Goal: Task Accomplishment & Management: Manage account settings

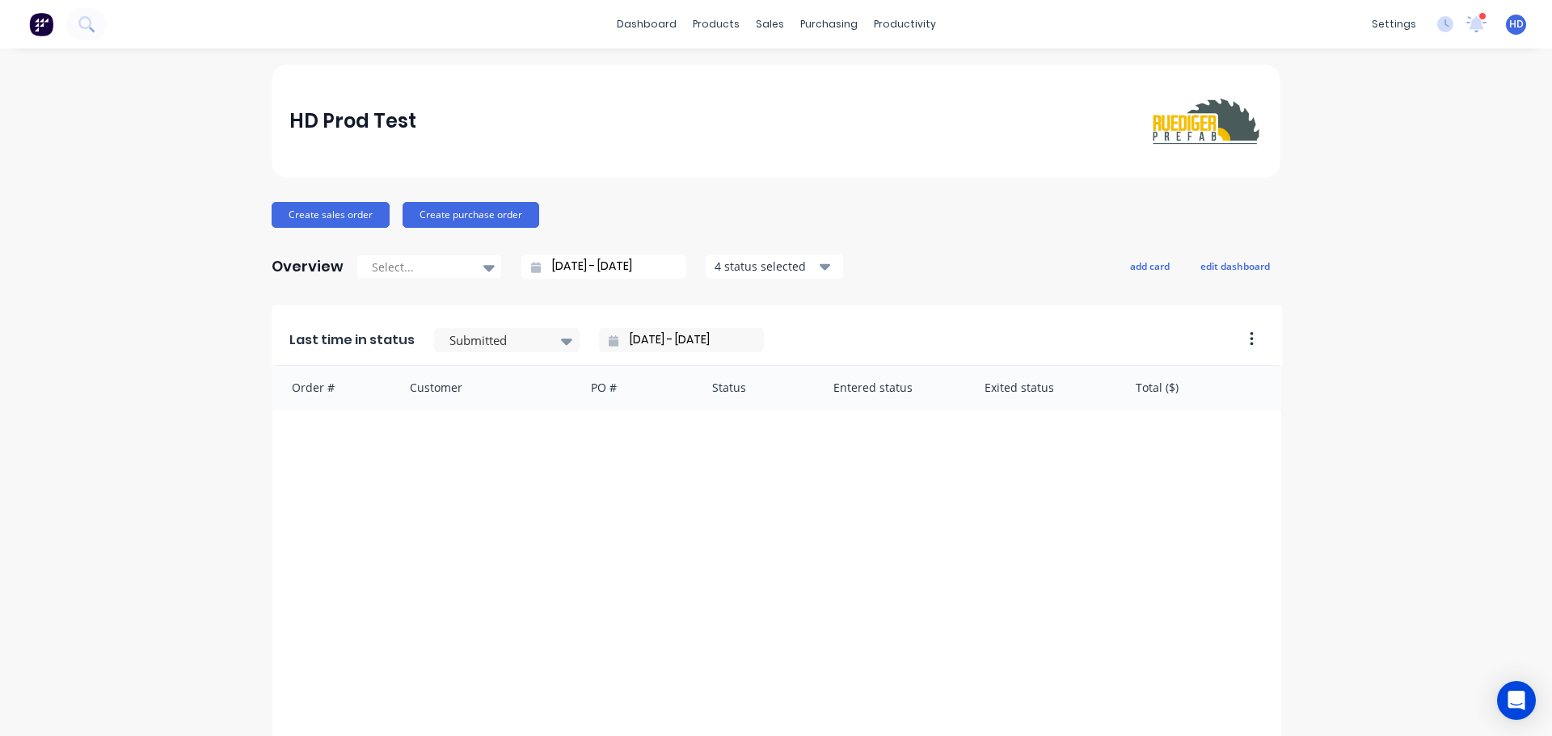
click at [593, 74] on div "HD Prod Test" at bounding box center [776, 121] width 1009 height 113
click at [861, 70] on div "Purchase Orders" at bounding box center [875, 77] width 86 height 15
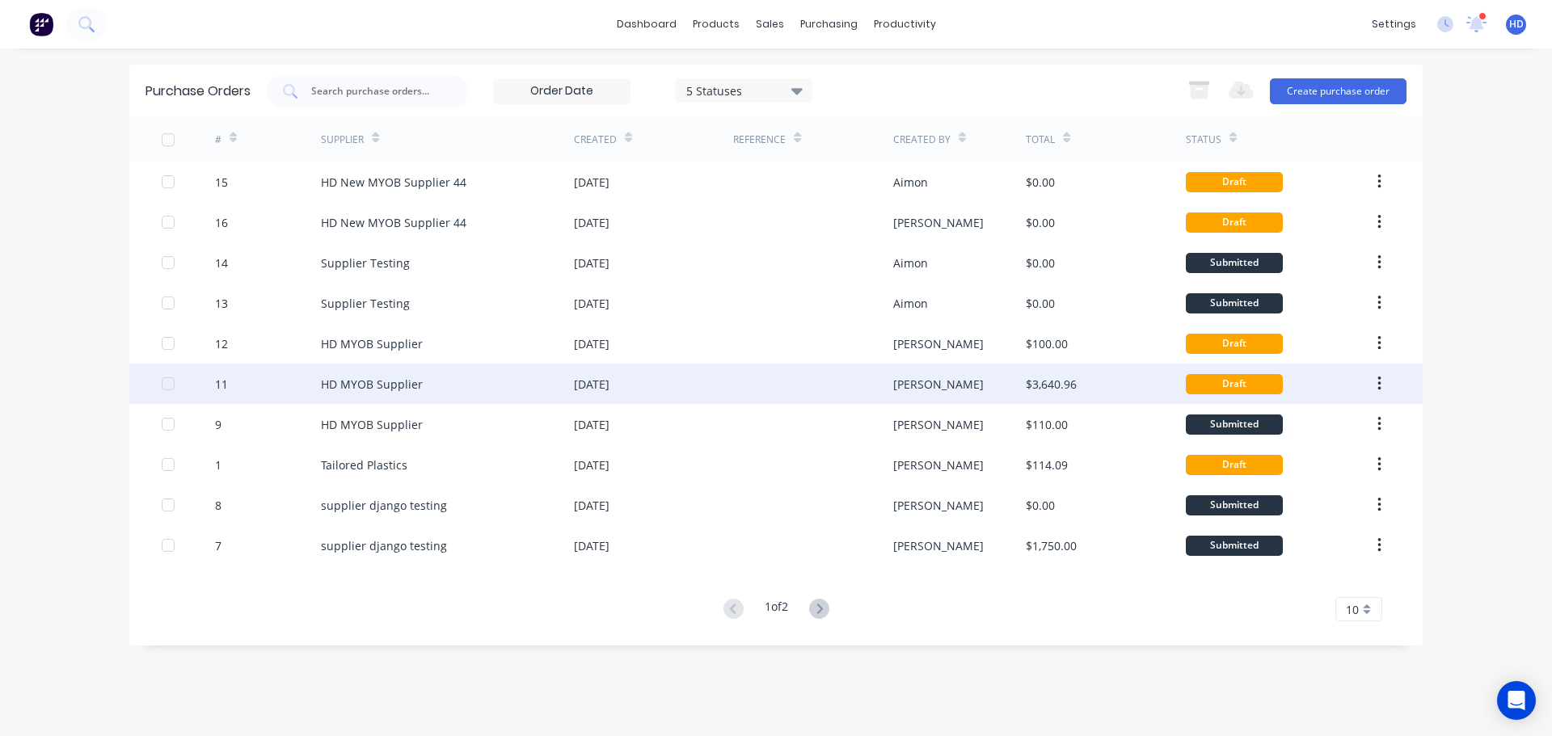
click at [400, 380] on div "HD MYOB Supplier" at bounding box center [372, 384] width 102 height 17
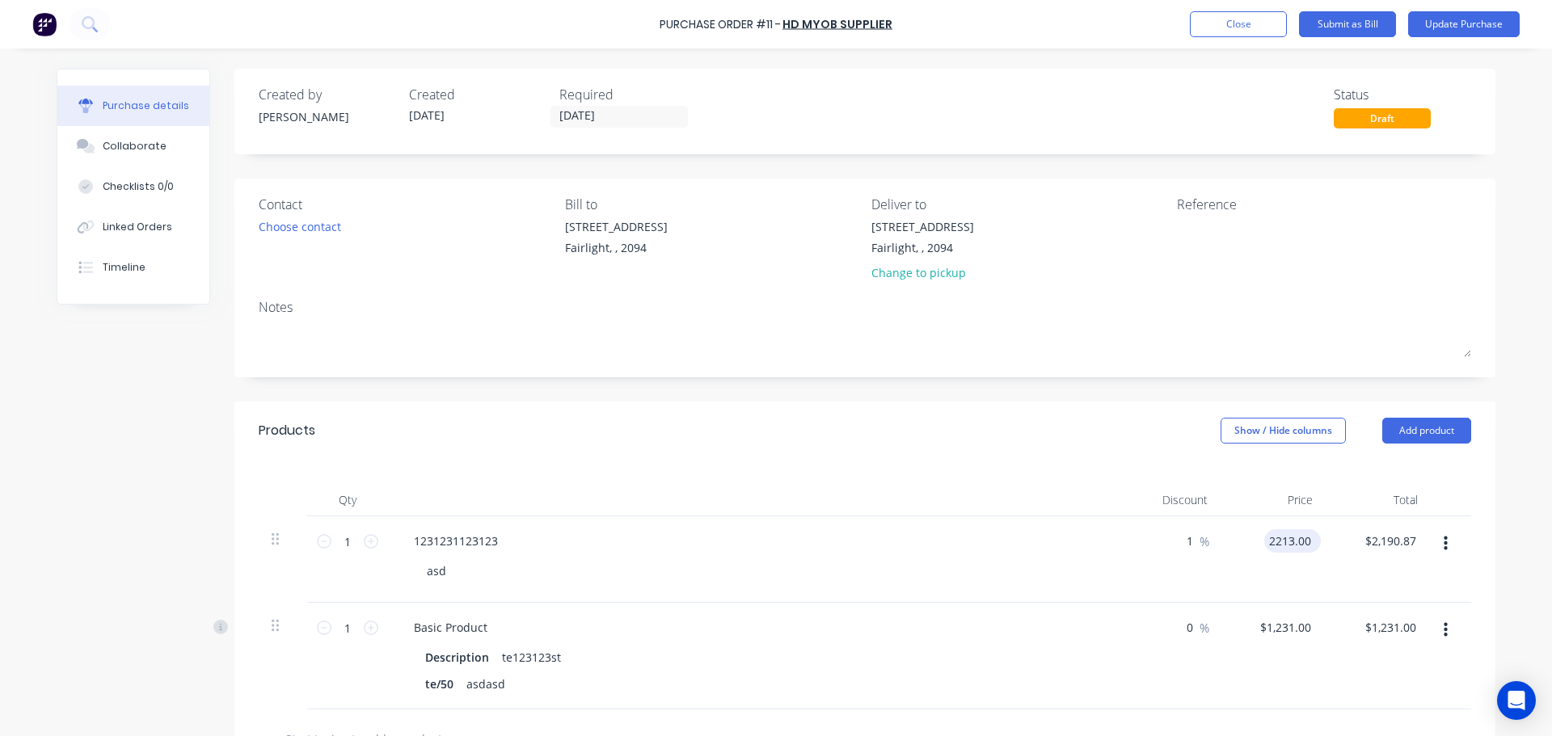
click at [1267, 542] on input "2213.00" at bounding box center [1289, 541] width 50 height 23
type input "$2,213.00"
type input "2190.87"
click at [1382, 538] on input "2190.87" at bounding box center [1390, 541] width 59 height 23
type input "$2,190.87"
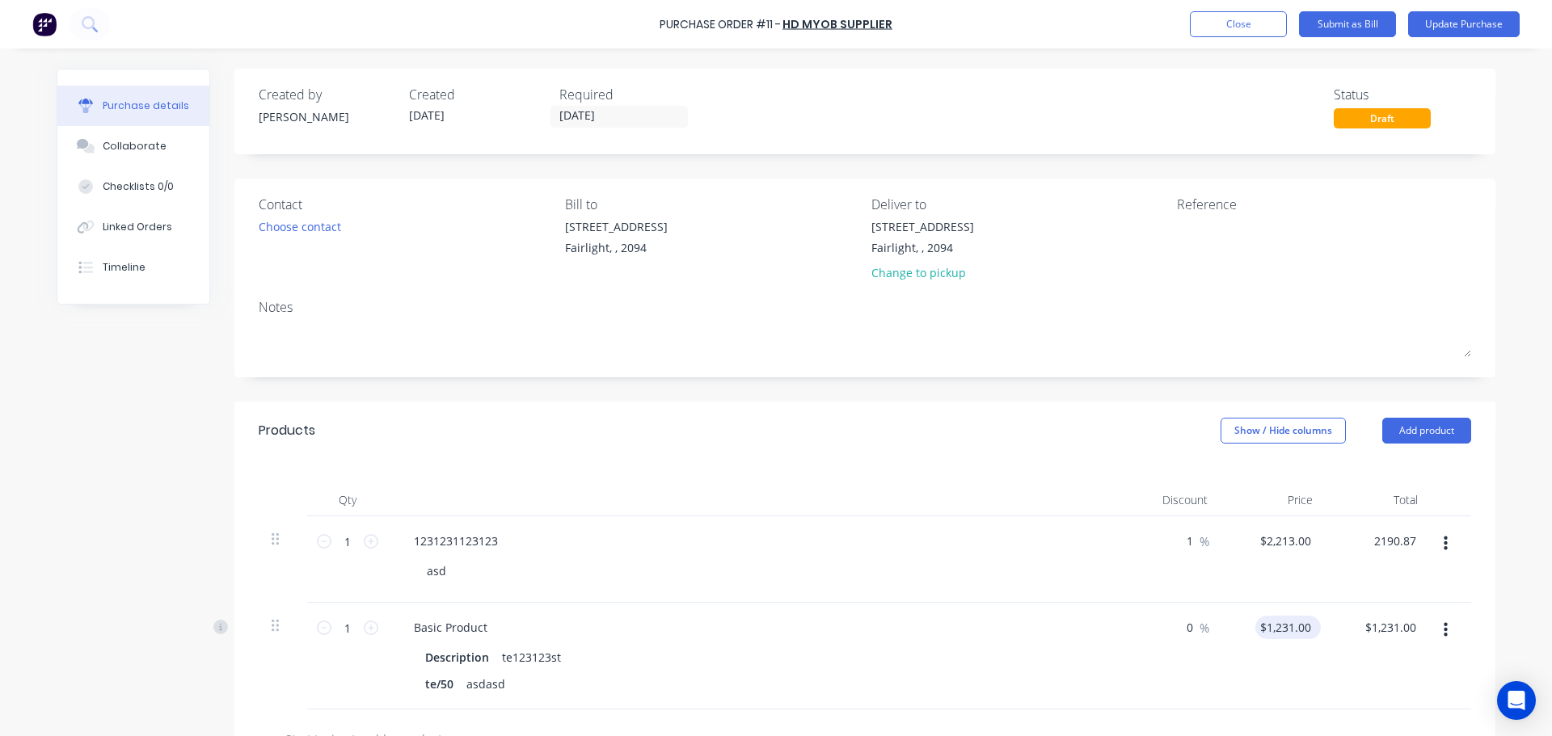
type input "$2,190.87"
click at [1261, 631] on input "1231.00" at bounding box center [1284, 627] width 59 height 23
type input "$1,231.00"
type input "1231.00"
click at [1363, 632] on div "1231.00 $1,231.00" at bounding box center [1390, 627] width 59 height 23
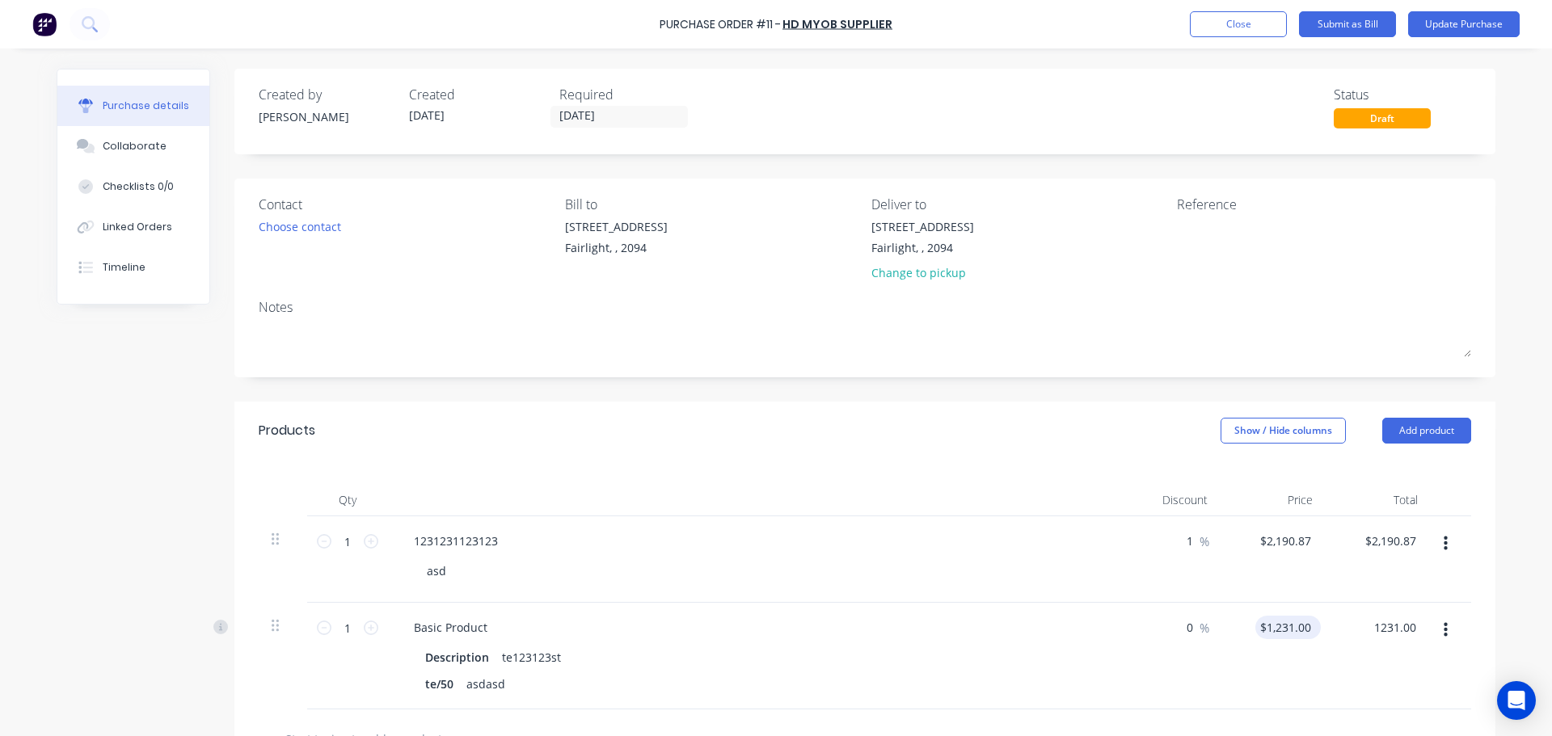
type input "1231.00"
type input "$1,231.00"
click at [1278, 625] on input "1231.00" at bounding box center [1289, 627] width 50 height 23
type input "$100.00"
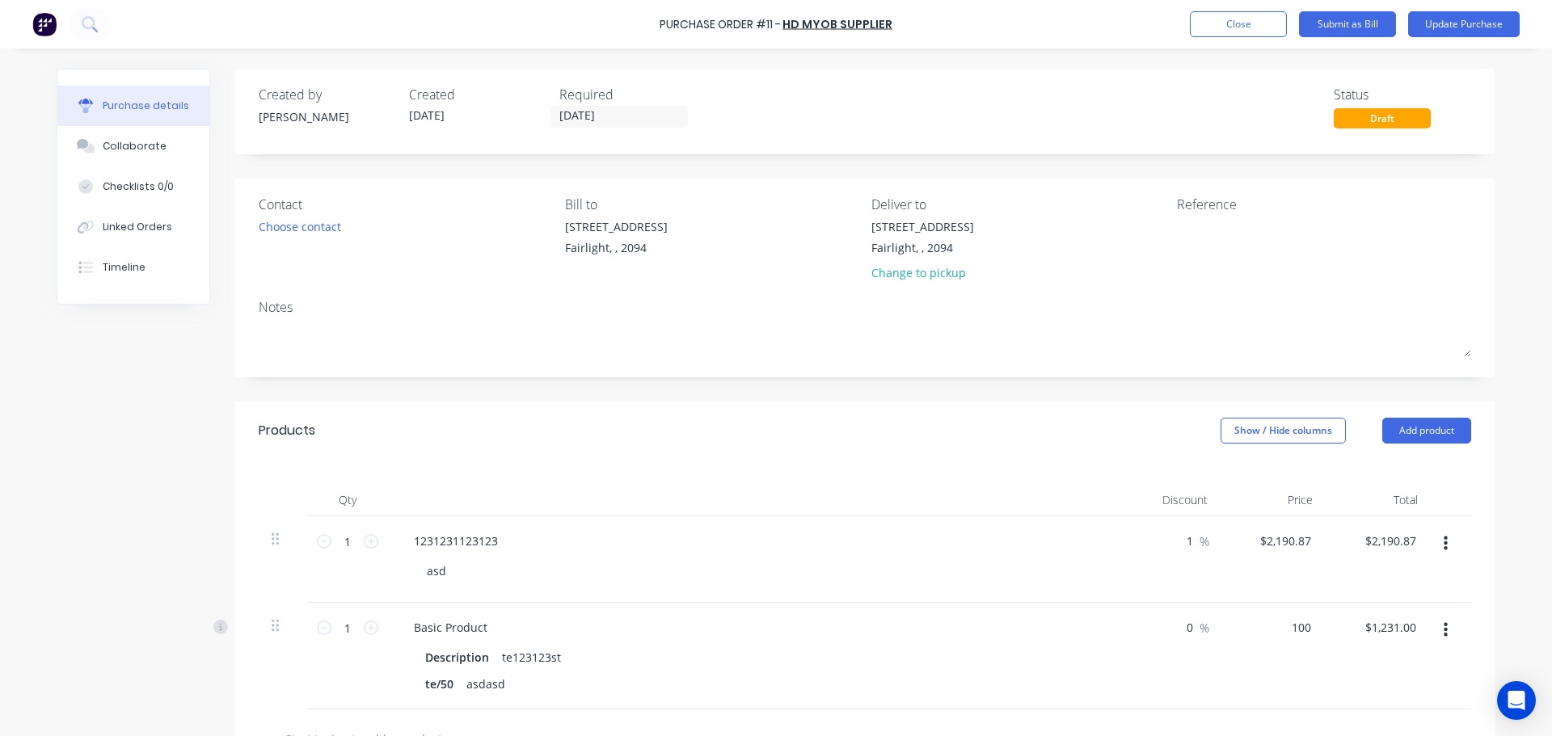
type input "$100.00"
click at [831, 410] on div "Products Show / Hide columns Add product" at bounding box center [864, 431] width 1261 height 58
click at [1281, 547] on input "2190.87" at bounding box center [1284, 541] width 59 height 23
click at [1281, 547] on input "2190.87" at bounding box center [1289, 541] width 50 height 23
type input "$100.00"
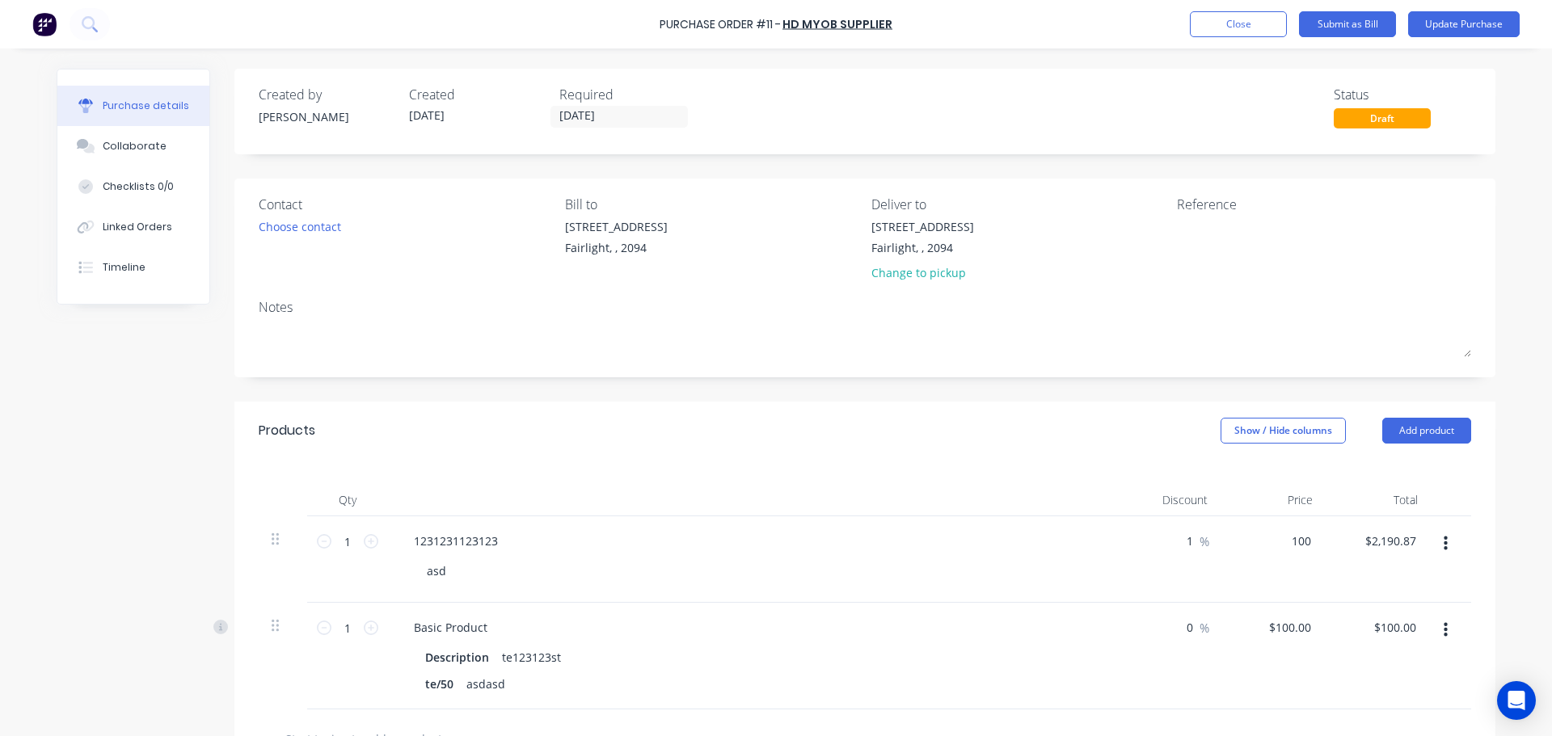
type input "$99.00"
click at [1066, 441] on div "Products Show / Hide columns Add product" at bounding box center [864, 431] width 1261 height 58
click at [1231, 29] on button "Close" at bounding box center [1238, 24] width 97 height 26
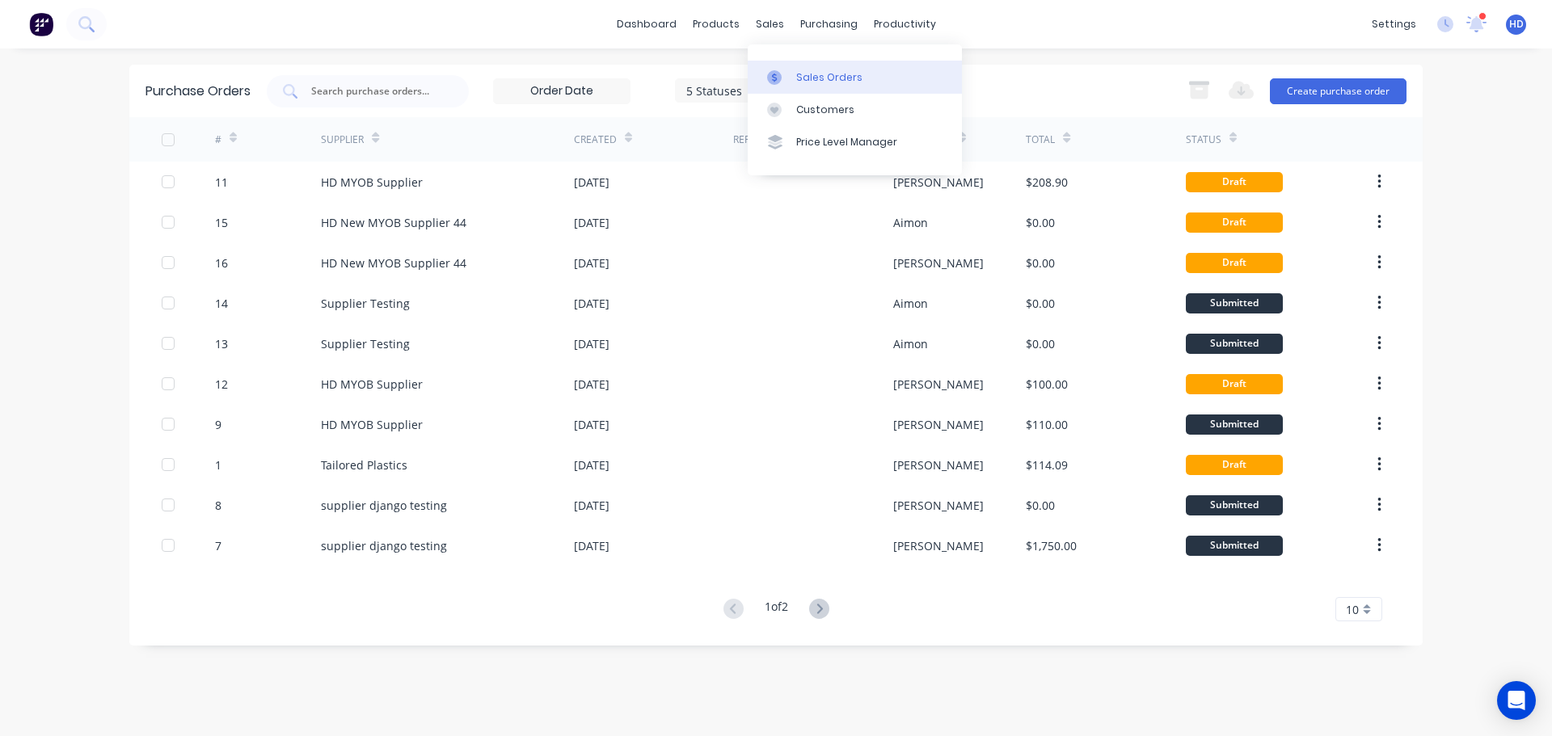
click at [835, 76] on div "Sales Orders" at bounding box center [829, 77] width 66 height 15
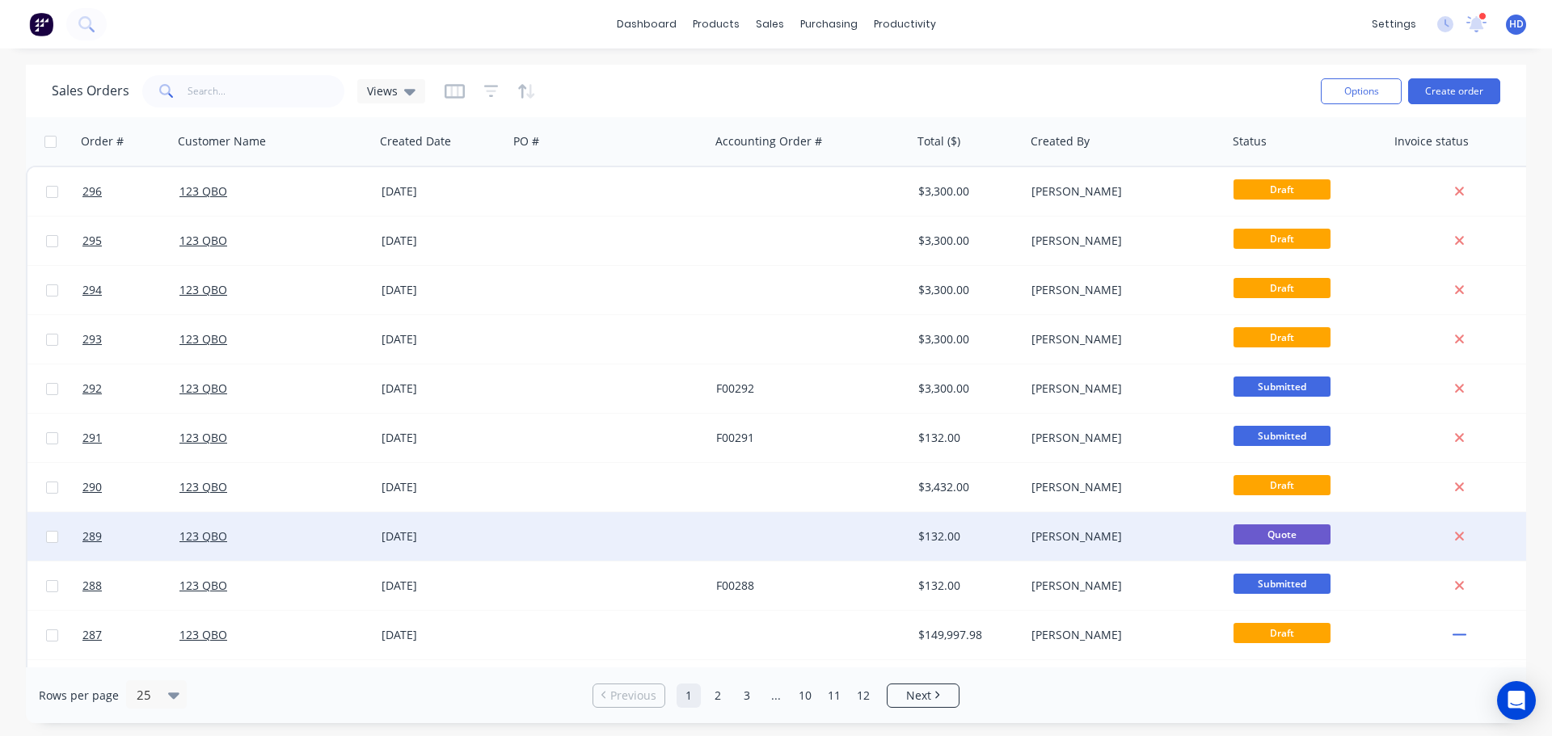
click at [1288, 532] on span "Quote" at bounding box center [1282, 535] width 97 height 20
click at [99, 530] on span "289" at bounding box center [91, 537] width 19 height 16
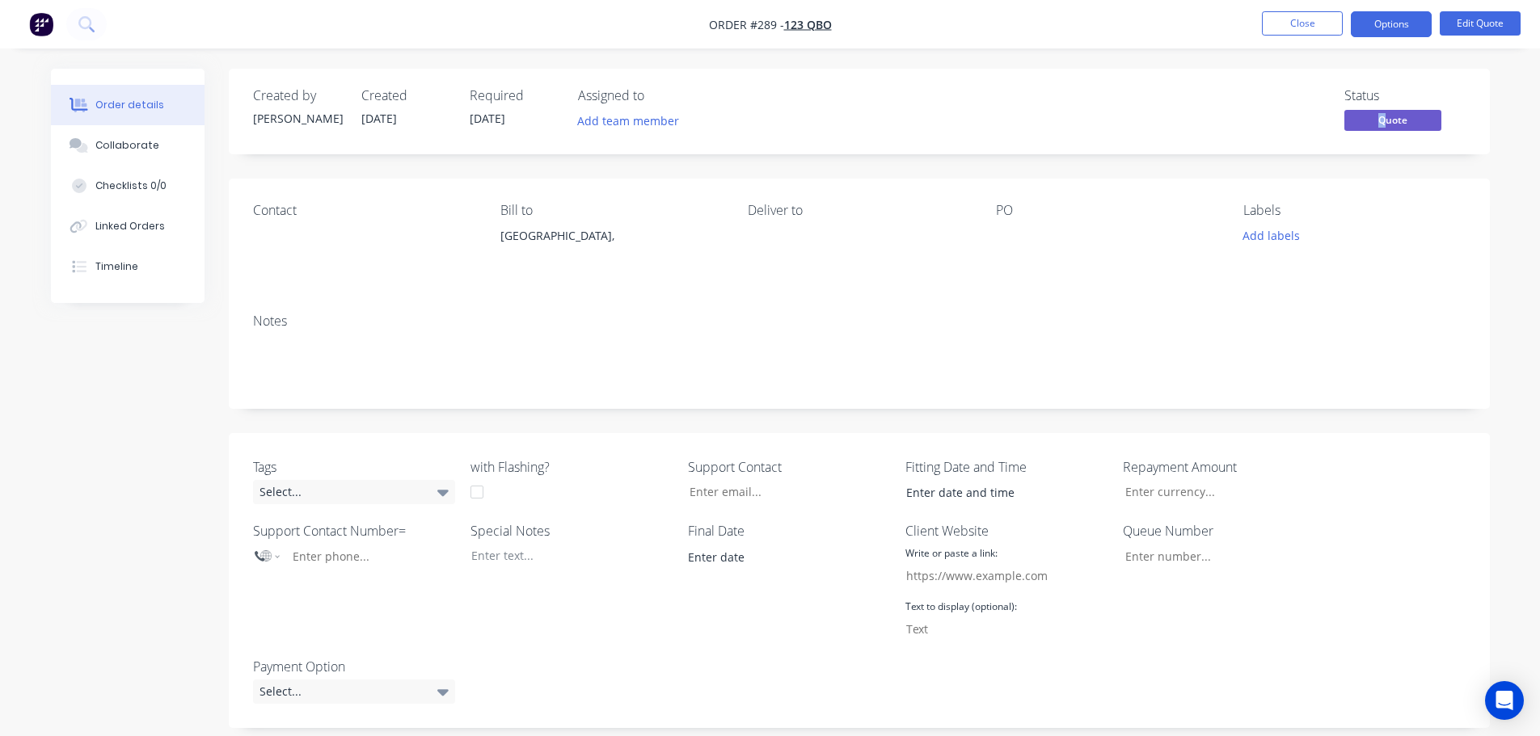
click at [1383, 119] on span "Quote" at bounding box center [1392, 120] width 97 height 20
click at [1401, 119] on span "Quote" at bounding box center [1392, 120] width 97 height 20
click at [1323, 20] on button "Close" at bounding box center [1302, 23] width 81 height 24
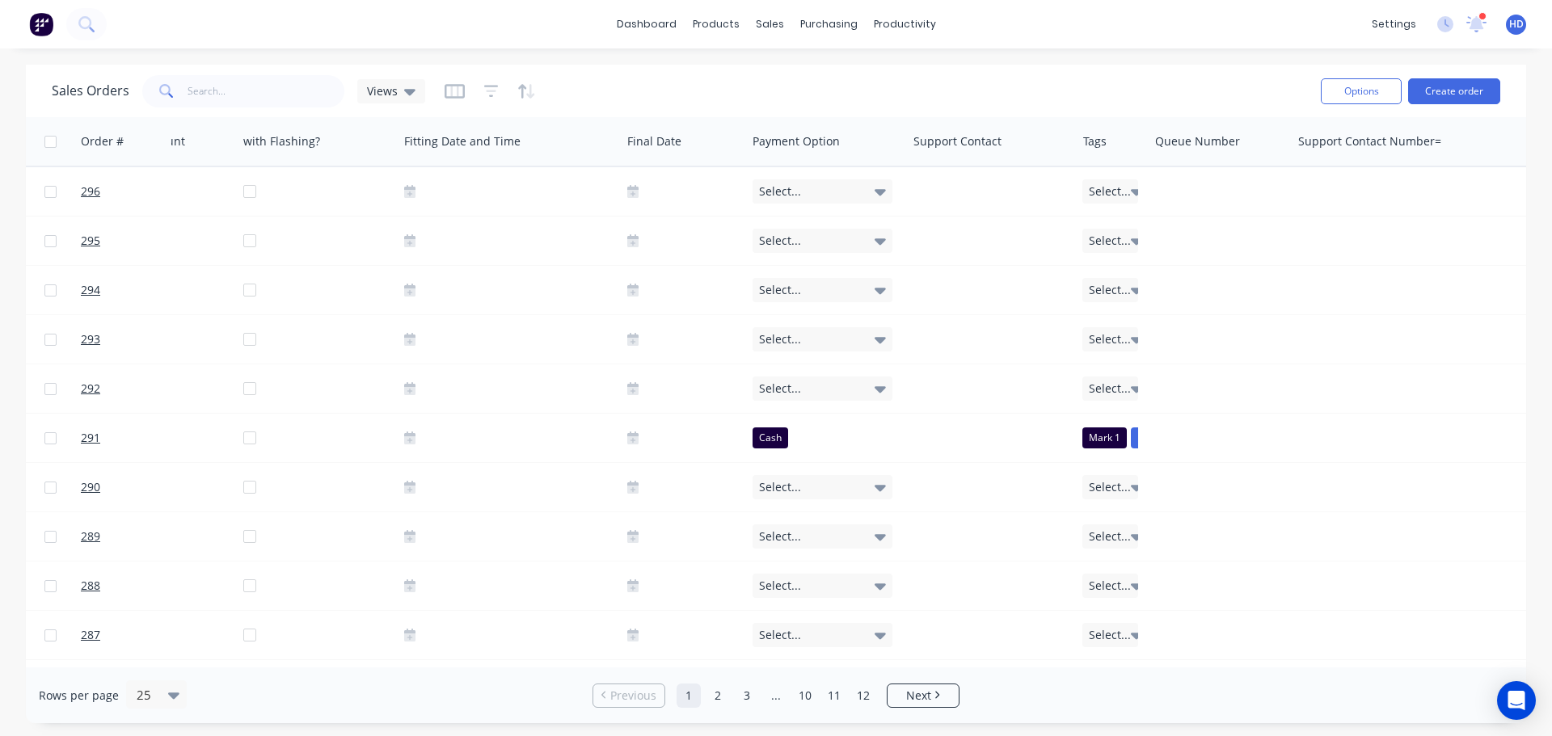
scroll to position [0, 1507]
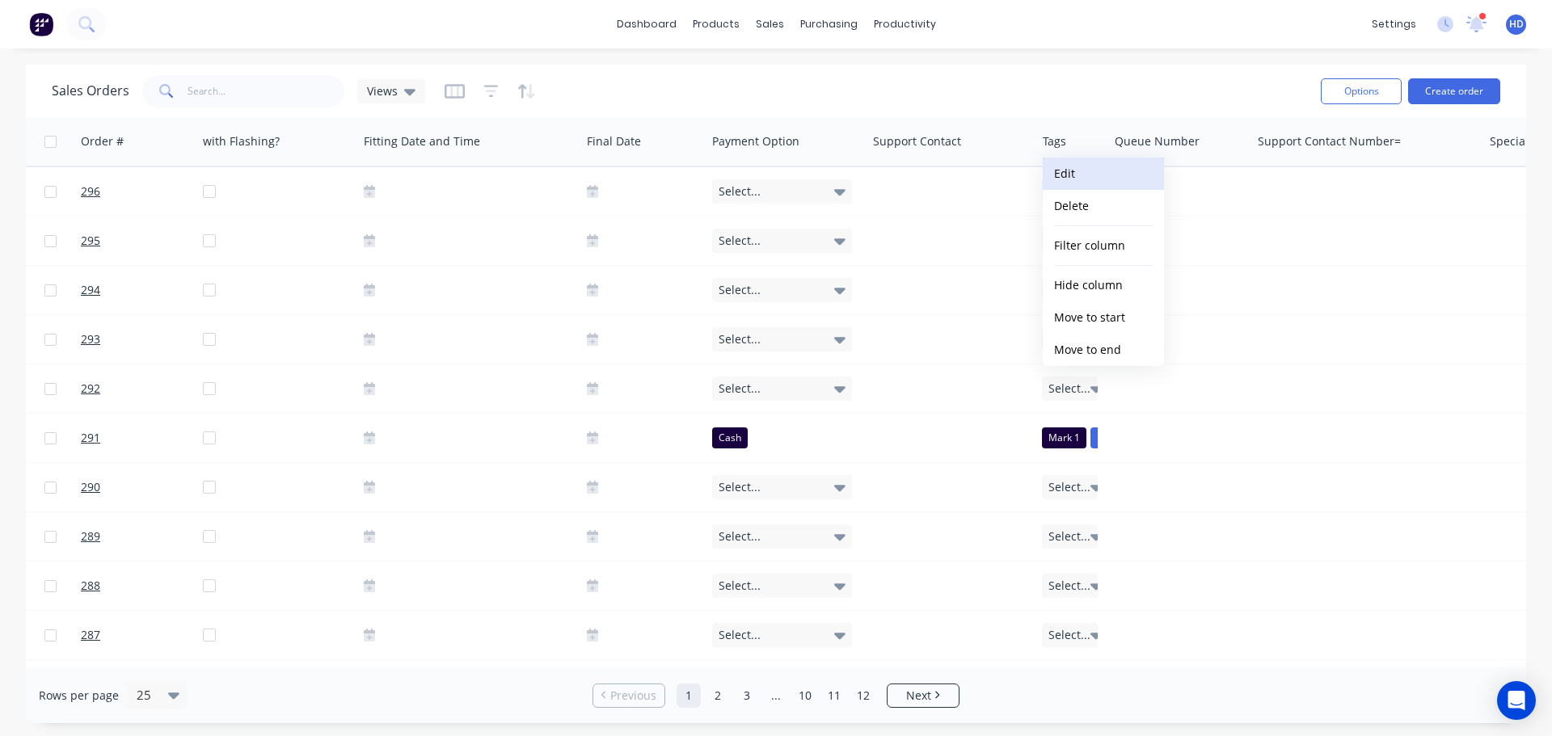
click at [1106, 175] on button "Edit" at bounding box center [1103, 174] width 121 height 32
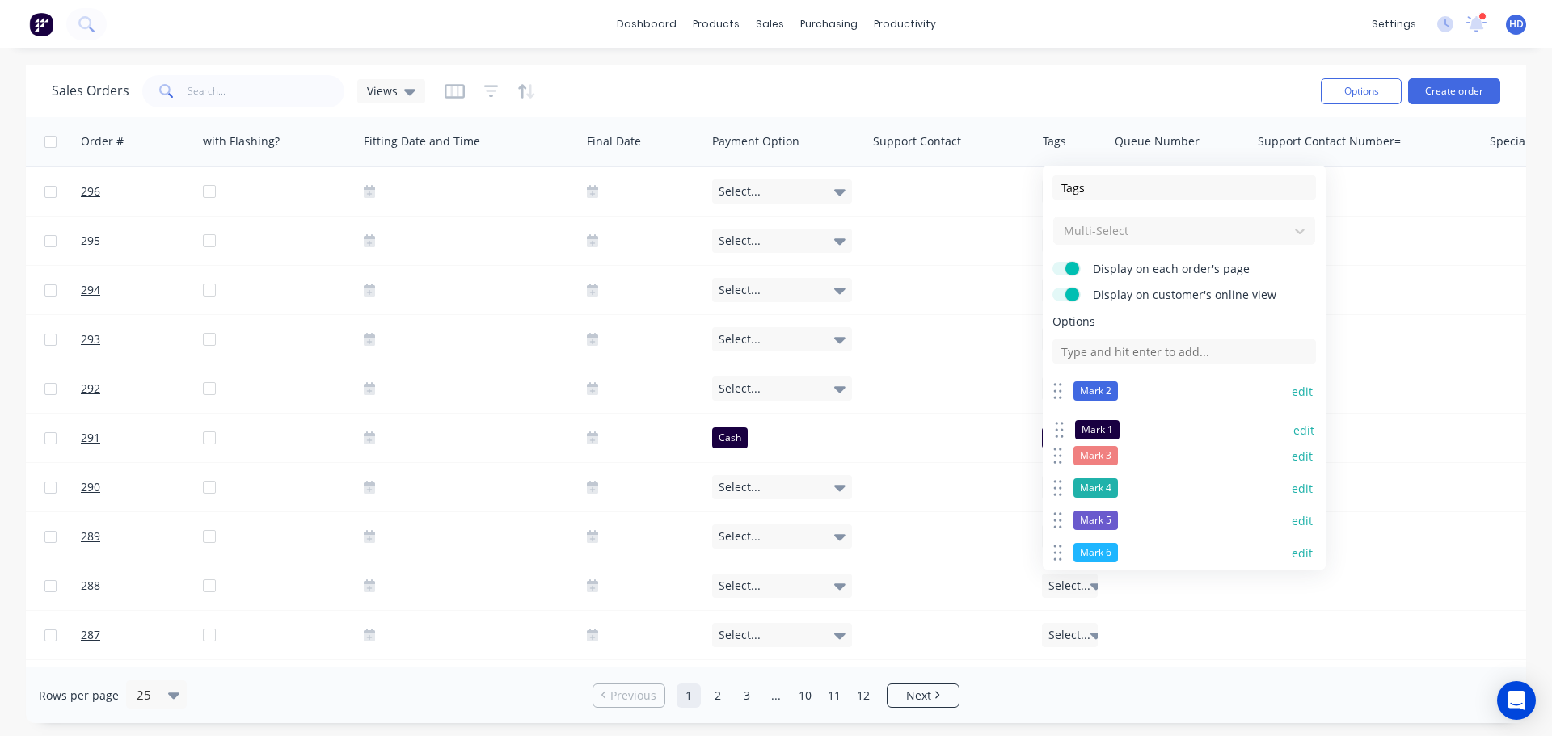
drag, startPoint x: 1058, startPoint y: 392, endPoint x: 1061, endPoint y: 432, distance: 39.7
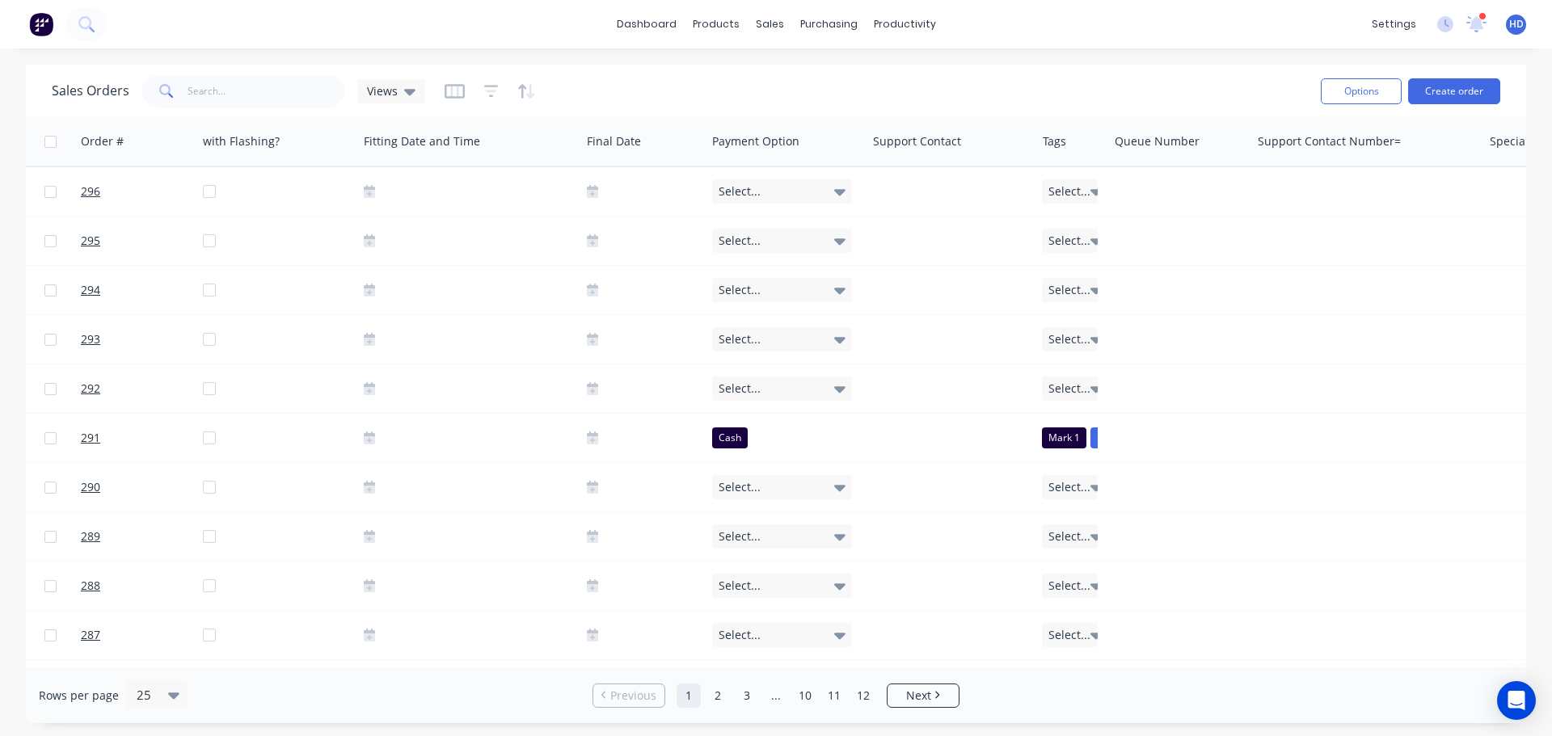
drag, startPoint x: 912, startPoint y: 64, endPoint x: 926, endPoint y: 78, distance: 20.6
click at [915, 62] on div "dashboard products sales purchasing productivity dashboard products Product Cat…" at bounding box center [776, 368] width 1552 height 736
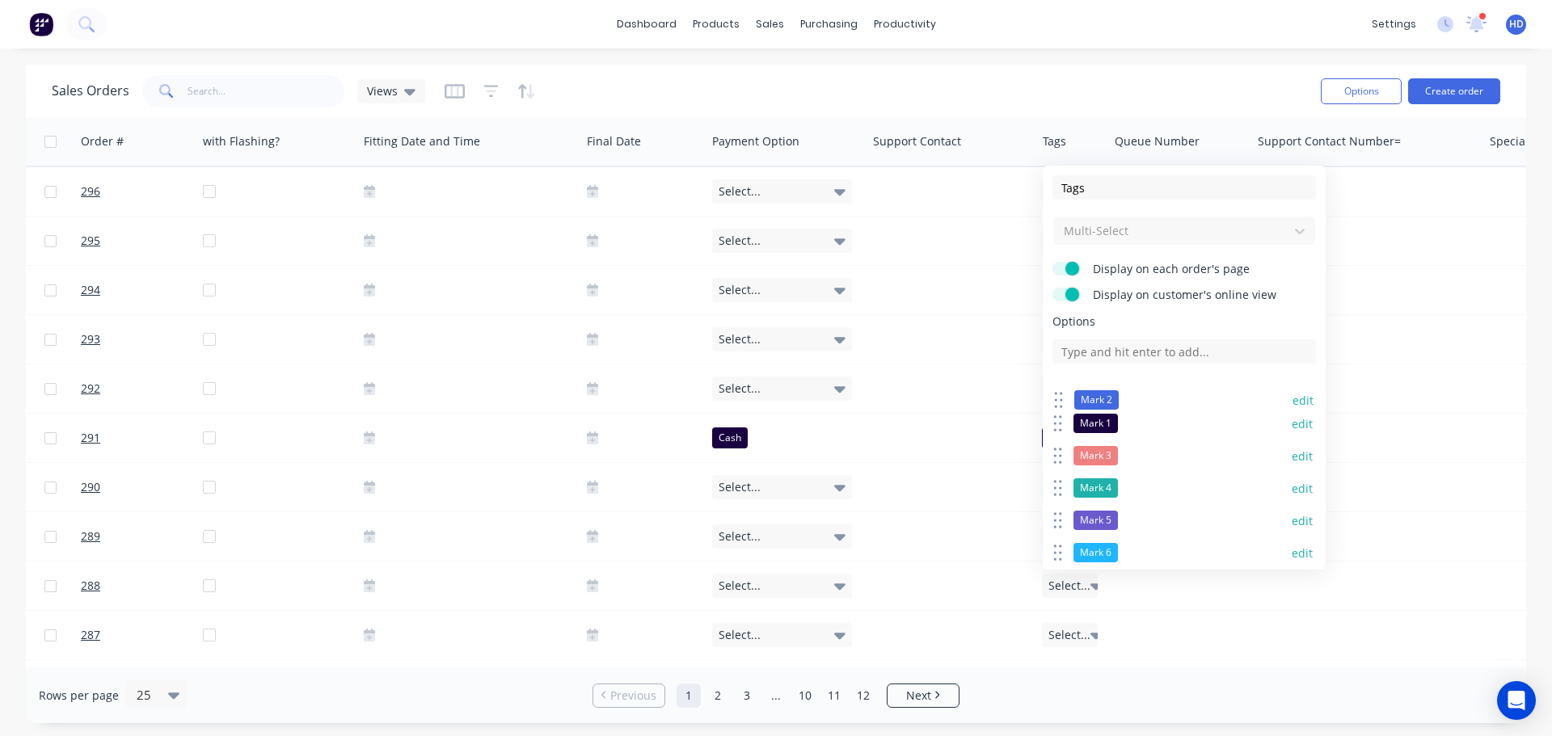
drag, startPoint x: 1060, startPoint y: 425, endPoint x: 1061, endPoint y: 400, distance: 25.1
click at [1061, 400] on icon at bounding box center [1058, 400] width 11 height 21
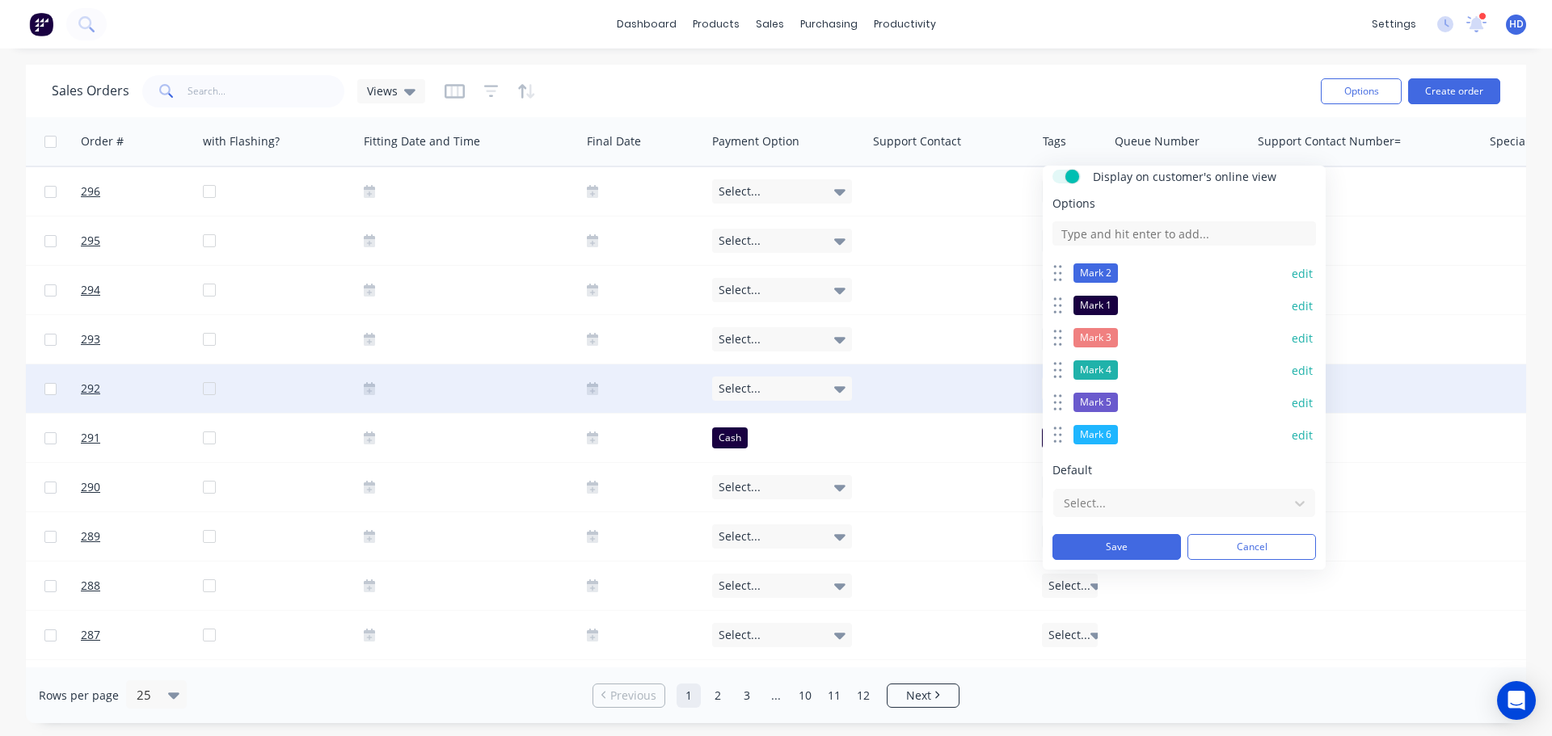
click at [1119, 548] on button "Save" at bounding box center [1117, 547] width 129 height 26
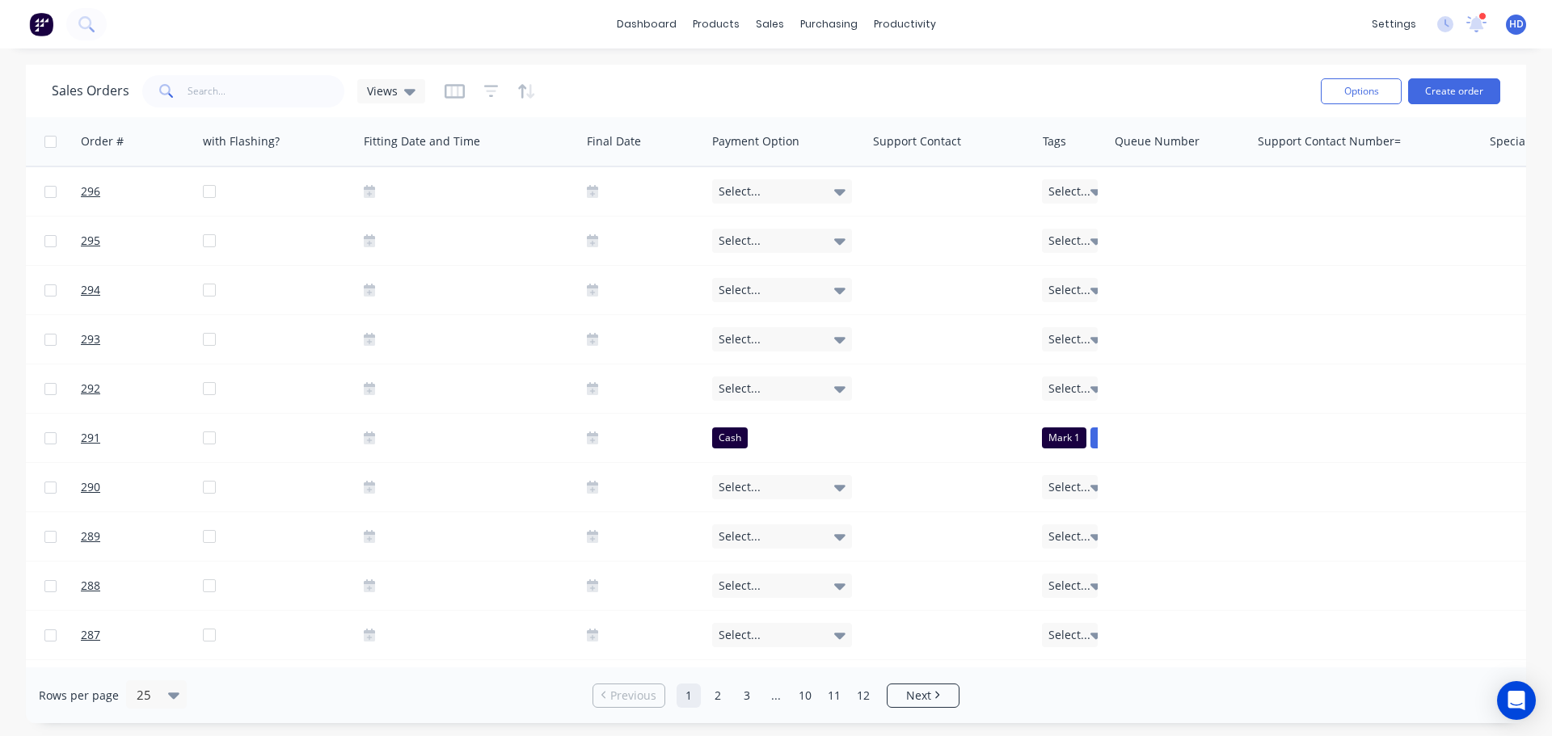
click at [1077, 92] on div "Sales Orders Views" at bounding box center [680, 91] width 1256 height 40
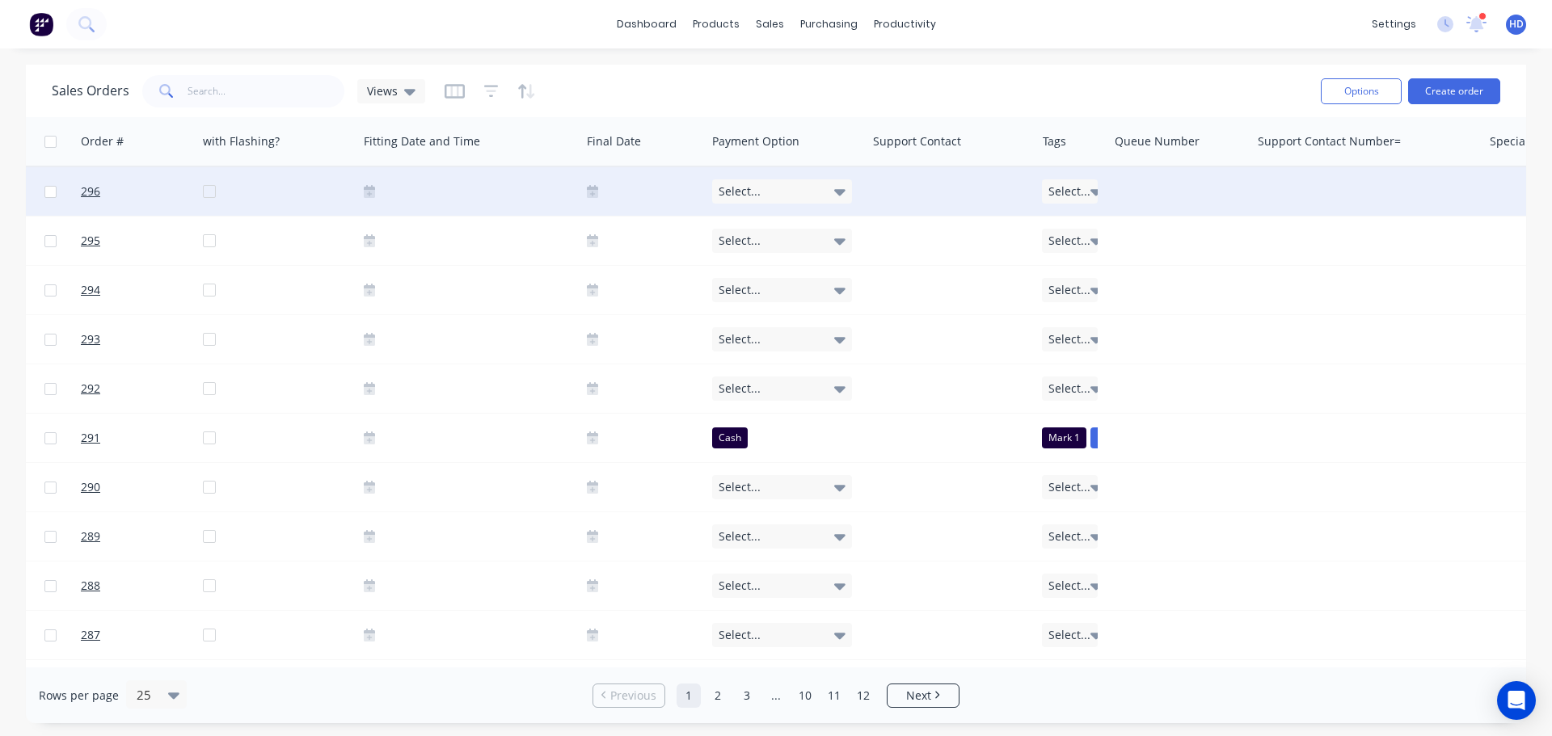
click at [1083, 196] on span "Select..." at bounding box center [1070, 192] width 42 height 16
click at [1028, 125] on div "Support Contact" at bounding box center [952, 141] width 170 height 49
click at [112, 188] on link "296" at bounding box center [129, 191] width 97 height 49
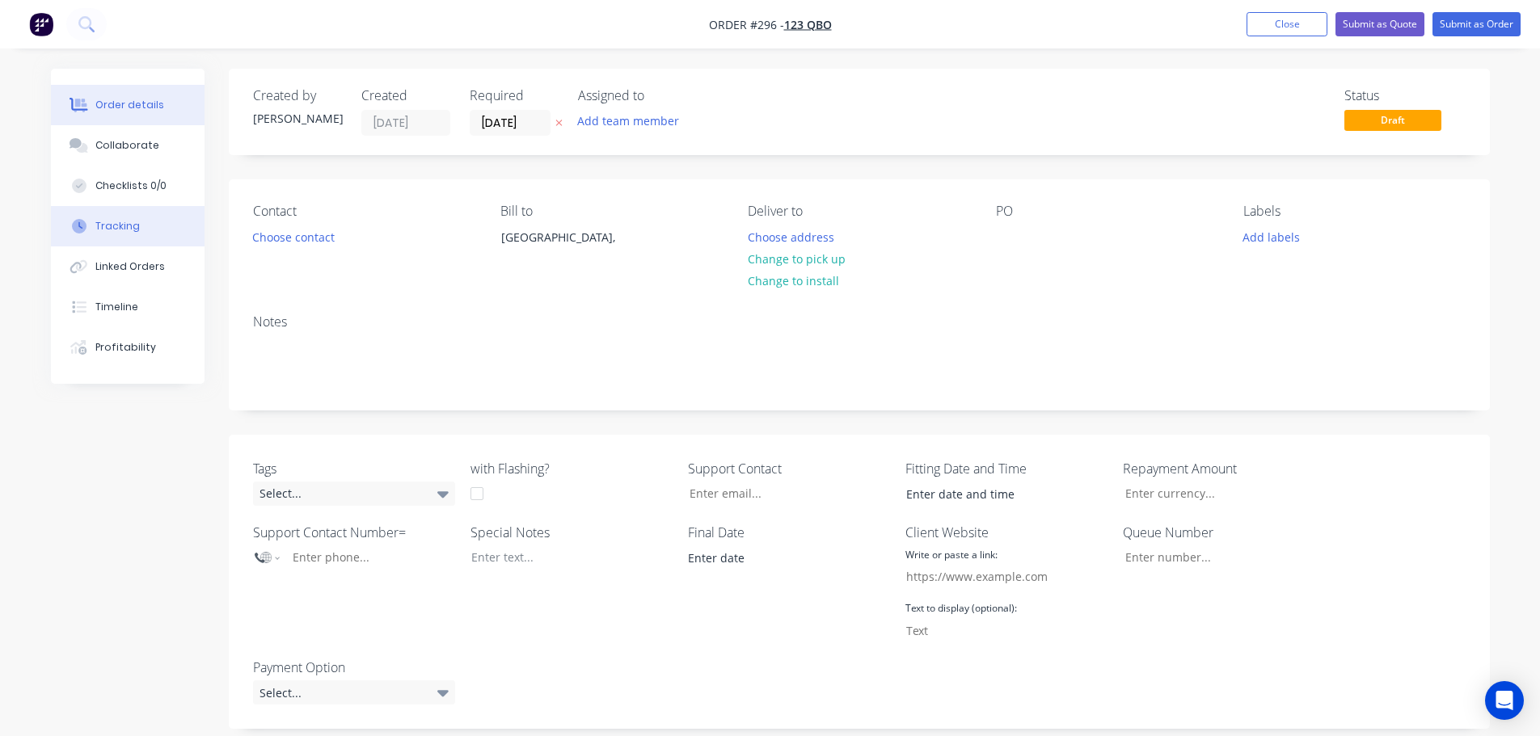
click at [166, 231] on button "Tracking" at bounding box center [128, 226] width 154 height 40
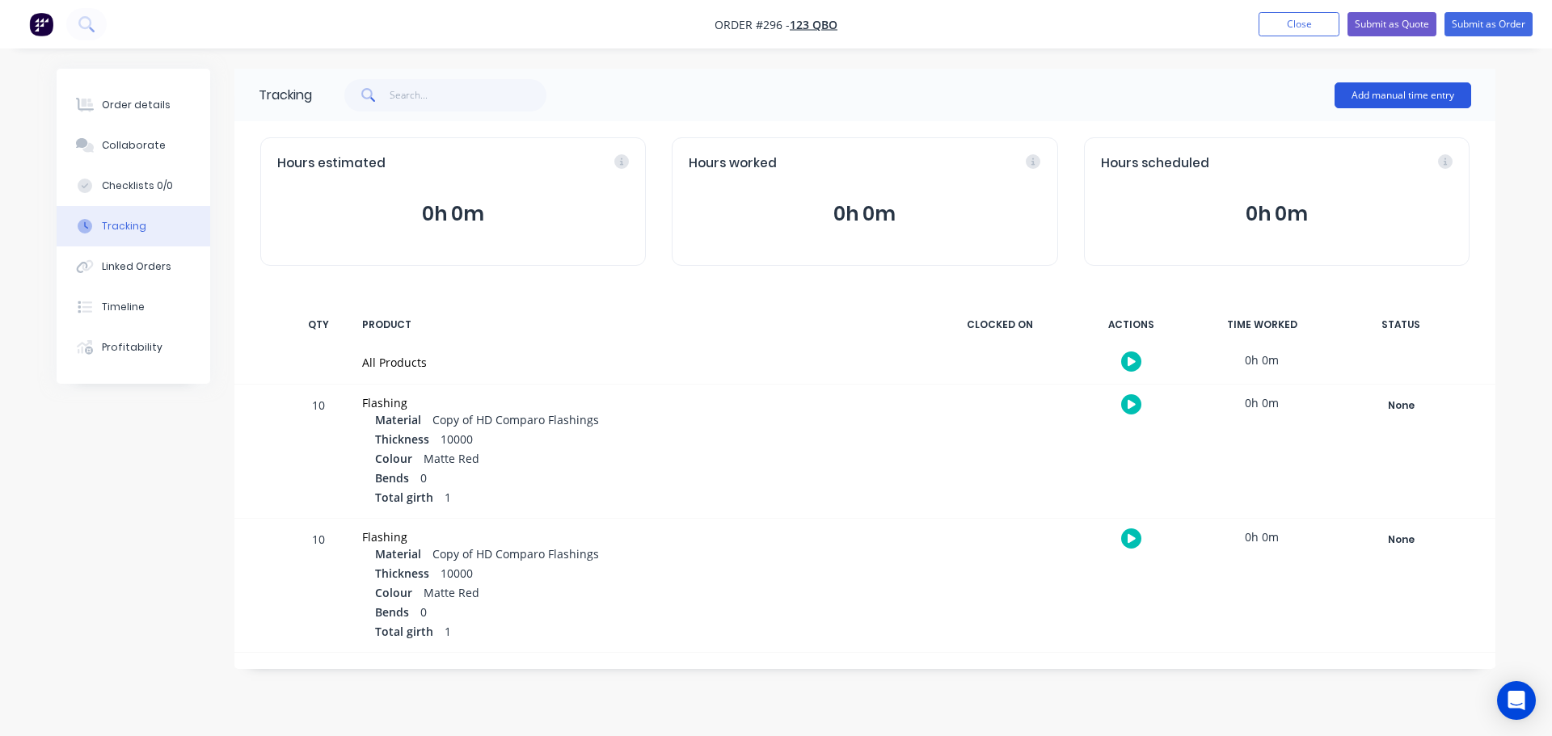
click at [1445, 95] on button "Add manual time entry" at bounding box center [1403, 95] width 137 height 26
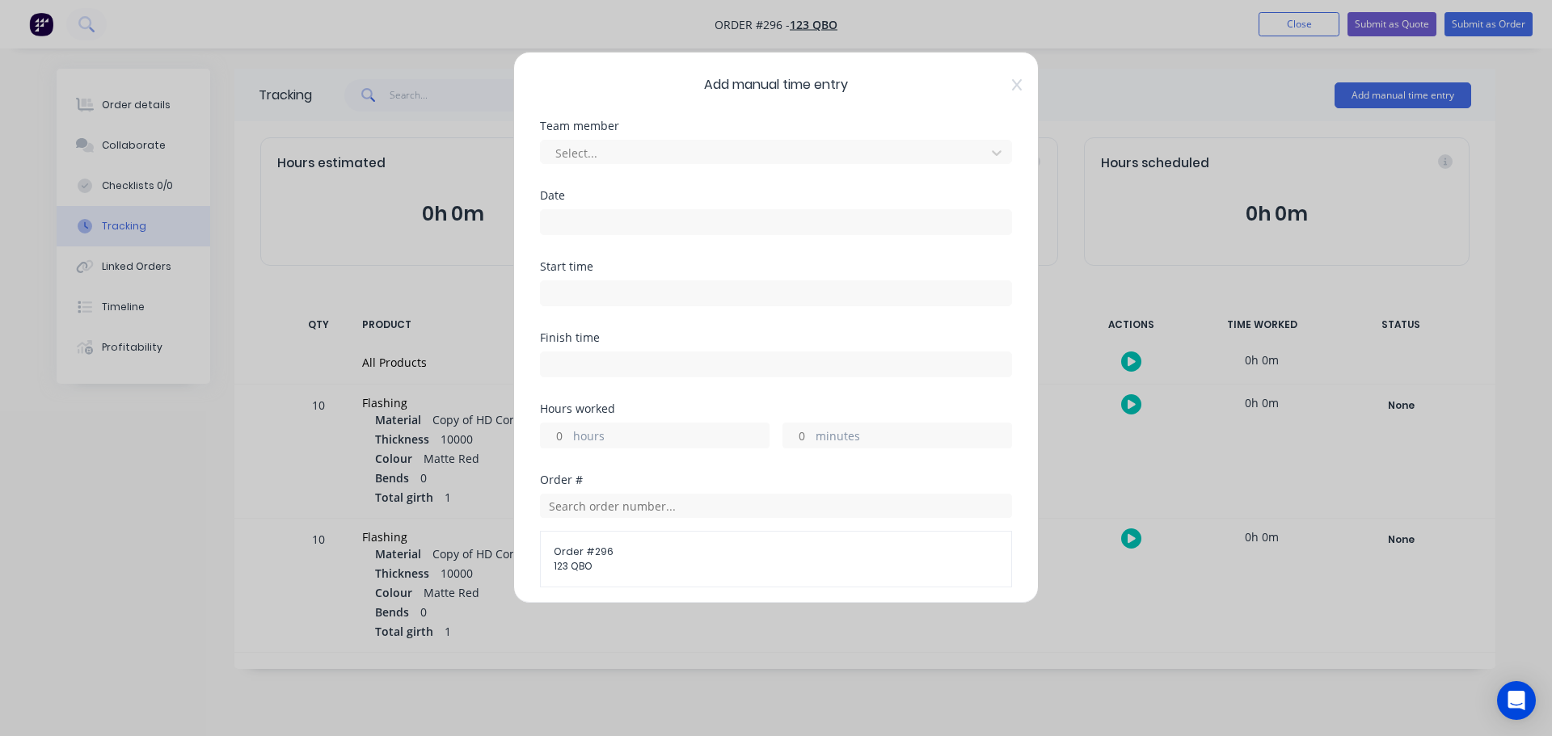
click at [600, 285] on input at bounding box center [776, 293] width 471 height 24
type input "05:06 PM"
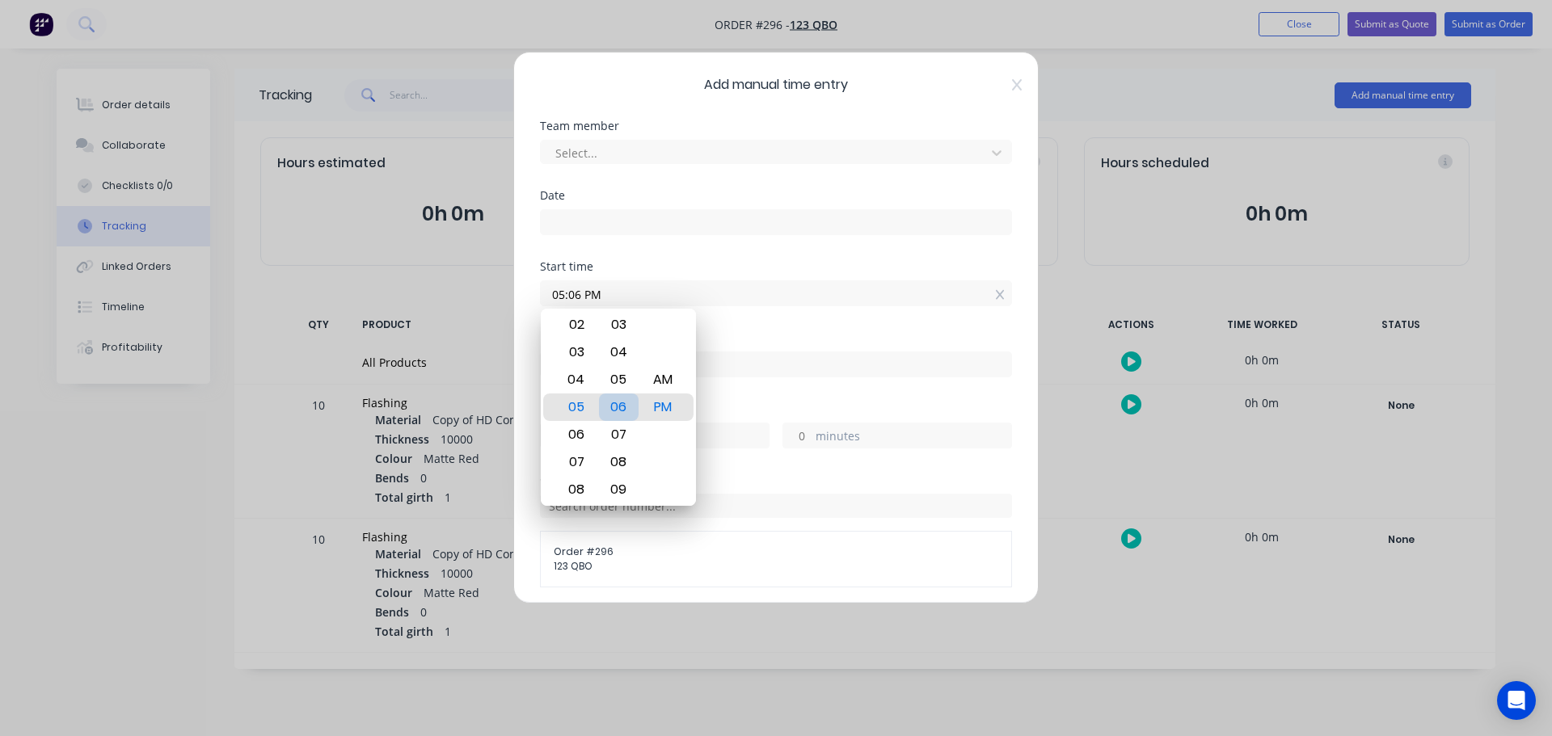
drag, startPoint x: 618, startPoint y: 407, endPoint x: 656, endPoint y: 403, distance: 38.1
click at [619, 407] on div "06" at bounding box center [619, 407] width 40 height 27
click at [675, 403] on div "PM" at bounding box center [664, 407] width 40 height 27
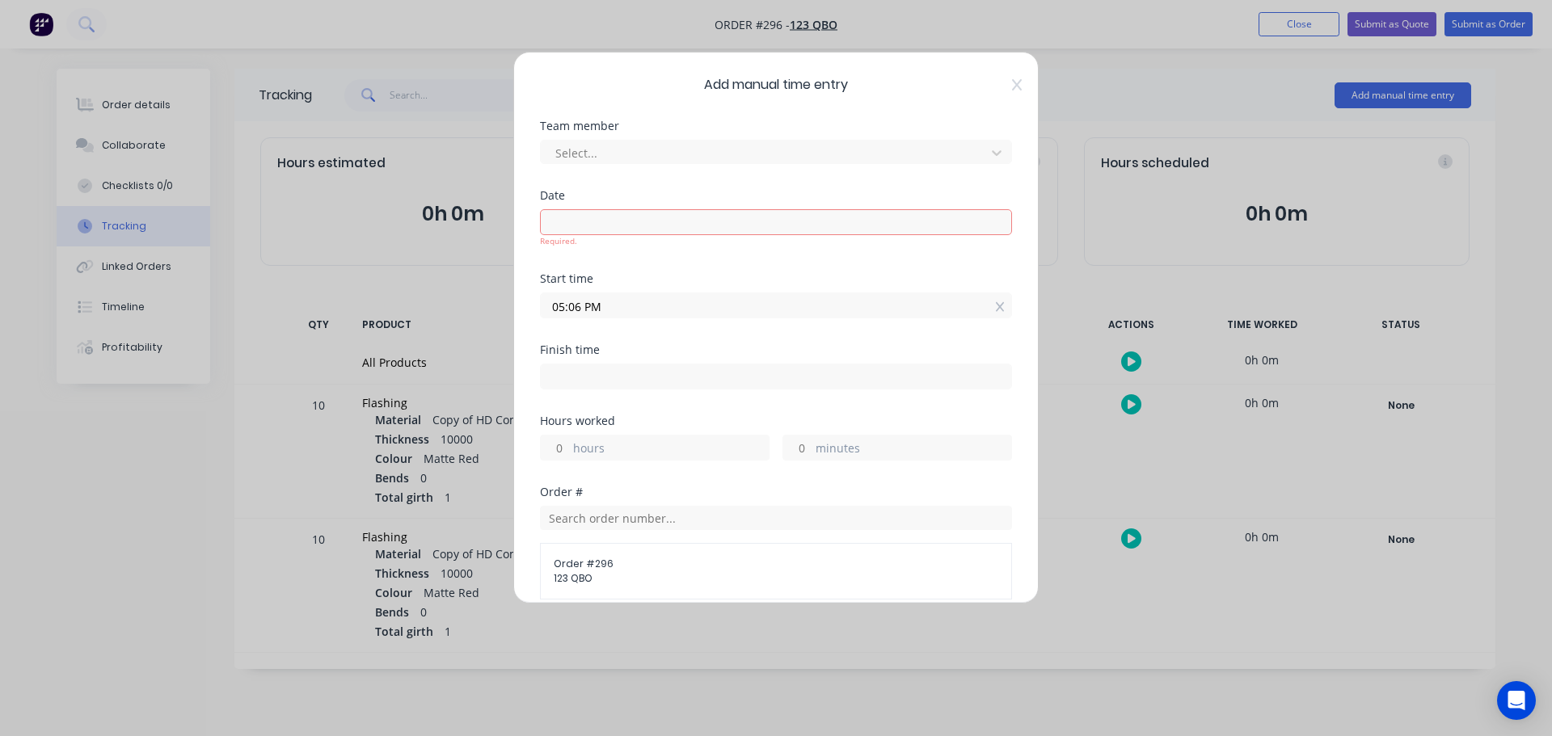
click at [778, 312] on div "Start time 05:06 PM" at bounding box center [776, 308] width 472 height 71
click at [583, 375] on input at bounding box center [776, 377] width 471 height 24
type input "05:06 PM"
type input "0"
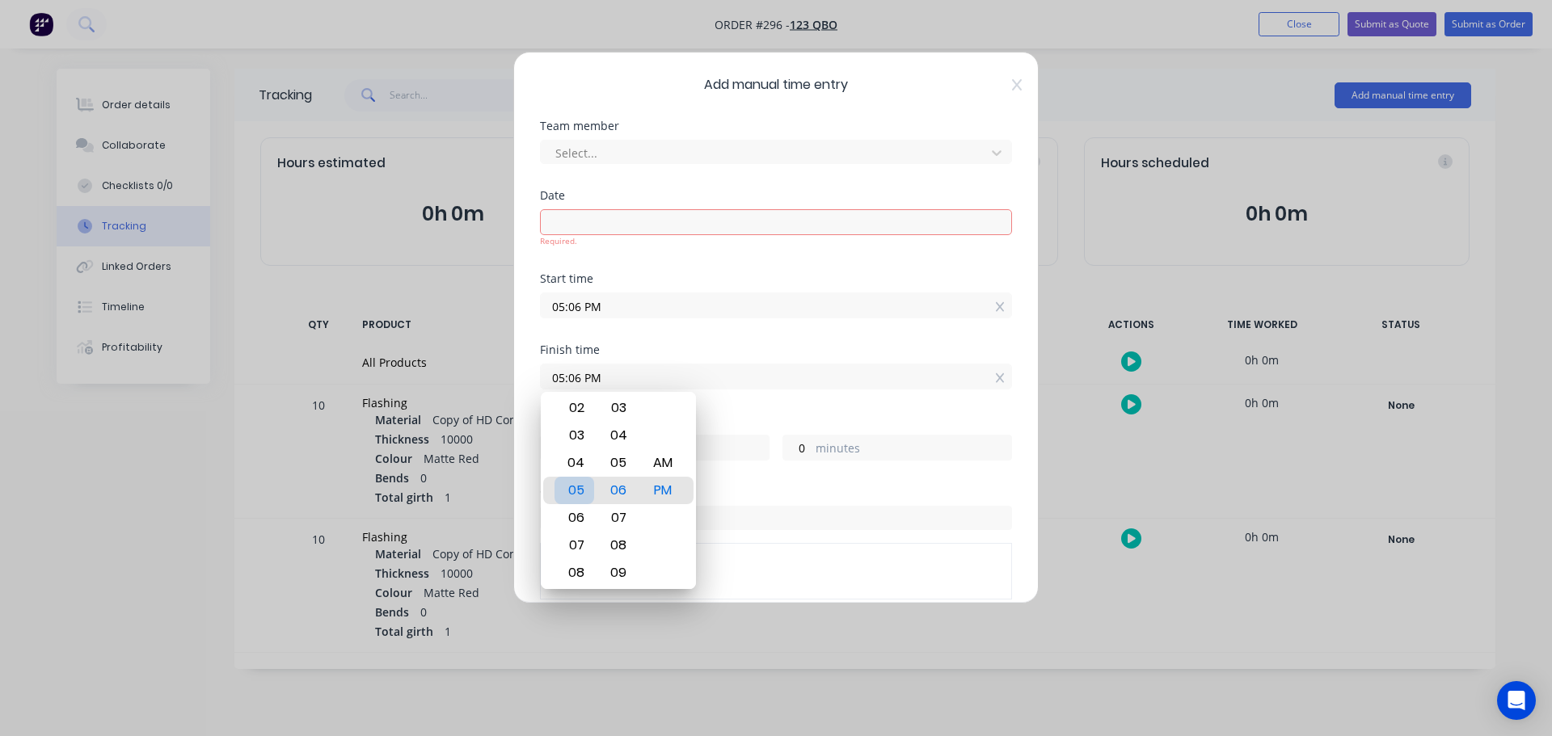
click at [572, 485] on div "05" at bounding box center [575, 490] width 40 height 27
click at [618, 491] on div "06" at bounding box center [619, 490] width 40 height 27
drag, startPoint x: 669, startPoint y: 471, endPoint x: 767, endPoint y: 386, distance: 129.0
click at [669, 470] on div "AM" at bounding box center [664, 462] width 40 height 27
type input "05:06 AM"
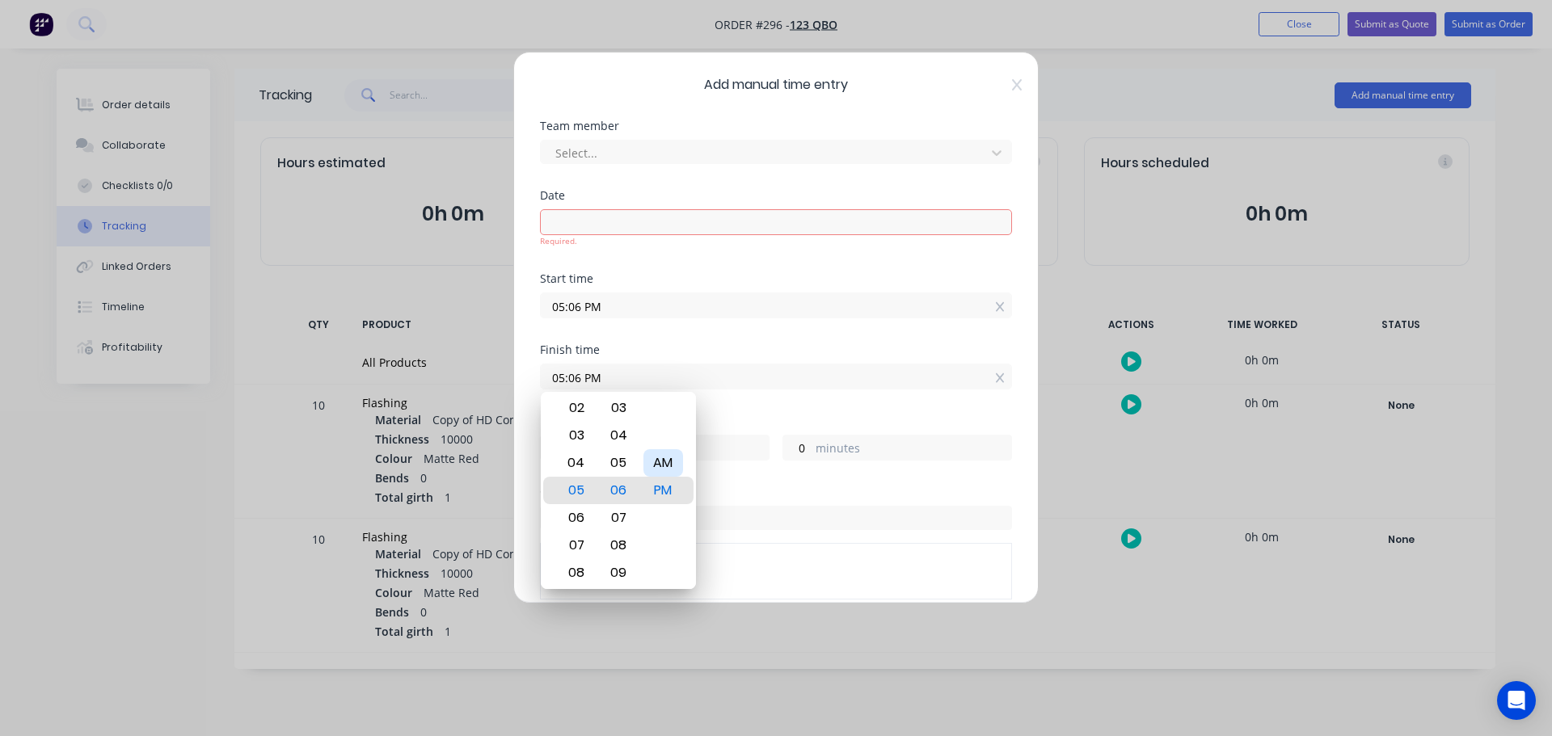
type input "12"
click at [811, 335] on div "Start time 05:06 PM" at bounding box center [776, 308] width 472 height 71
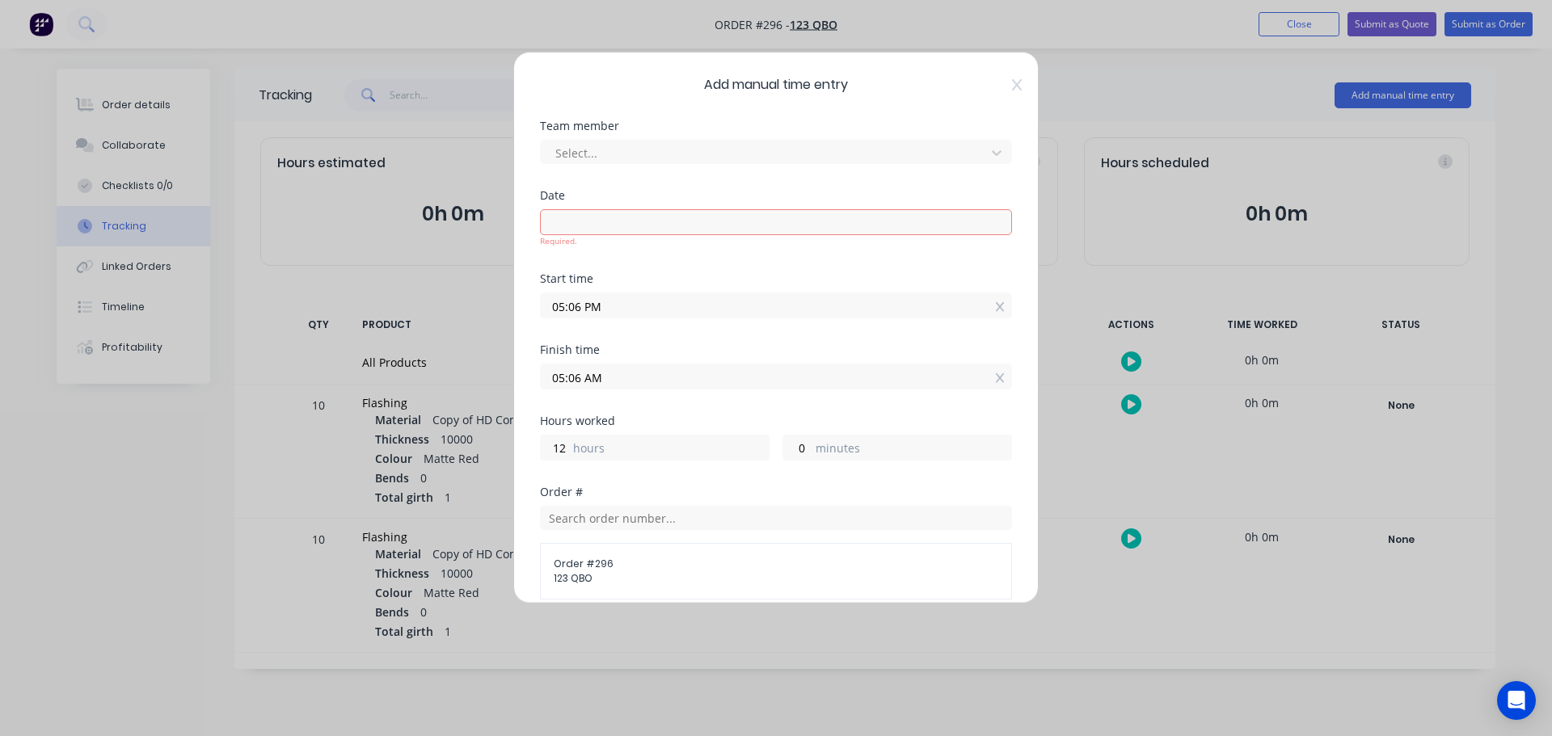
click at [975, 386] on input "05:06 AM" at bounding box center [776, 377] width 471 height 24
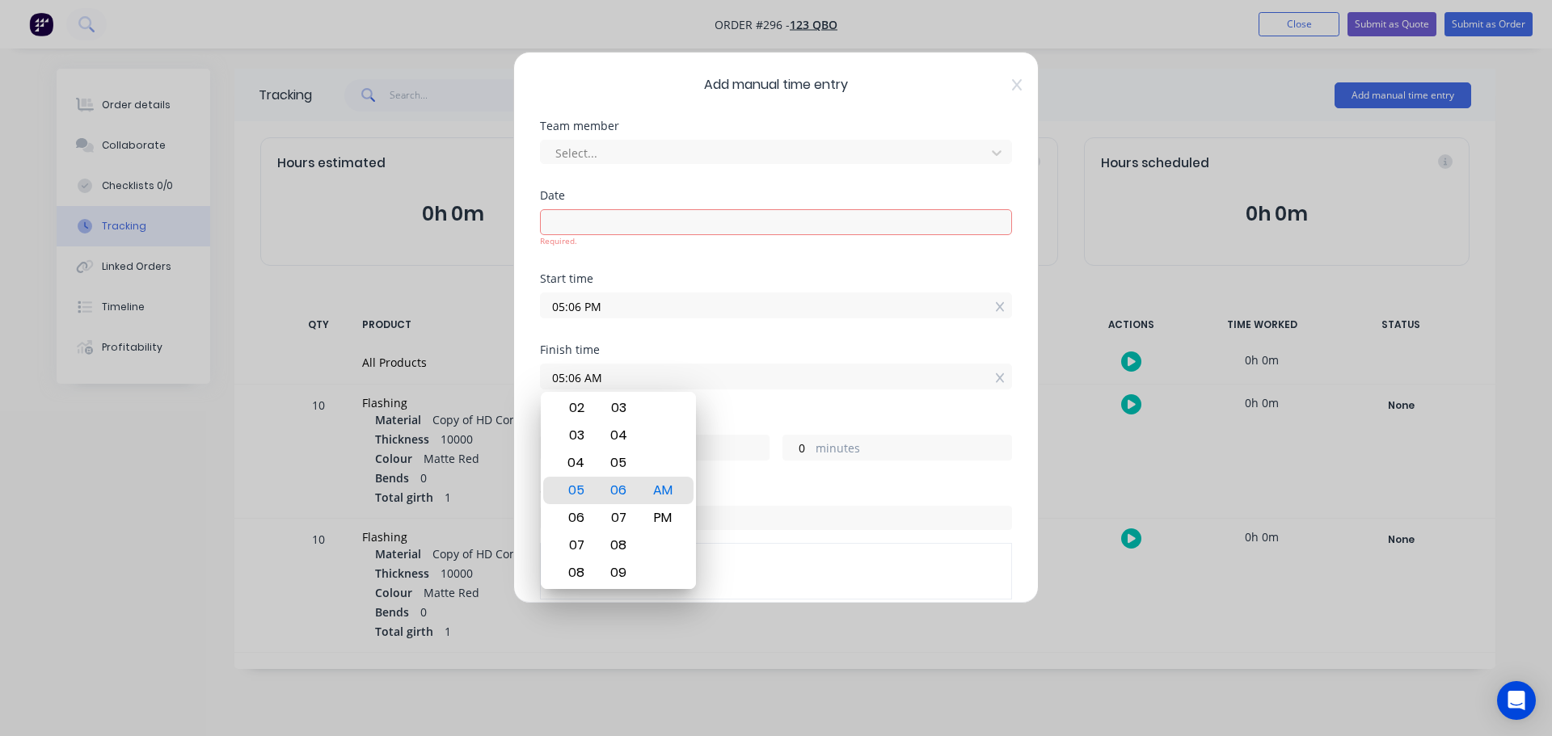
click at [1012, 90] on icon at bounding box center [1017, 84] width 10 height 13
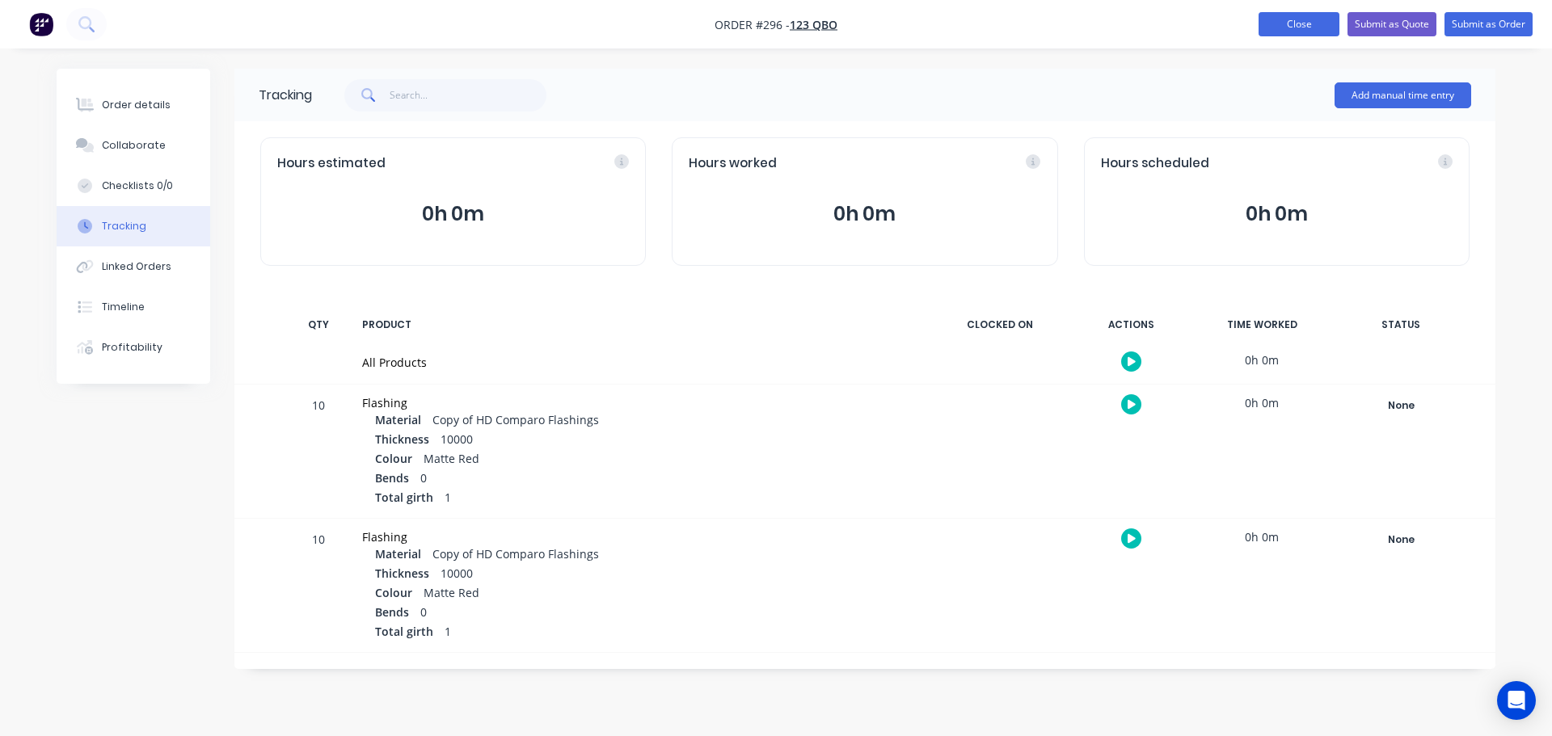
click at [1284, 26] on button "Close" at bounding box center [1299, 24] width 81 height 24
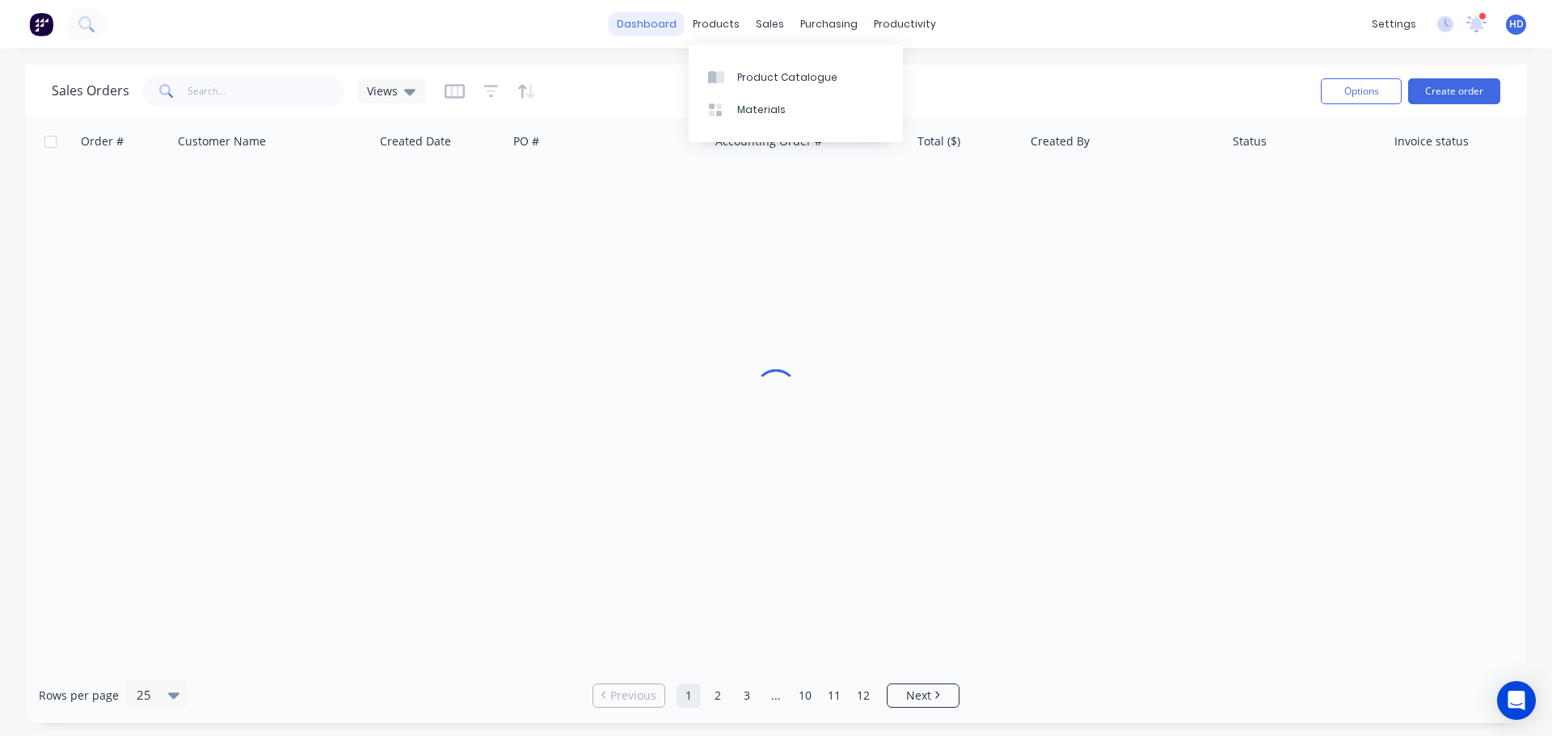
click at [681, 26] on link "dashboard" at bounding box center [647, 24] width 76 height 24
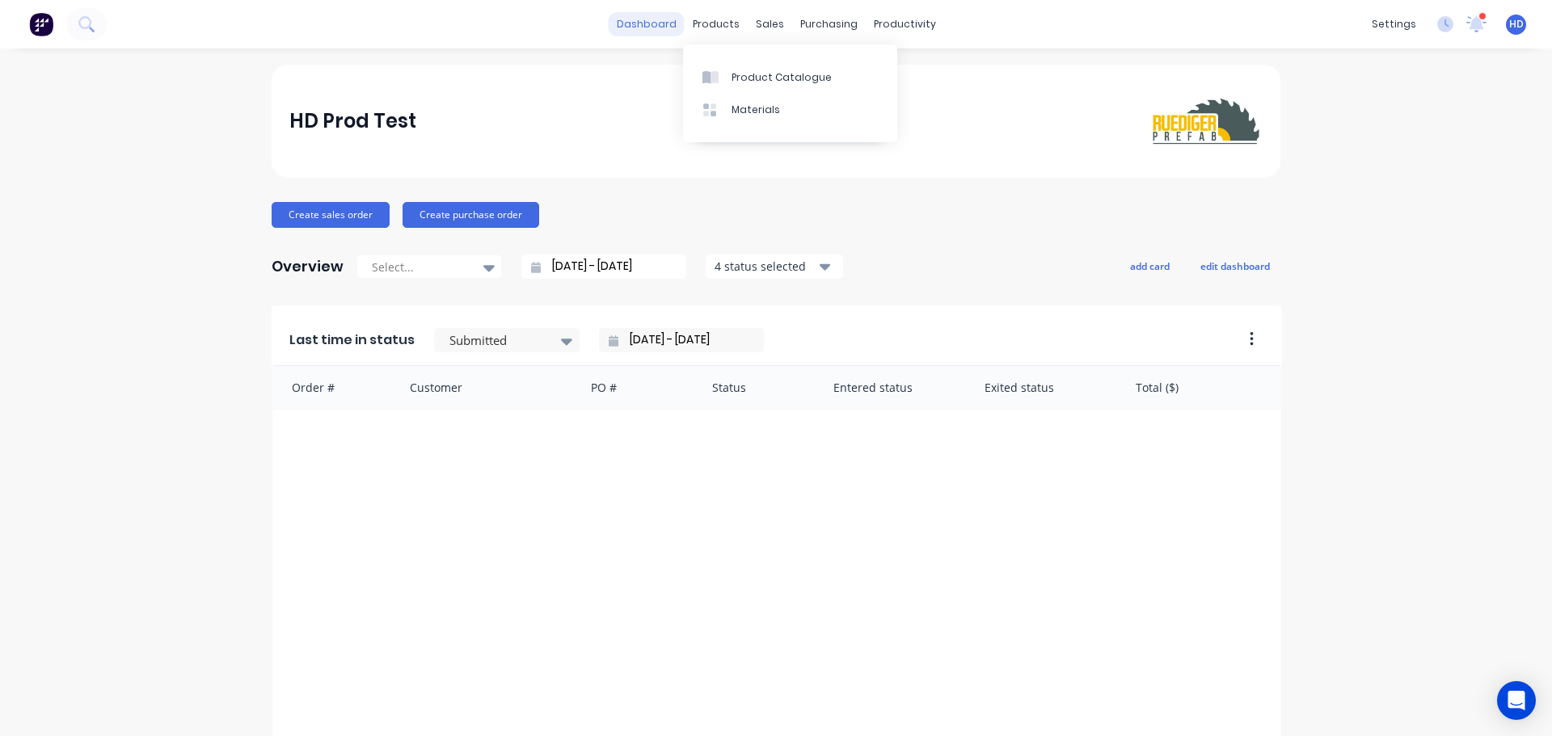
click at [647, 24] on link "dashboard" at bounding box center [647, 24] width 76 height 24
click at [838, 86] on link "Sales Orders" at bounding box center [849, 77] width 214 height 32
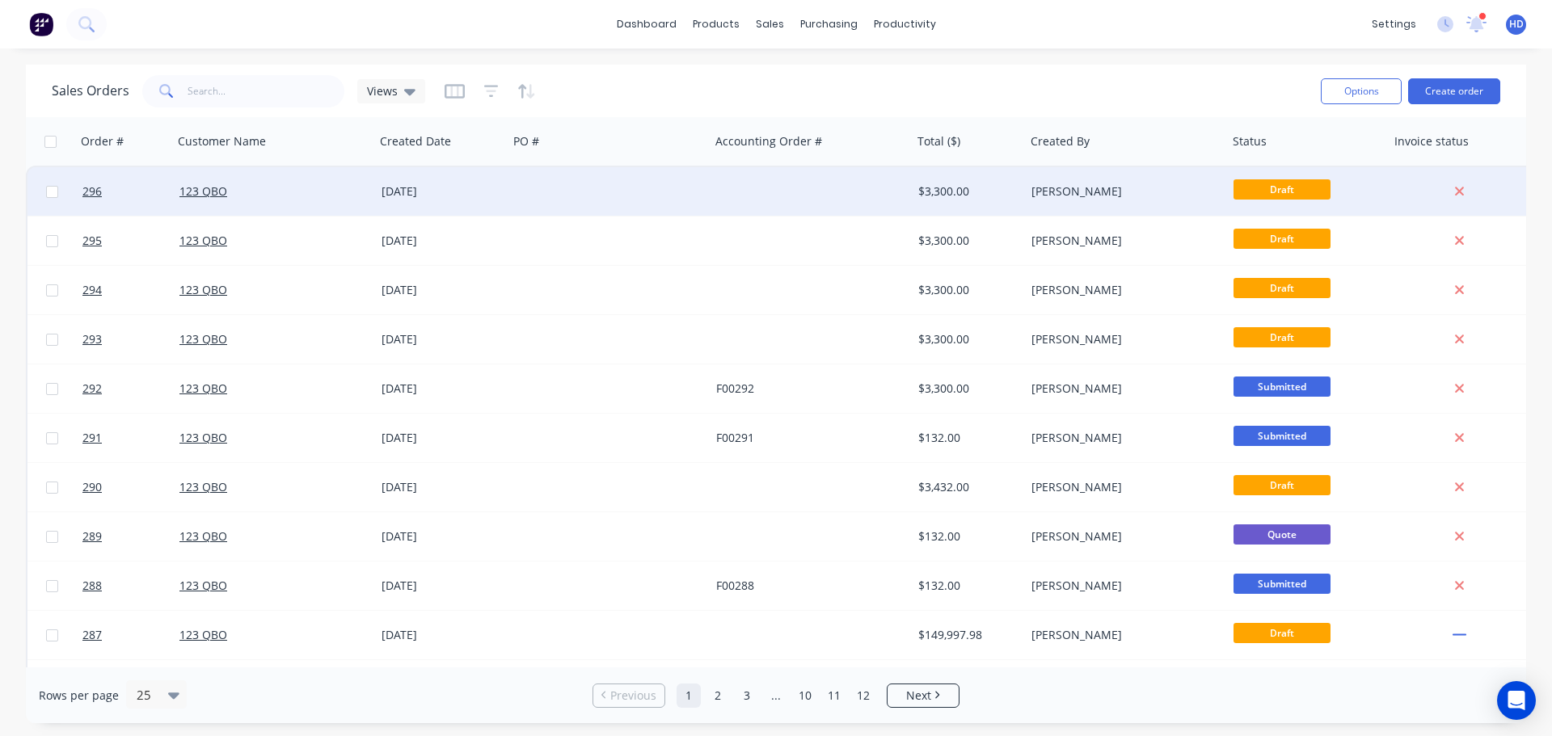
drag, startPoint x: 134, startPoint y: 186, endPoint x: 70, endPoint y: 191, distance: 64.1
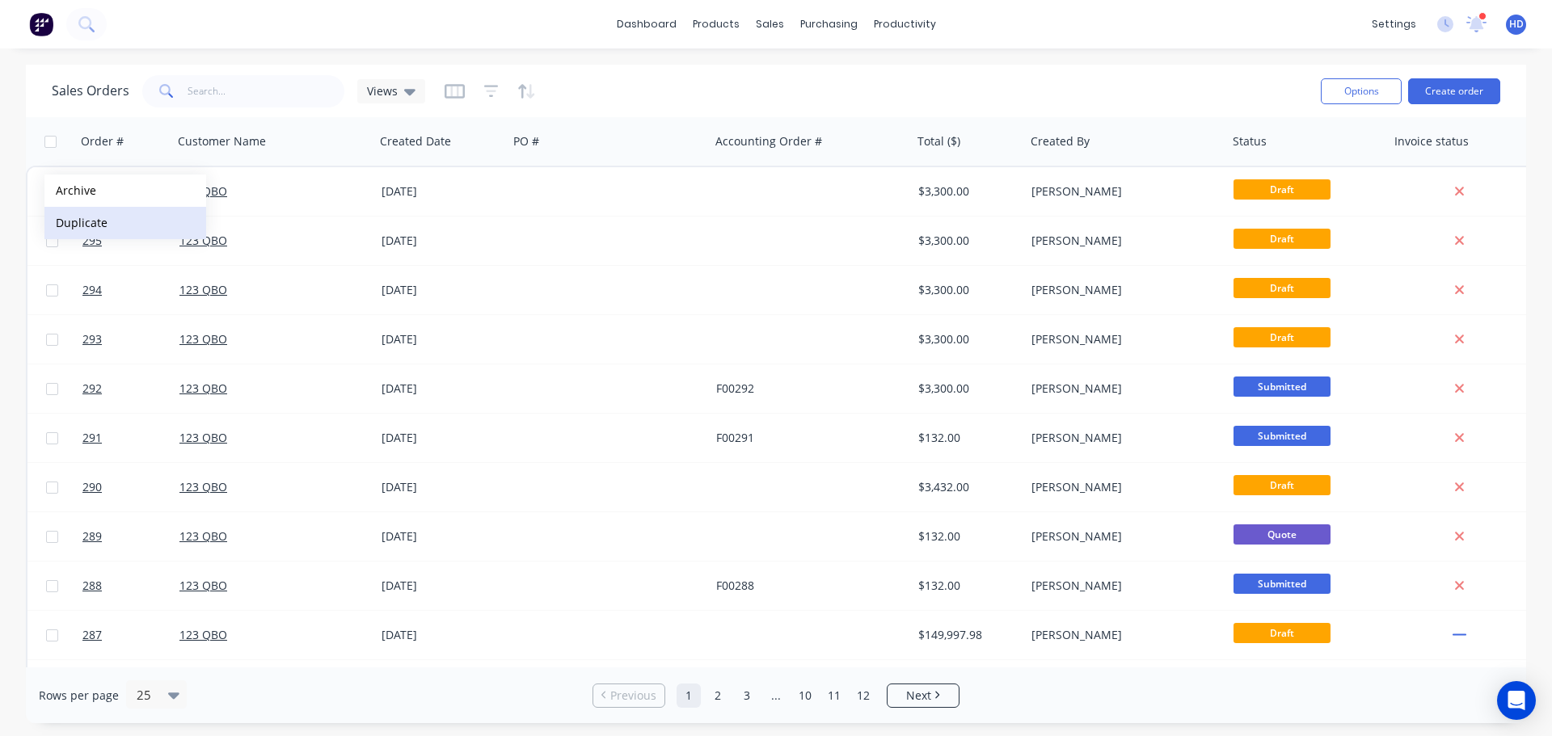
click at [122, 223] on button "Duplicate" at bounding box center [125, 223] width 162 height 32
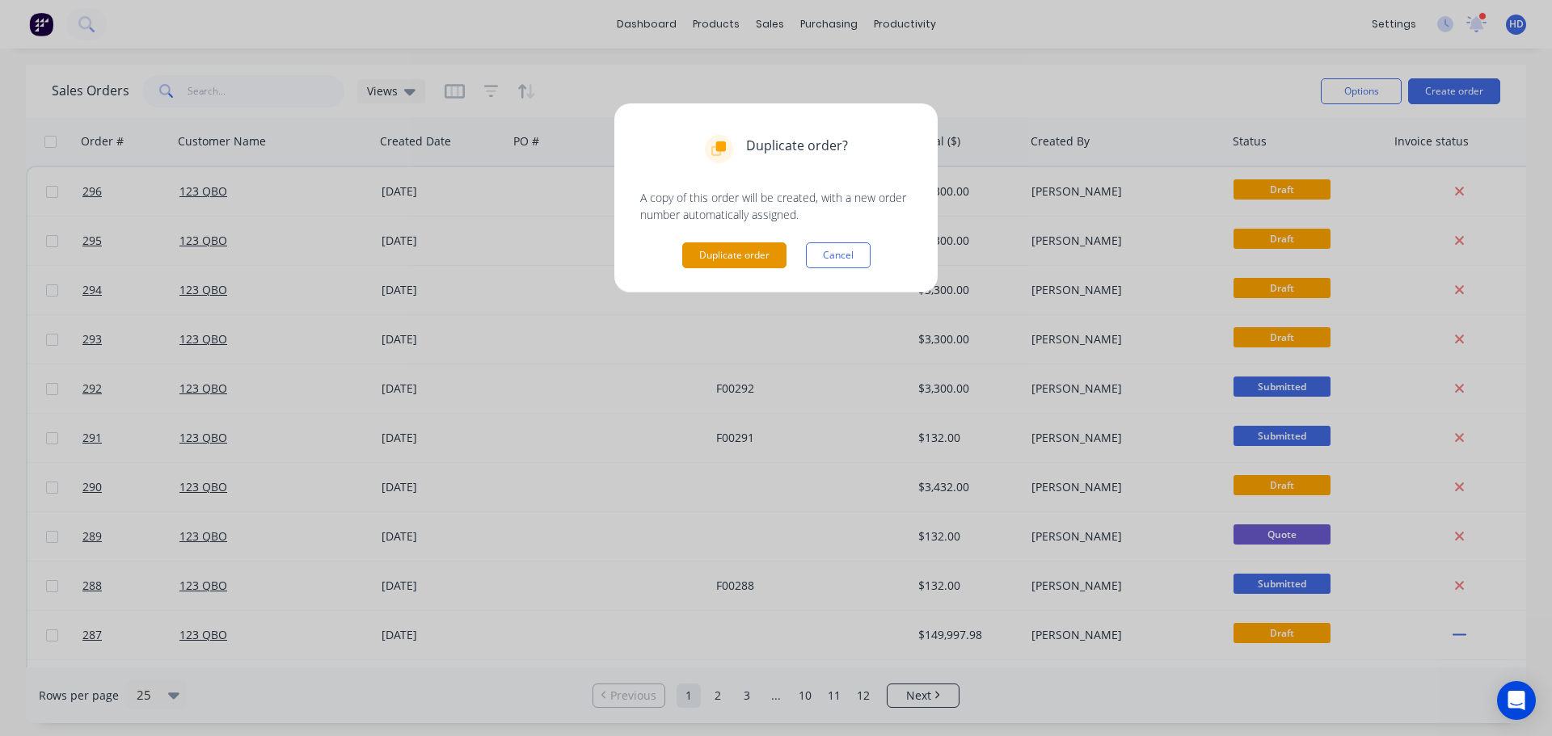
click at [769, 254] on button "Duplicate order" at bounding box center [734, 256] width 104 height 26
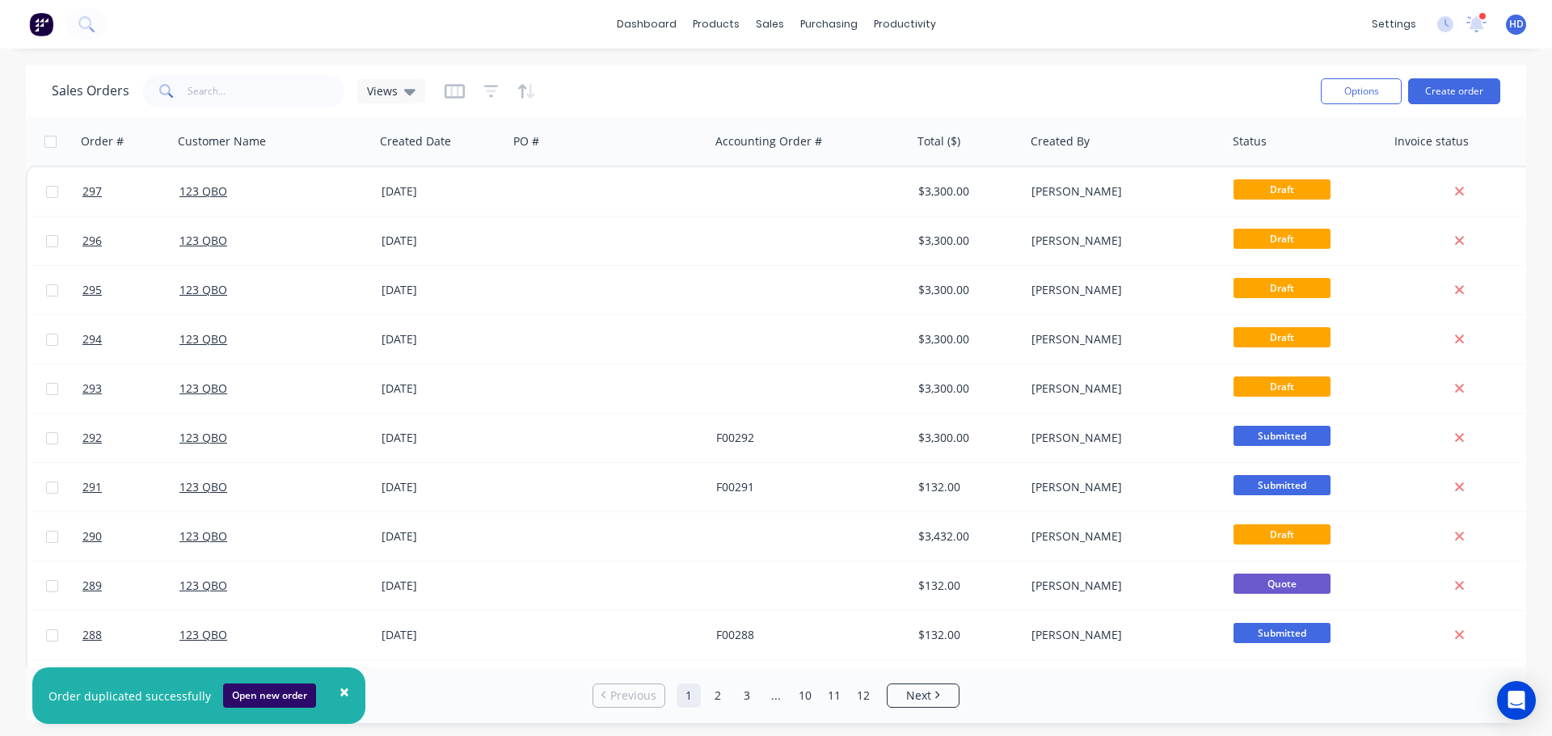
click at [278, 695] on button "Open new order" at bounding box center [269, 696] width 93 height 24
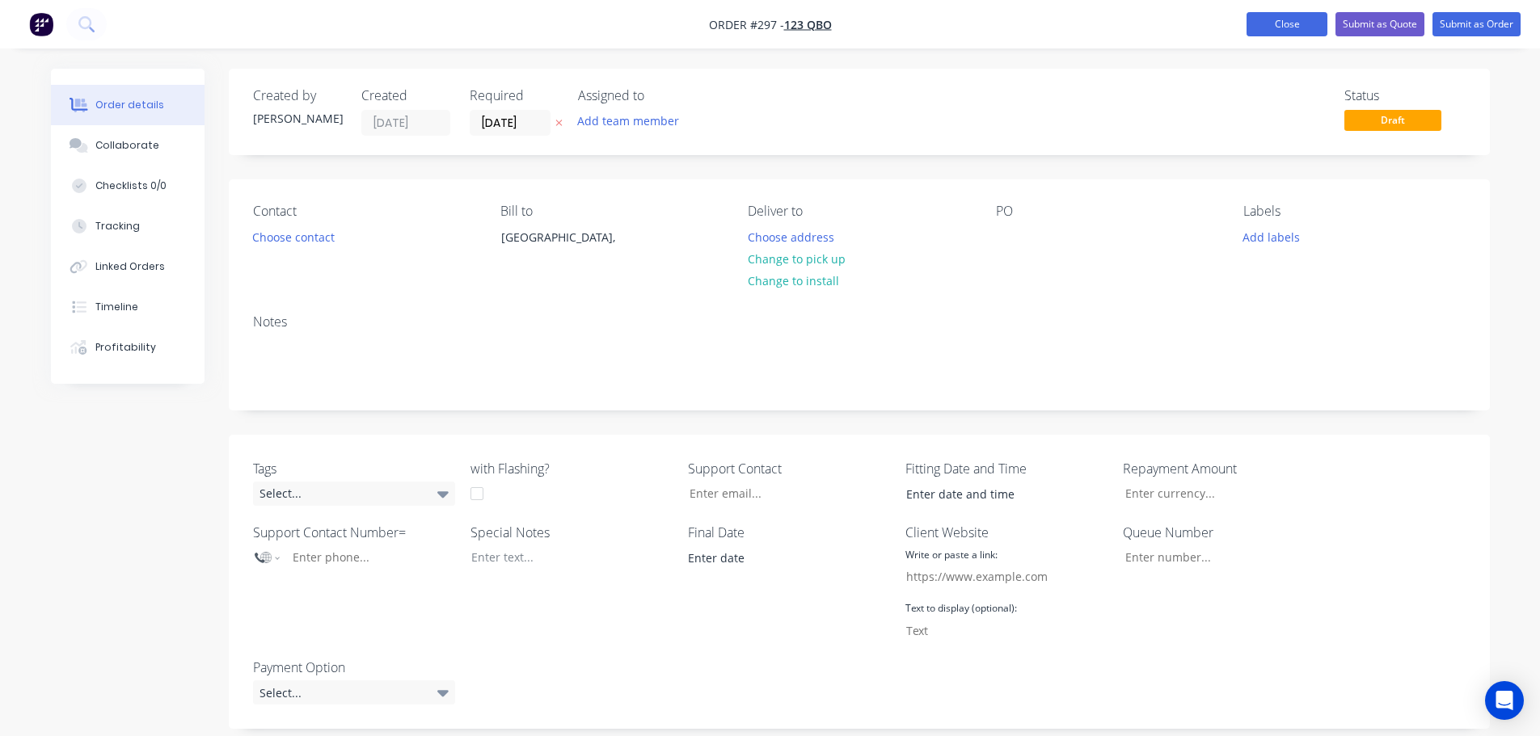
click at [1291, 13] on button "Close" at bounding box center [1287, 24] width 81 height 24
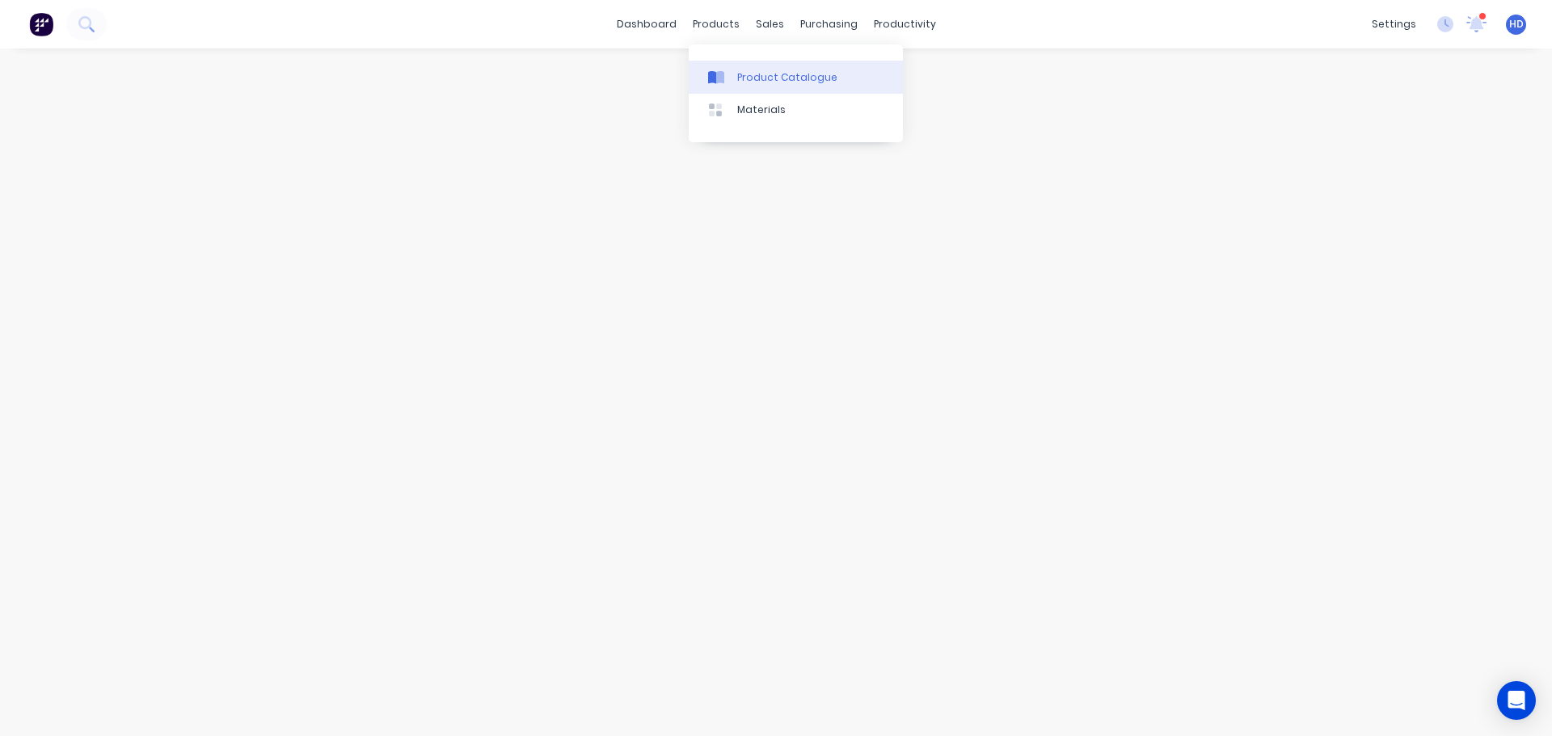
click at [740, 83] on div "Product Catalogue" at bounding box center [787, 77] width 100 height 15
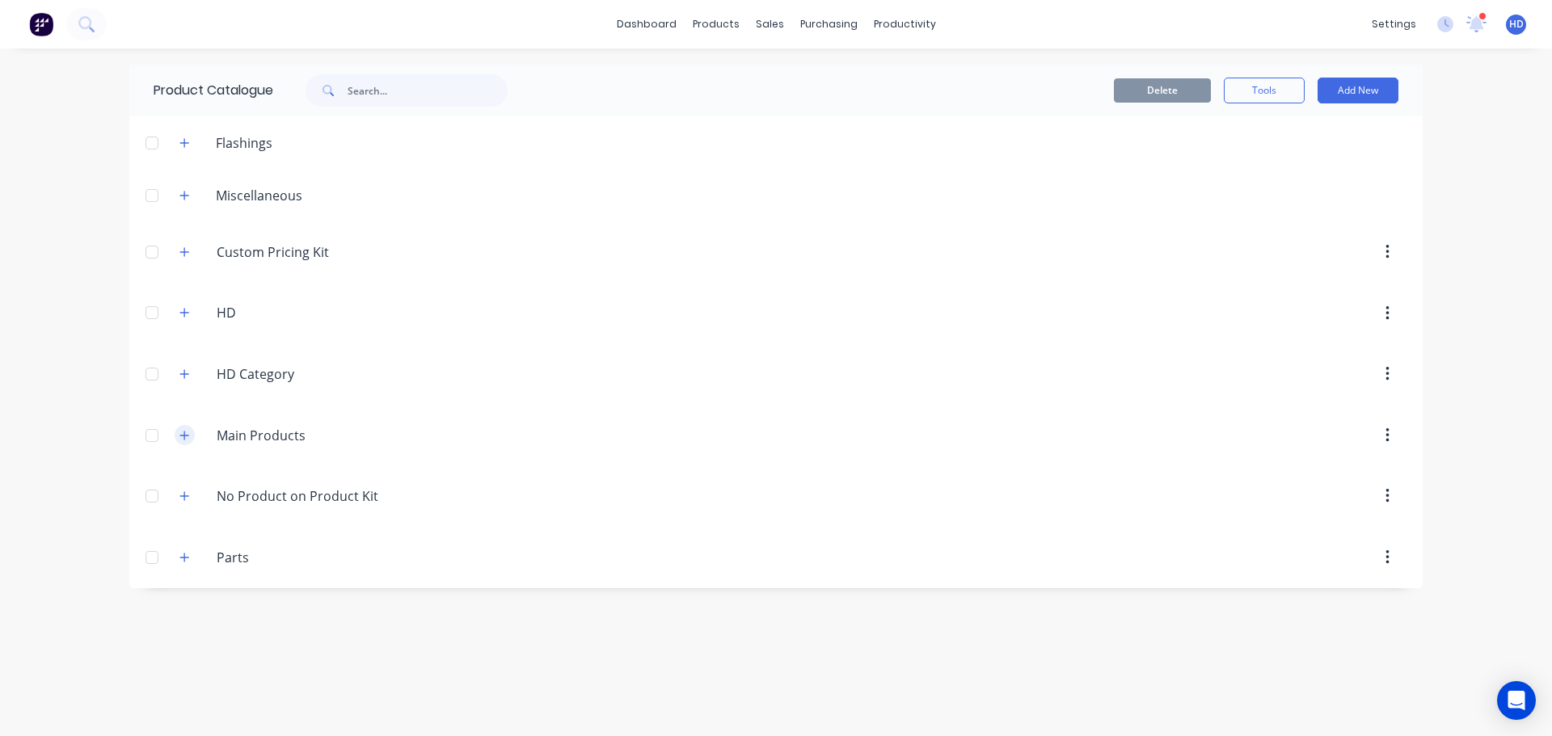
click at [188, 436] on icon "button" at bounding box center [184, 435] width 9 height 9
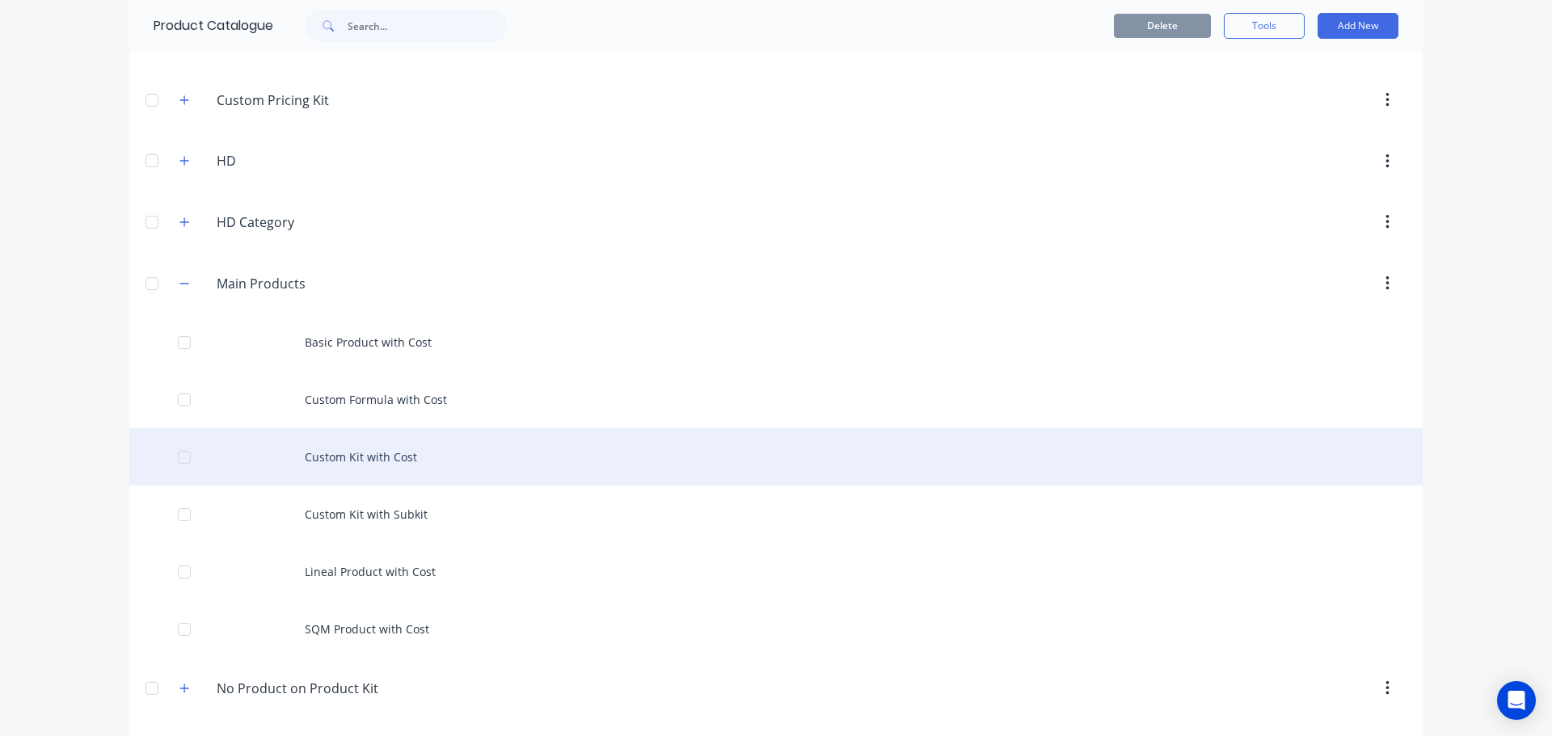
scroll to position [162, 0]
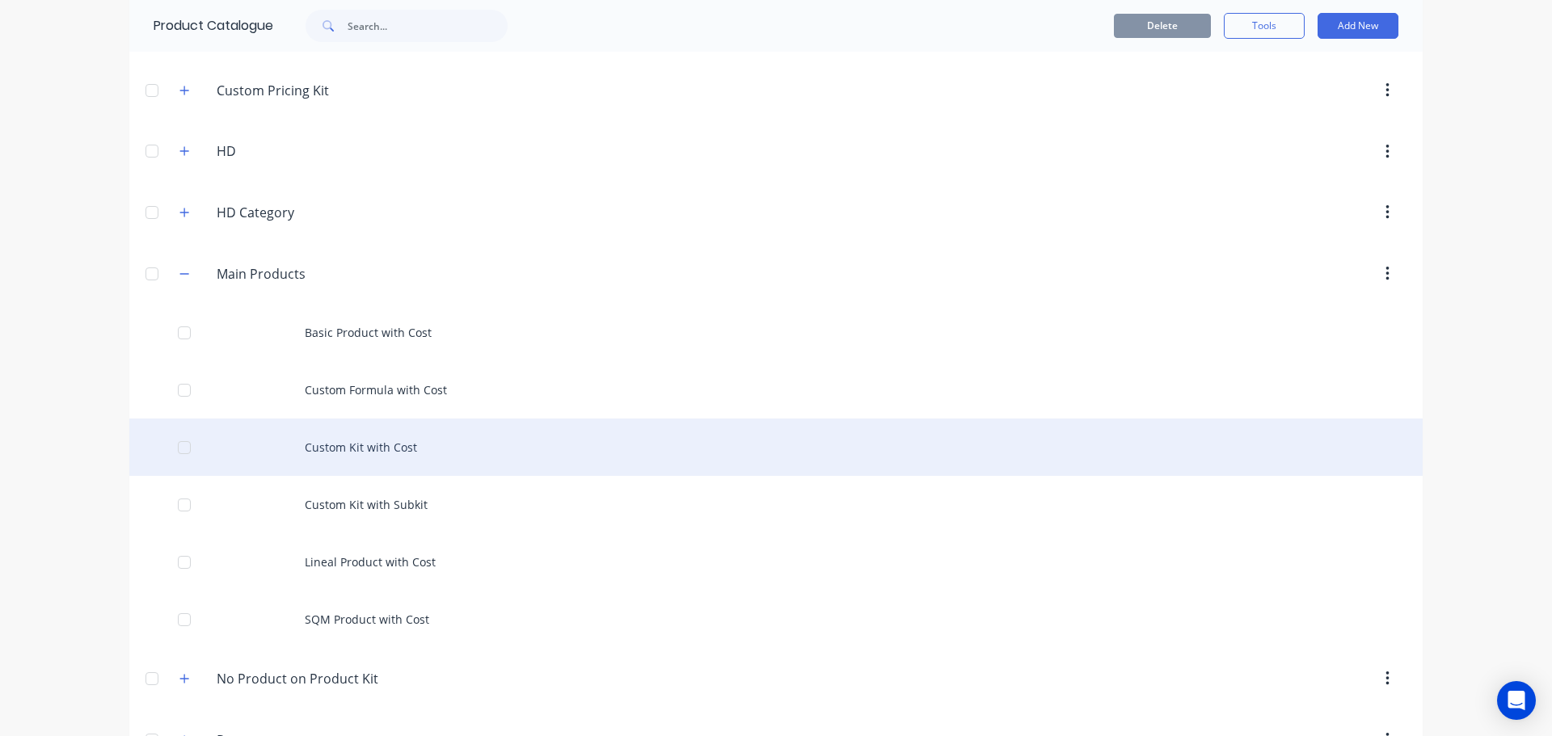
click at [350, 445] on div "Custom Kit with Cost" at bounding box center [775, 447] width 1293 height 57
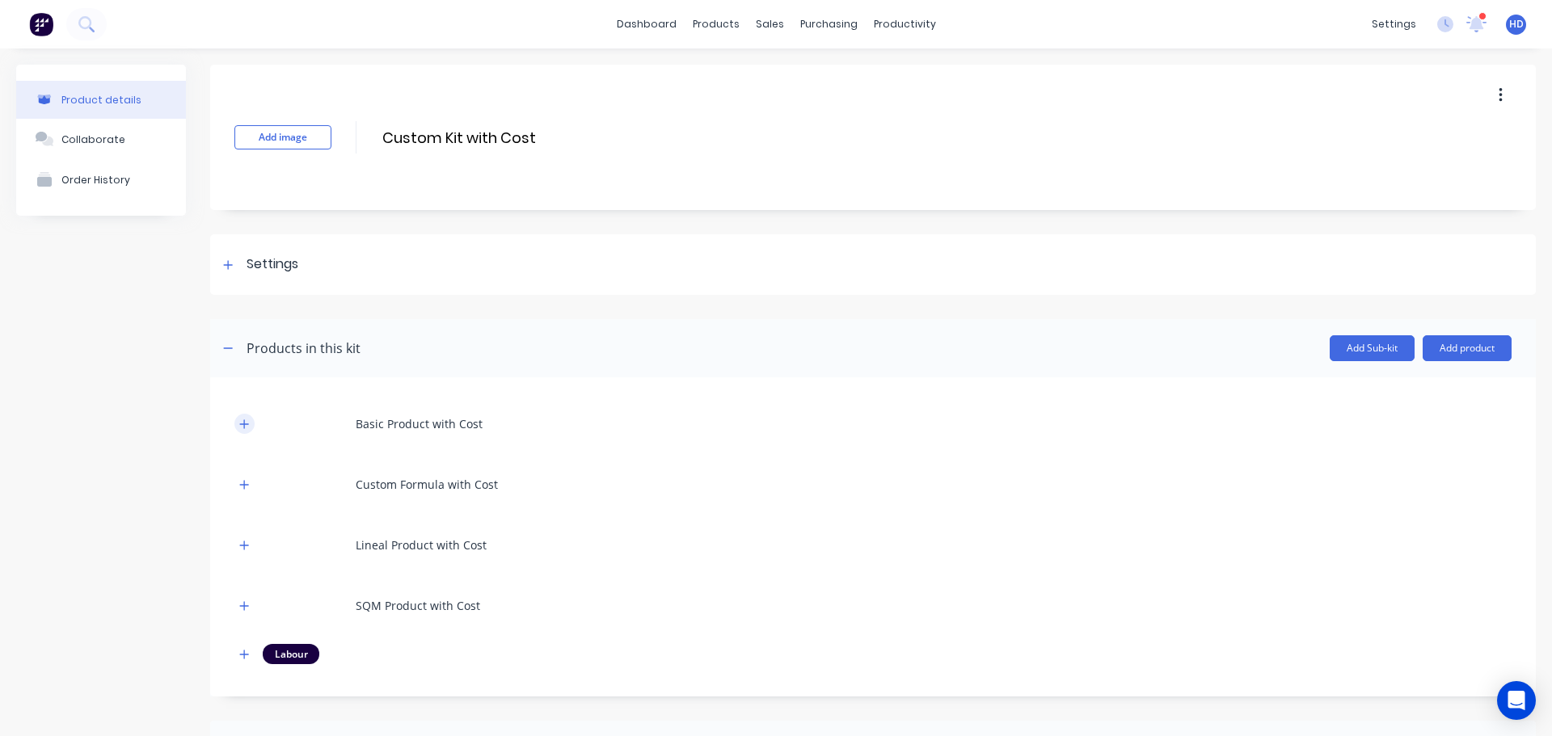
click at [249, 419] on icon "button" at bounding box center [244, 424] width 10 height 11
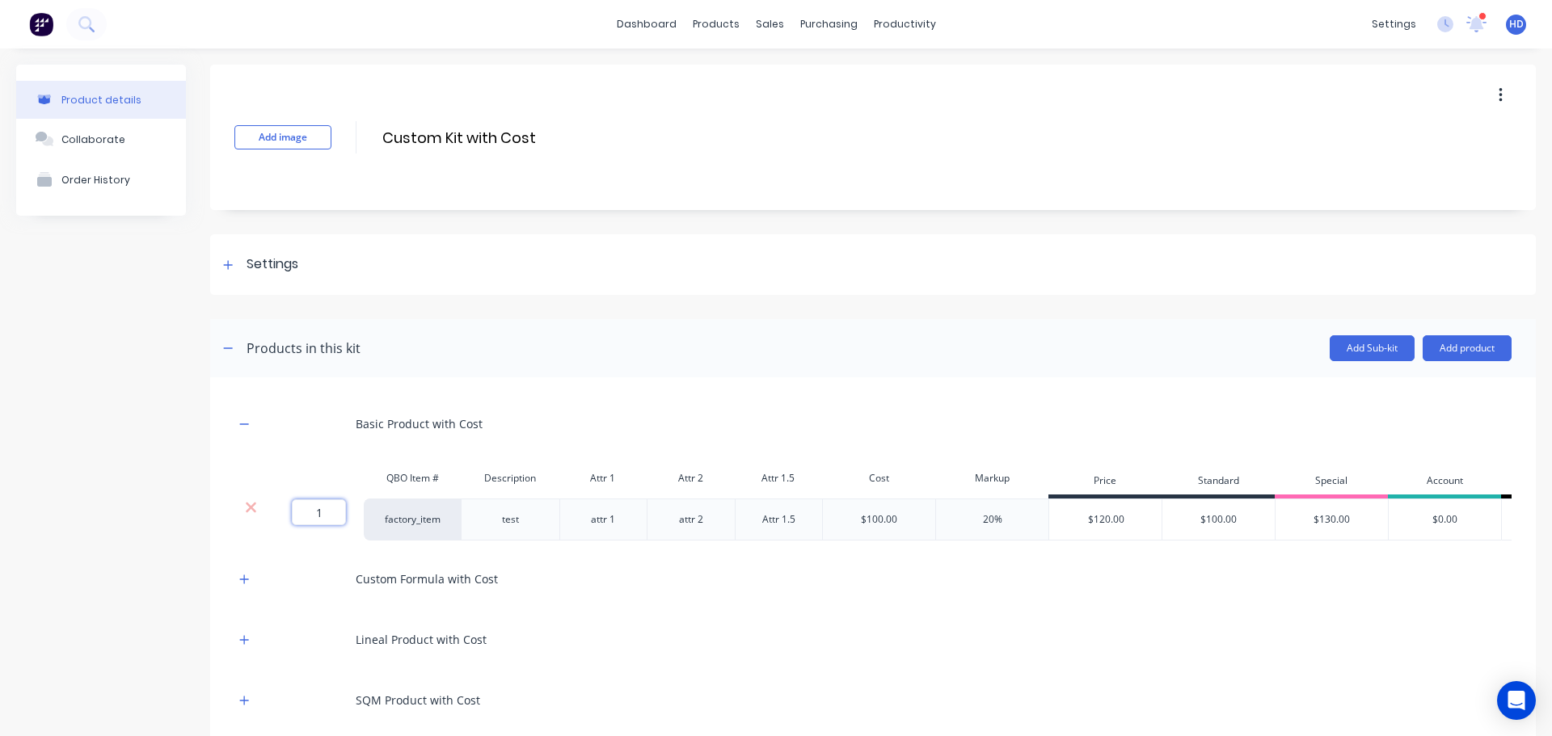
drag, startPoint x: 306, startPoint y: 513, endPoint x: 363, endPoint y: 521, distance: 57.2
click at [361, 520] on div "1 1 ?" at bounding box center [315, 520] width 97 height 42
type input "5"
click at [245, 583] on button "button" at bounding box center [244, 579] width 20 height 20
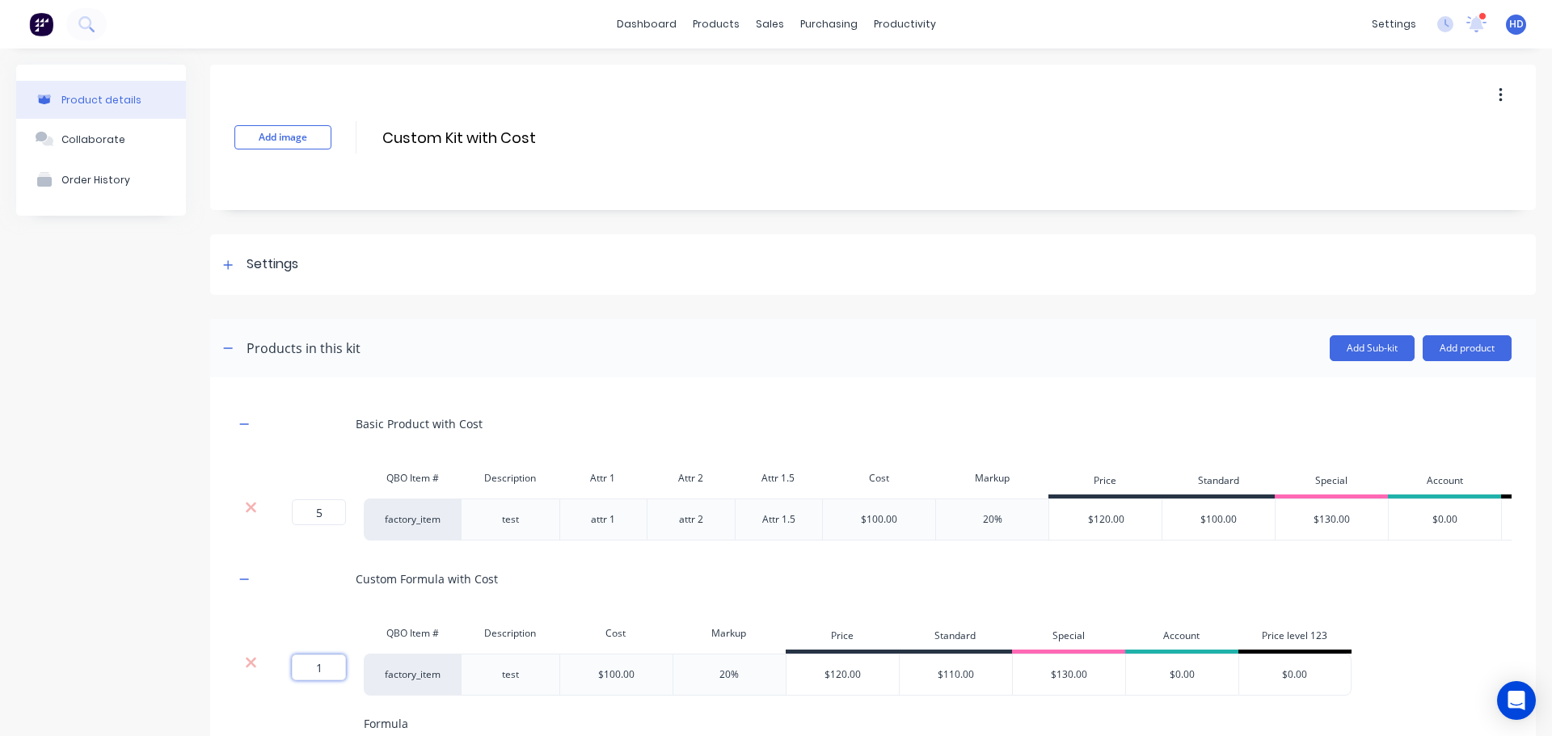
drag, startPoint x: 305, startPoint y: 678, endPoint x: 374, endPoint y: 675, distance: 69.6
click at [370, 678] on div "1 1 ? factory_item test $100.00 20% $120.00 $110.00 $130.00 $0.00 $0.00" at bounding box center [792, 675] width 1117 height 42
type input "5"
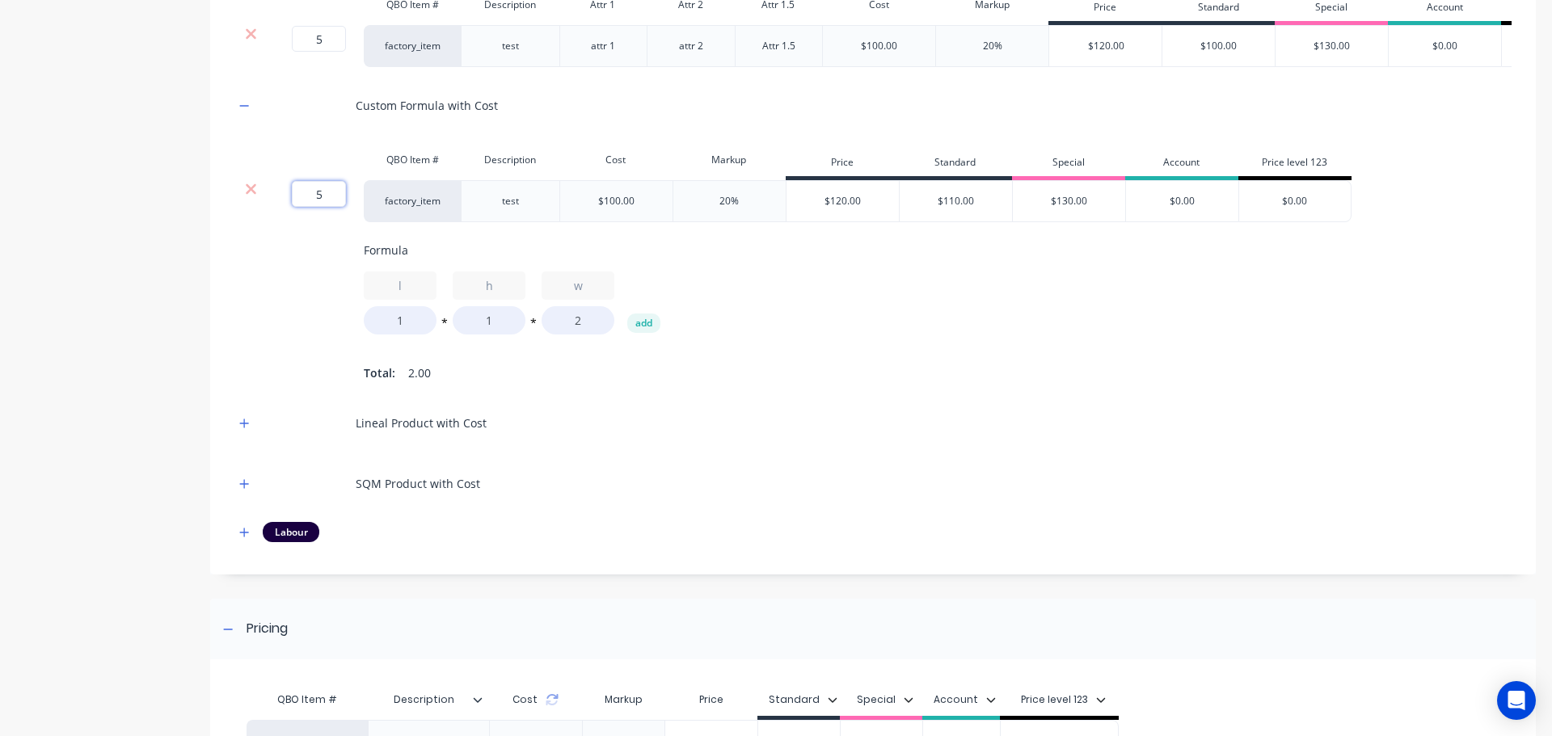
scroll to position [647, 0]
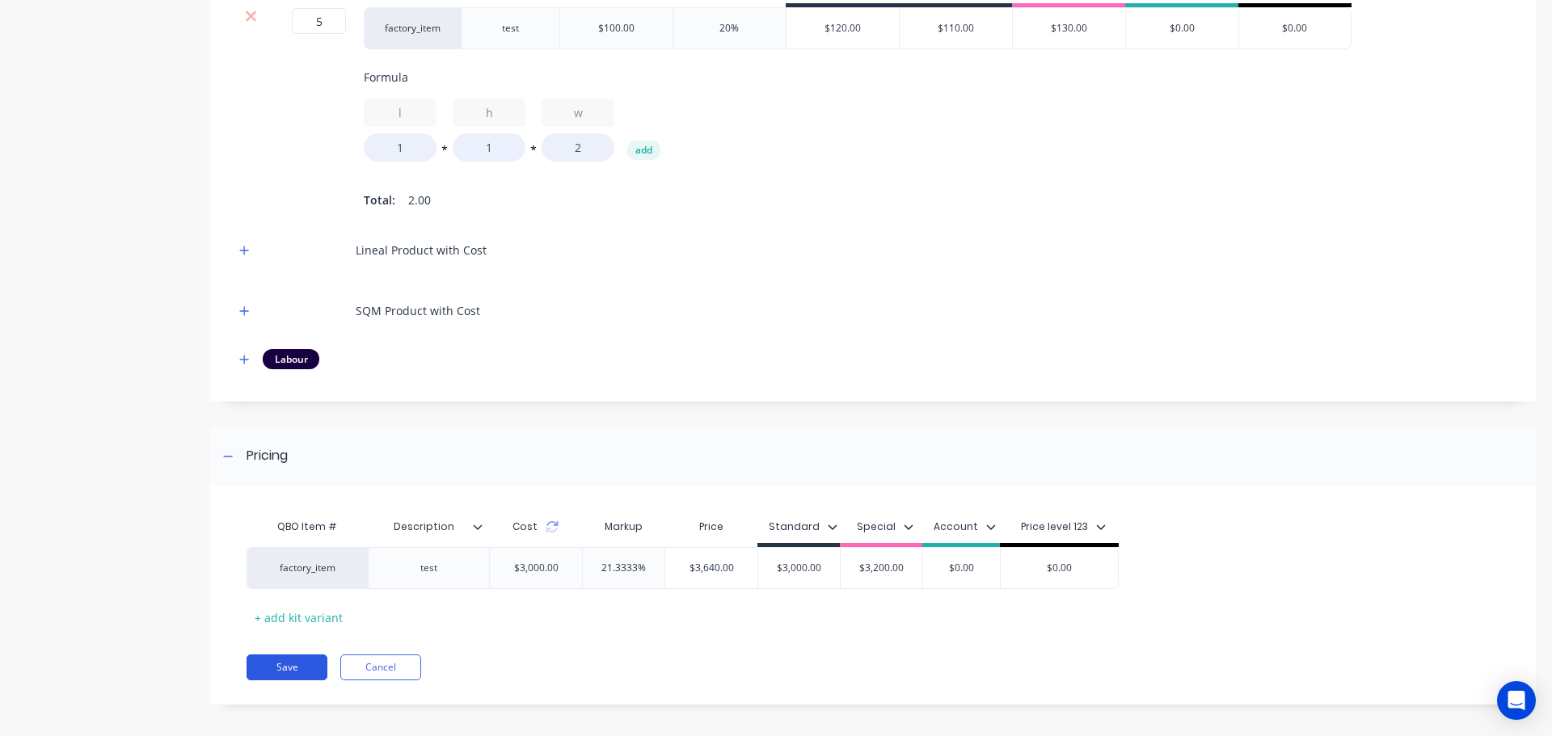
click at [296, 681] on button "Save" at bounding box center [287, 668] width 81 height 26
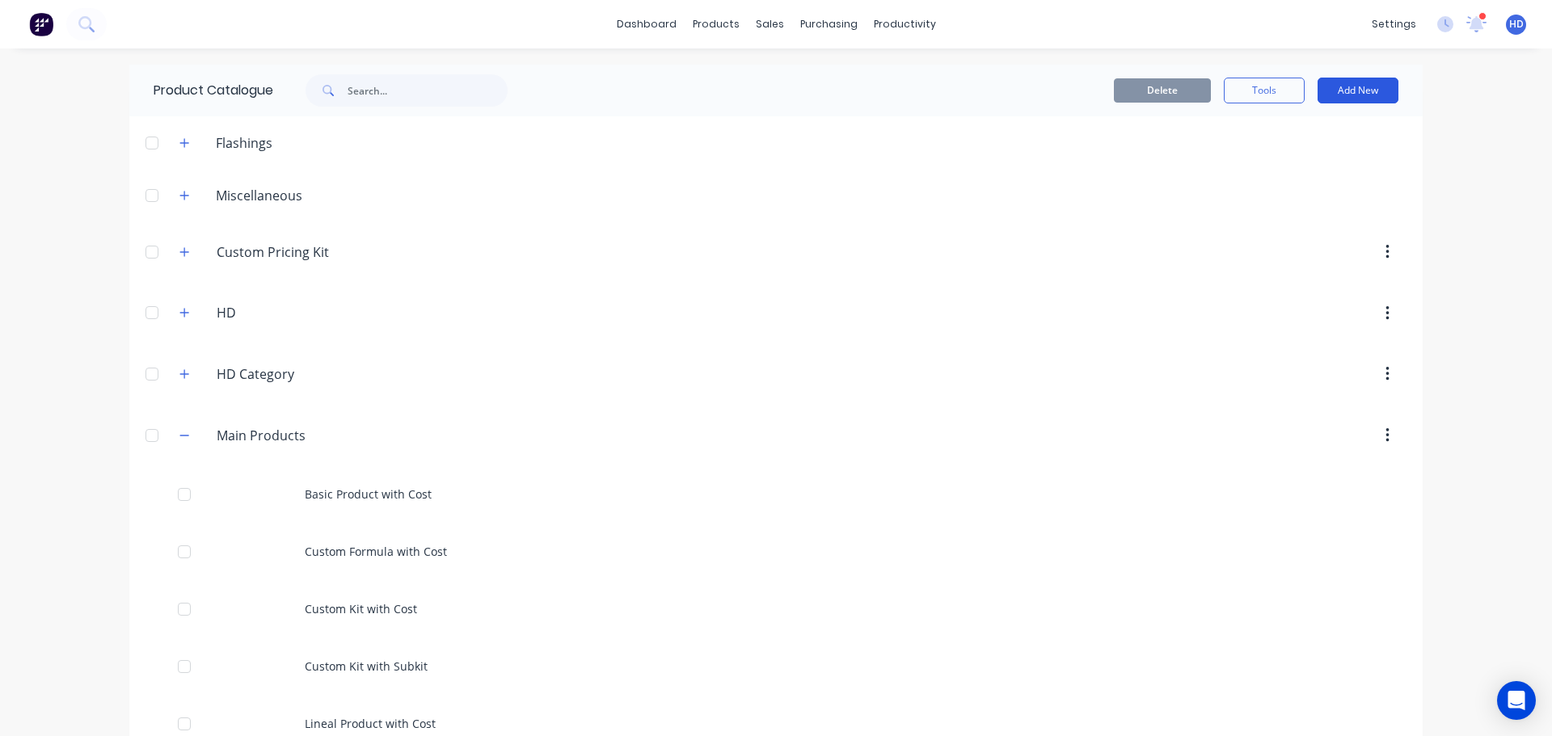
click at [1354, 100] on button "Add New" at bounding box center [1358, 91] width 81 height 26
click at [1308, 226] on div "Product Kit" at bounding box center [1322, 228] width 124 height 23
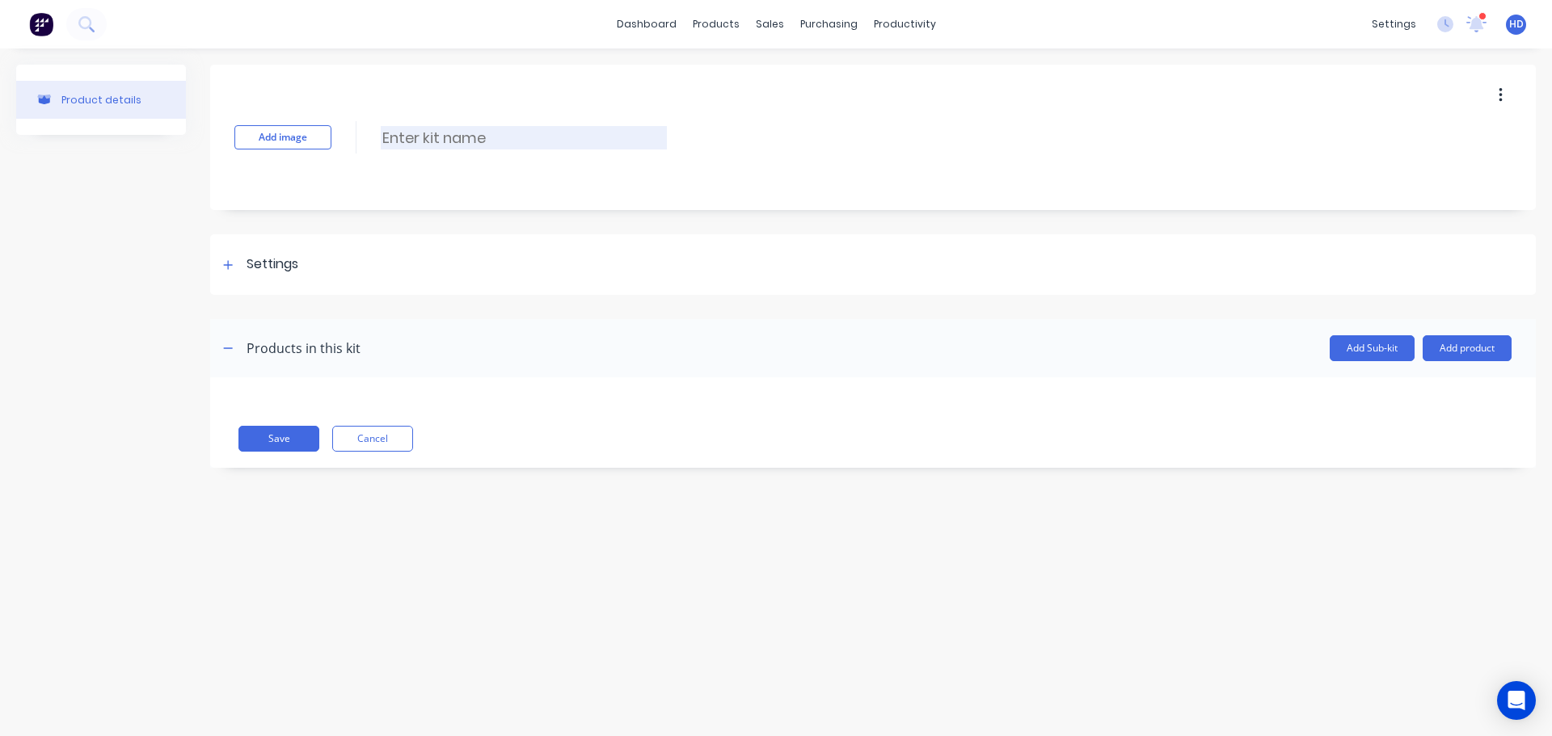
click at [475, 131] on input at bounding box center [524, 137] width 286 height 23
type input "Kit-a-Kit-a"
click at [1478, 343] on button "Add product" at bounding box center [1467, 348] width 89 height 26
click at [1437, 382] on div "Product catalogue" at bounding box center [1435, 389] width 124 height 23
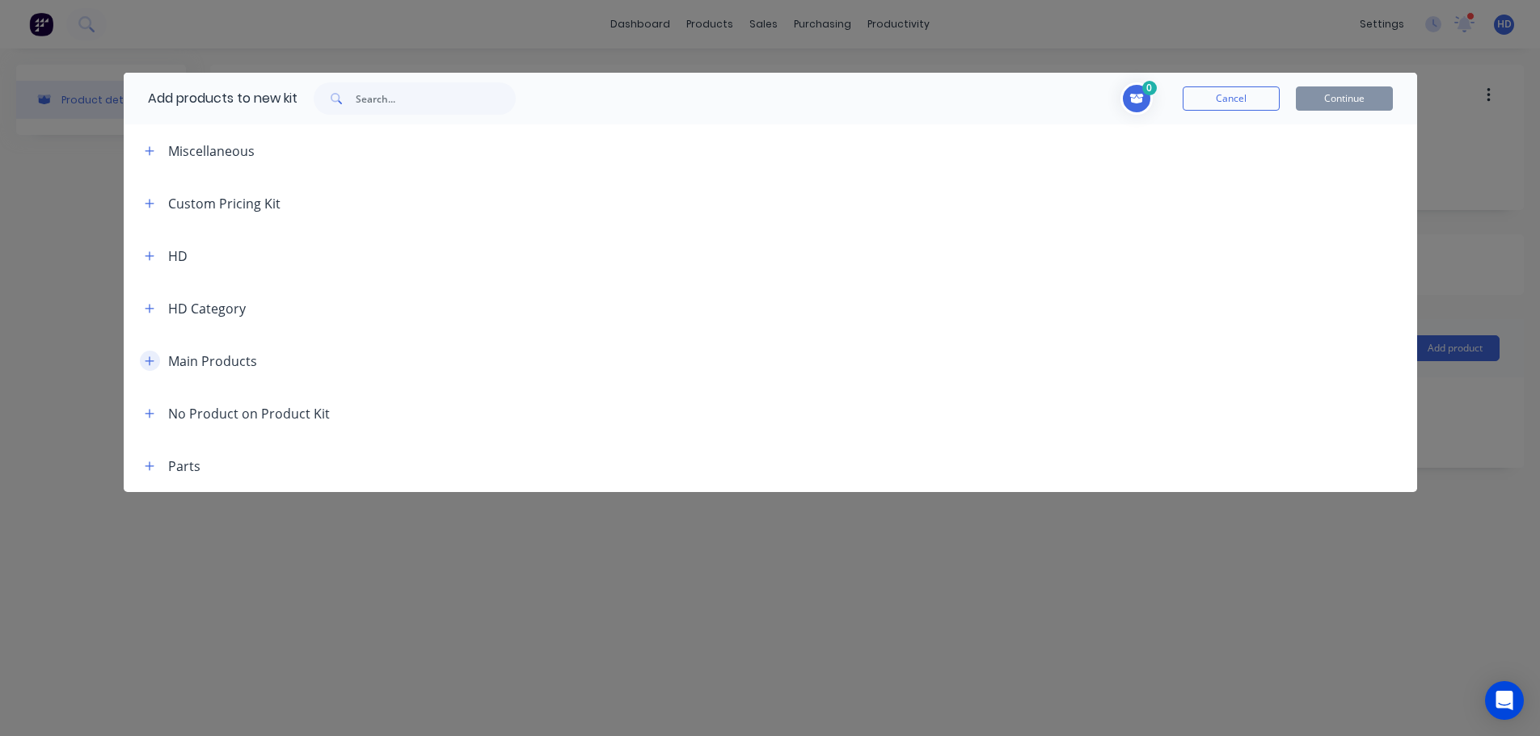
click at [147, 351] on button "button" at bounding box center [150, 361] width 20 height 20
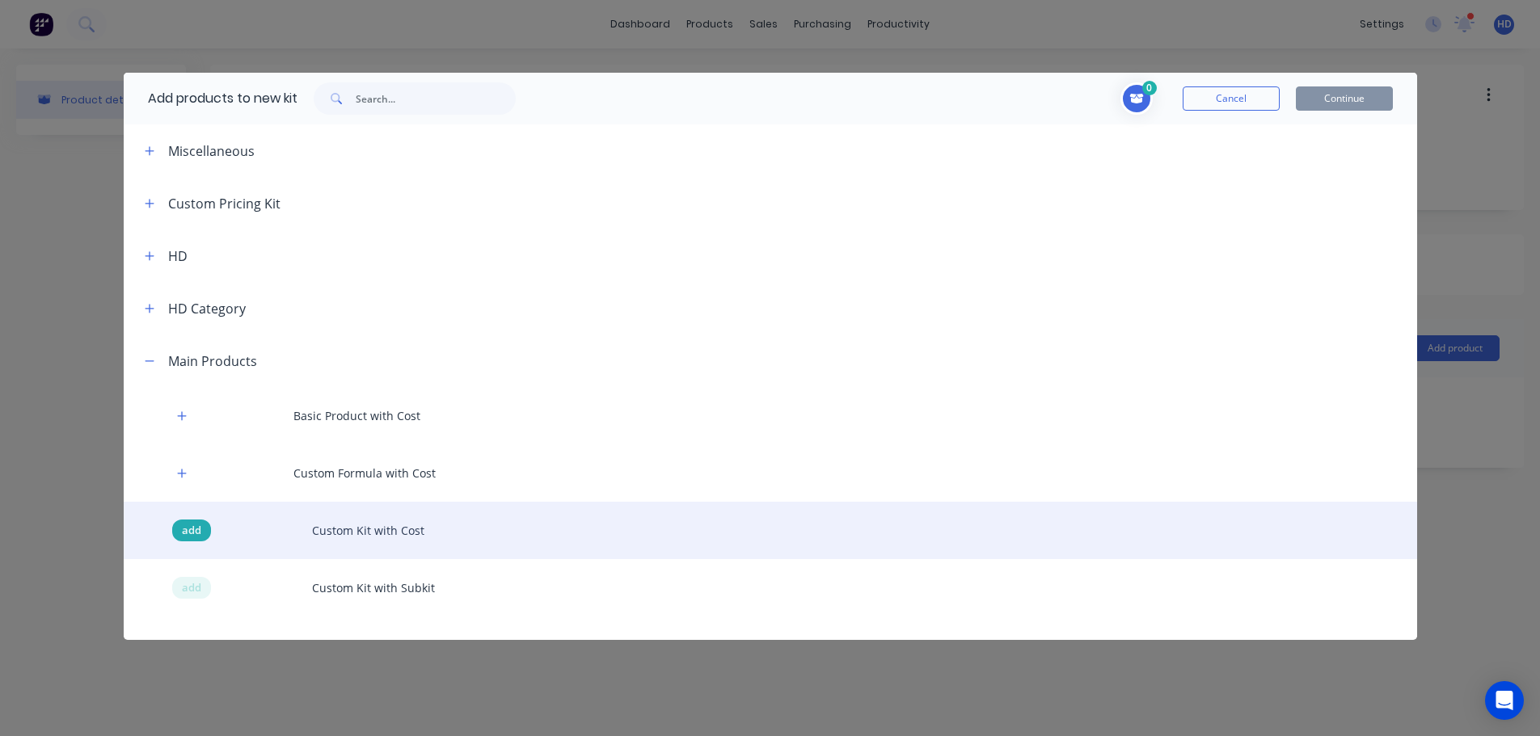
click at [186, 527] on span "add" at bounding box center [191, 531] width 19 height 16
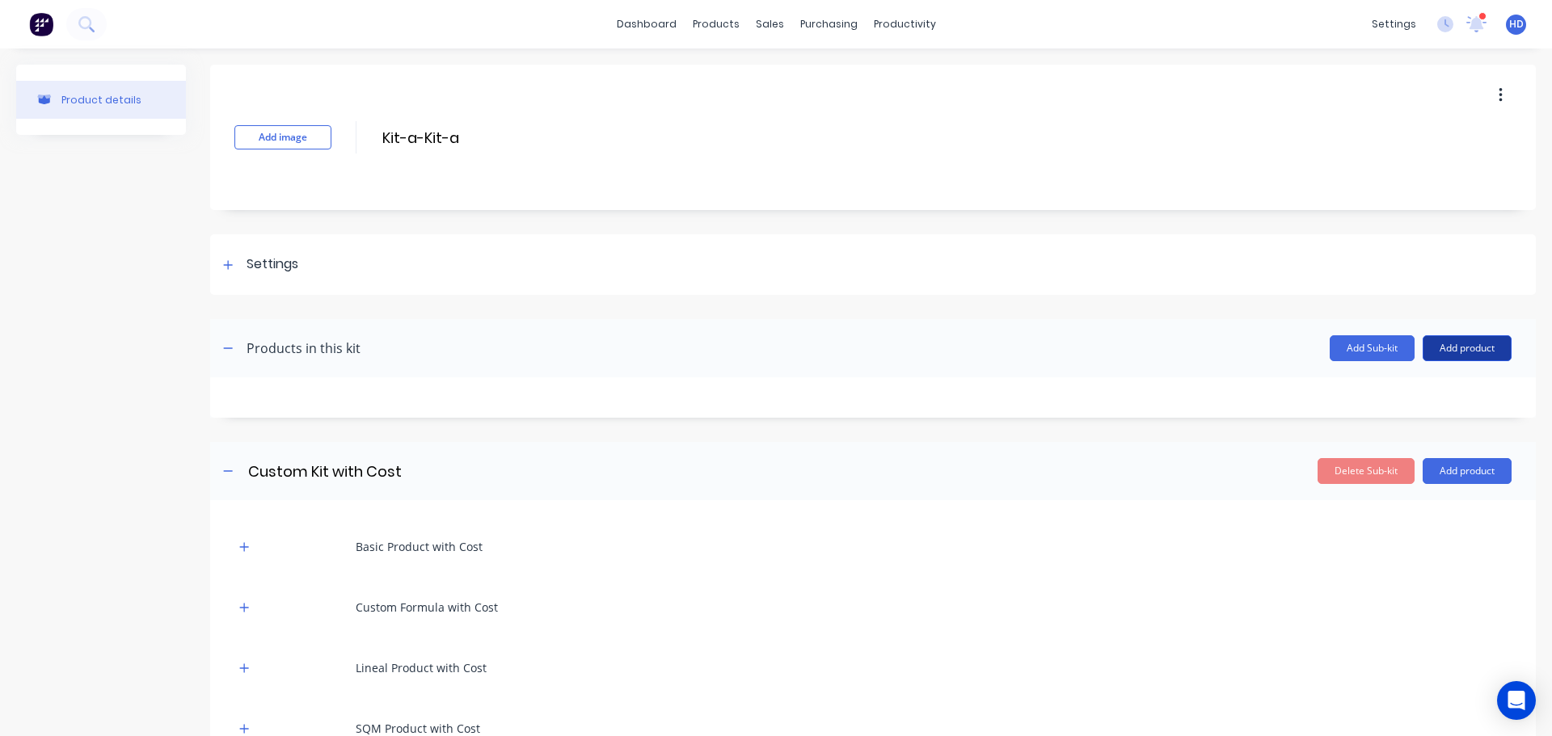
click at [1462, 349] on button "Add product" at bounding box center [1467, 348] width 89 height 26
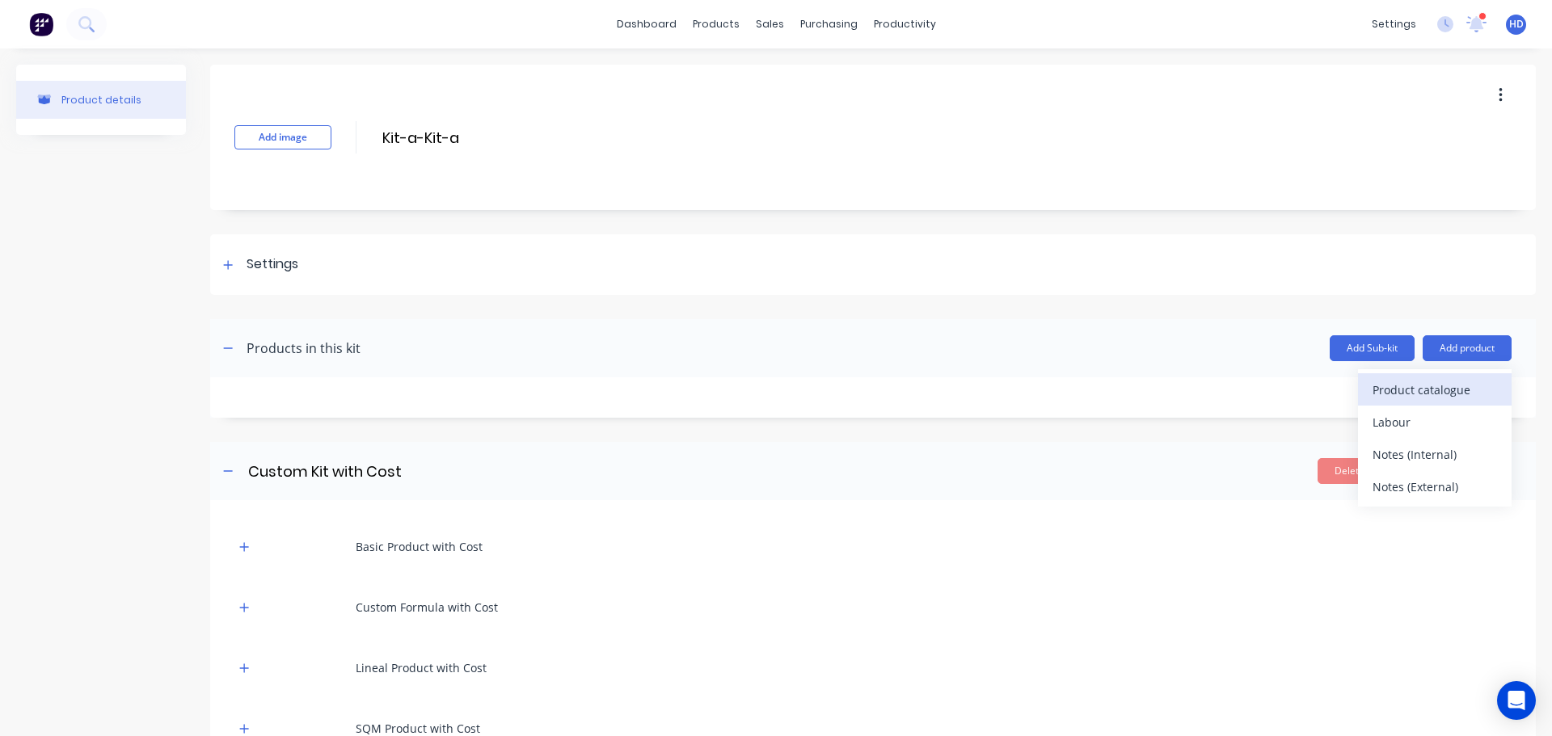
click at [1424, 389] on div "Product catalogue" at bounding box center [1435, 389] width 124 height 23
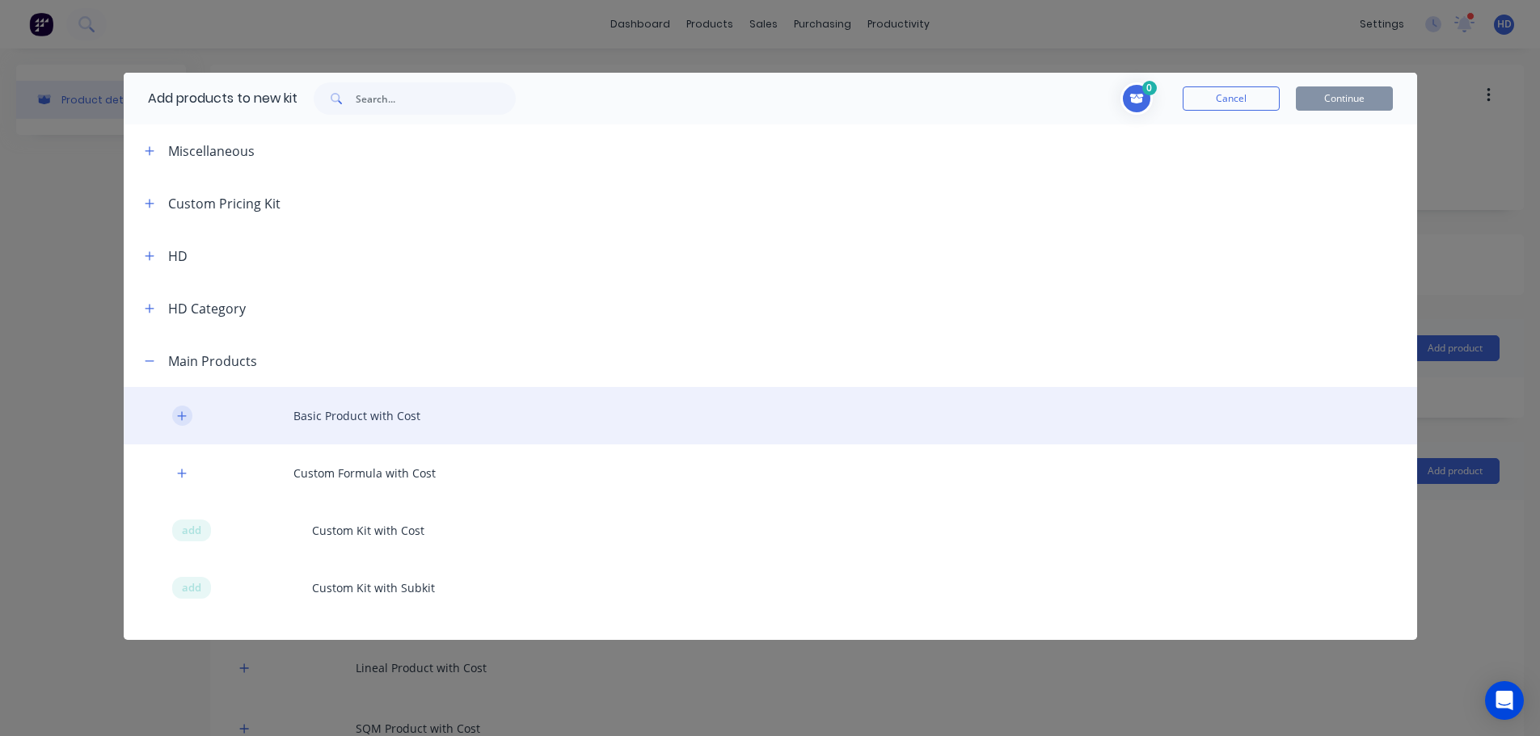
click at [189, 417] on button "button" at bounding box center [182, 416] width 20 height 20
drag, startPoint x: 264, startPoint y: 503, endPoint x: 625, endPoint y: 407, distance: 373.0
click at [265, 503] on div "add" at bounding box center [249, 511] width 39 height 23
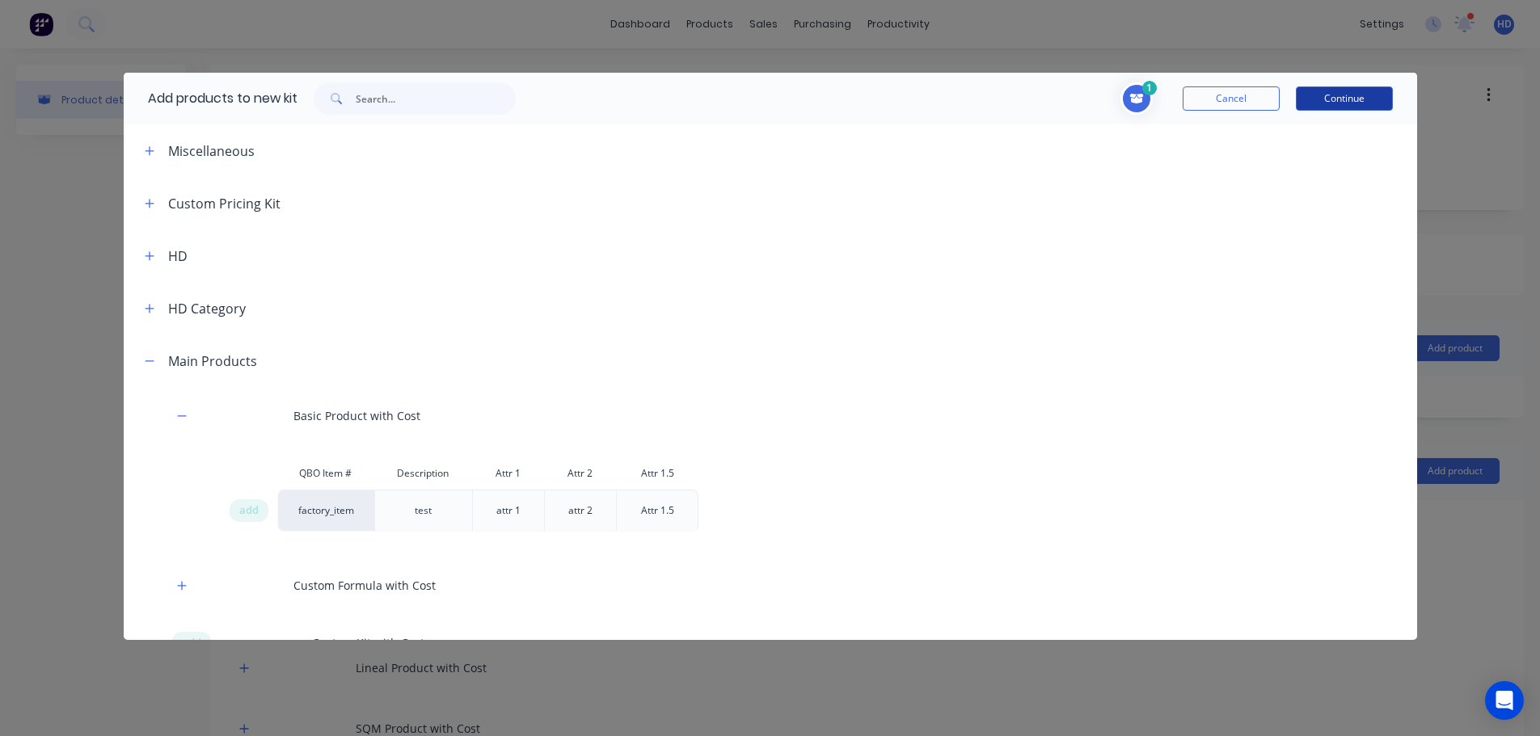
click at [1363, 95] on button "Continue" at bounding box center [1344, 99] width 97 height 24
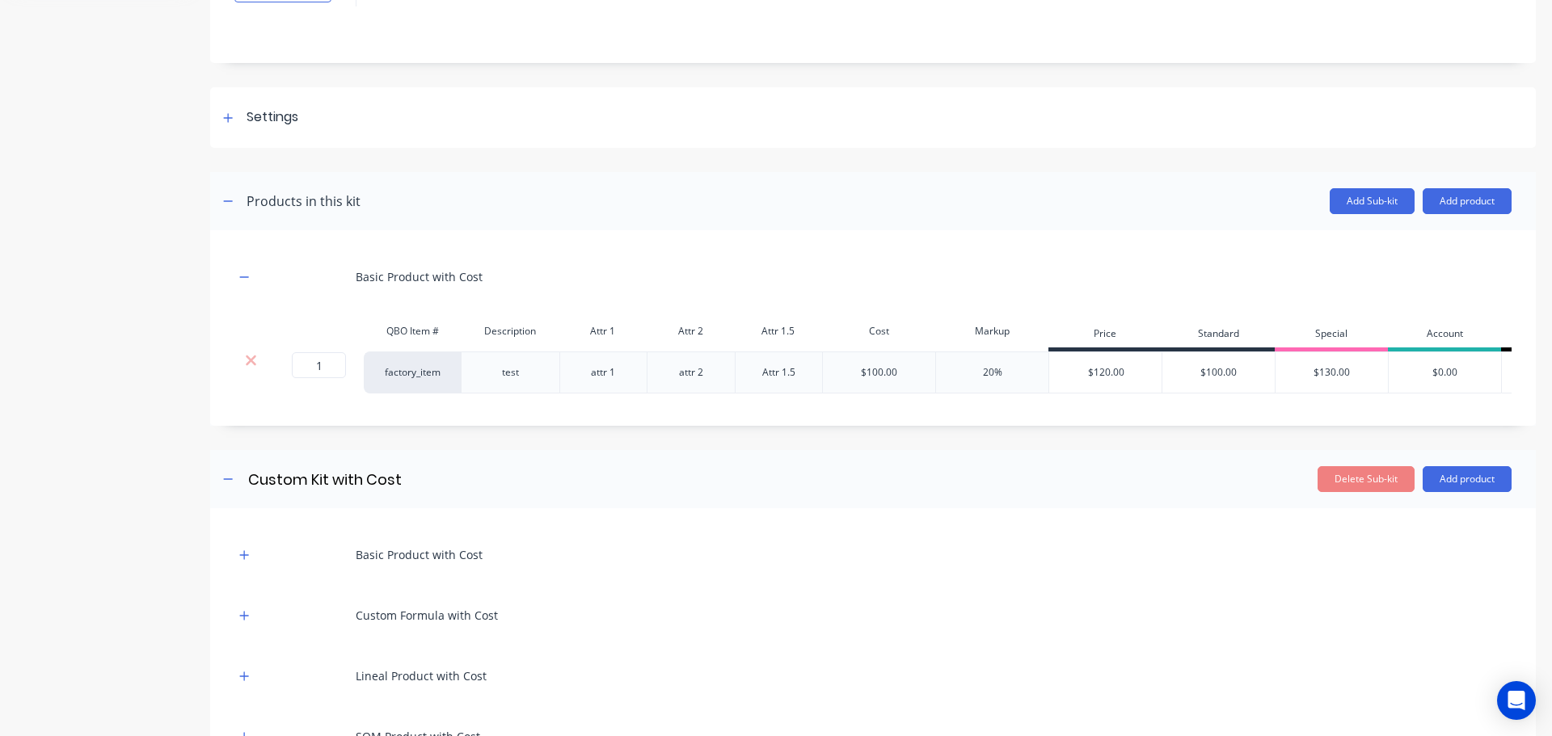
scroll to position [323, 0]
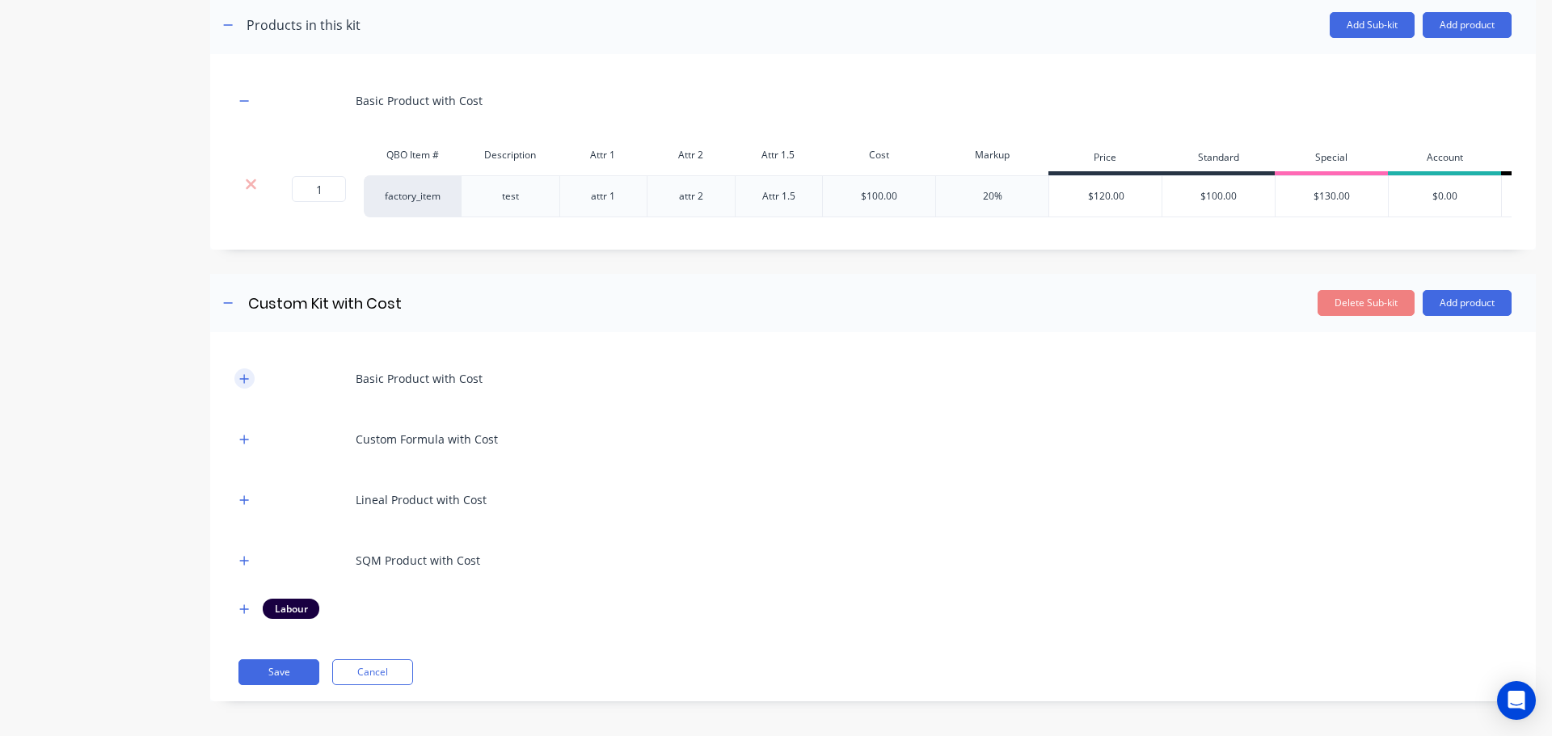
click at [245, 385] on icon "button" at bounding box center [244, 378] width 10 height 11
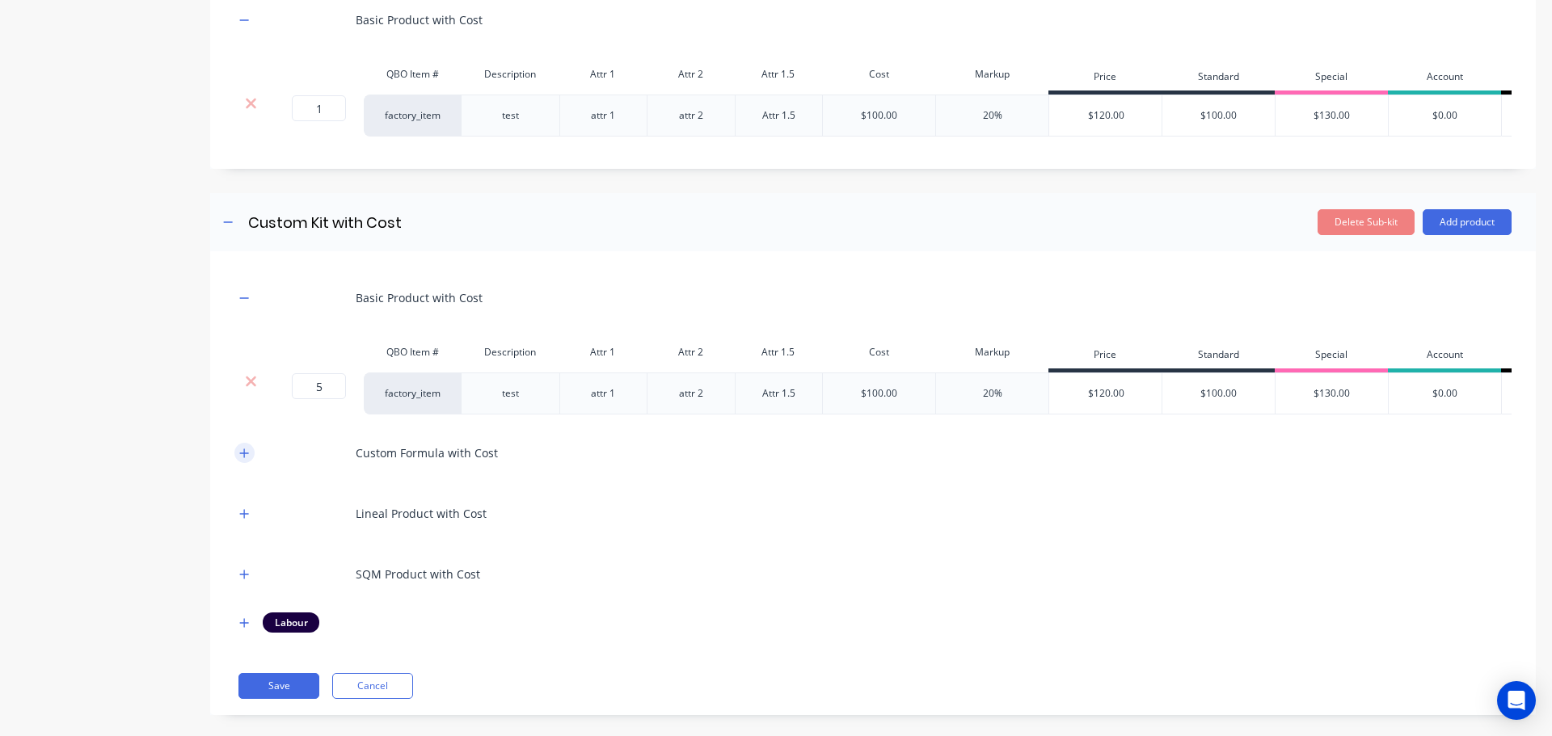
click at [244, 458] on icon "button" at bounding box center [244, 453] width 9 height 9
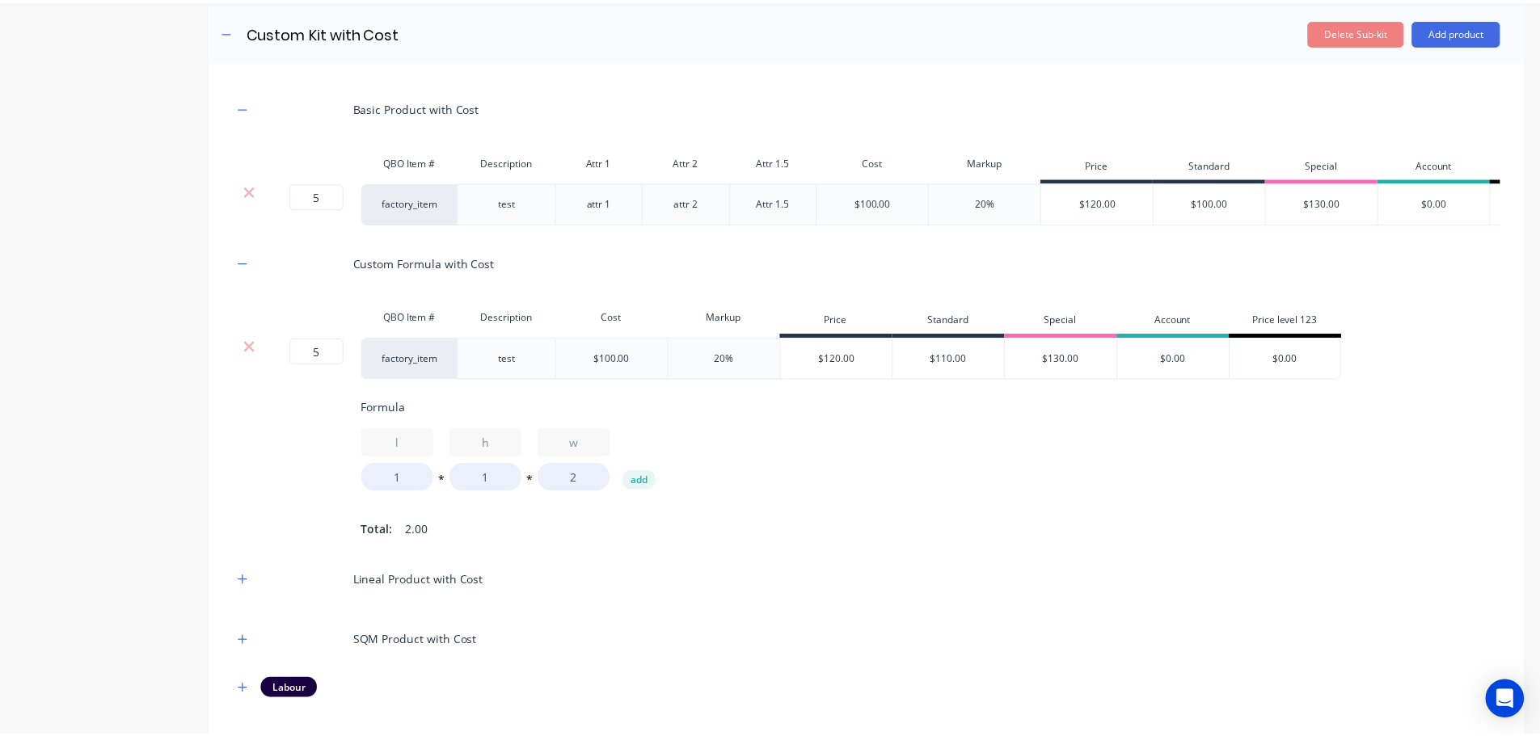
scroll to position [717, 0]
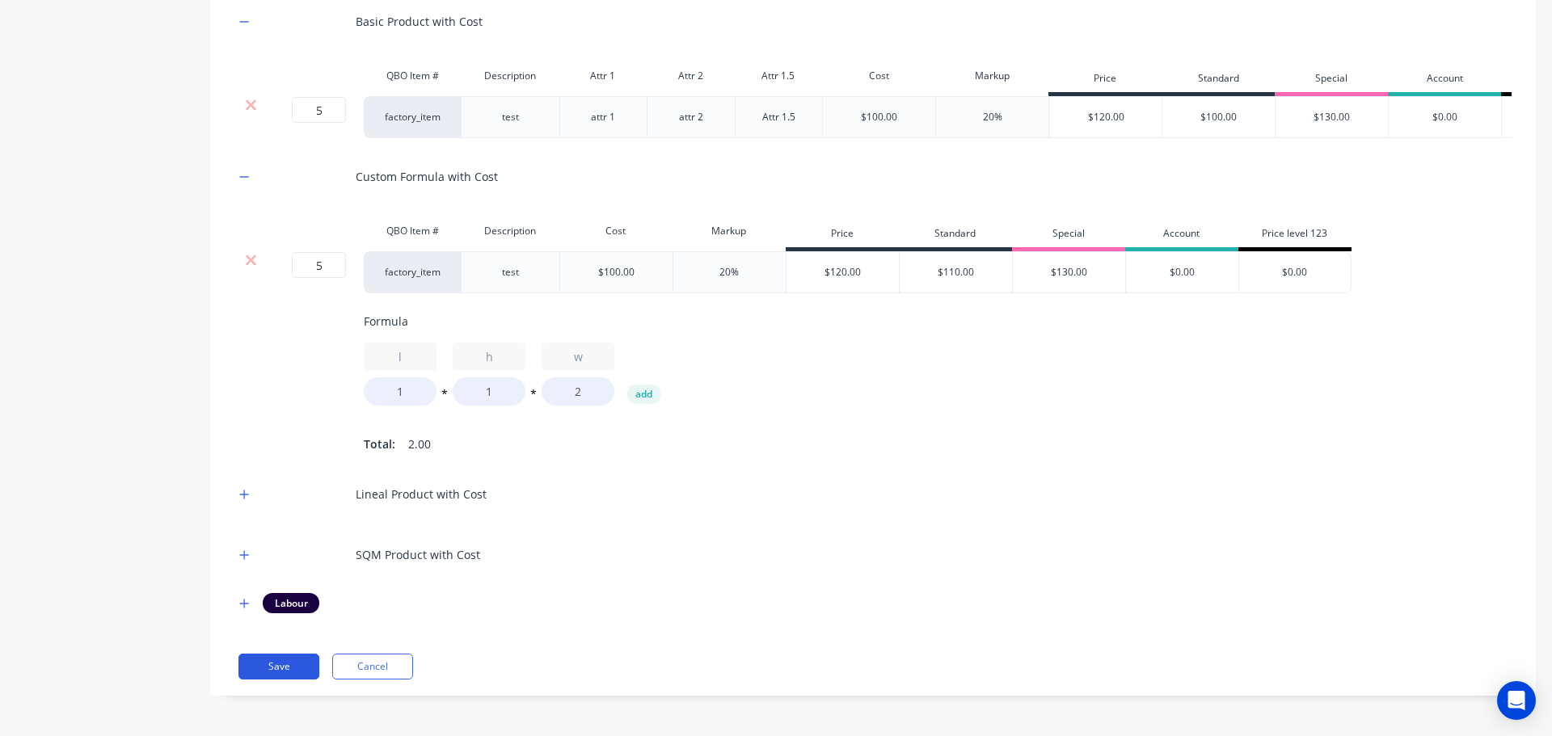
click at [285, 663] on button "Save" at bounding box center [278, 667] width 81 height 26
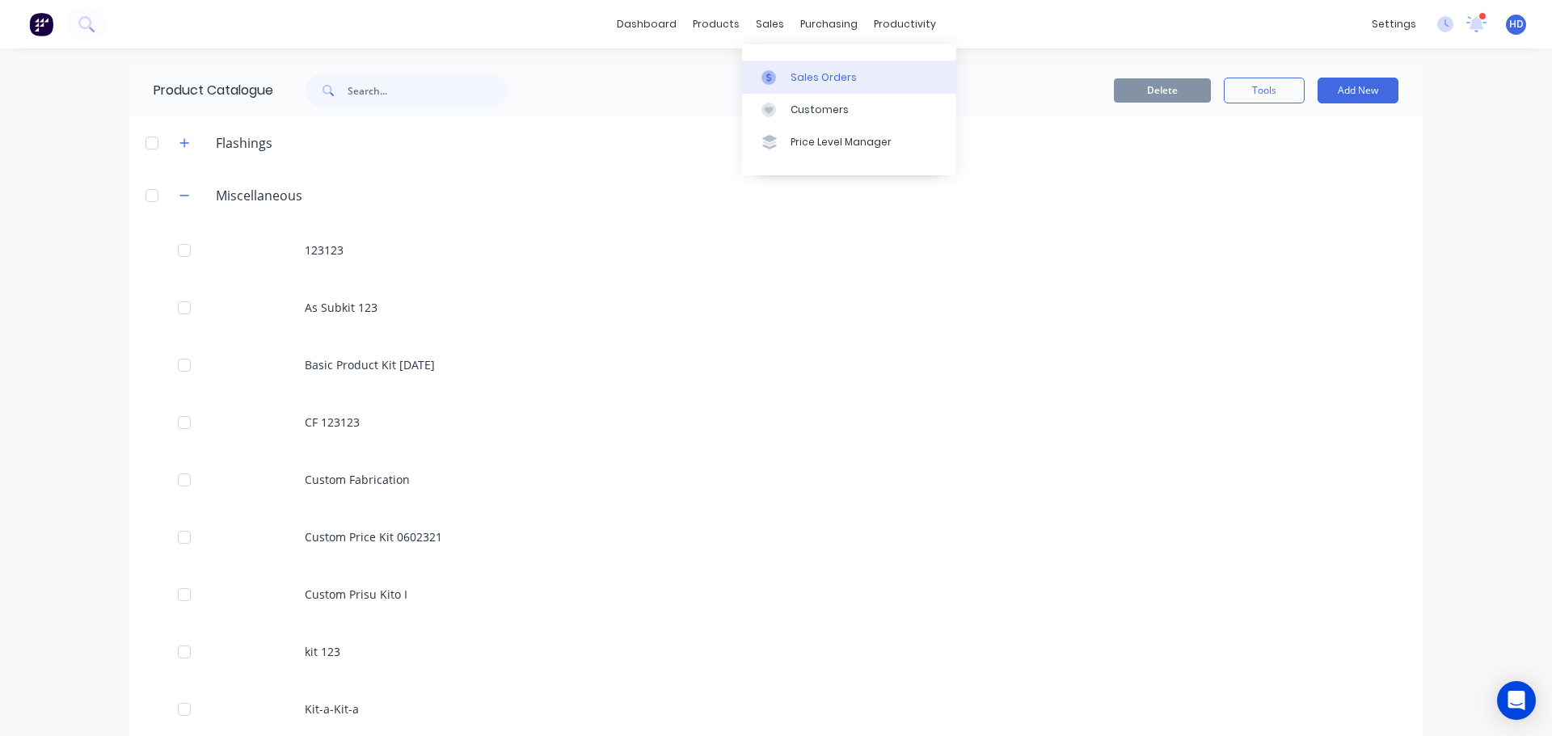
click at [813, 83] on div "Sales Orders" at bounding box center [824, 77] width 66 height 15
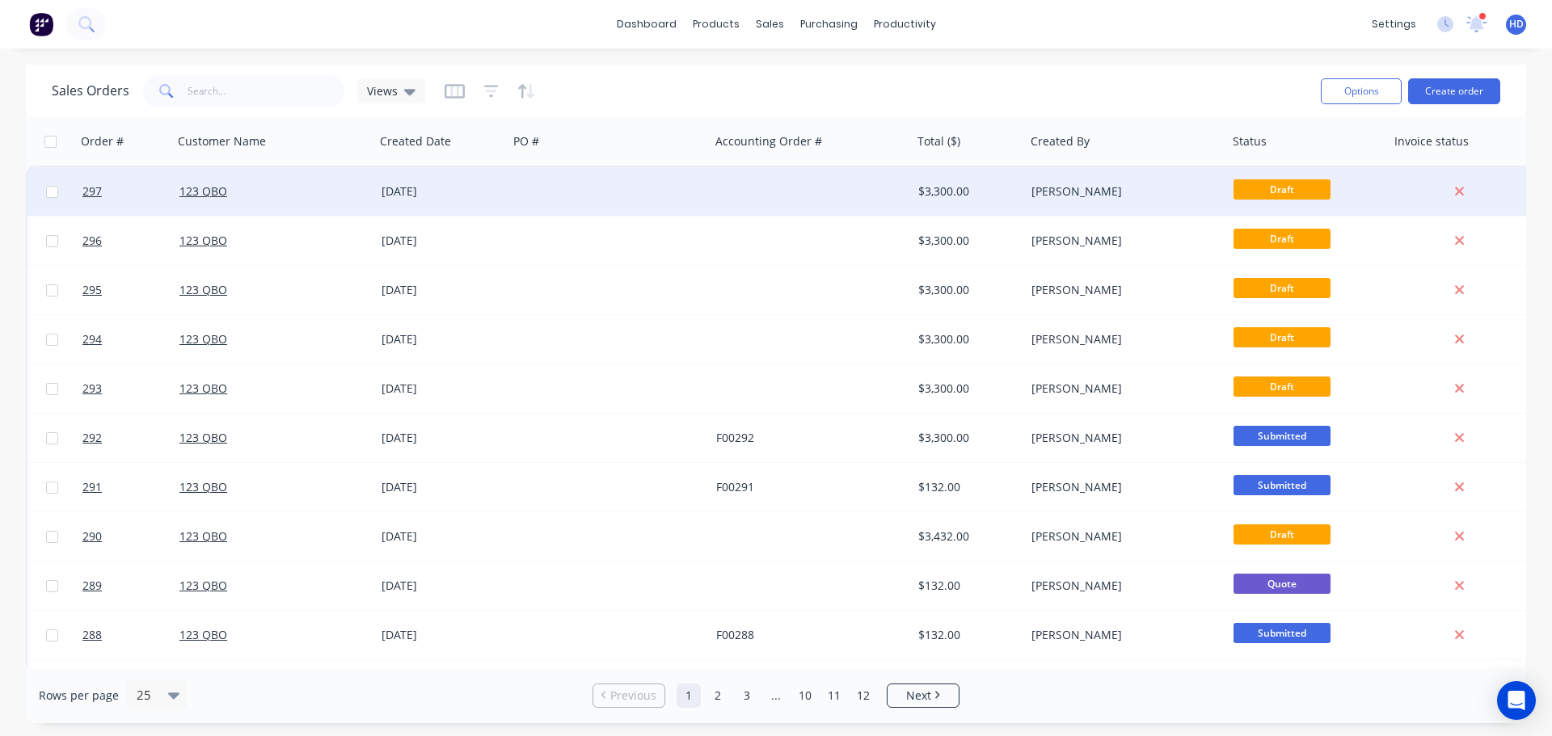
click at [549, 192] on div at bounding box center [610, 191] width 202 height 49
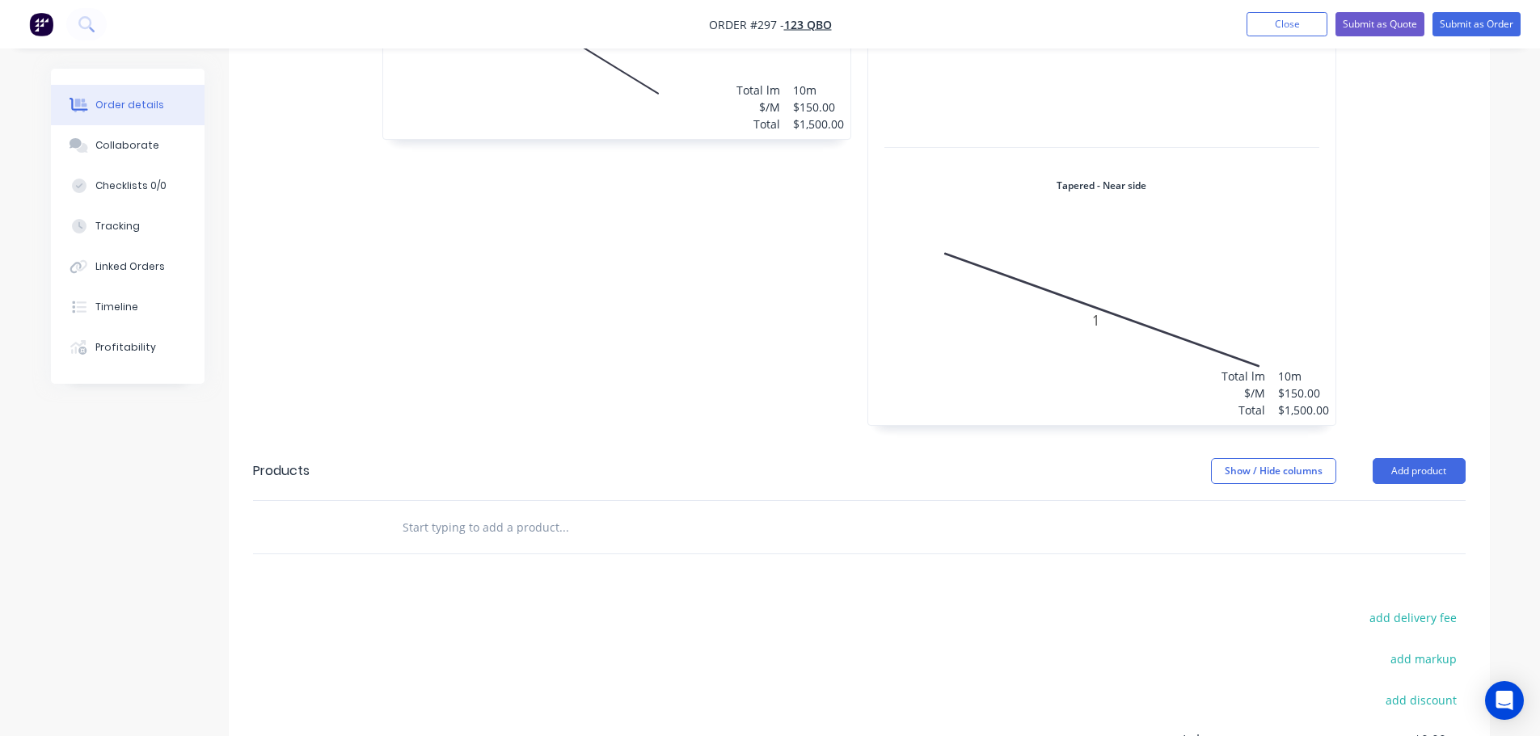
scroll to position [1132, 0]
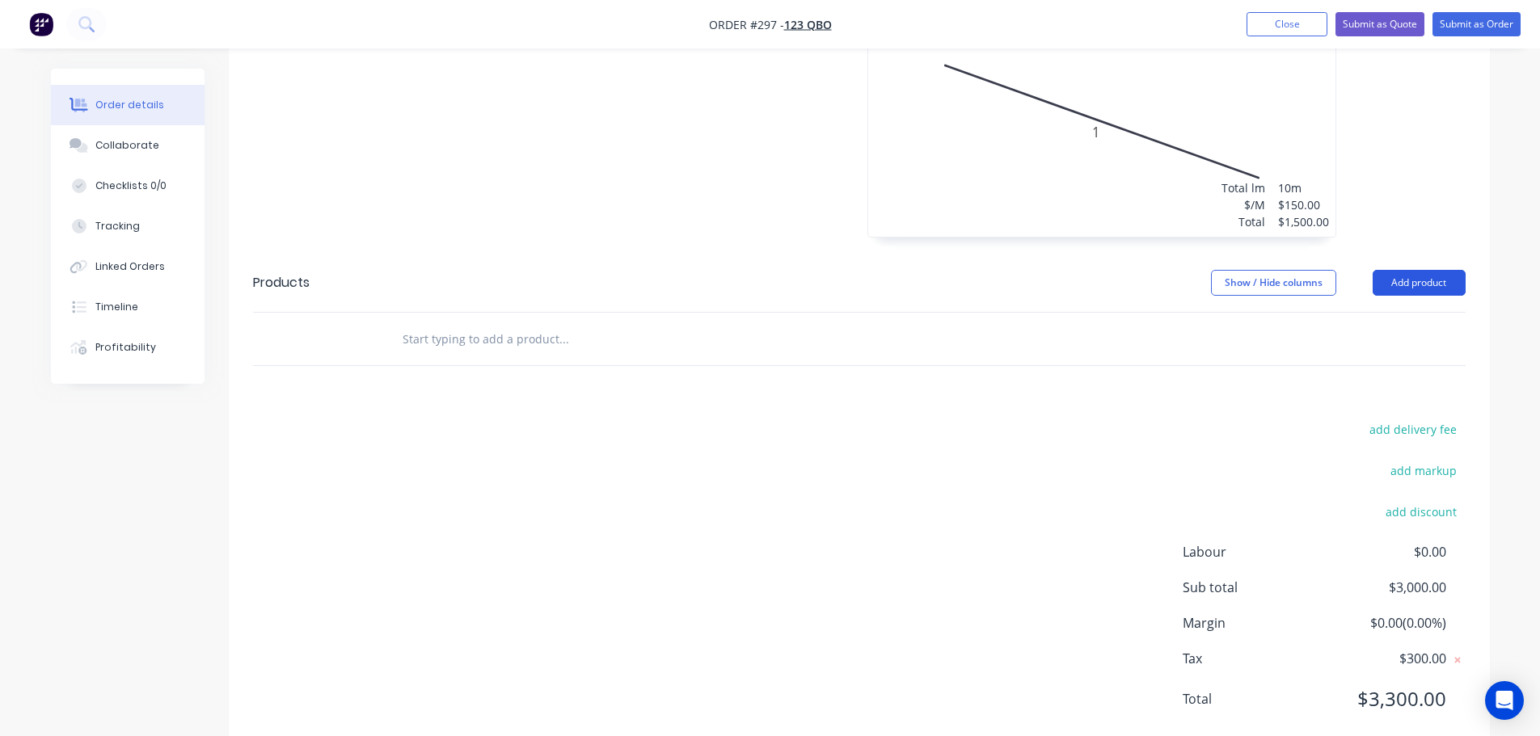
click at [1412, 270] on button "Add product" at bounding box center [1419, 283] width 93 height 26
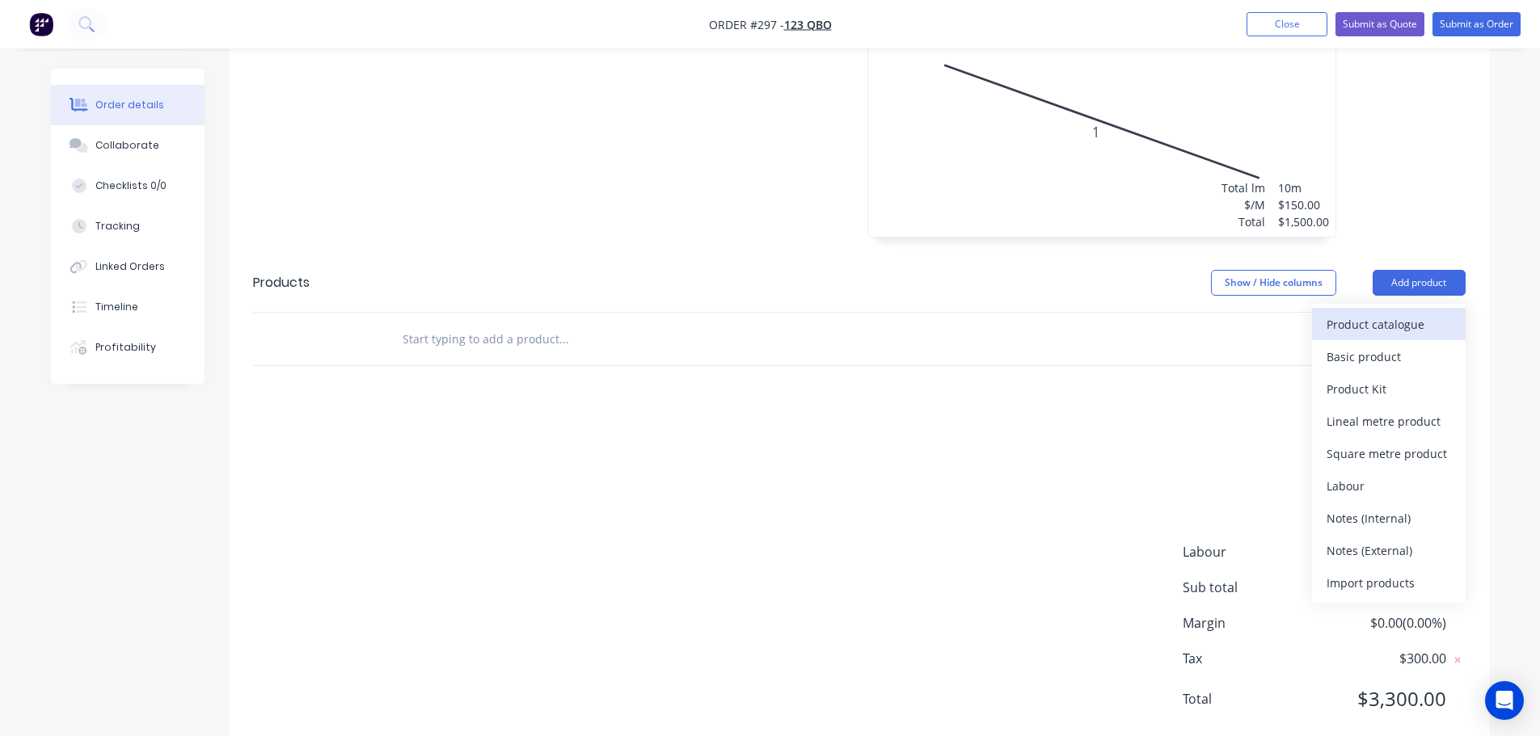
click at [1377, 316] on div "Product catalogue" at bounding box center [1389, 324] width 124 height 23
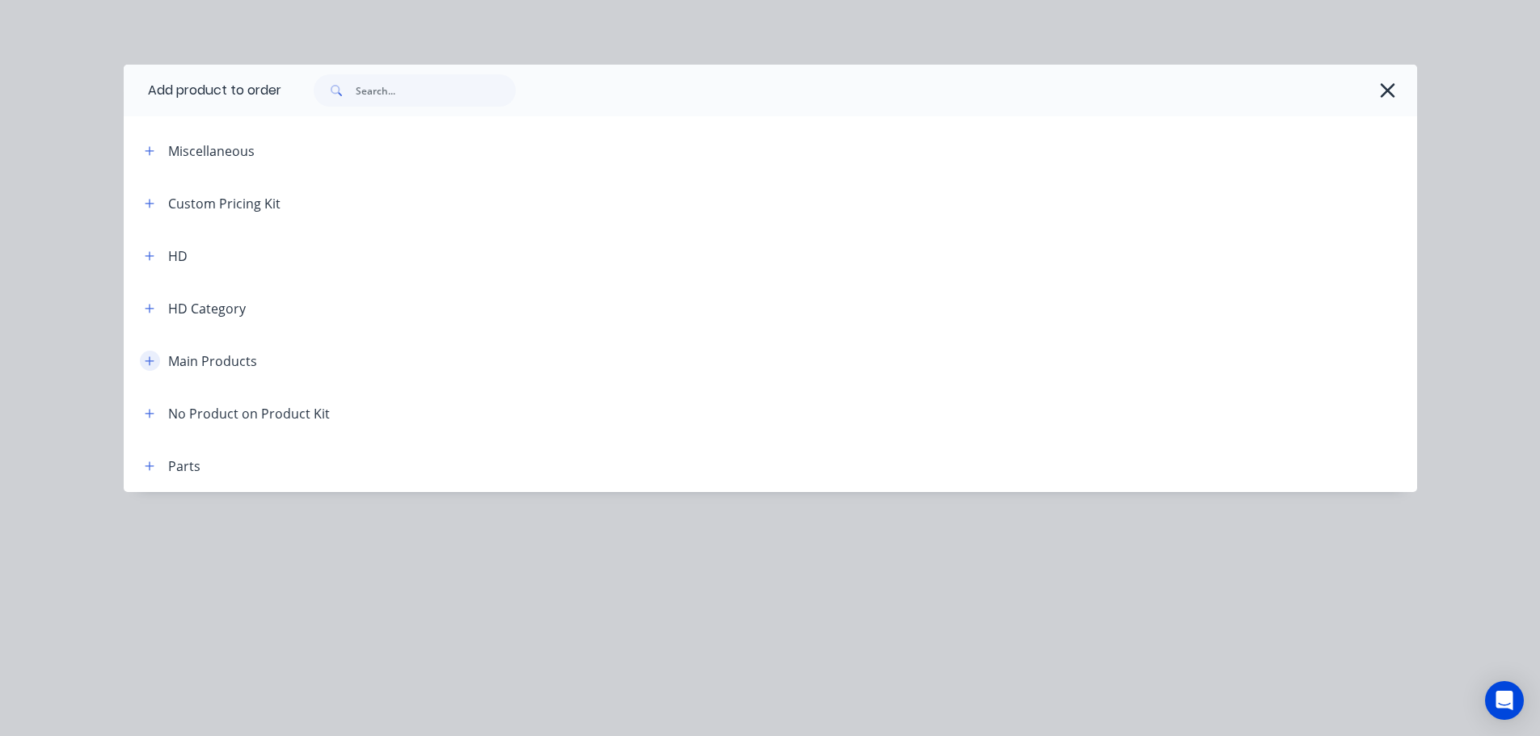
click at [146, 364] on icon "button" at bounding box center [150, 361] width 10 height 11
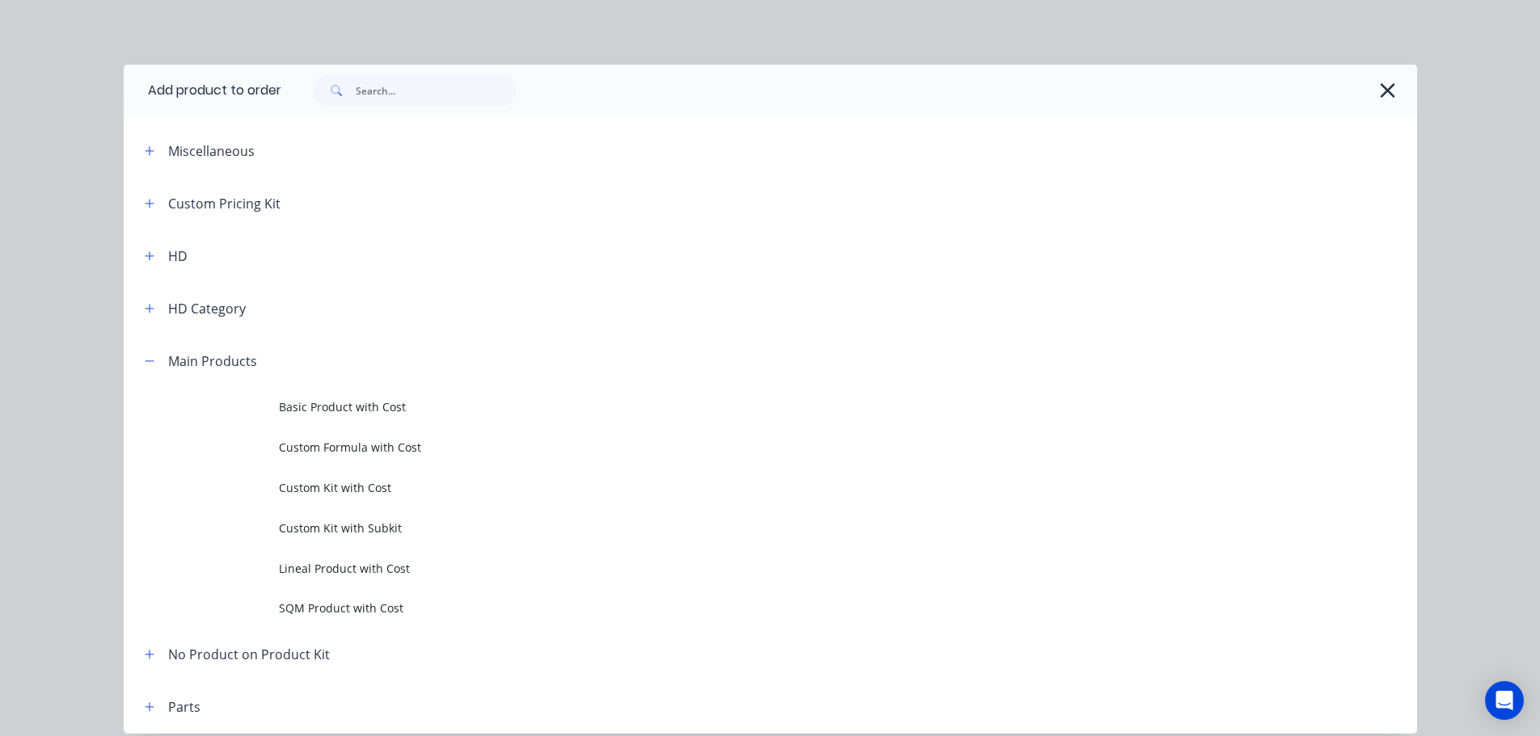
click at [337, 492] on span "Custom Kit with Cost" at bounding box center [734, 487] width 910 height 17
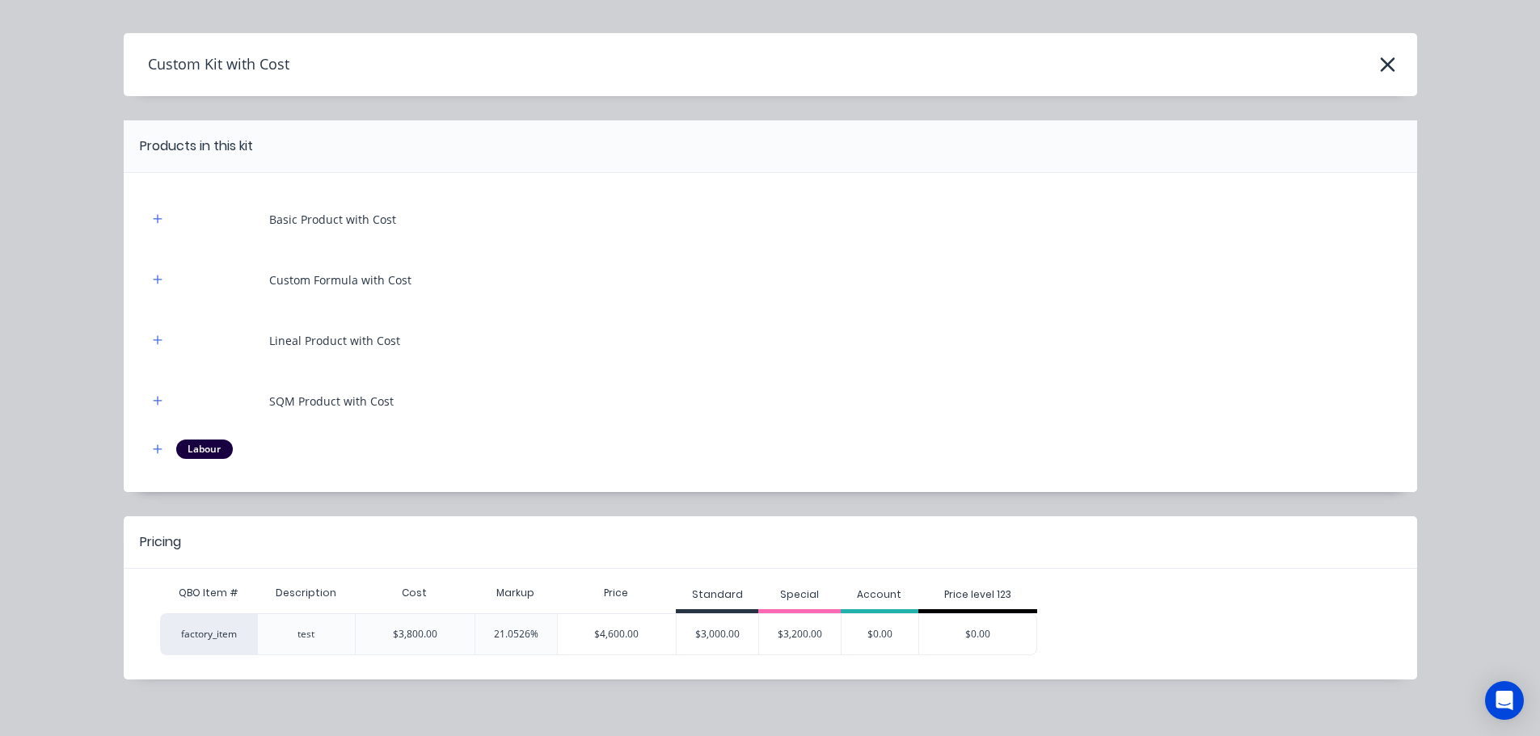
scroll to position [46, 0]
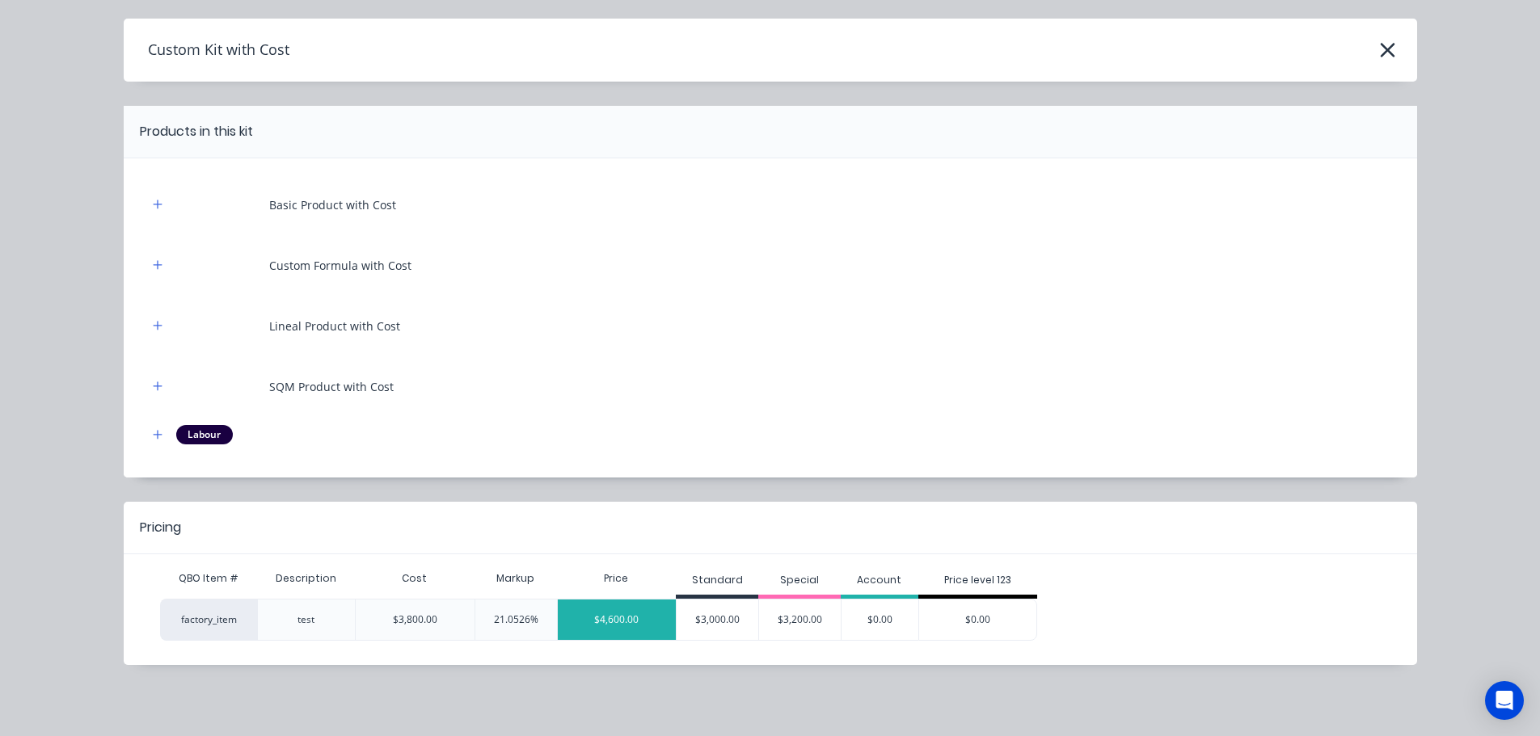
click at [594, 622] on div "$4,600.00" at bounding box center [617, 620] width 119 height 40
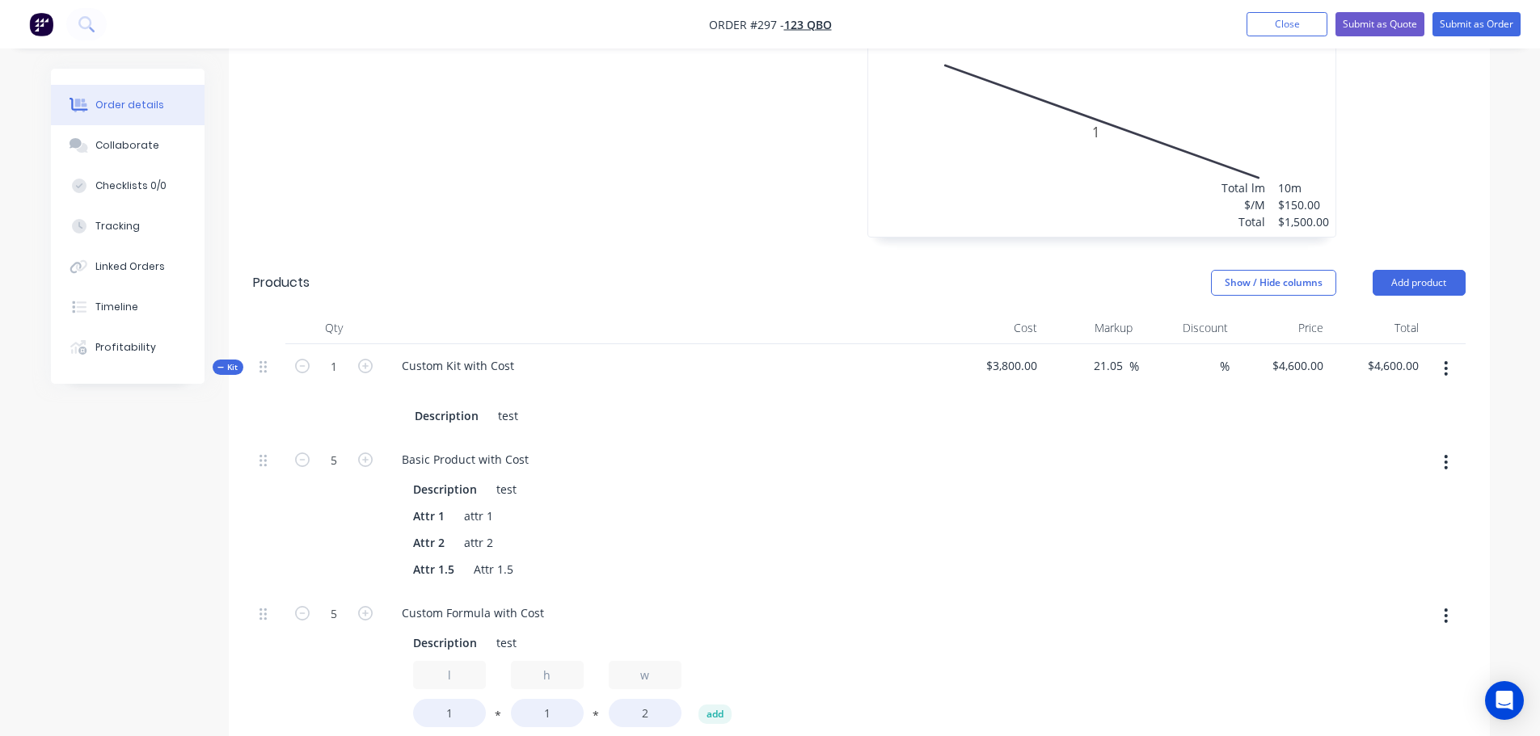
click at [1454, 462] on button "button" at bounding box center [1446, 462] width 38 height 29
click at [1371, 571] on div "Delete" at bounding box center [1389, 569] width 124 height 23
type input "$3,994.7368"
type input "$3,994.74"
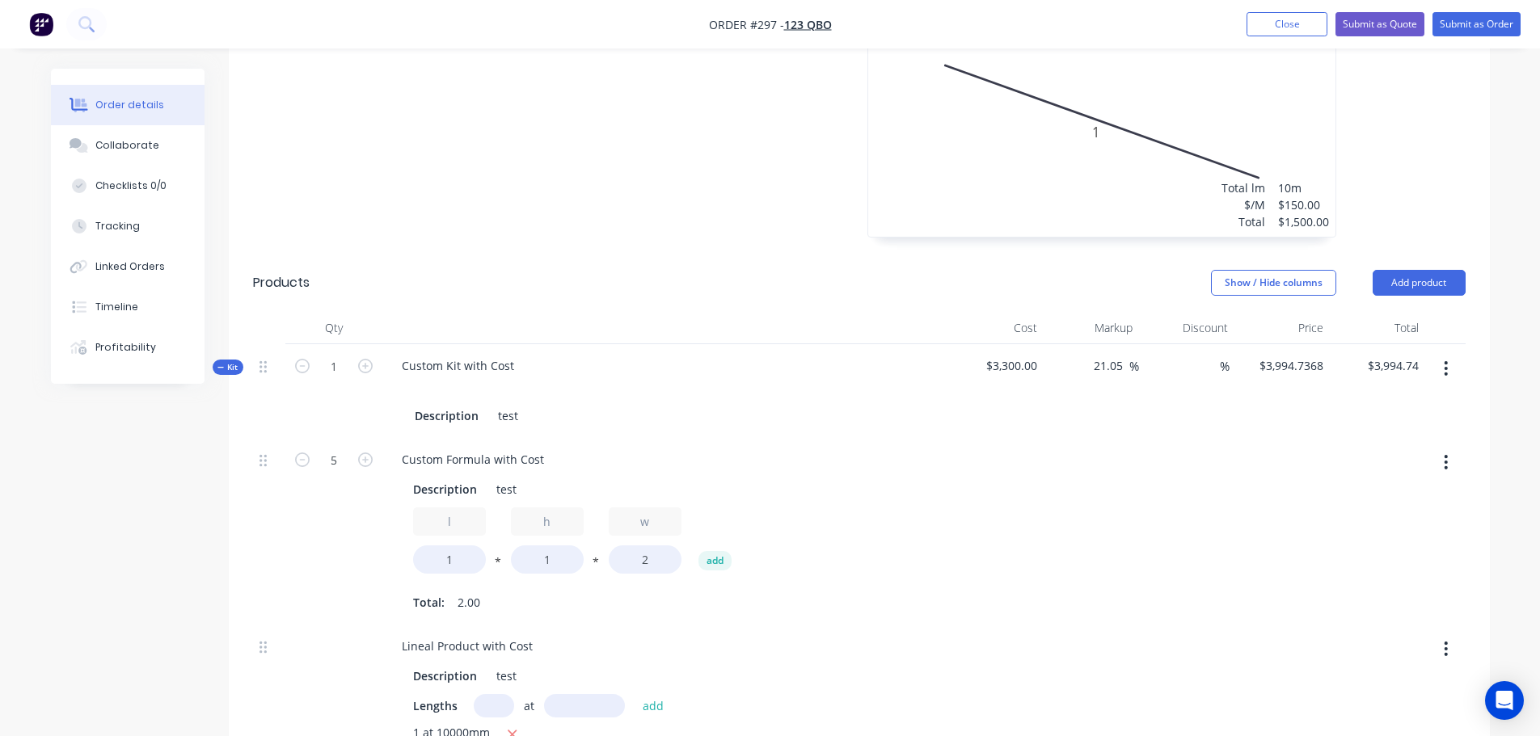
click at [1444, 462] on icon "button" at bounding box center [1446, 463] width 4 height 18
click at [1374, 569] on div "Delete" at bounding box center [1389, 569] width 124 height 23
type input "$2,784.2105"
type input "$2,784.21"
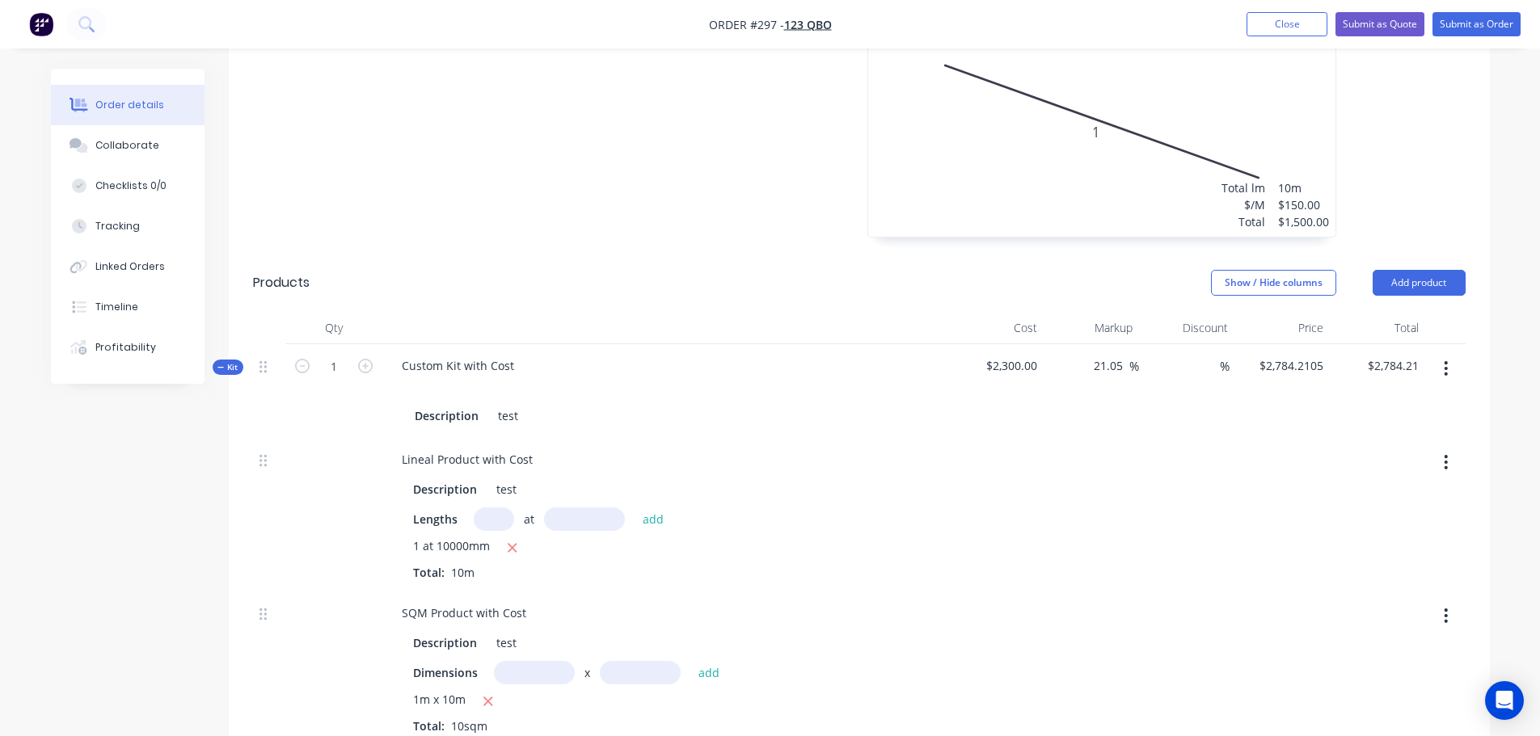
click at [1449, 610] on button "button" at bounding box center [1446, 615] width 38 height 29
click at [1364, 728] on div "Delete" at bounding box center [1389, 722] width 124 height 23
type input "$1,573.6842"
type input "$1,573.68"
click at [1446, 618] on icon "button" at bounding box center [1446, 616] width 3 height 15
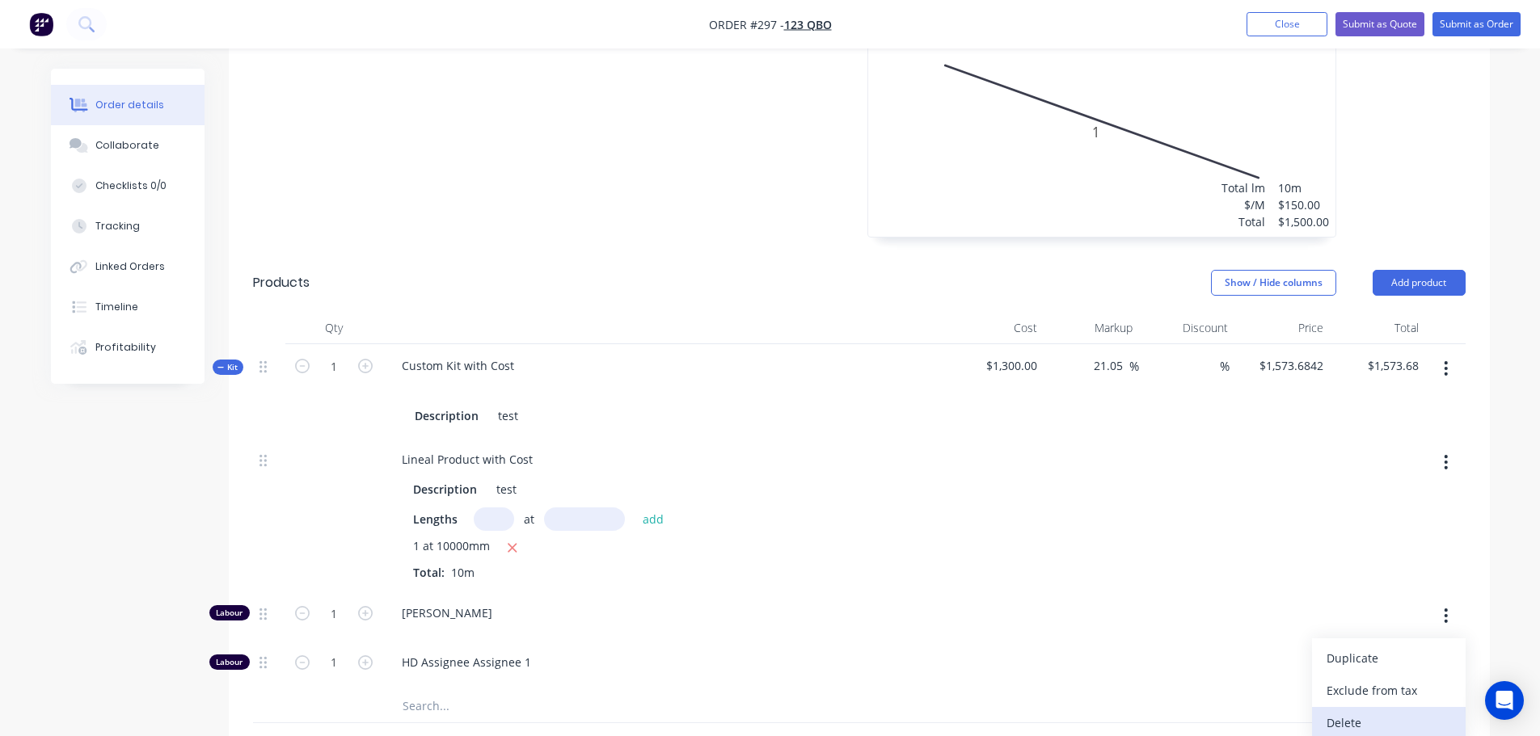
click at [1342, 723] on div "Delete" at bounding box center [1389, 722] width 124 height 23
type input "$1,392.1053"
type input "$1,392.11"
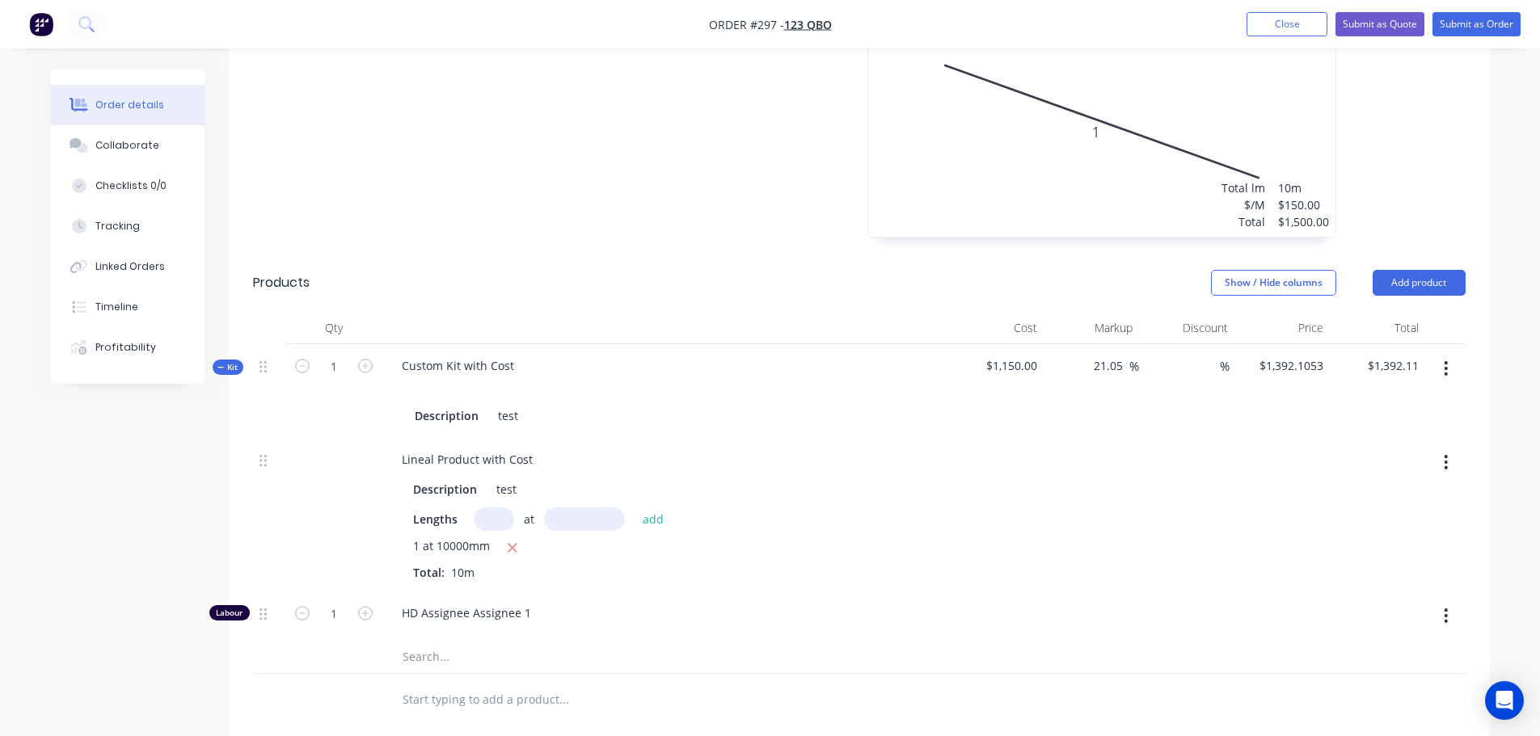
click at [1459, 618] on button "button" at bounding box center [1446, 615] width 38 height 29
click at [1377, 720] on div "Delete" at bounding box center [1389, 722] width 124 height 23
type input "$1,210.5263"
type input "$1,210.53"
click at [376, 365] on div "1" at bounding box center [333, 391] width 97 height 94
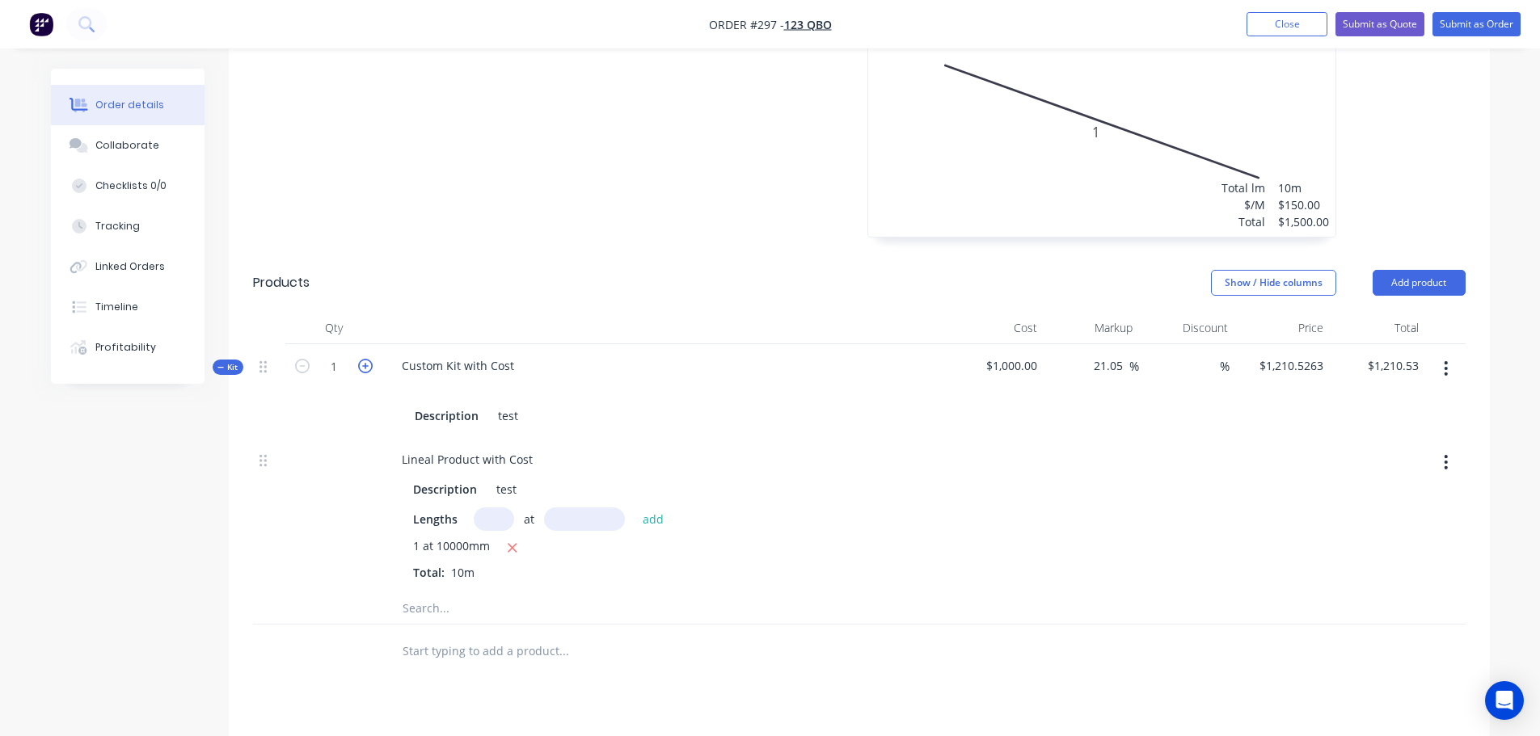
click at [371, 365] on icon "button" at bounding box center [365, 366] width 15 height 15
type input "2"
type input "$2,421.05"
drag, startPoint x: 309, startPoint y: 365, endPoint x: 403, endPoint y: 351, distance: 94.9
click at [310, 365] on button "button" at bounding box center [302, 365] width 21 height 17
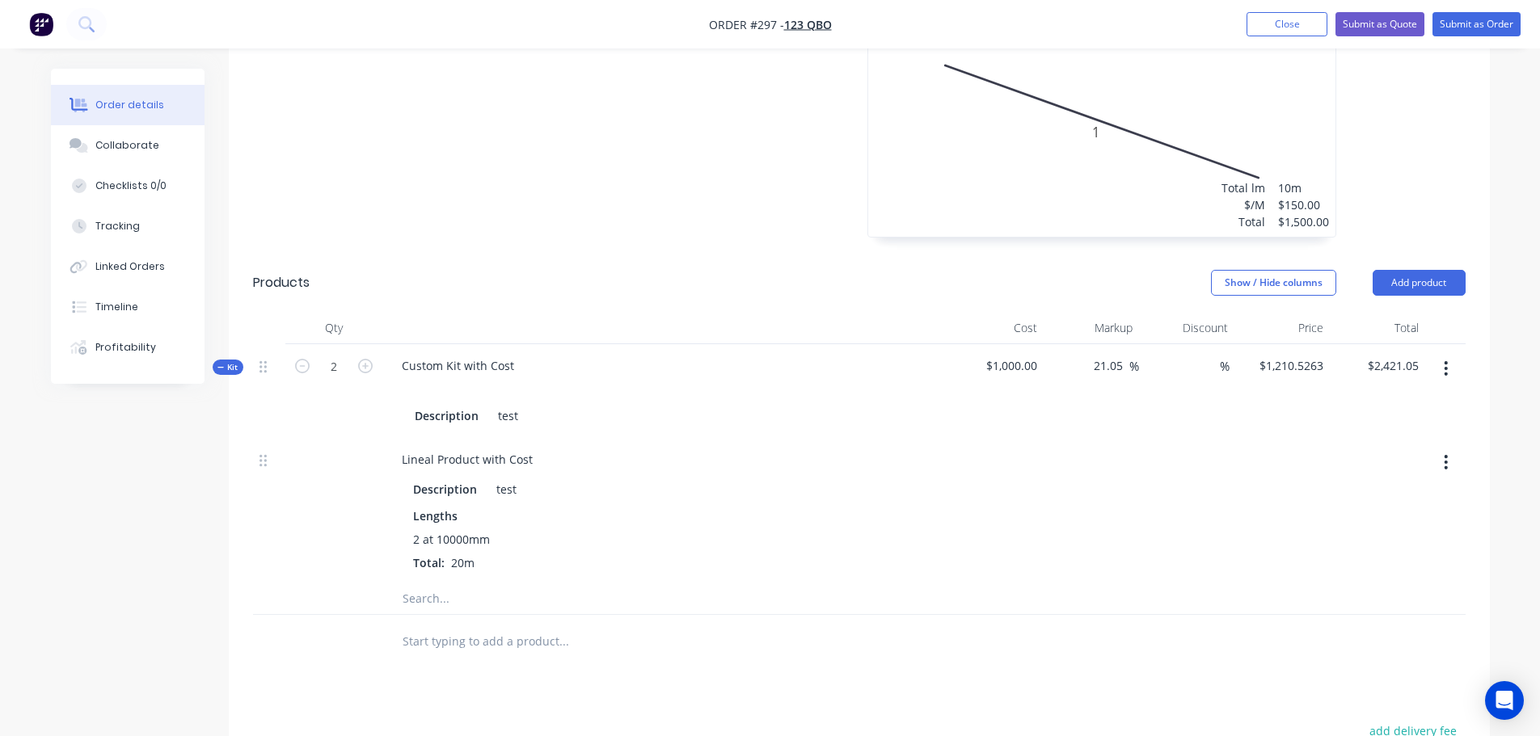
type input "1"
type input "$1,210.53"
click at [1503, 100] on div "Order details Collaborate Checklists 0/0 Tracking Linked Orders Timeline Profit…" at bounding box center [770, 13] width 1471 height 2153
click at [1263, 27] on button "Close" at bounding box center [1287, 24] width 81 height 24
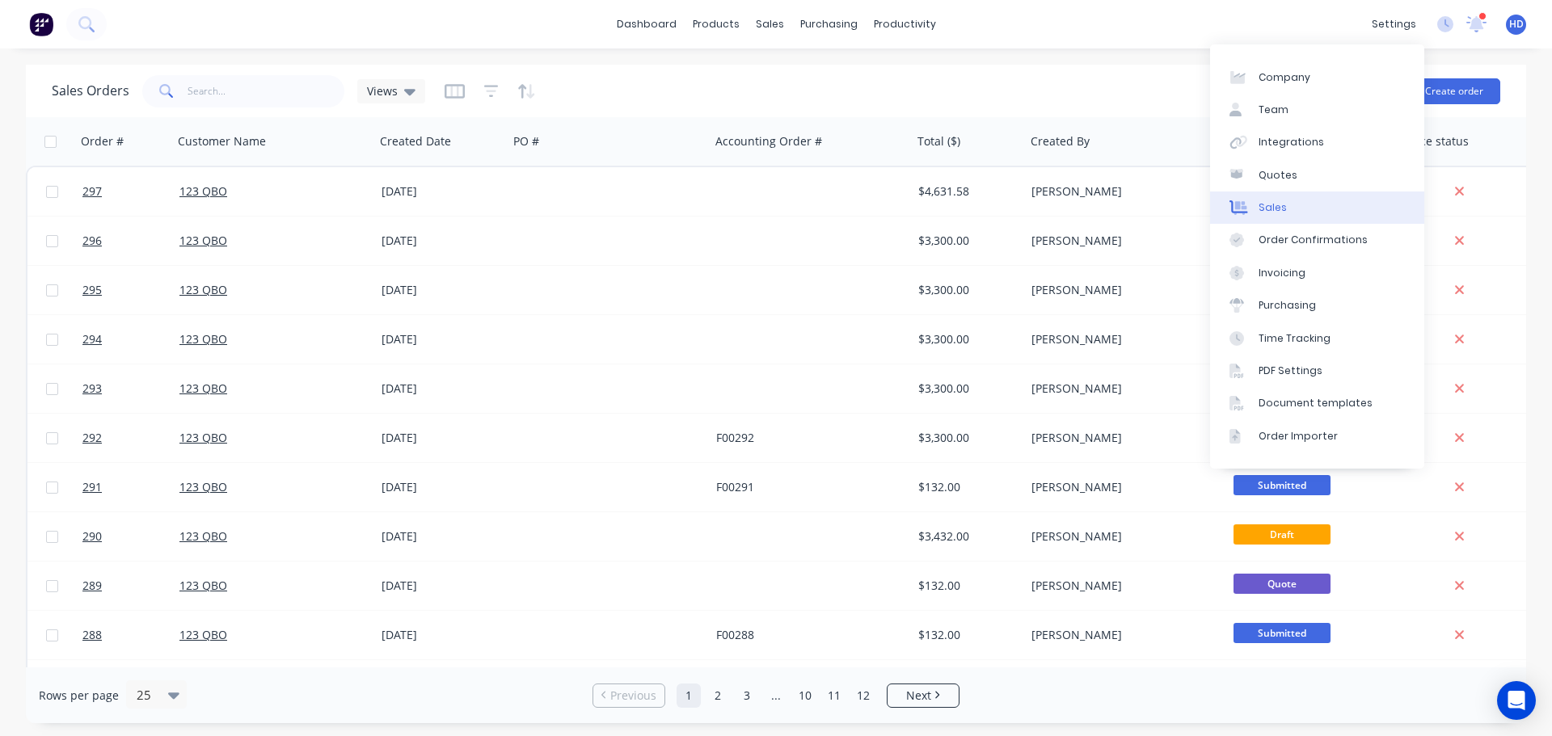
click at [1329, 209] on link "Sales" at bounding box center [1317, 208] width 214 height 32
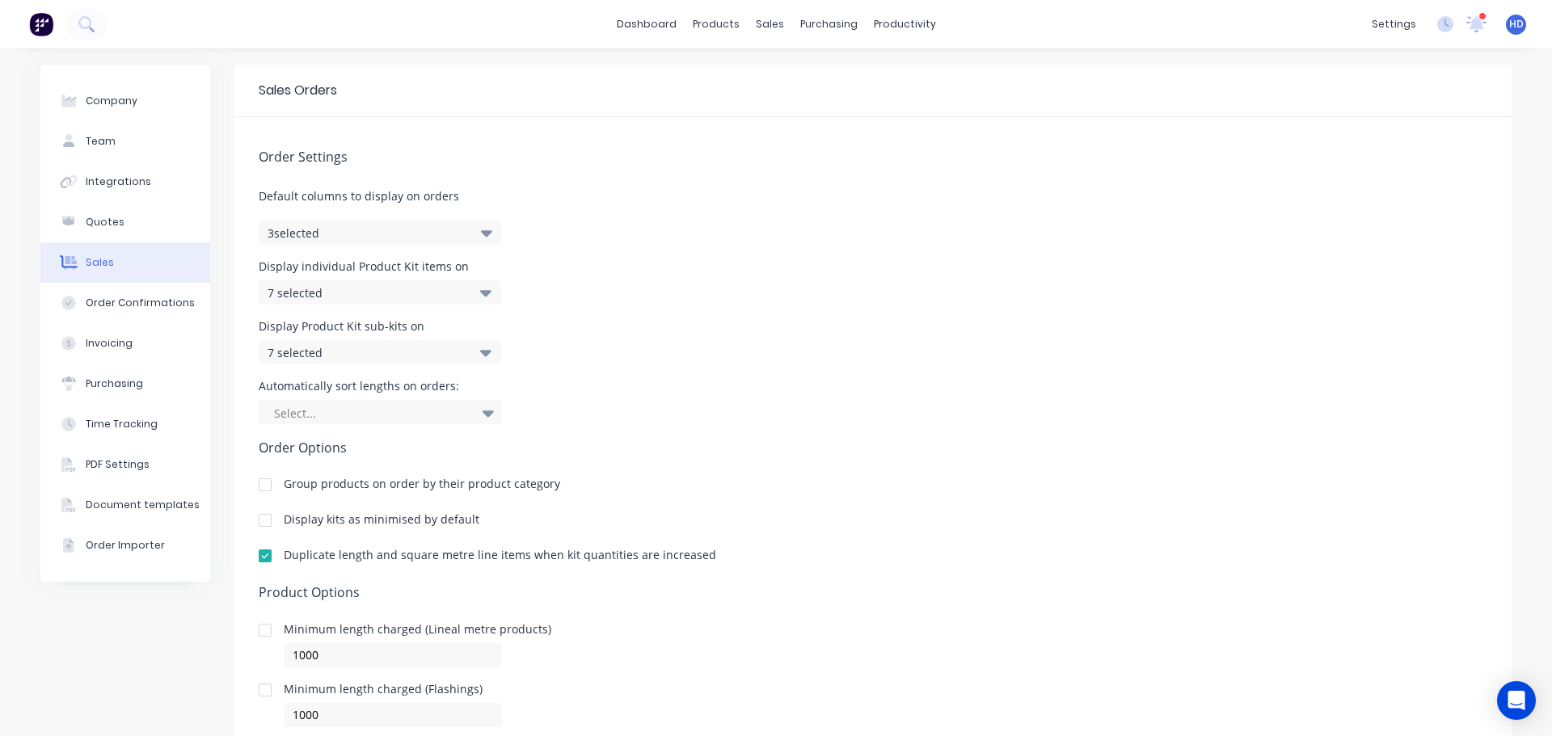
click at [262, 557] on div at bounding box center [265, 556] width 32 height 32
click at [811, 78] on div "Sales Orders" at bounding box center [824, 77] width 66 height 15
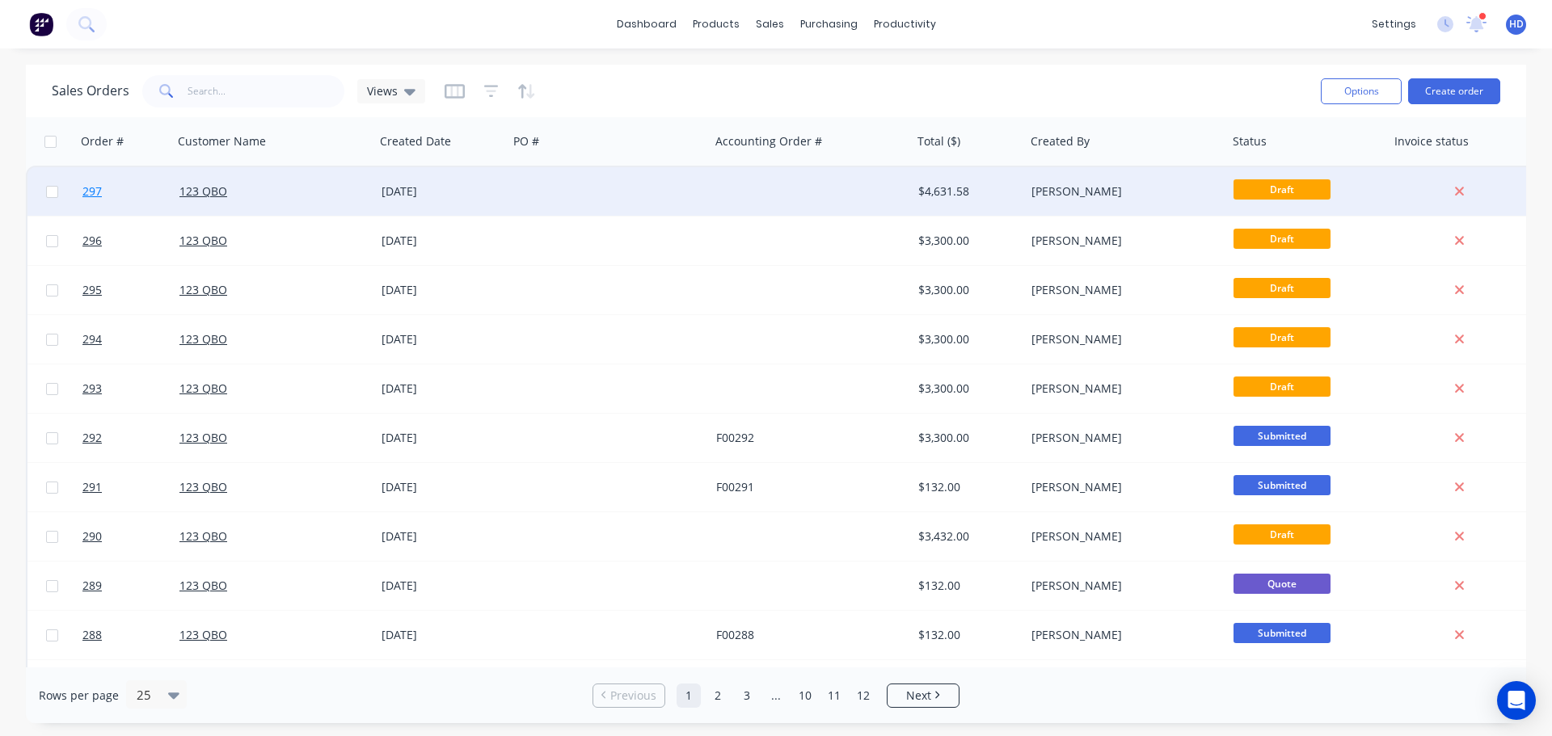
click at [133, 191] on link "297" at bounding box center [130, 191] width 97 height 49
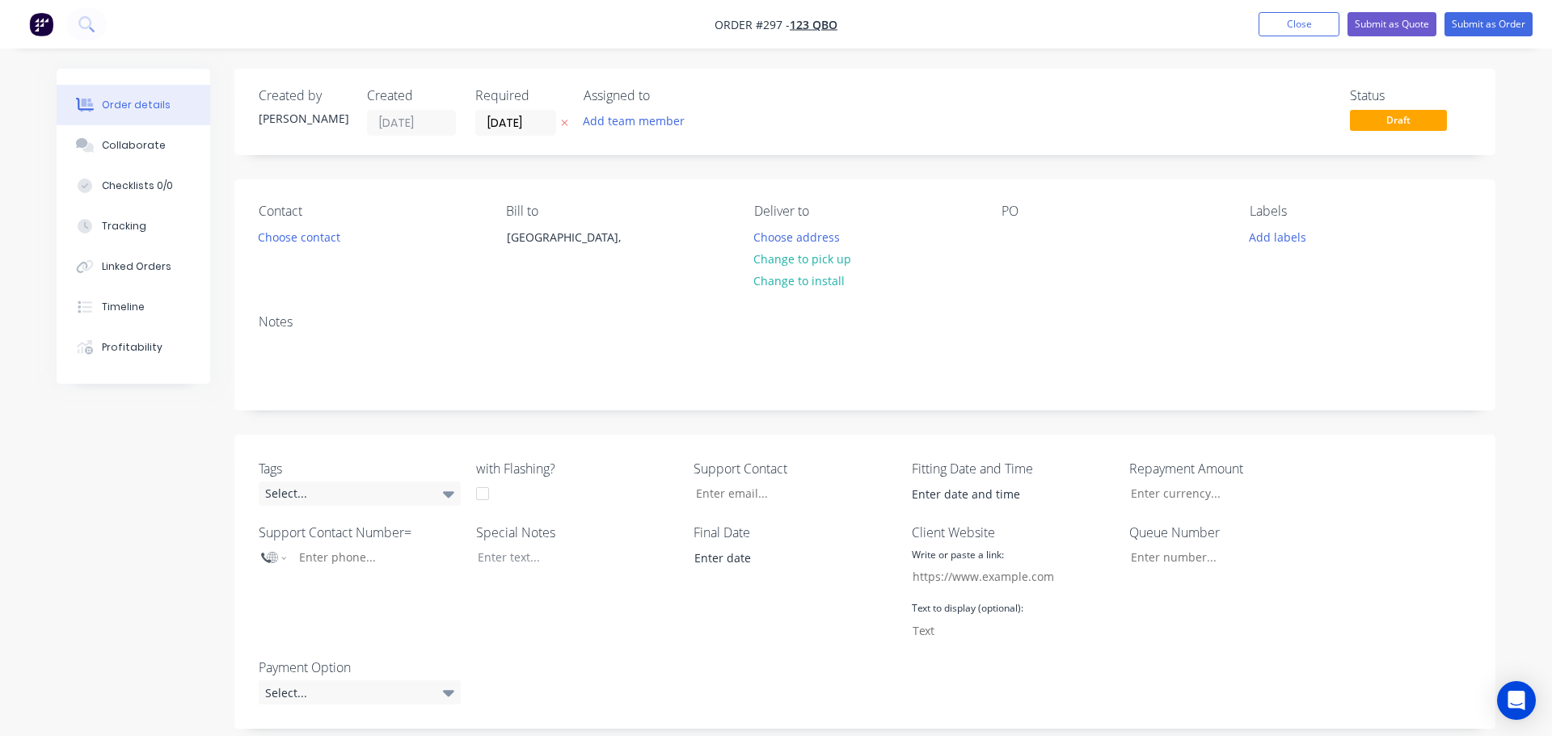
type input "21.05"
type input "$1,210.5263"
type input "$1,210.53"
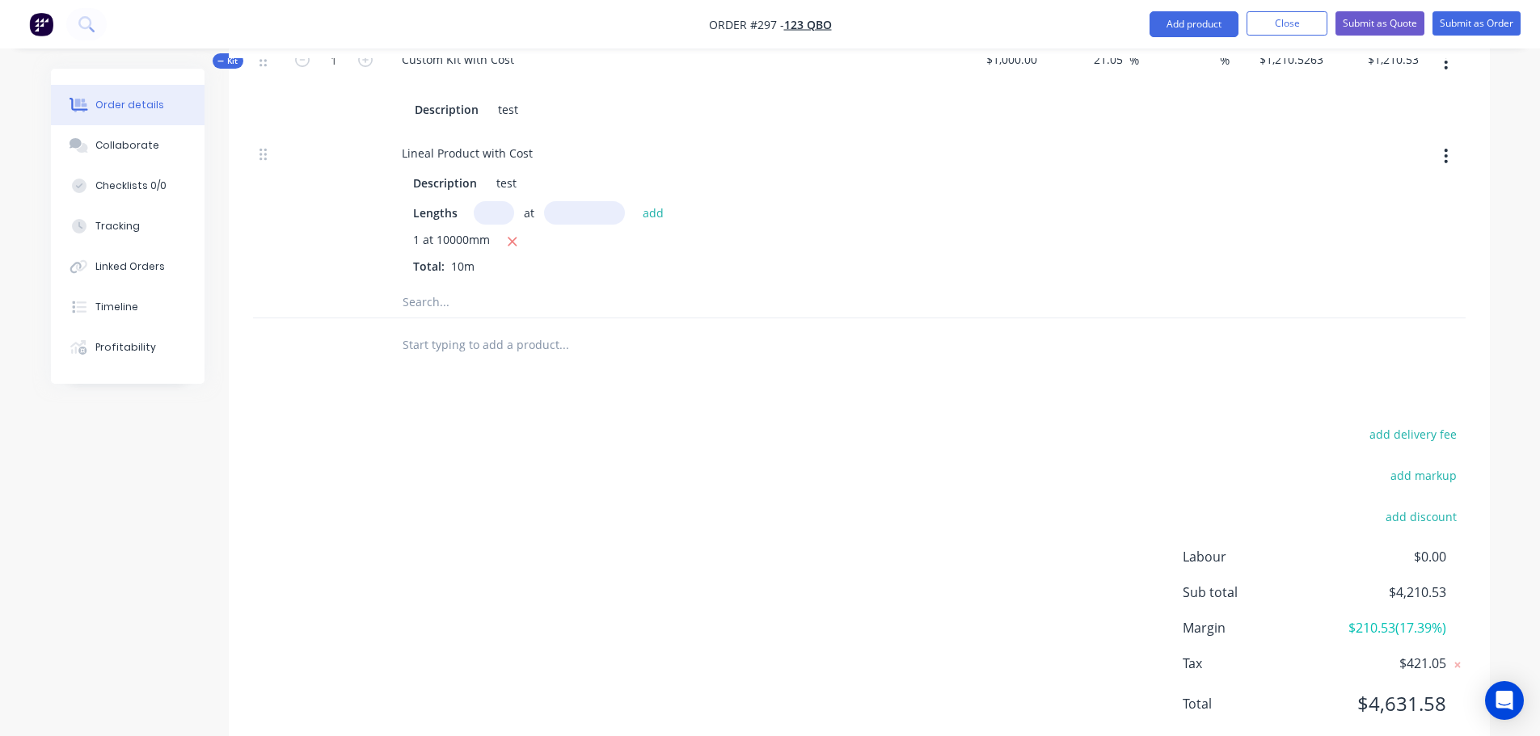
scroll to position [1243, 0]
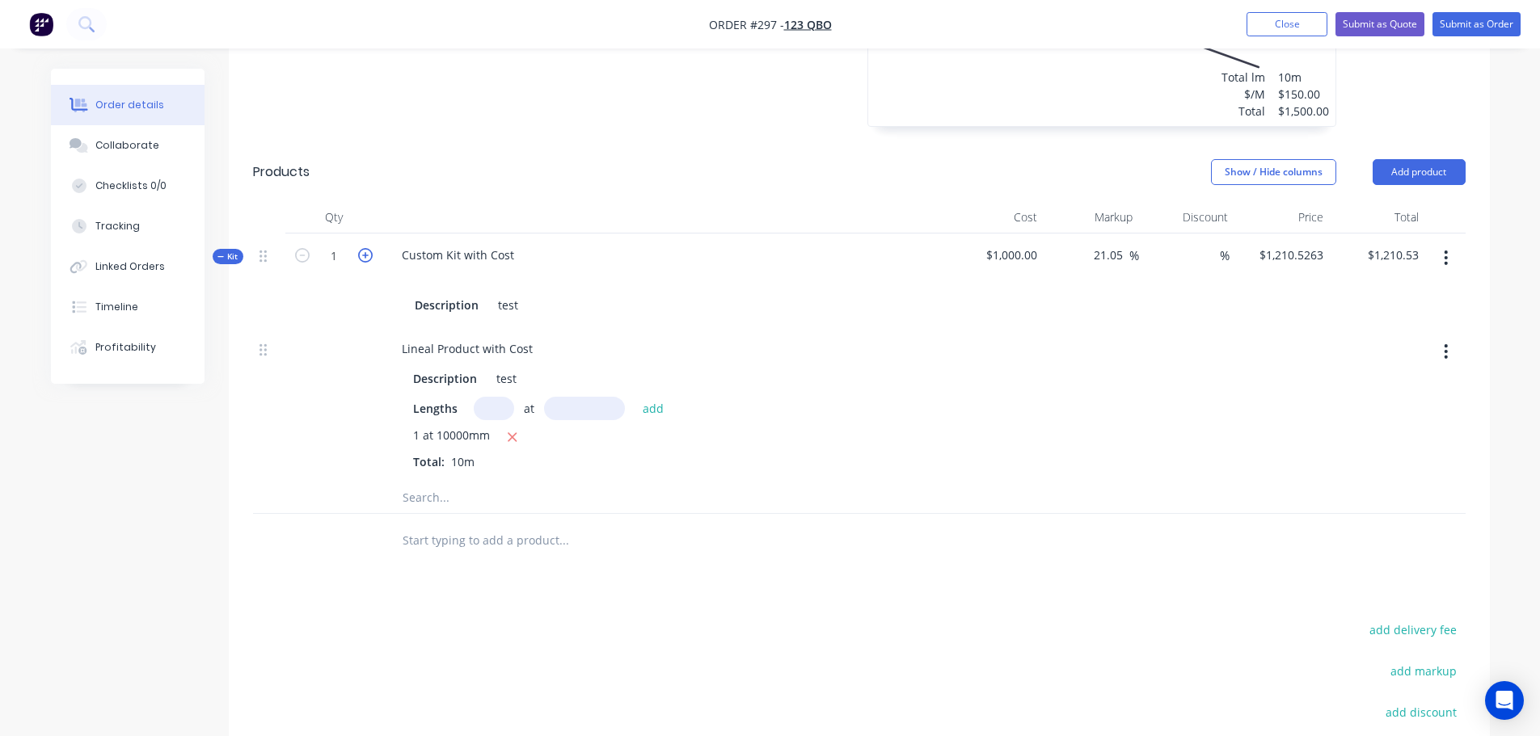
click at [365, 253] on icon "button" at bounding box center [365, 255] width 15 height 15
type input "2"
type input "$605.2632"
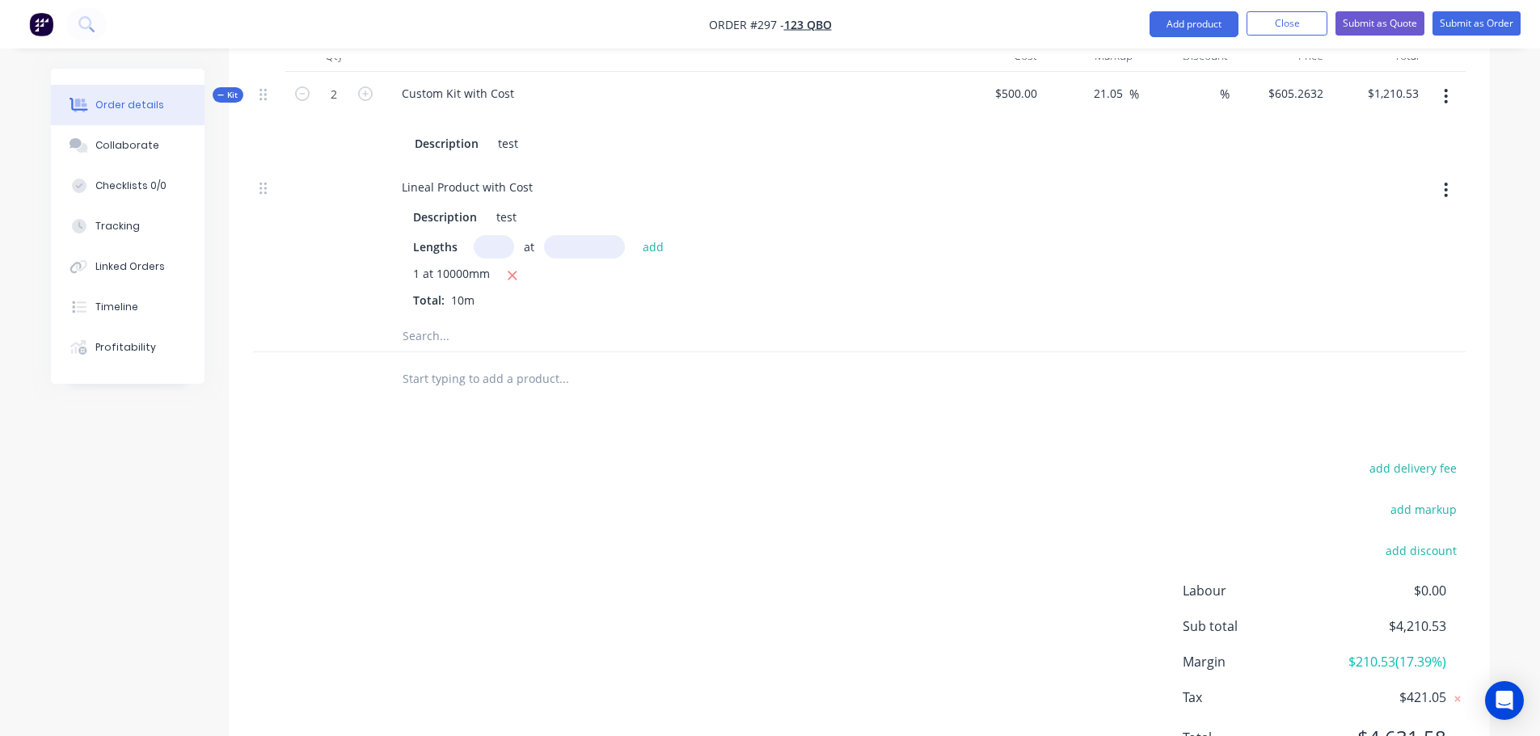
scroll to position [1485, 0]
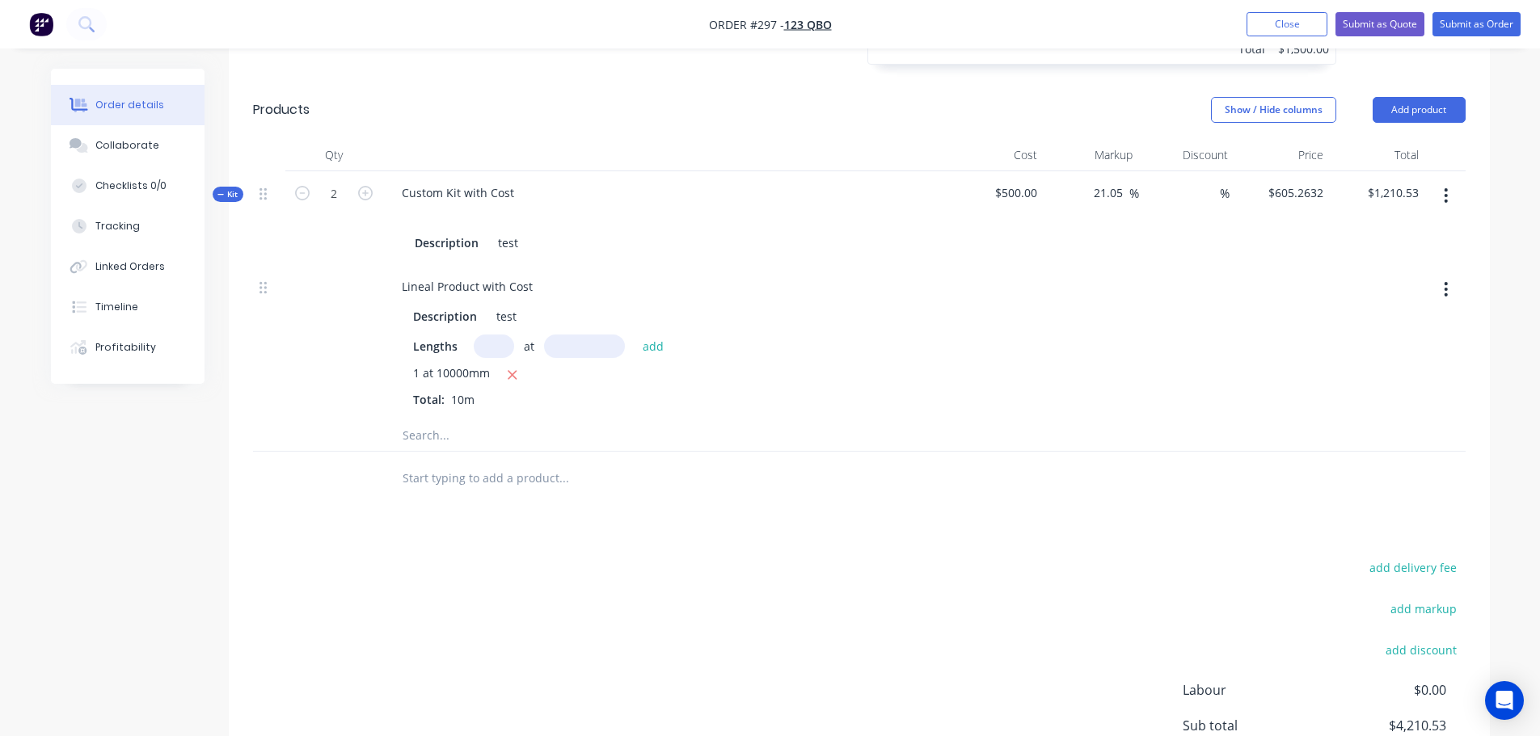
scroll to position [1293, 0]
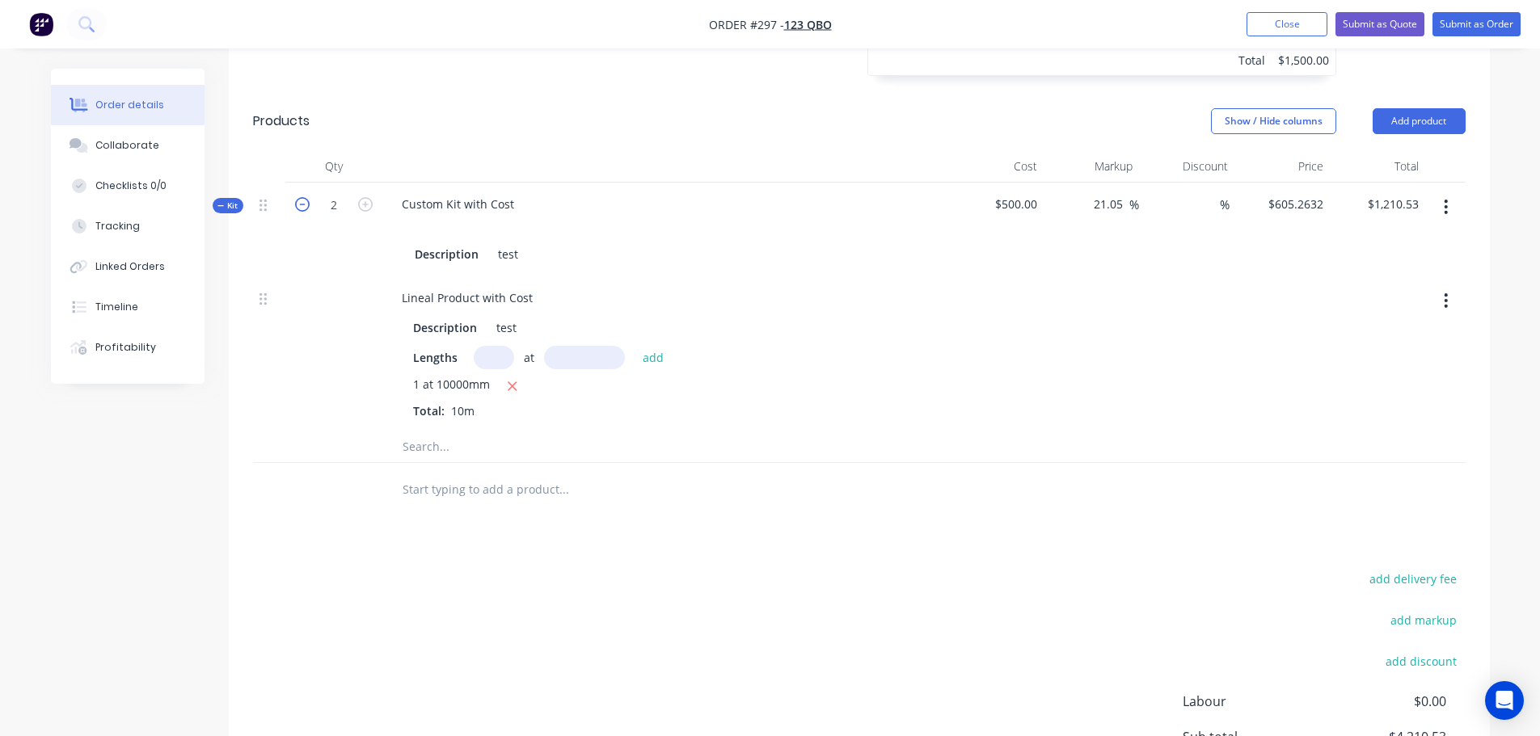
click at [299, 203] on icon "button" at bounding box center [302, 204] width 15 height 15
type input "1"
type input "$1,210.5264"
click at [370, 202] on icon "button" at bounding box center [365, 204] width 15 height 15
type input "2"
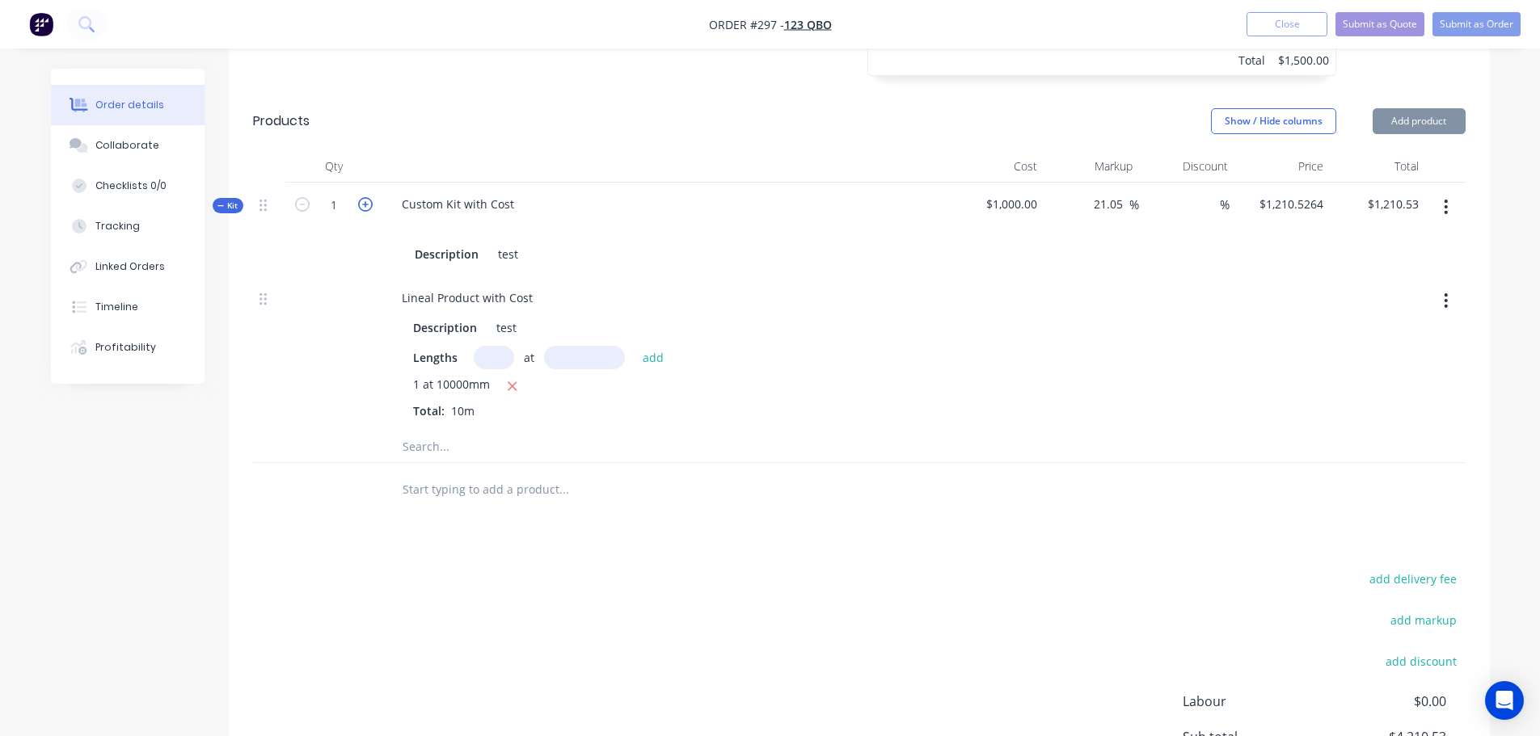
type input "$605.2632"
click at [370, 202] on icon "button" at bounding box center [365, 204] width 15 height 15
type input "3"
type input "$403.5088"
click at [362, 198] on icon "button" at bounding box center [365, 204] width 15 height 15
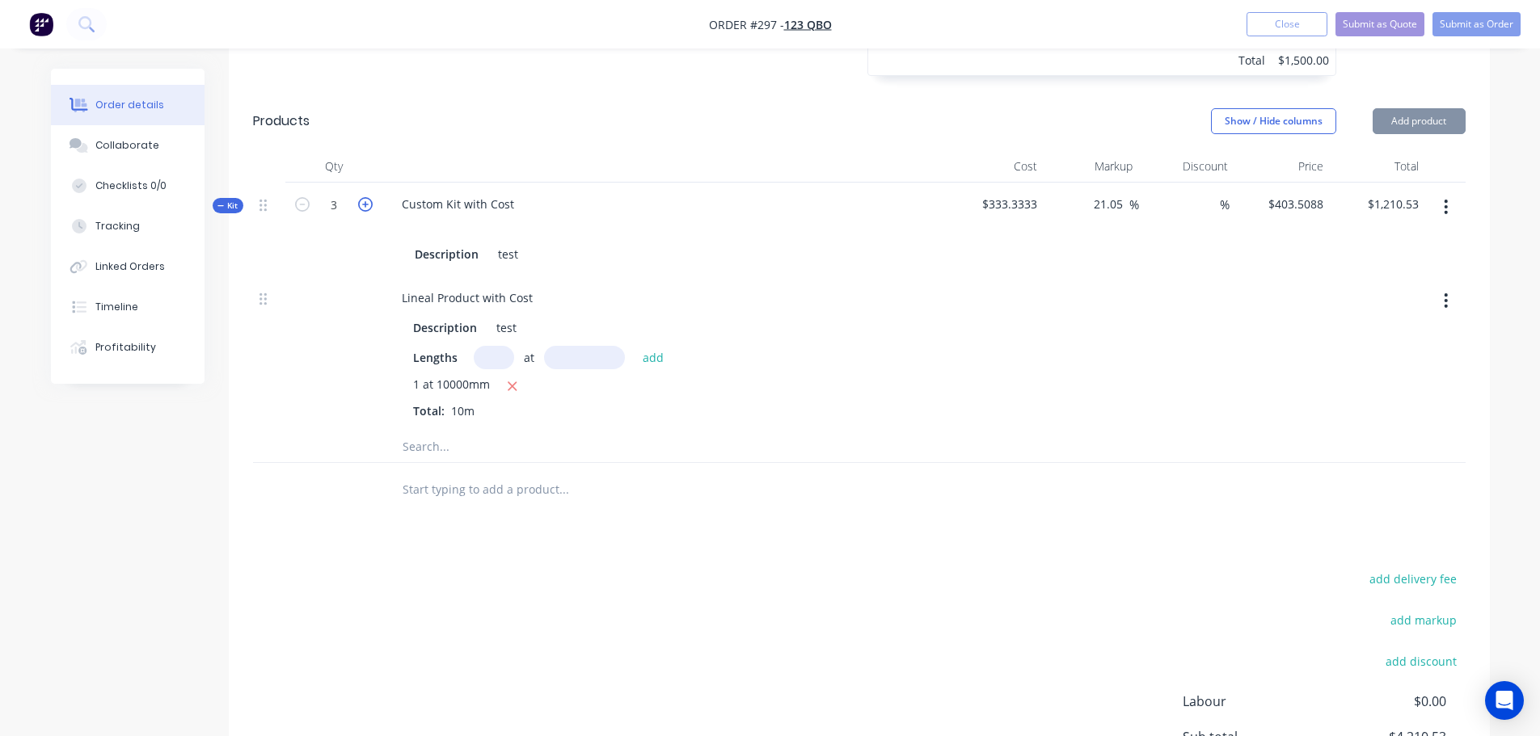
type input "4"
type input "$302.6316"
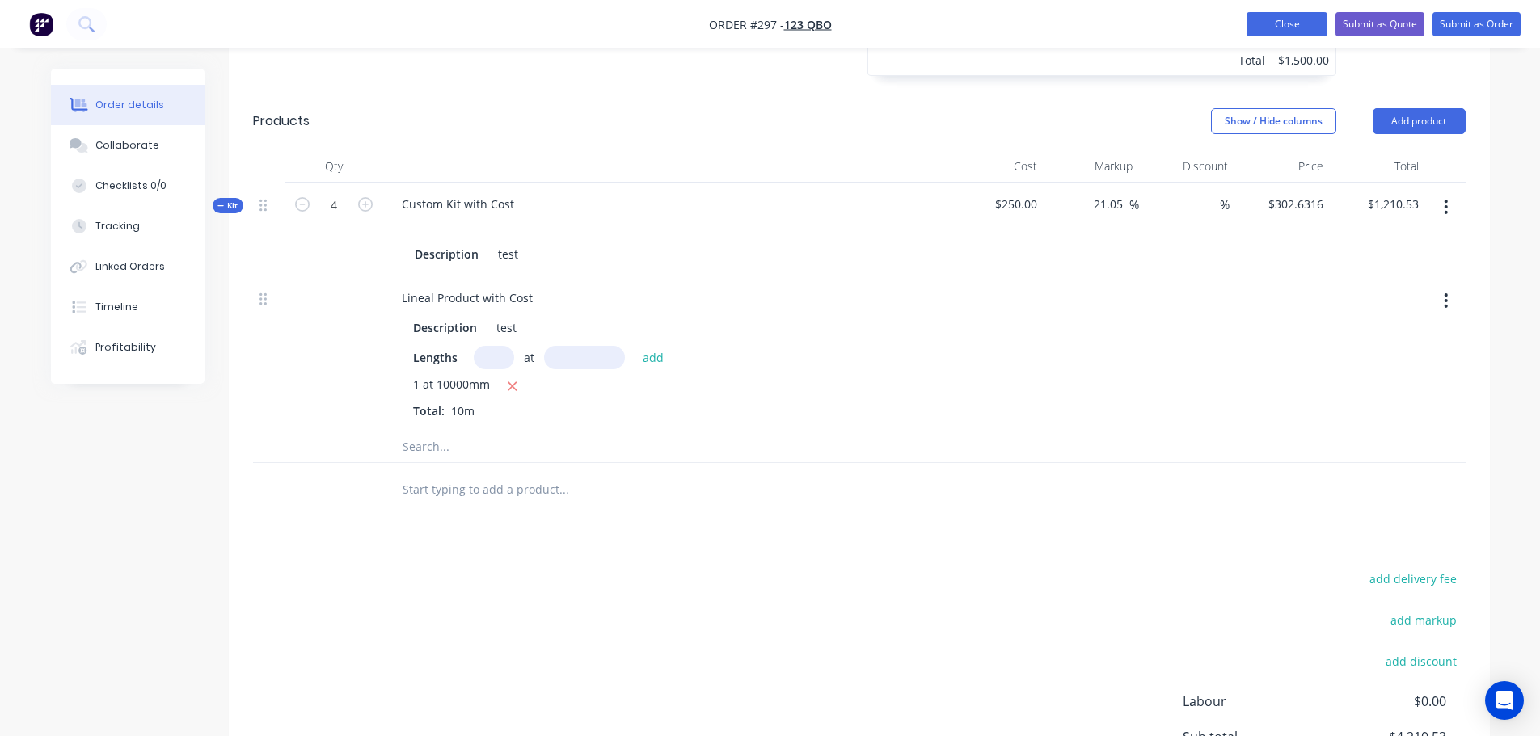
click at [1299, 26] on button "Close" at bounding box center [1287, 24] width 81 height 24
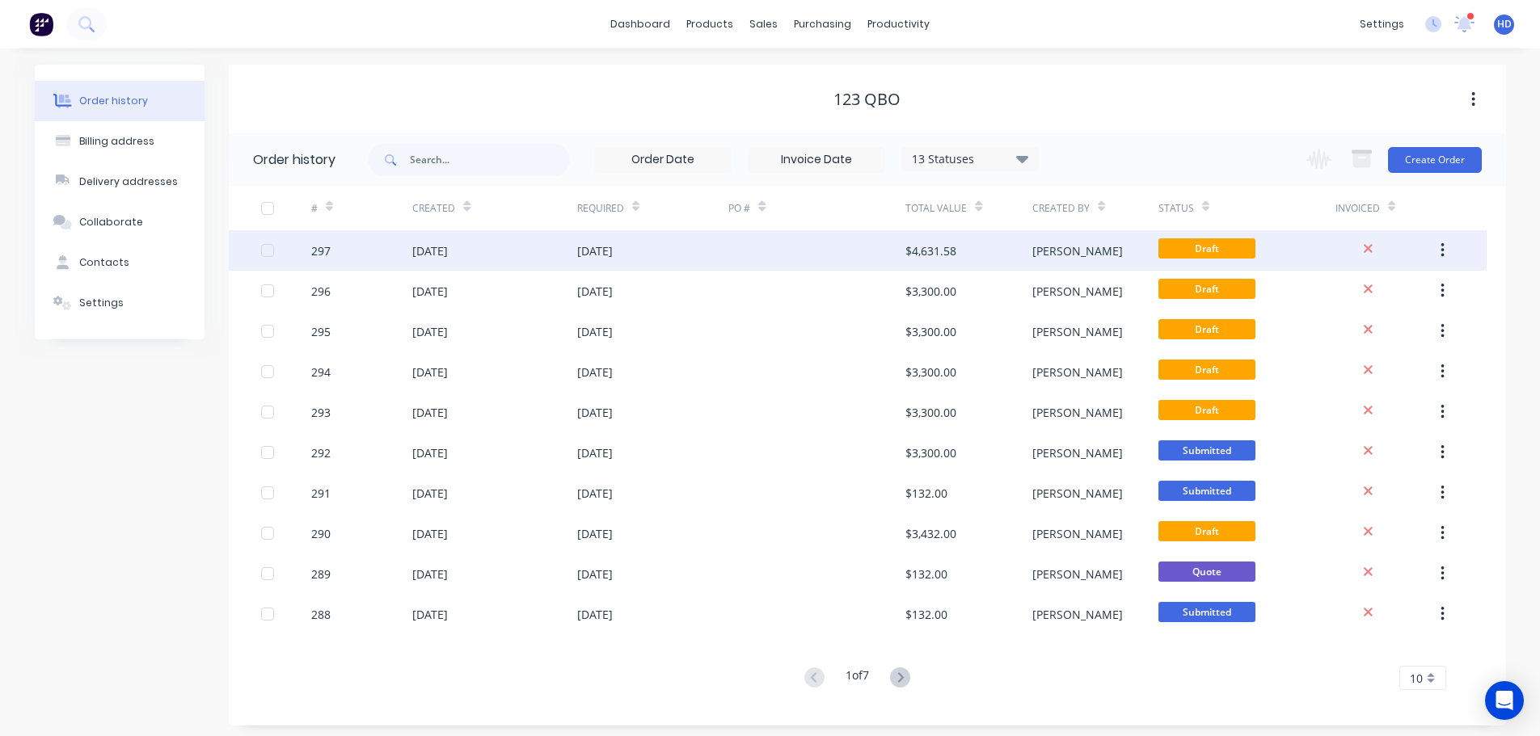
click at [333, 250] on div "297" at bounding box center [361, 250] width 101 height 40
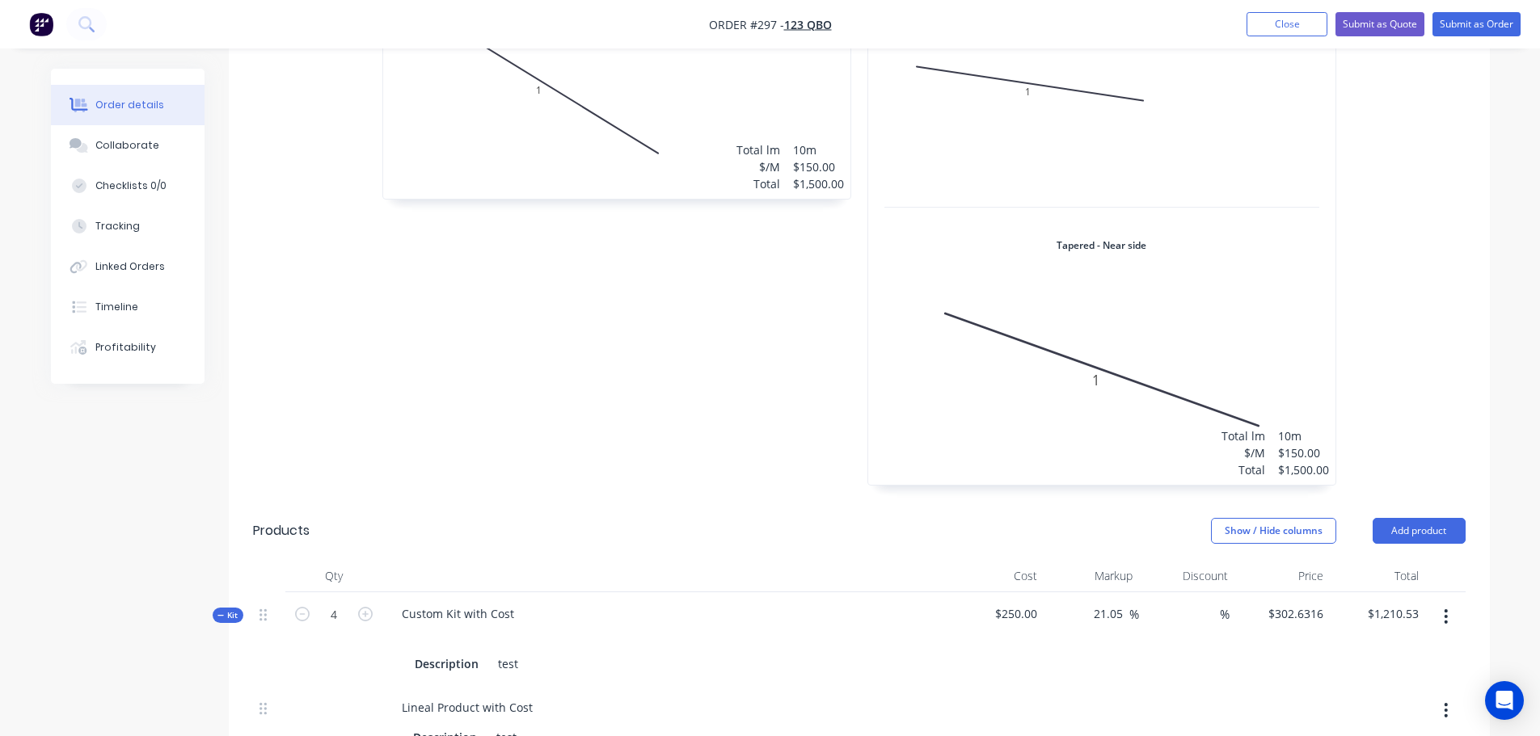
scroll to position [1051, 0]
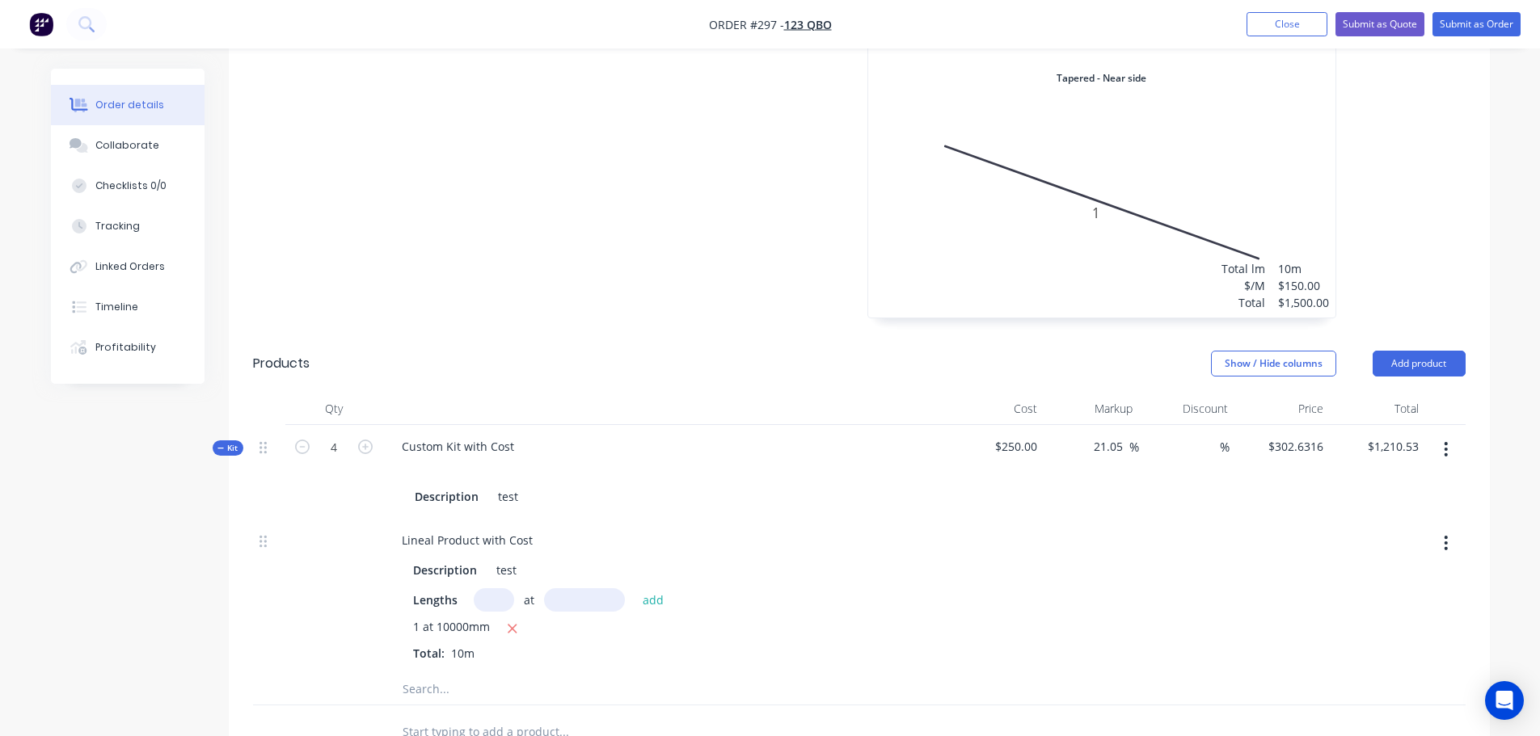
click at [1445, 455] on icon "button" at bounding box center [1446, 450] width 4 height 18
click at [1349, 624] on div "Delete" at bounding box center [1389, 621] width 124 height 23
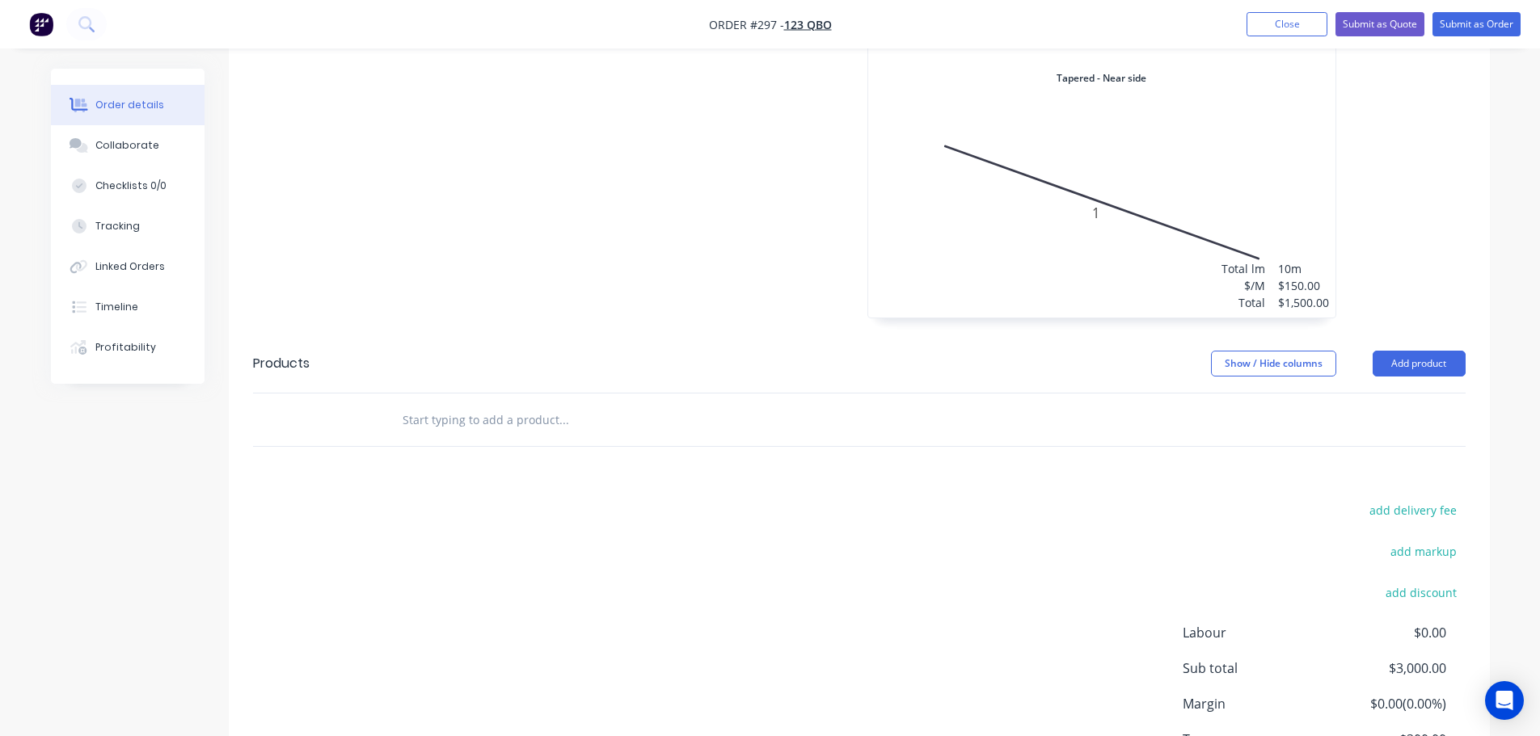
drag, startPoint x: 1428, startPoint y: 361, endPoint x: 1403, endPoint y: 378, distance: 29.8
click at [1428, 361] on button "Add product" at bounding box center [1419, 364] width 93 height 26
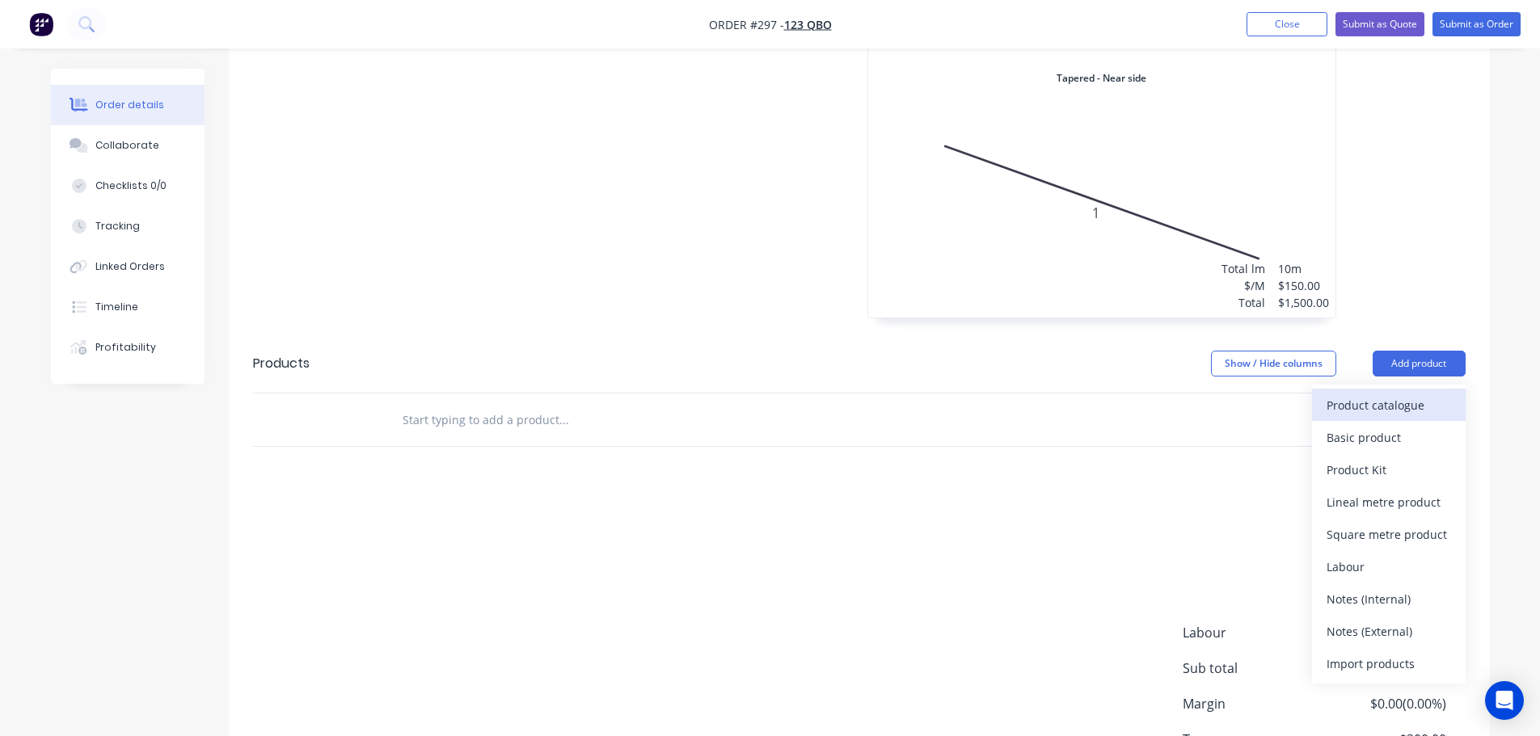
click at [1368, 413] on div "Product catalogue" at bounding box center [1389, 405] width 124 height 23
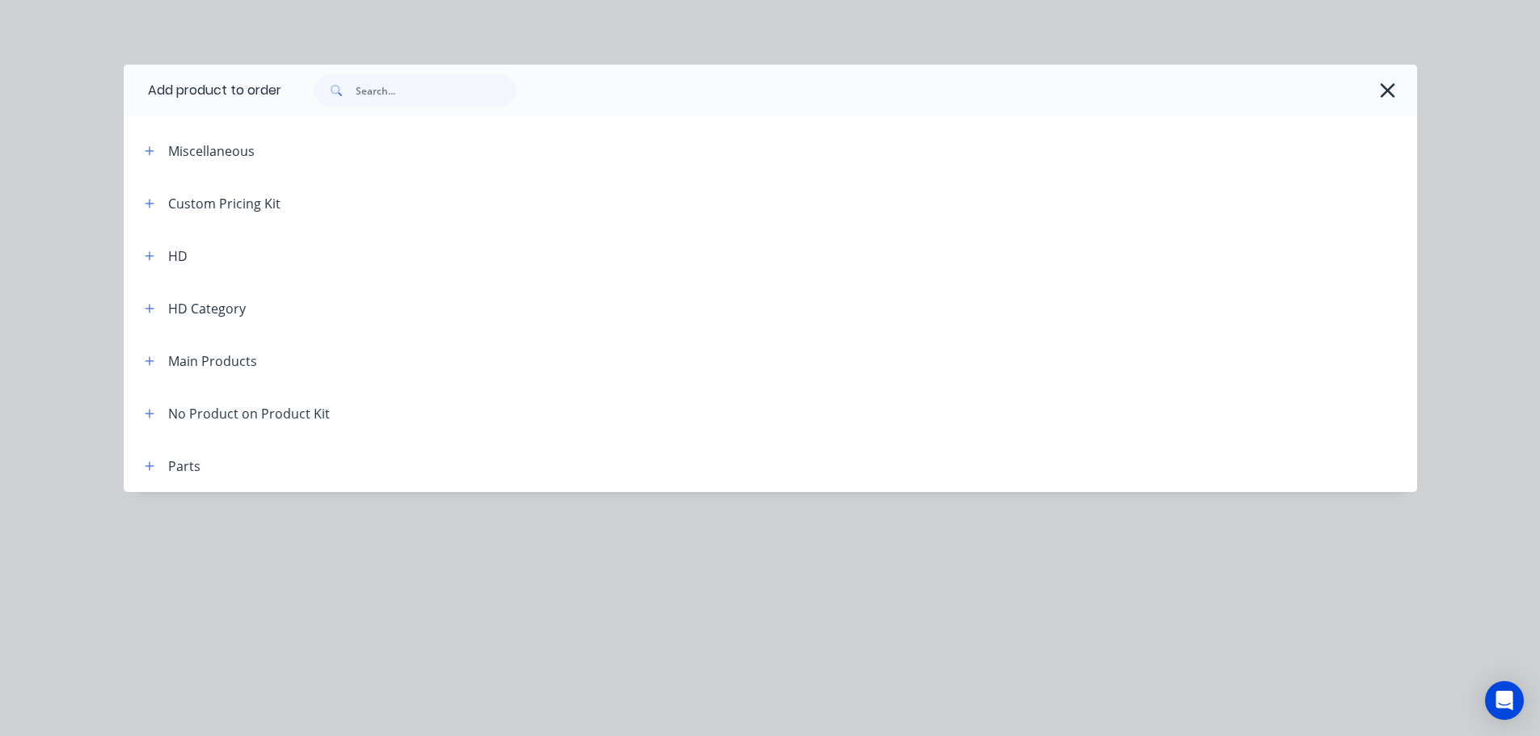
click at [155, 350] on header "Main Products" at bounding box center [770, 361] width 1293 height 53
click at [154, 358] on icon "button" at bounding box center [150, 361] width 10 height 11
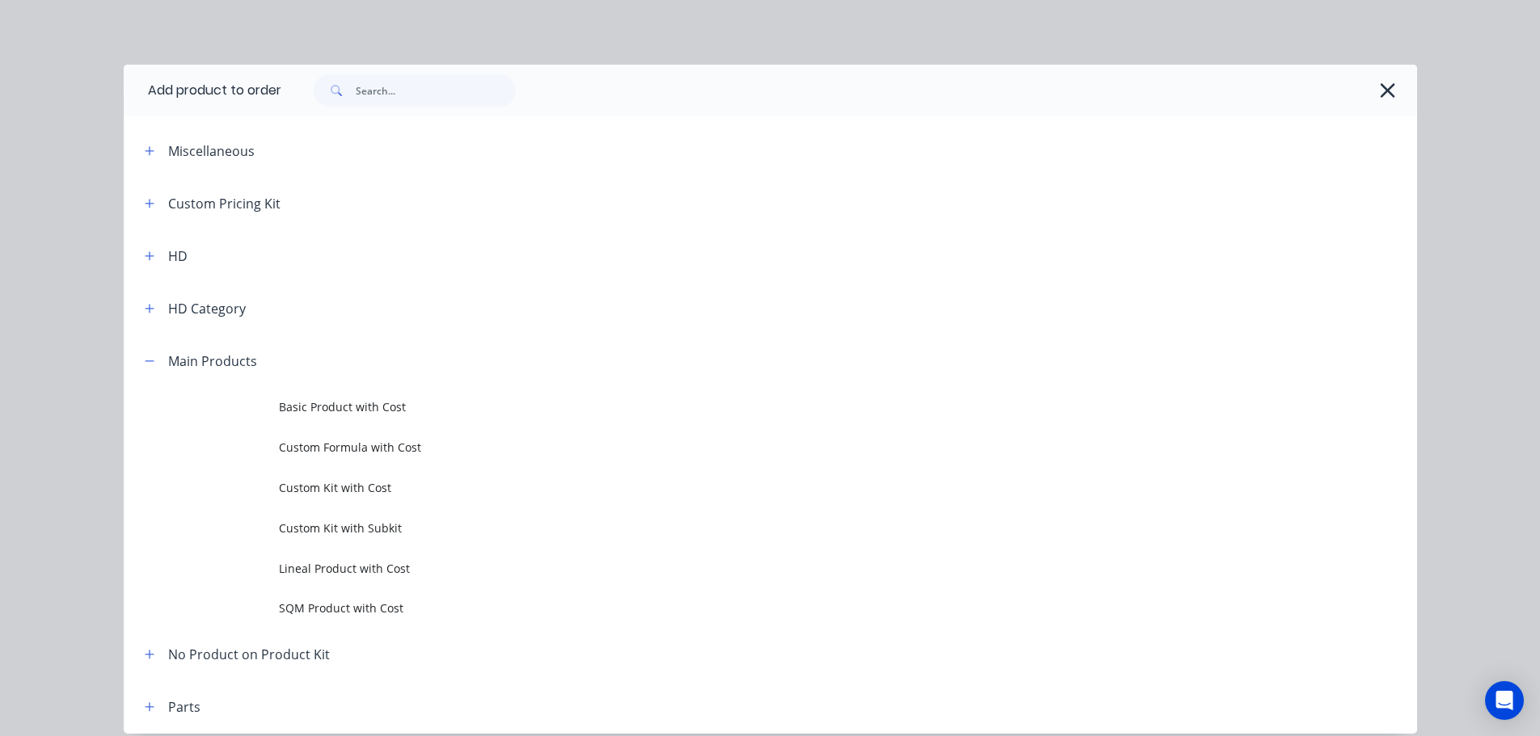
click at [377, 483] on span "Custom Kit with Cost" at bounding box center [734, 487] width 910 height 17
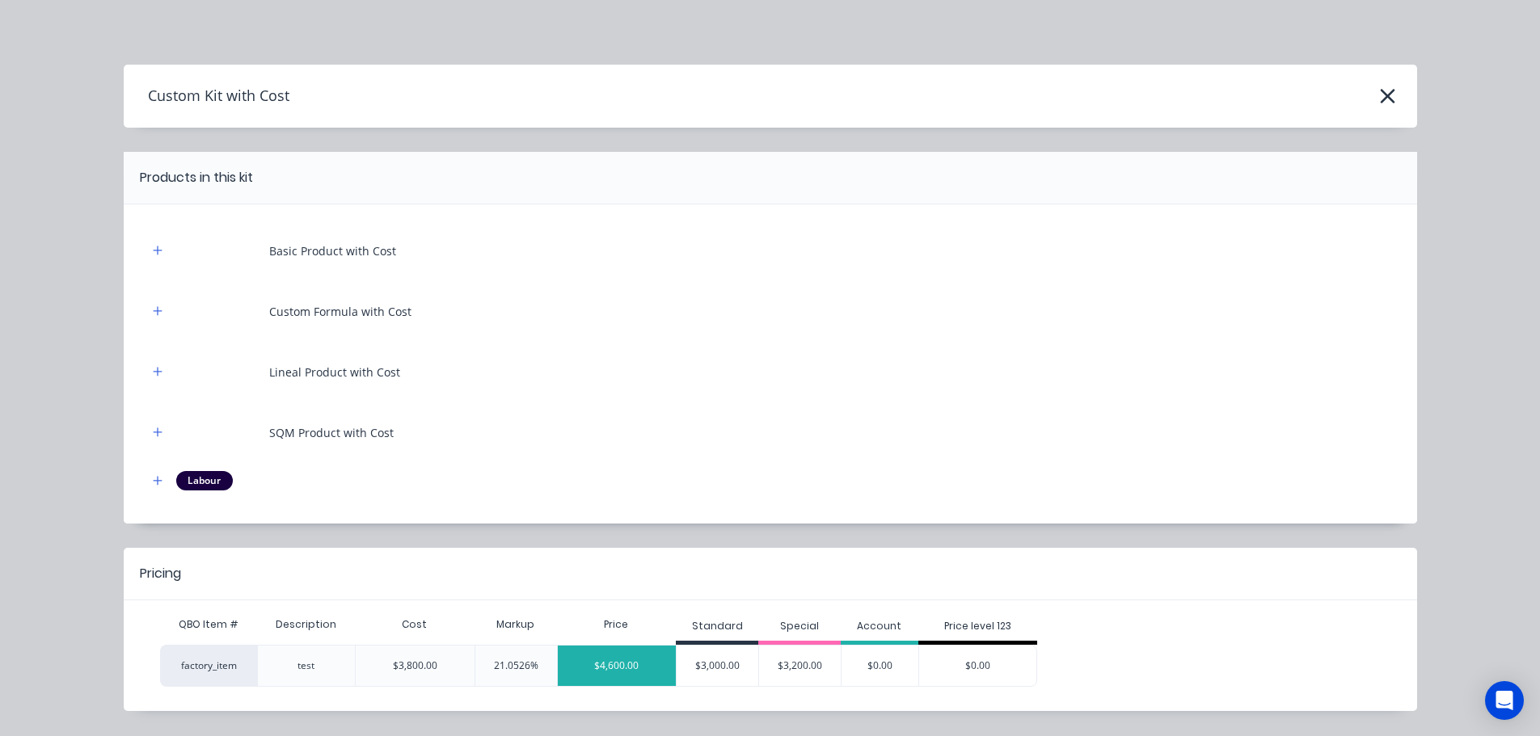
click at [608, 673] on div "$4,600.00" at bounding box center [617, 666] width 119 height 40
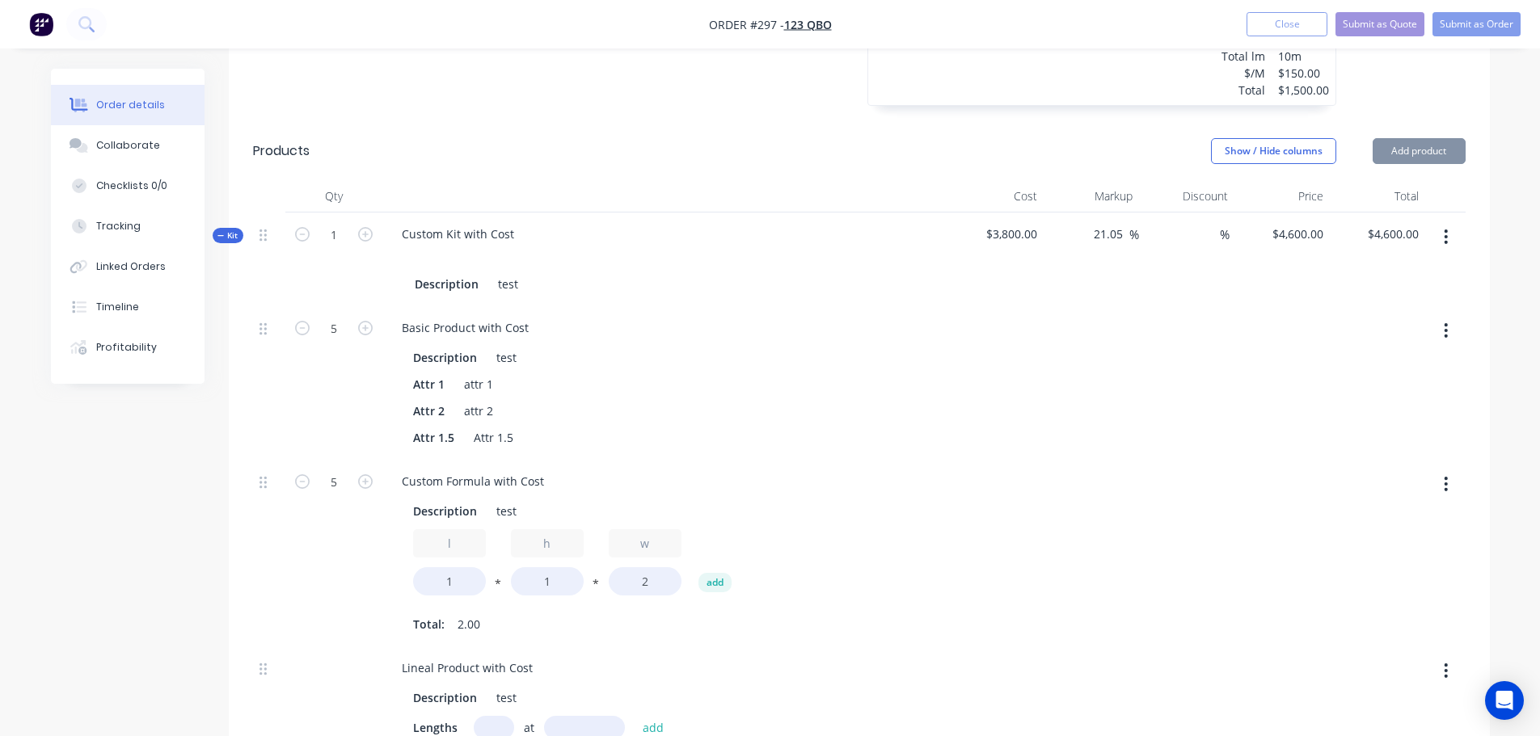
scroll to position [1293, 0]
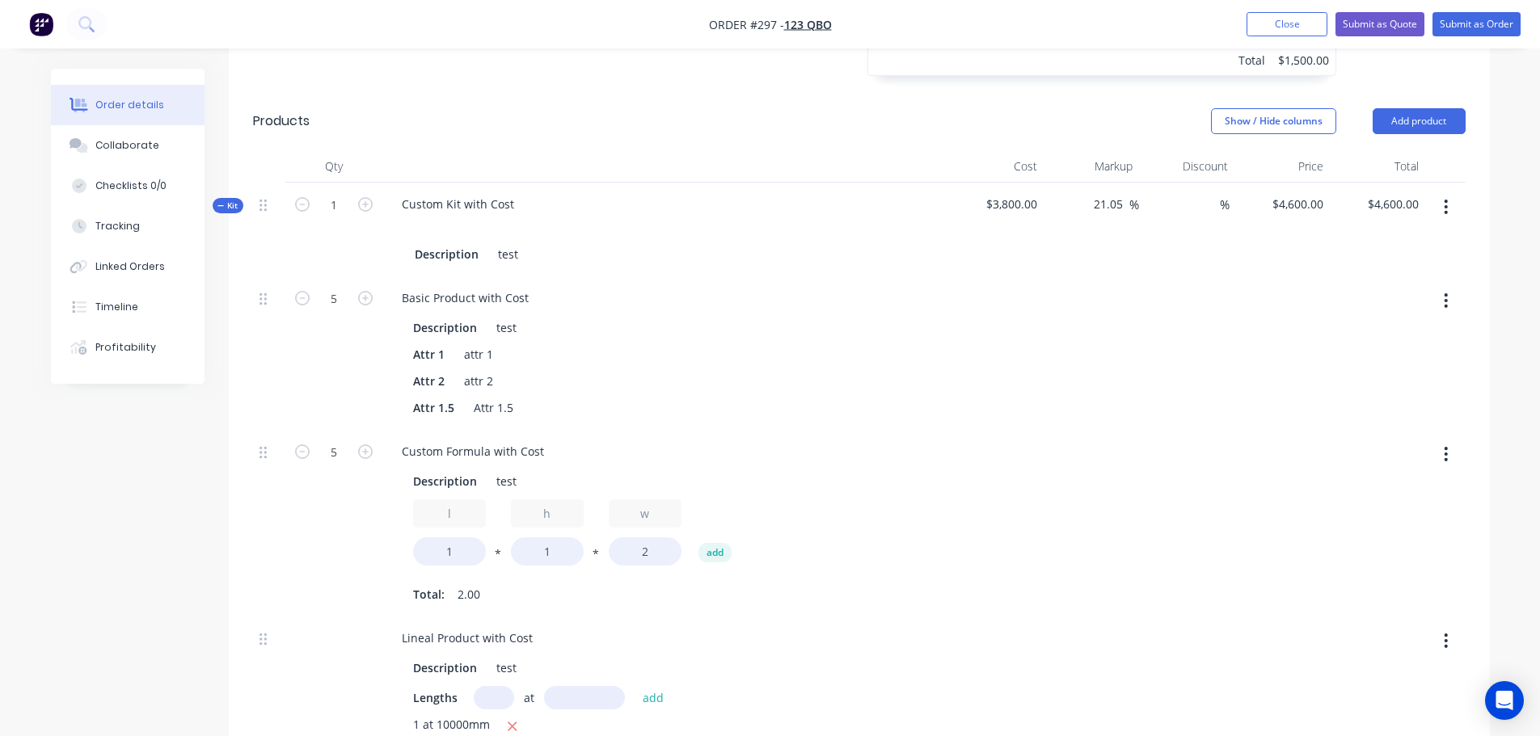
click at [1450, 209] on button "button" at bounding box center [1446, 206] width 38 height 29
click at [1402, 253] on div "Add product to kit" at bounding box center [1389, 249] width 124 height 23
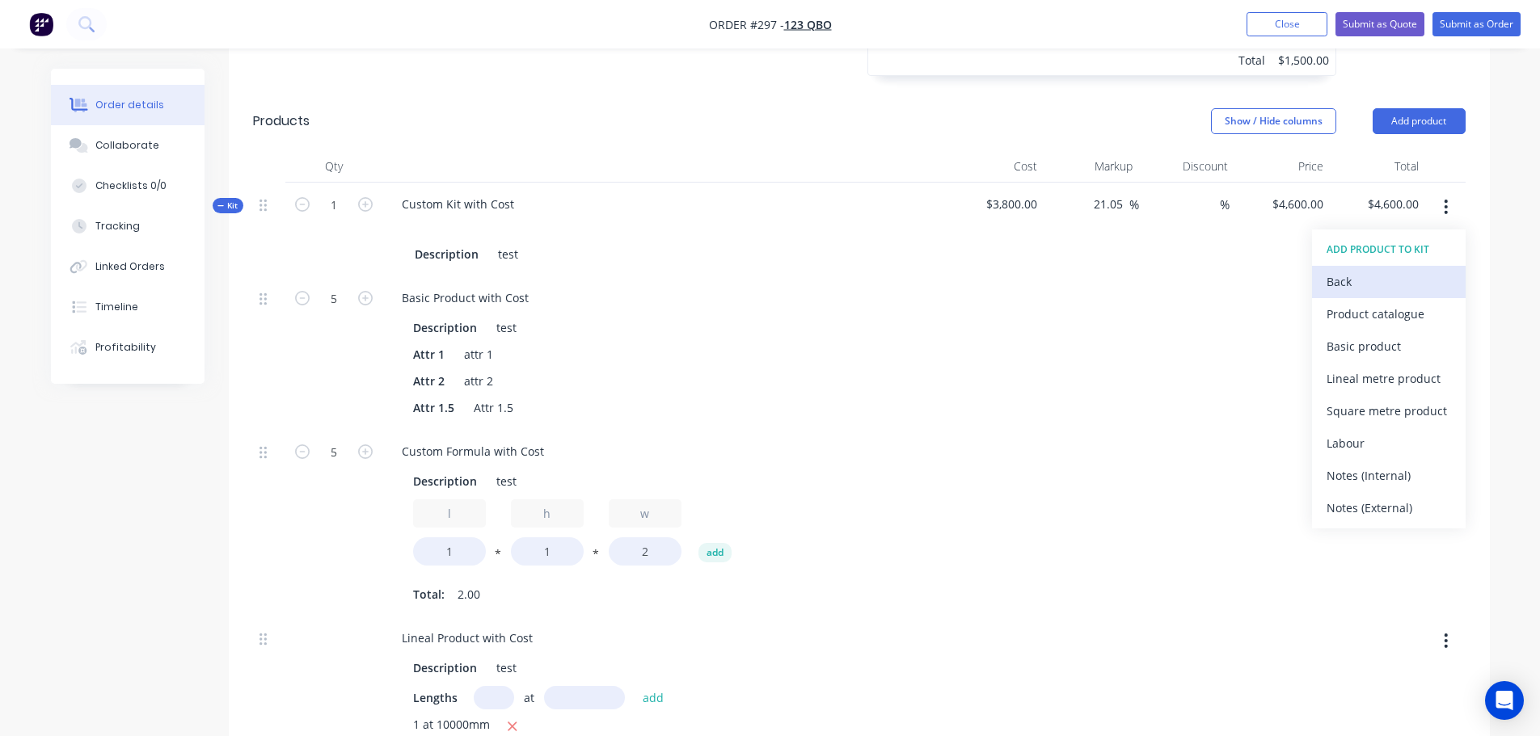
click at [1358, 279] on div "Back" at bounding box center [1389, 281] width 124 height 23
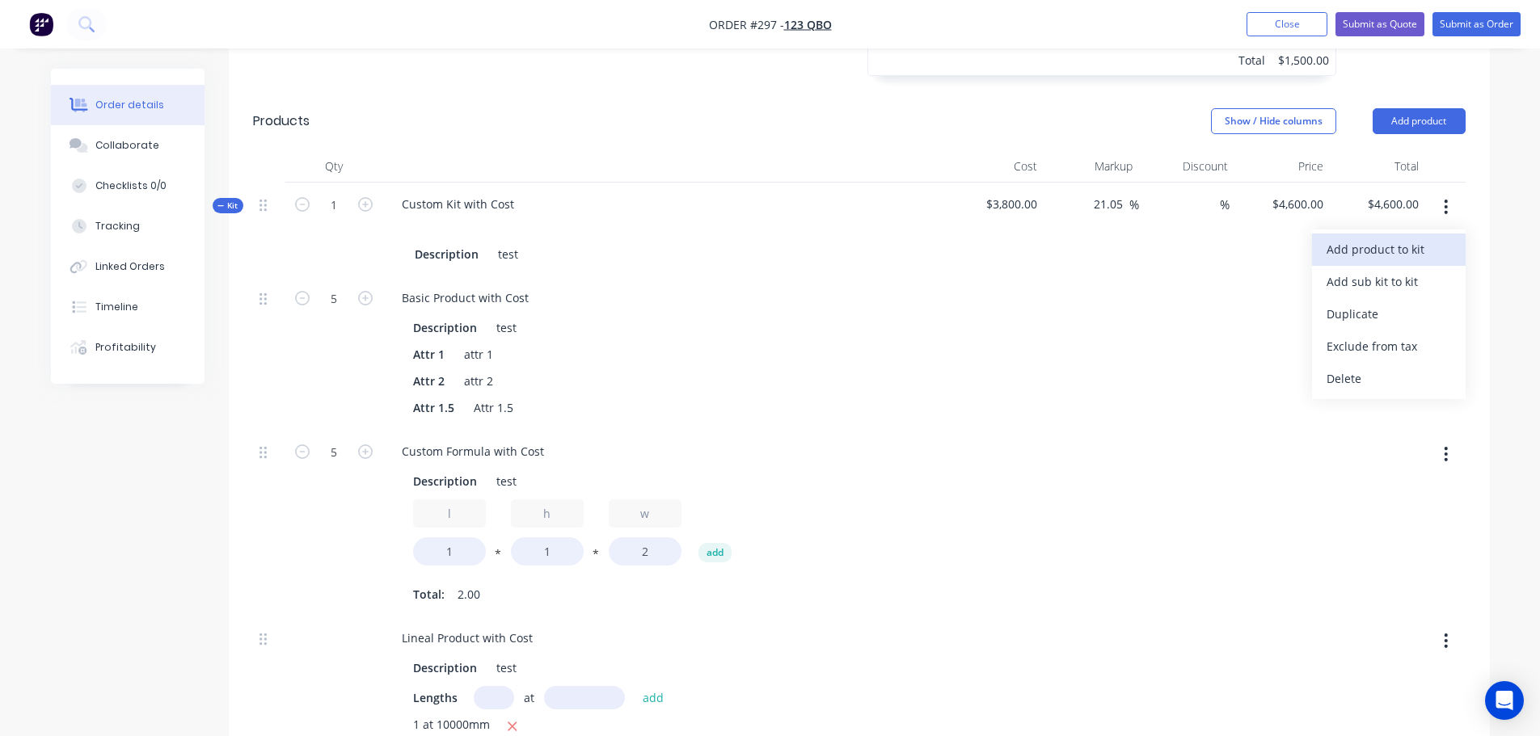
click at [1428, 257] on div "Add product to kit" at bounding box center [1389, 249] width 124 height 23
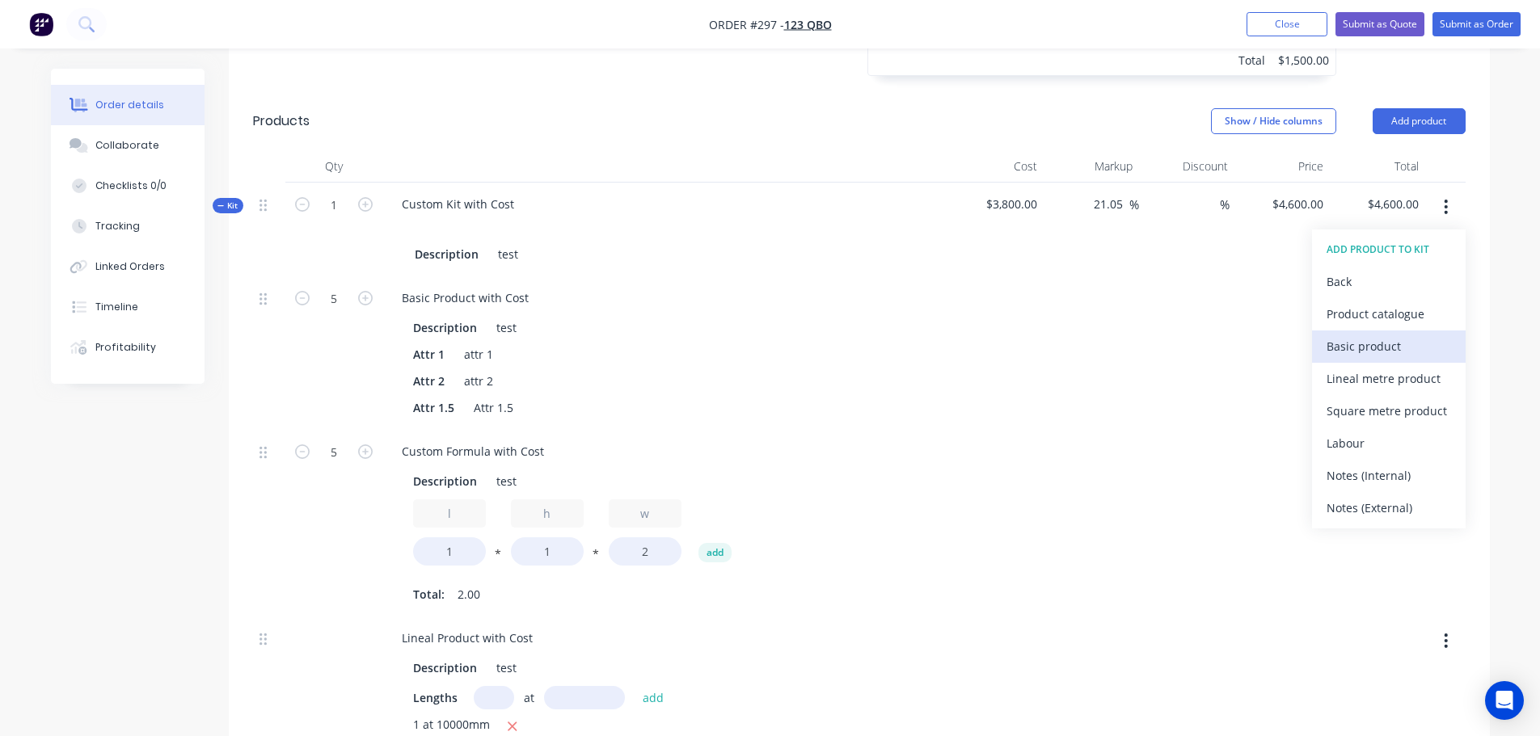
click at [1396, 352] on div "Basic product" at bounding box center [1389, 346] width 124 height 23
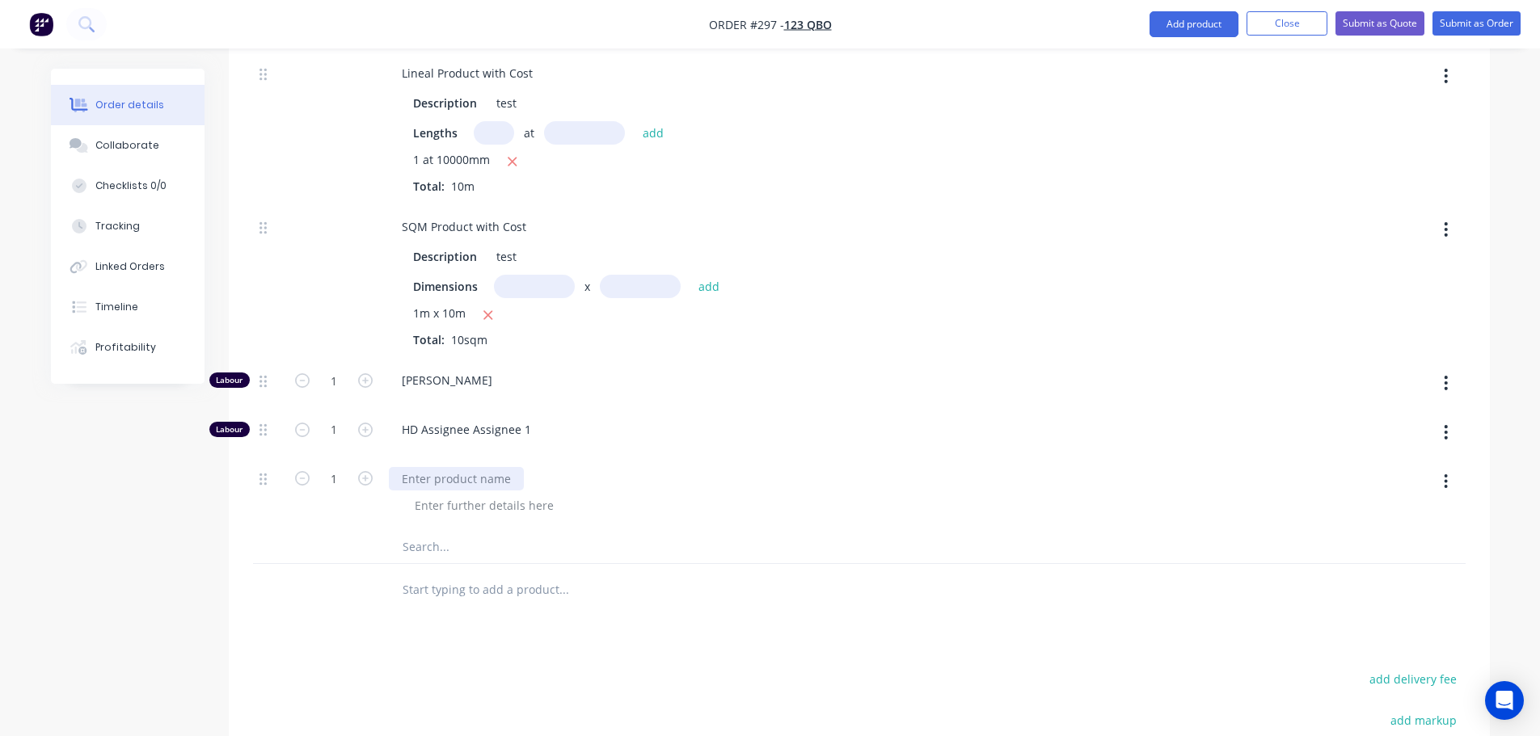
scroll to position [1859, 0]
click at [1446, 478] on icon "button" at bounding box center [1446, 481] width 4 height 18
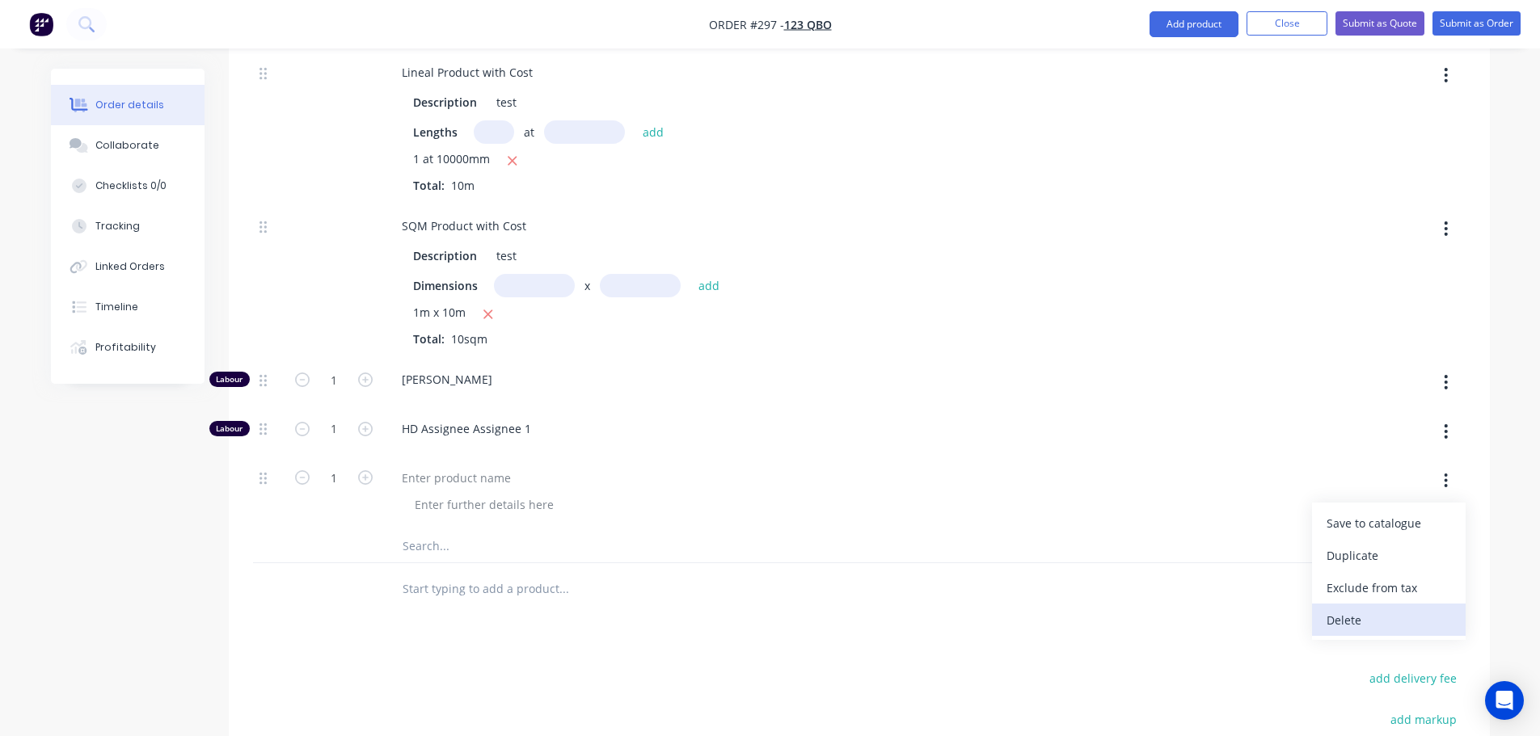
click at [1350, 612] on div "Delete" at bounding box center [1389, 620] width 124 height 23
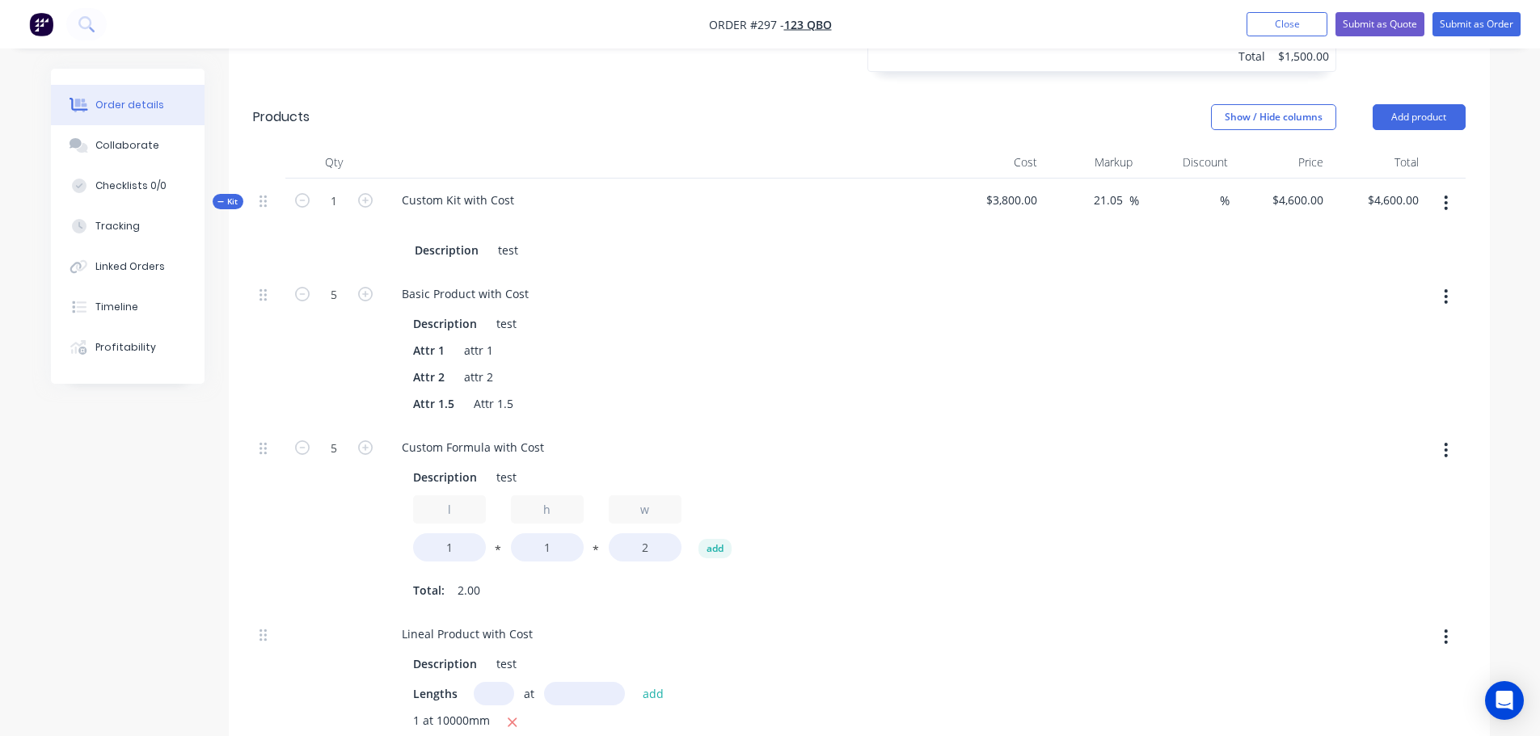
scroll to position [1293, 0]
click at [1450, 205] on button "button" at bounding box center [1446, 206] width 38 height 29
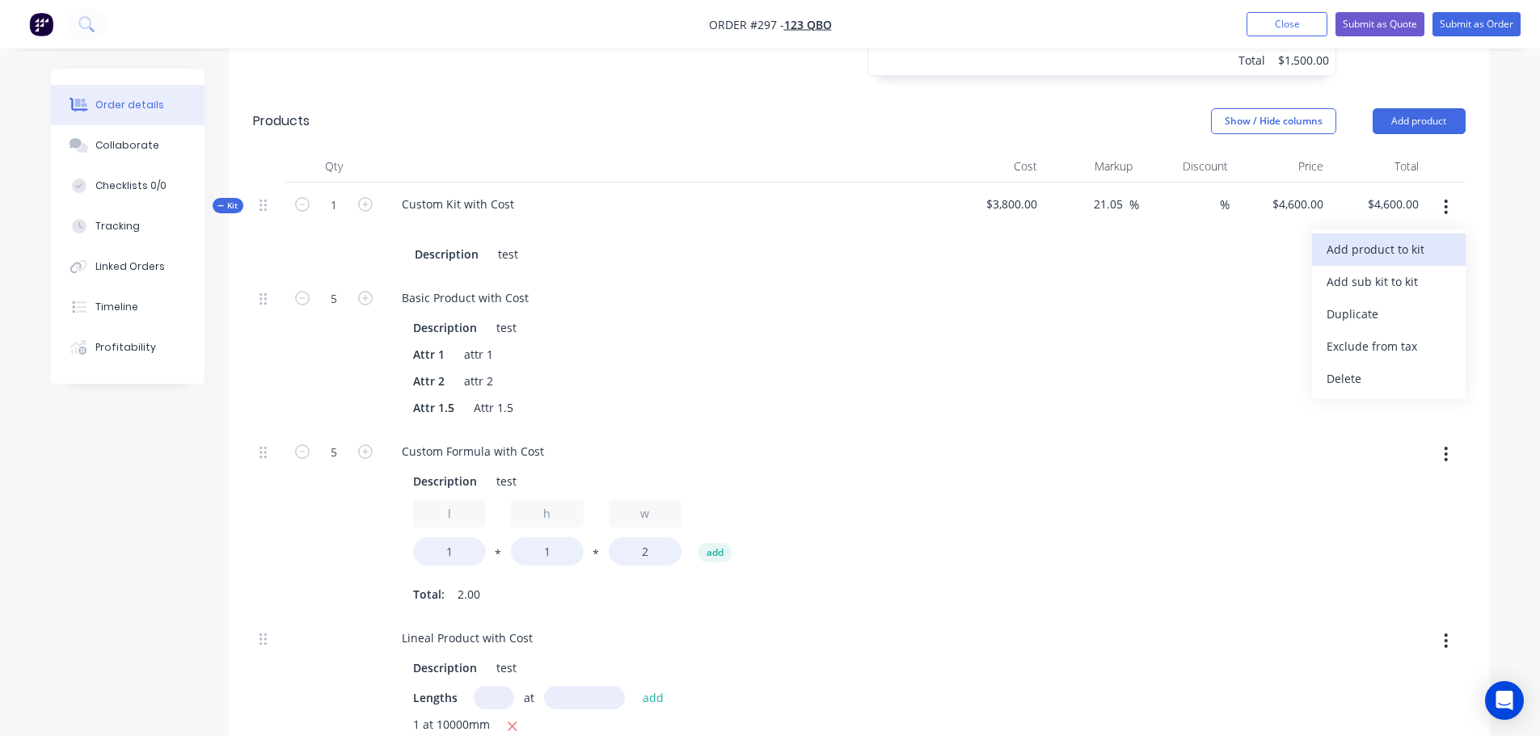
click at [1428, 235] on button "Add product to kit" at bounding box center [1389, 250] width 154 height 32
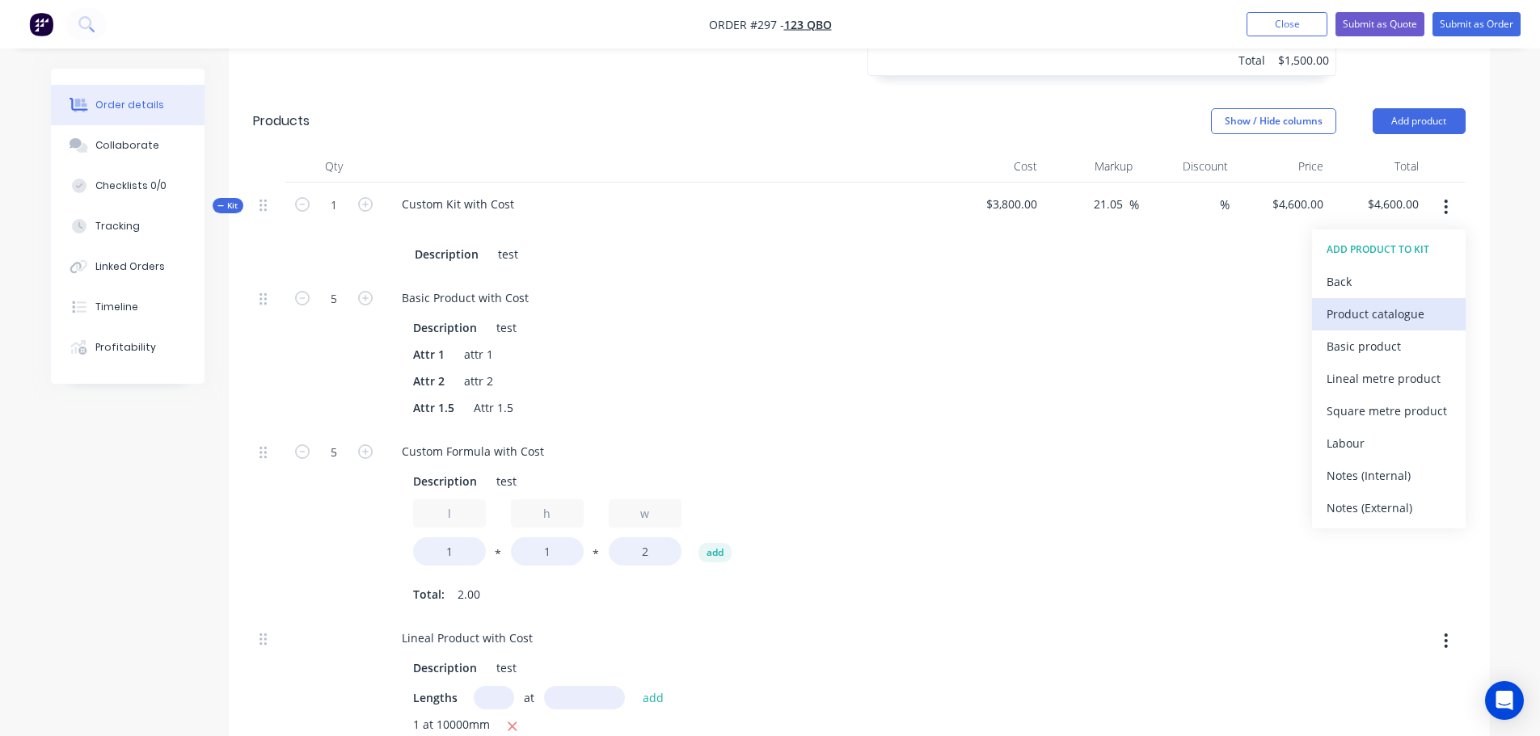
click at [1399, 306] on div "Product catalogue" at bounding box center [1389, 313] width 124 height 23
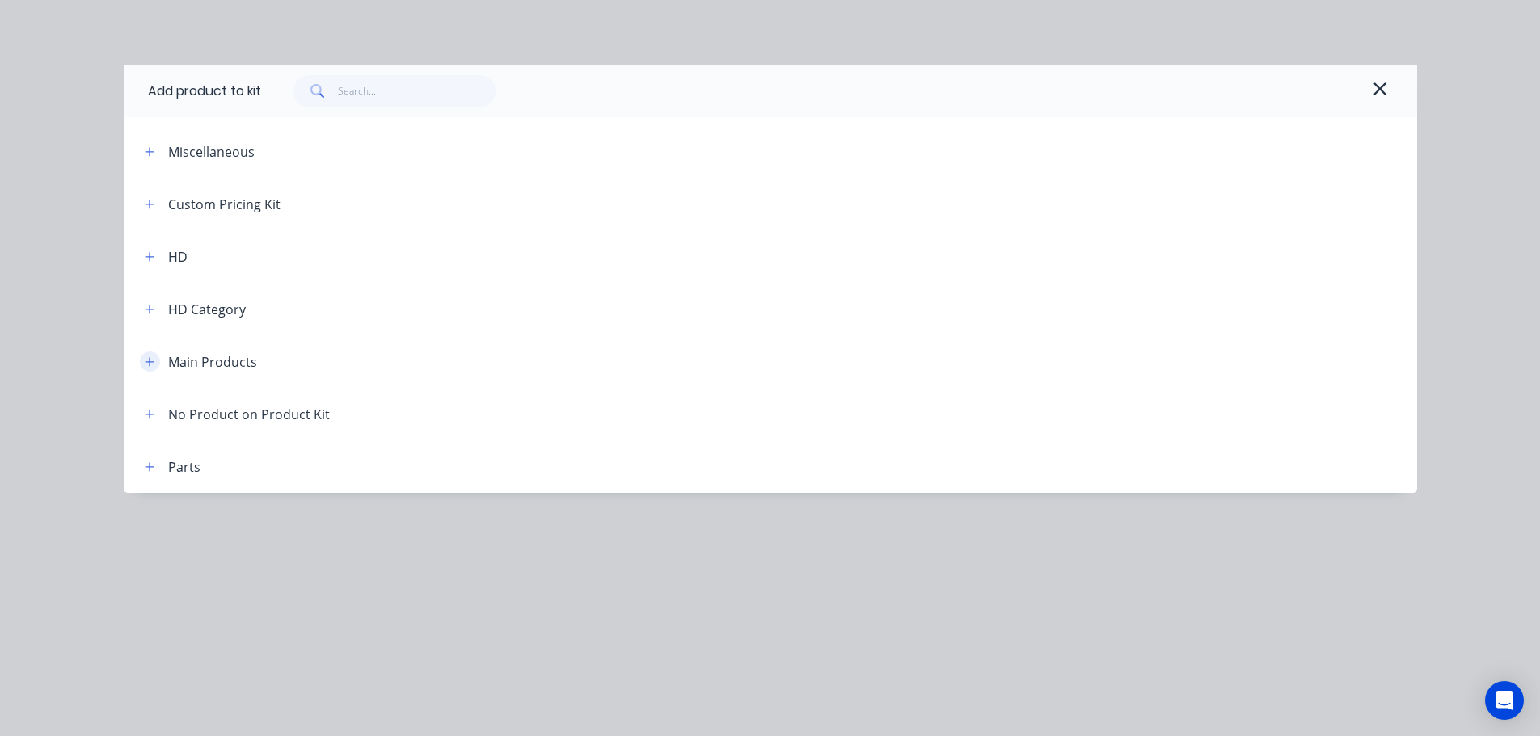
click at [153, 364] on icon "button" at bounding box center [150, 362] width 10 height 11
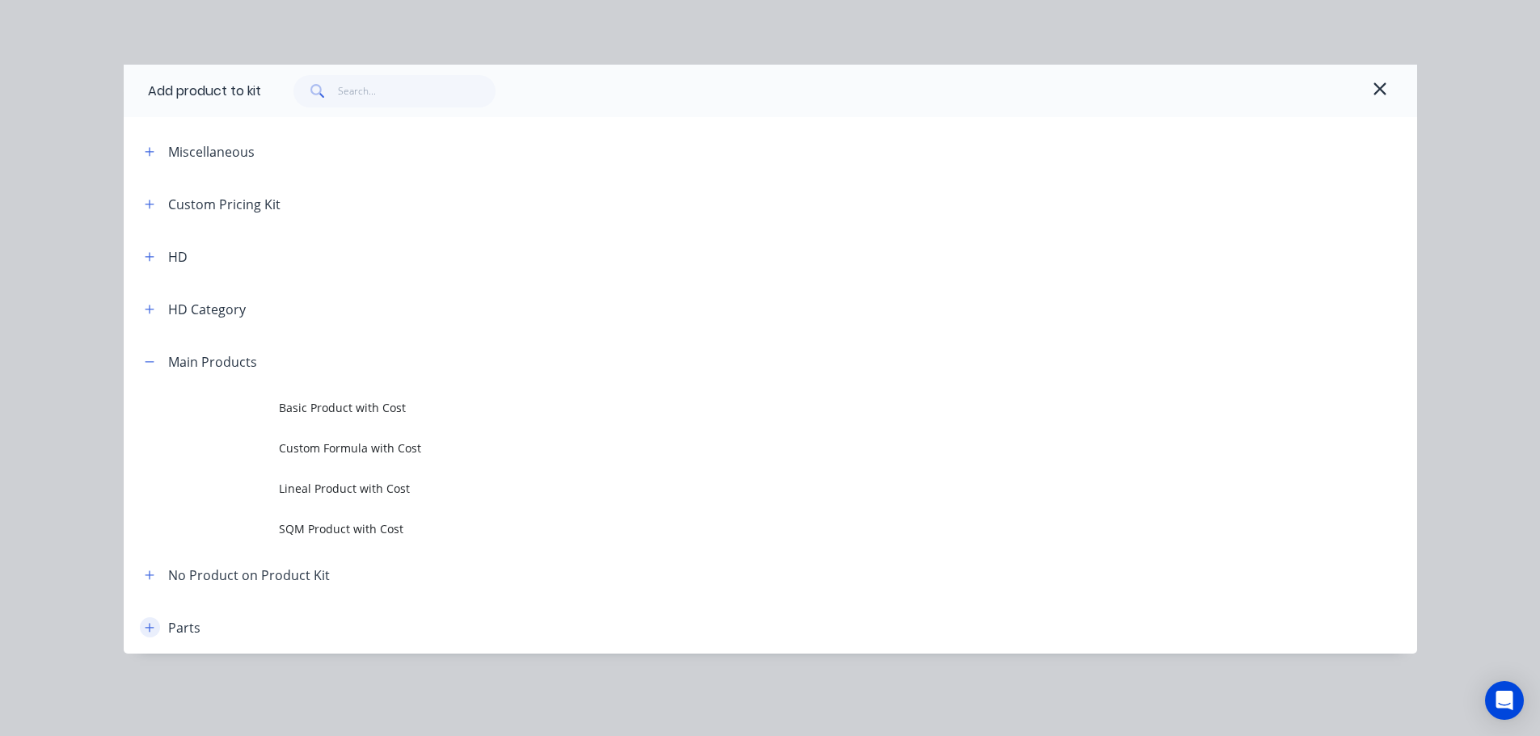
click at [149, 628] on icon "button" at bounding box center [149, 627] width 9 height 9
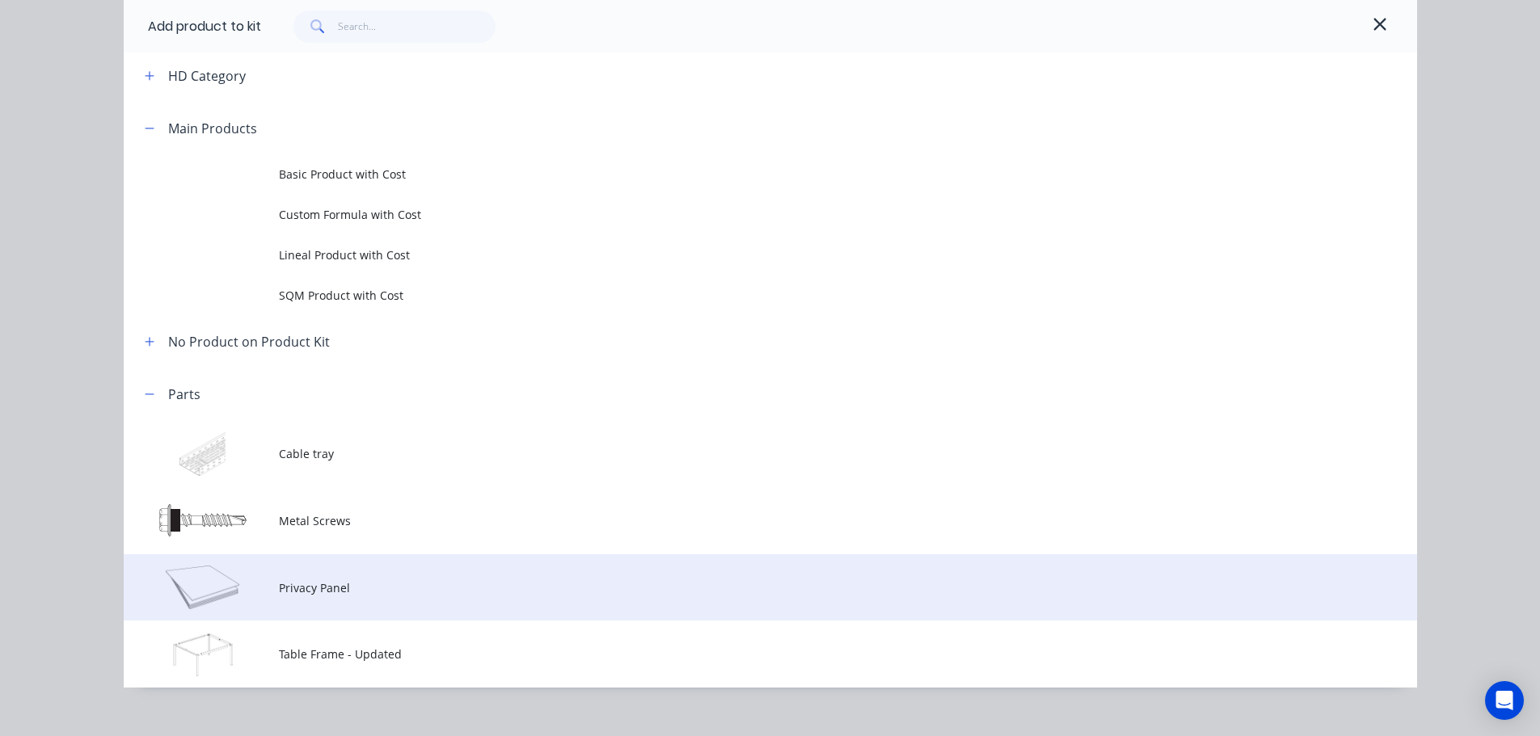
scroll to position [243, 0]
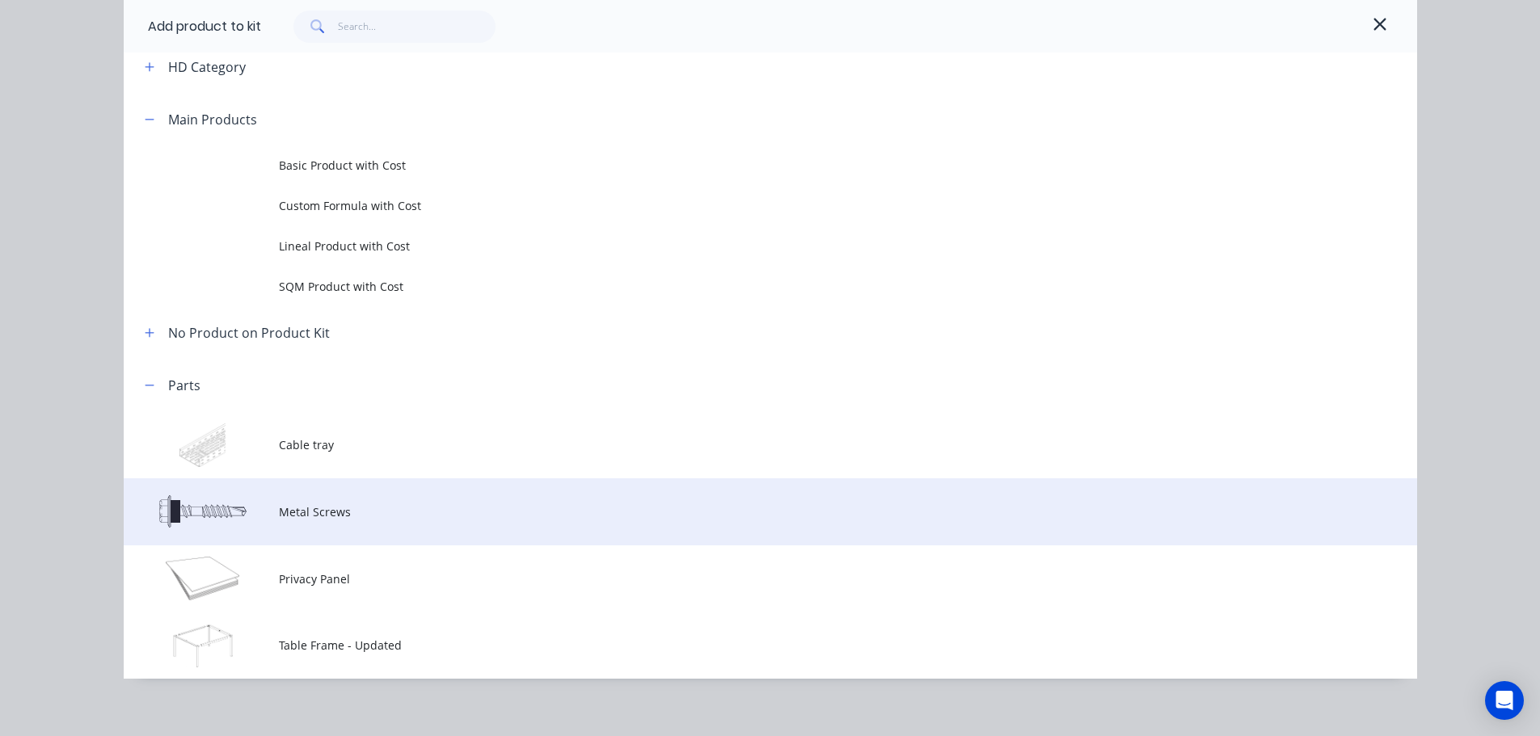
click at [373, 512] on span "Metal Screws" at bounding box center [734, 512] width 910 height 17
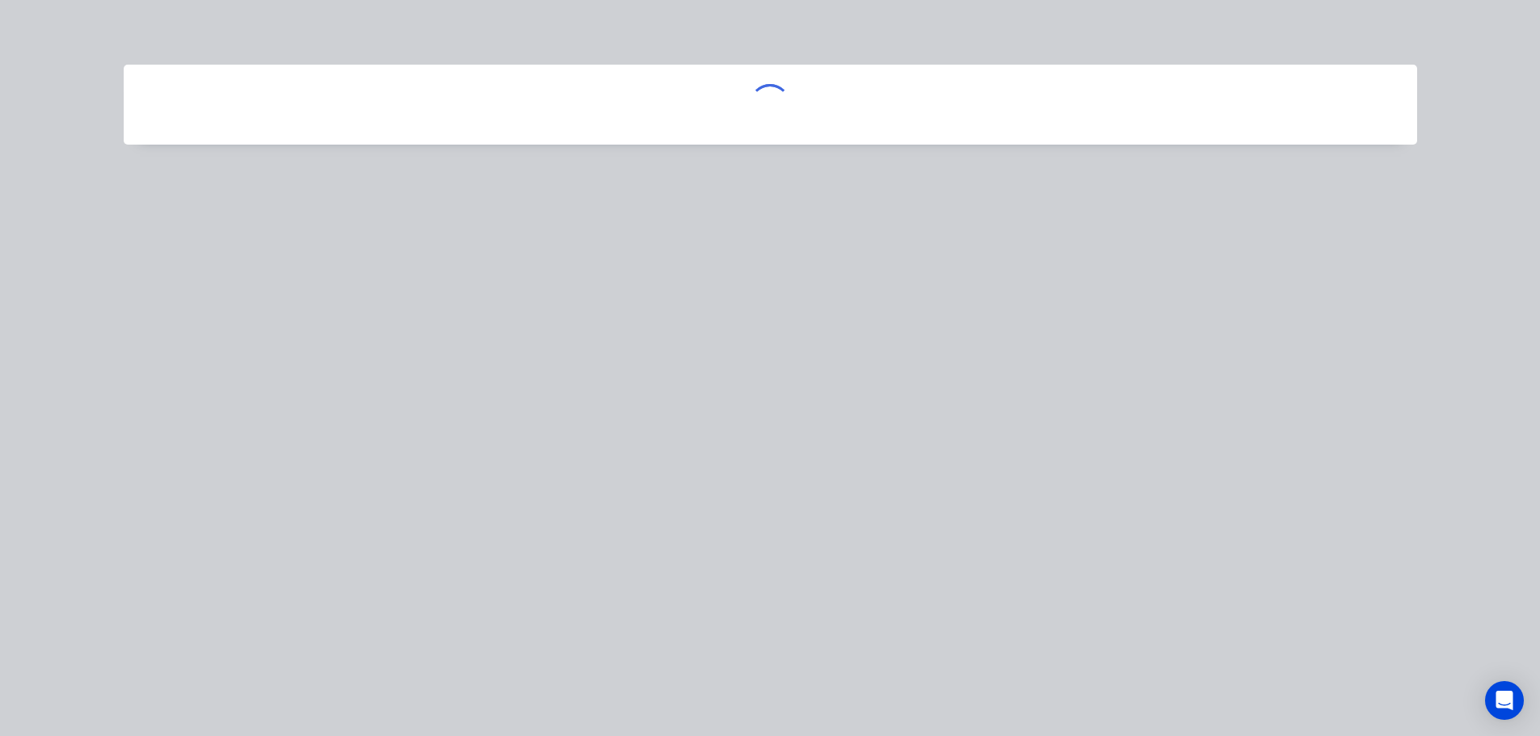
scroll to position [0, 0]
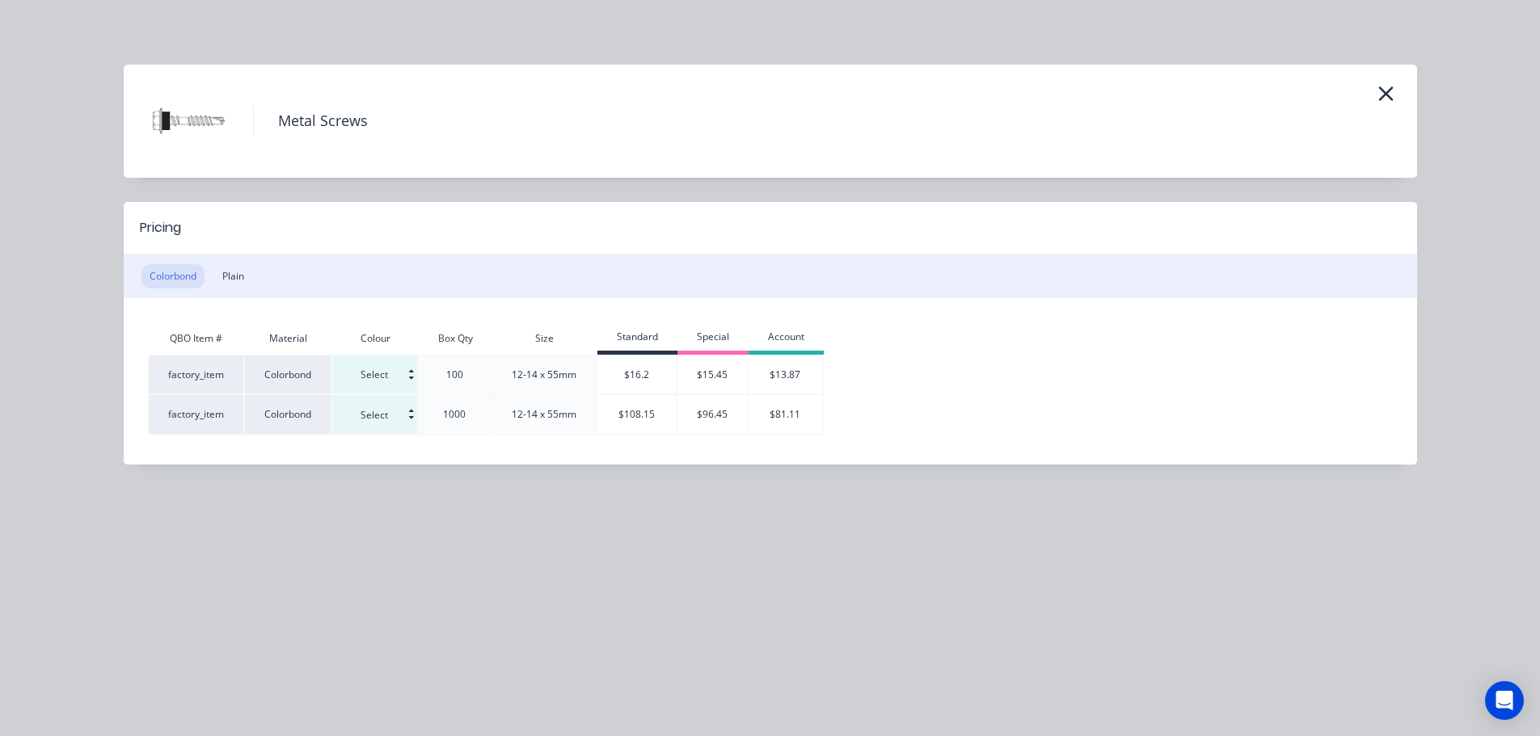
click at [378, 377] on input at bounding box center [374, 375] width 85 height 38
click at [389, 445] on div "Bluegum" at bounding box center [414, 441] width 160 height 28
type input "Bluegum"
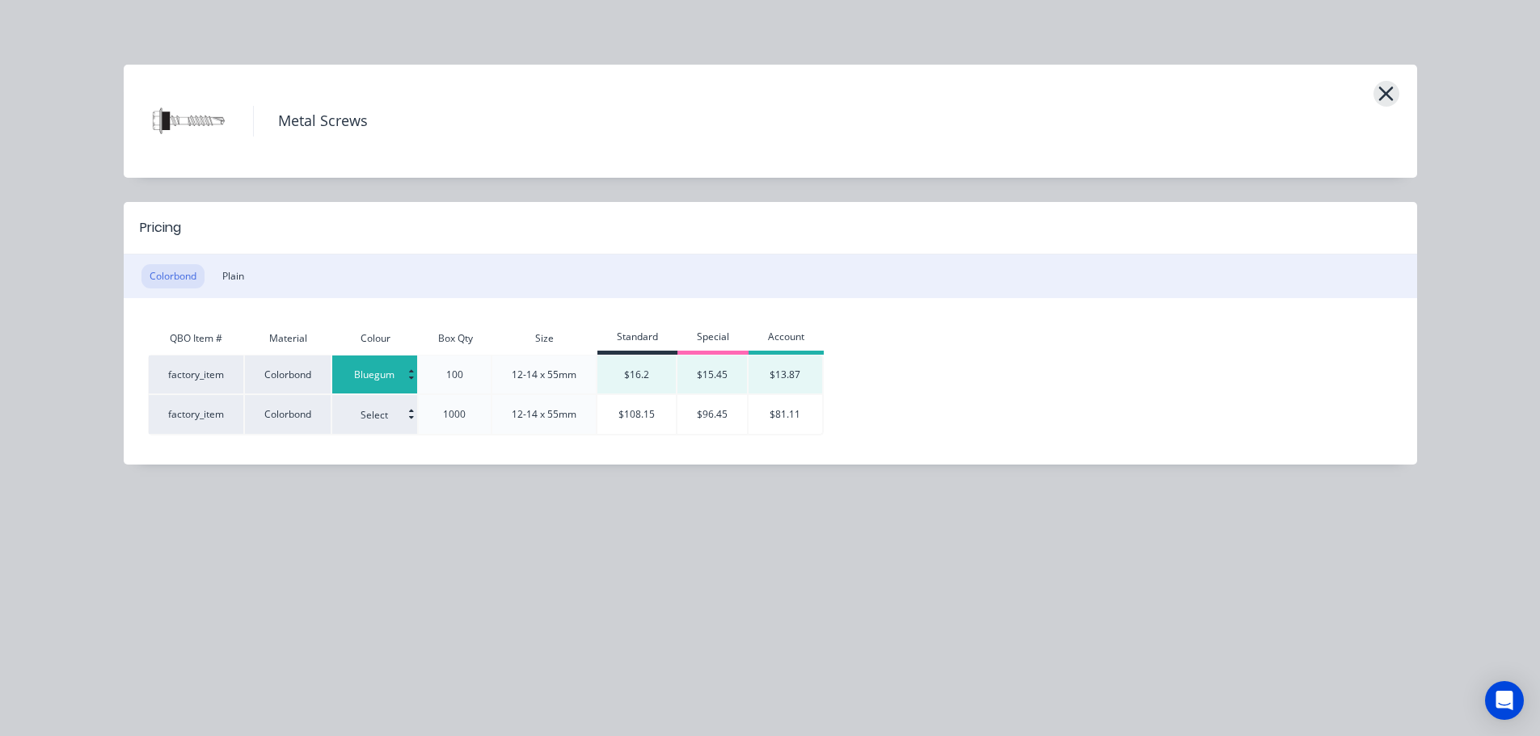
click at [1386, 95] on icon "button" at bounding box center [1386, 94] width 15 height 15
click at [1391, 86] on icon "button" at bounding box center [1386, 93] width 17 height 23
click at [1382, 94] on icon "button" at bounding box center [1386, 93] width 17 height 23
click at [1383, 94] on icon "button" at bounding box center [1386, 93] width 17 height 23
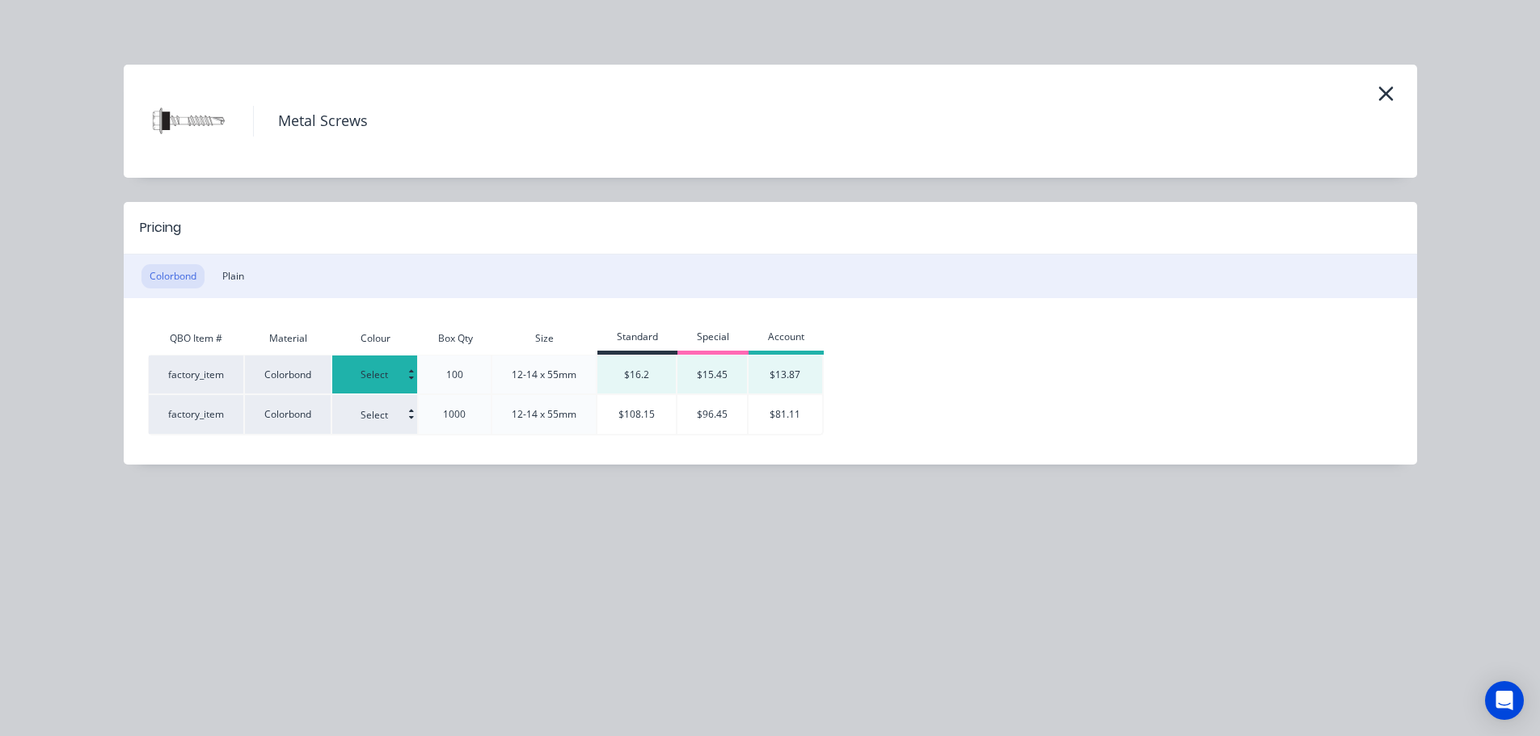
click at [358, 385] on input at bounding box center [374, 375] width 85 height 38
click at [395, 491] on div "Cottage Green" at bounding box center [414, 497] width 160 height 28
type input "Cottage Green"
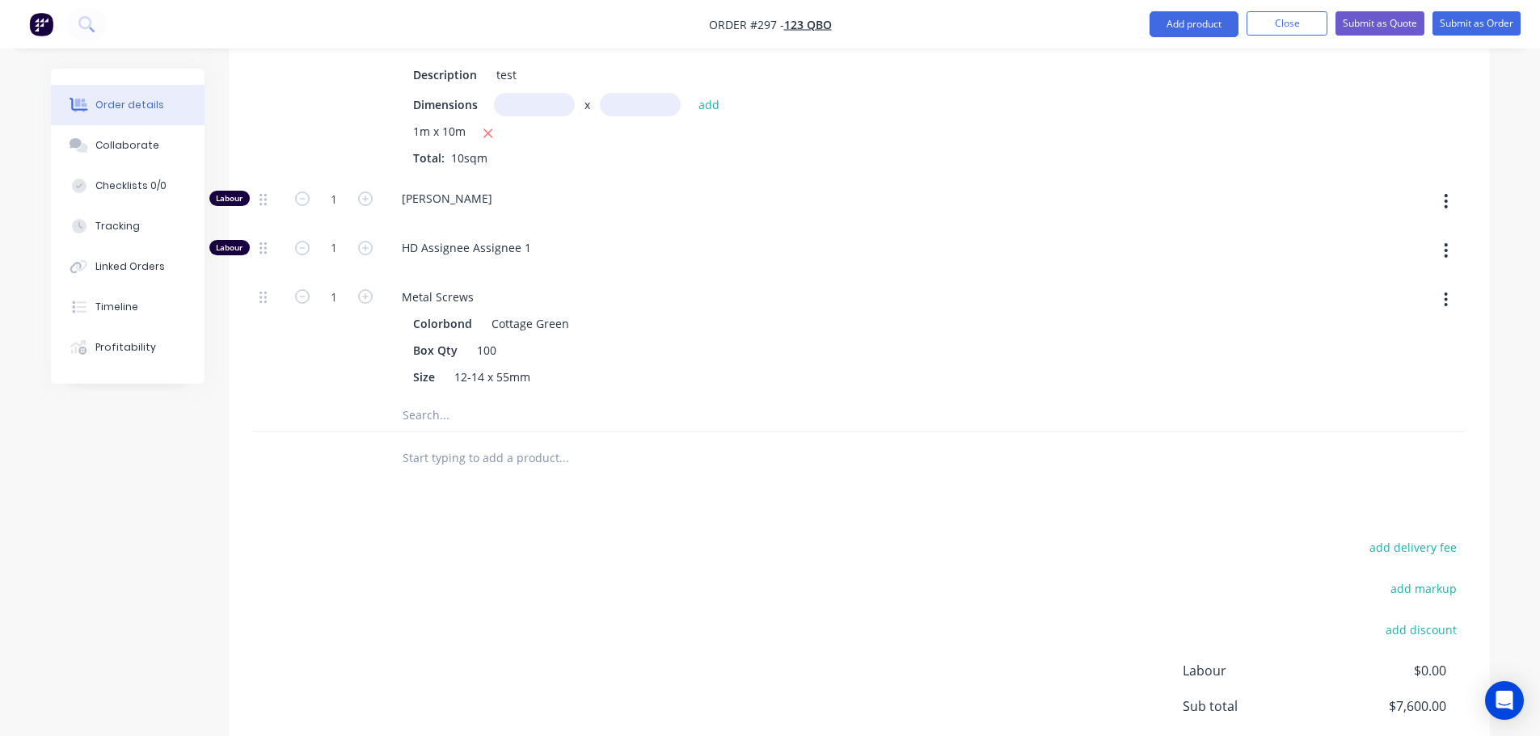
scroll to position [2040, 0]
click at [1448, 302] on icon "button" at bounding box center [1446, 301] width 4 height 18
click at [1379, 400] on div "Delete" at bounding box center [1389, 407] width 124 height 23
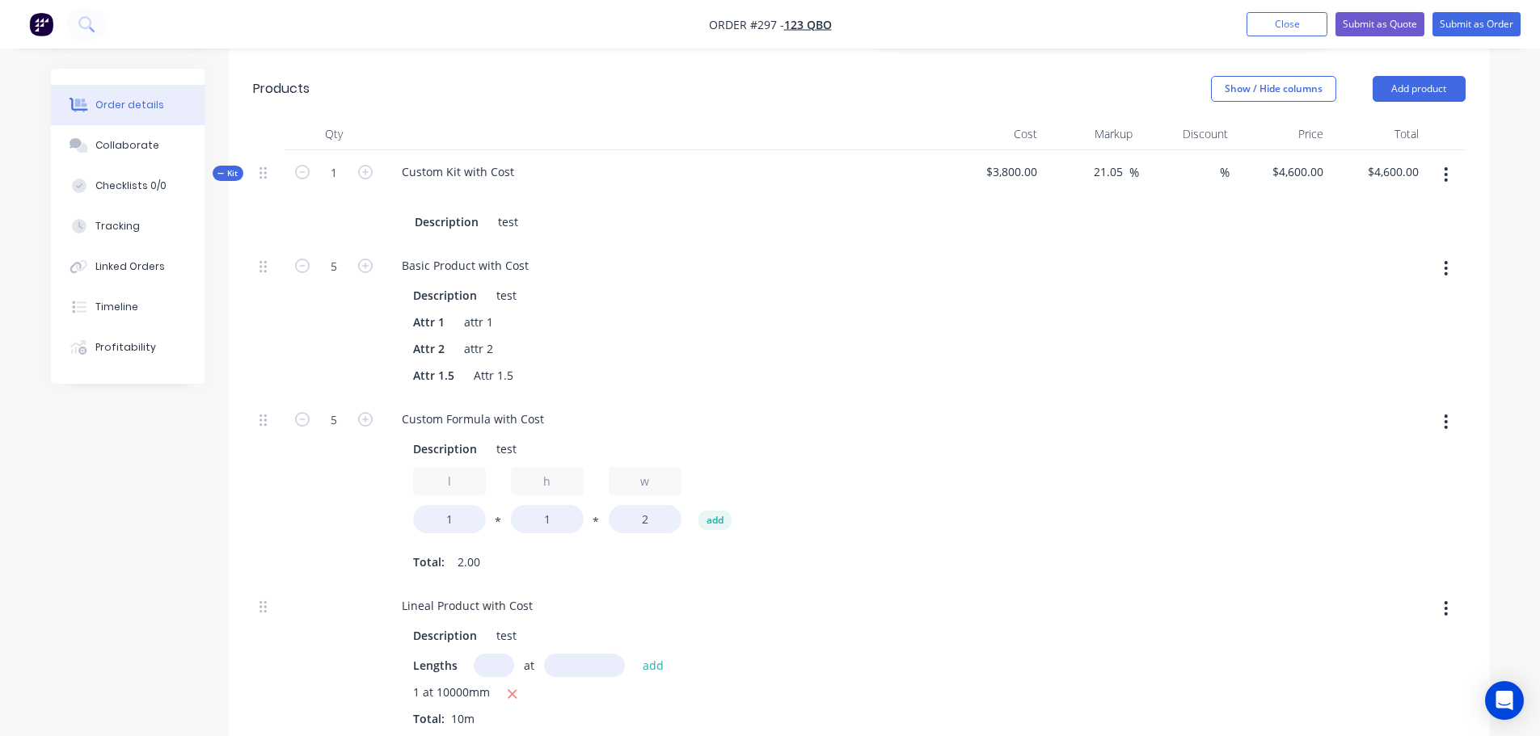
scroll to position [1150, 0]
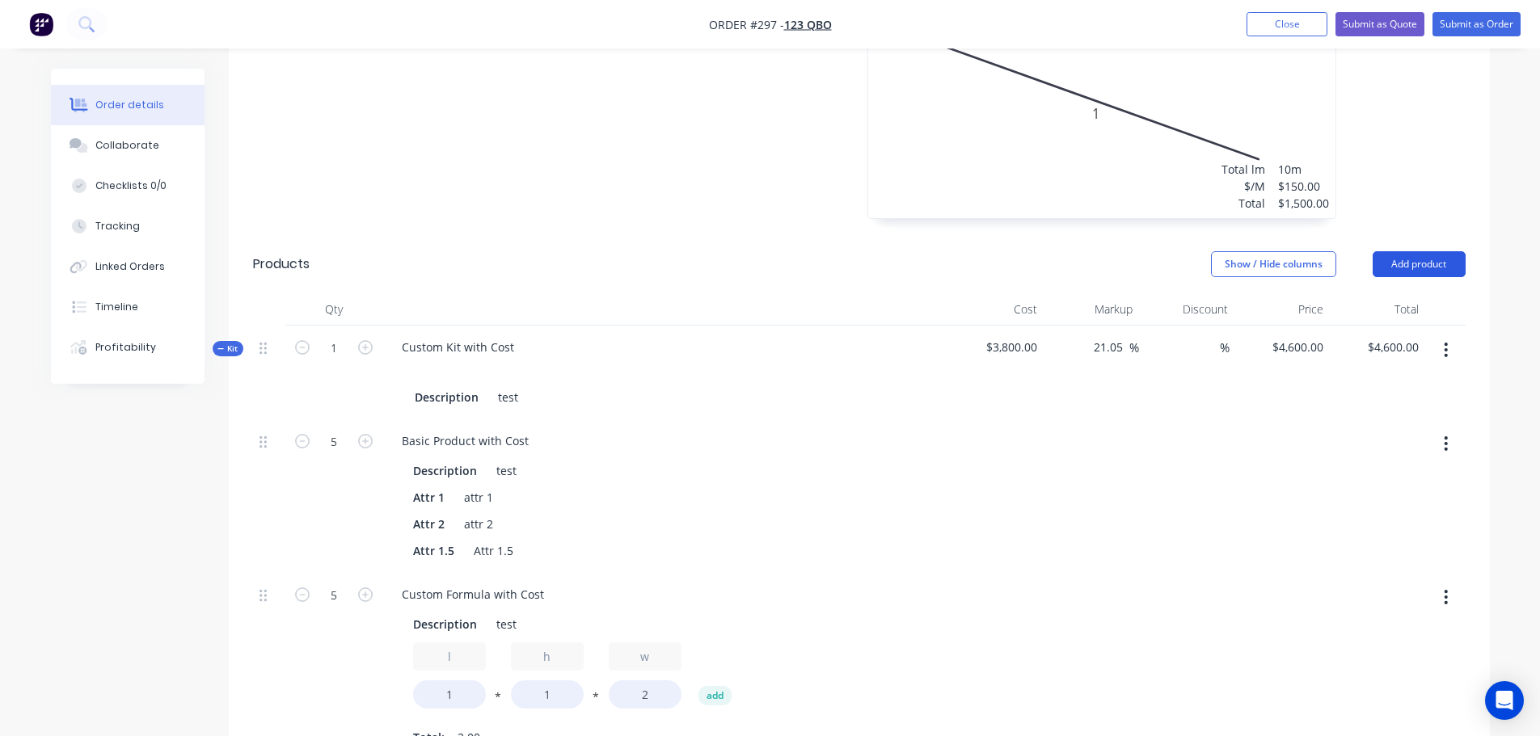
click at [1440, 271] on button "Add product" at bounding box center [1419, 264] width 93 height 26
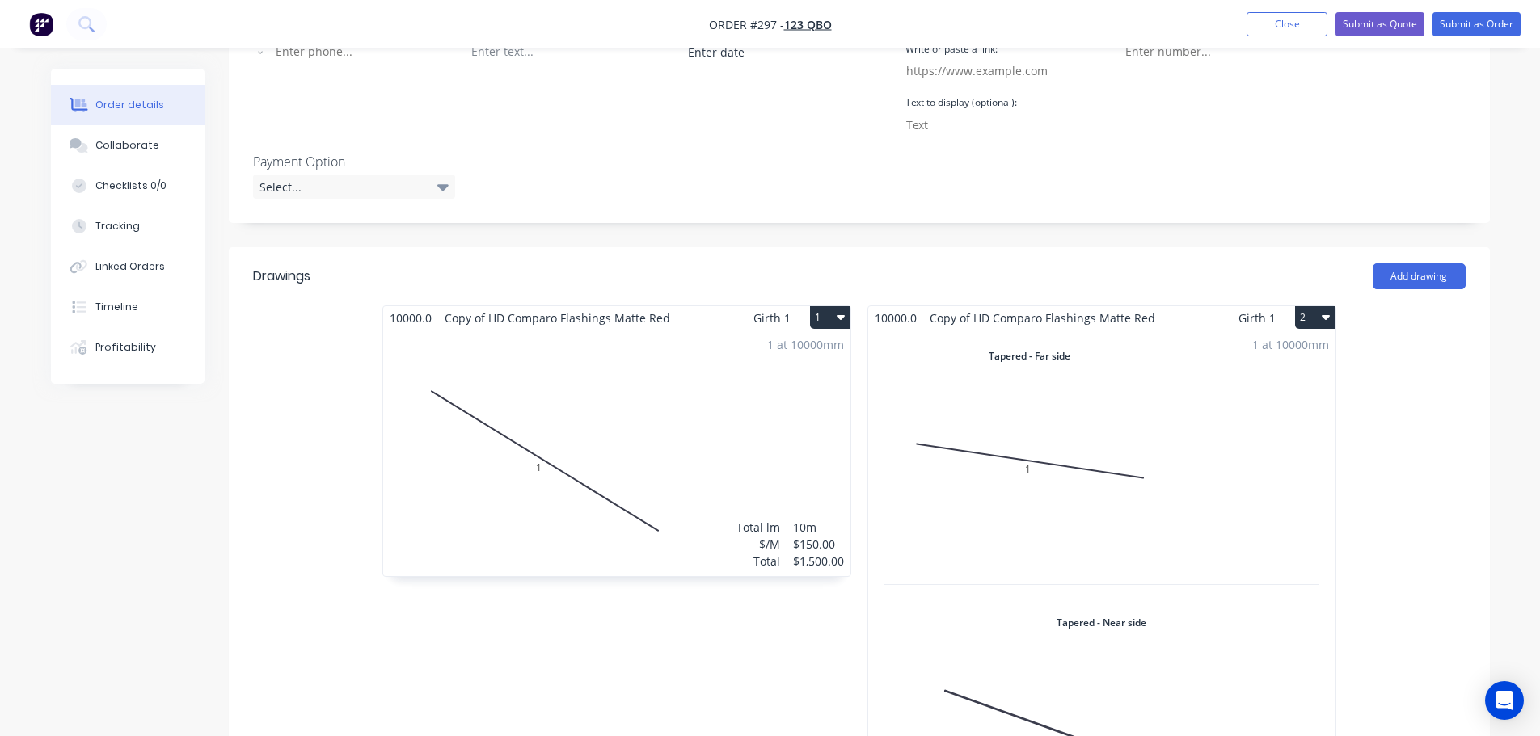
scroll to position [1072, 0]
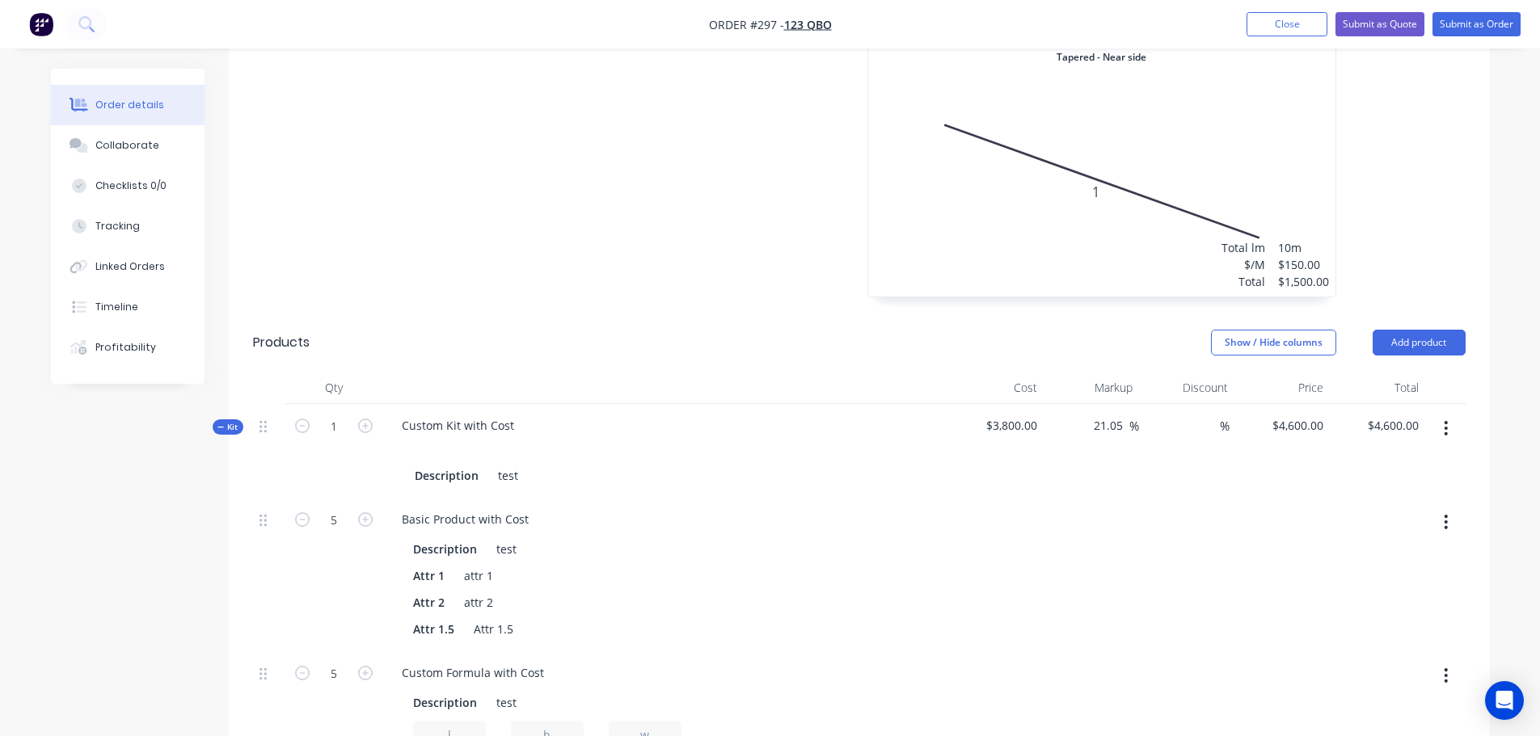
click at [1444, 433] on icon "button" at bounding box center [1446, 429] width 4 height 18
click at [1397, 458] on button "Add product to kit" at bounding box center [1389, 471] width 154 height 32
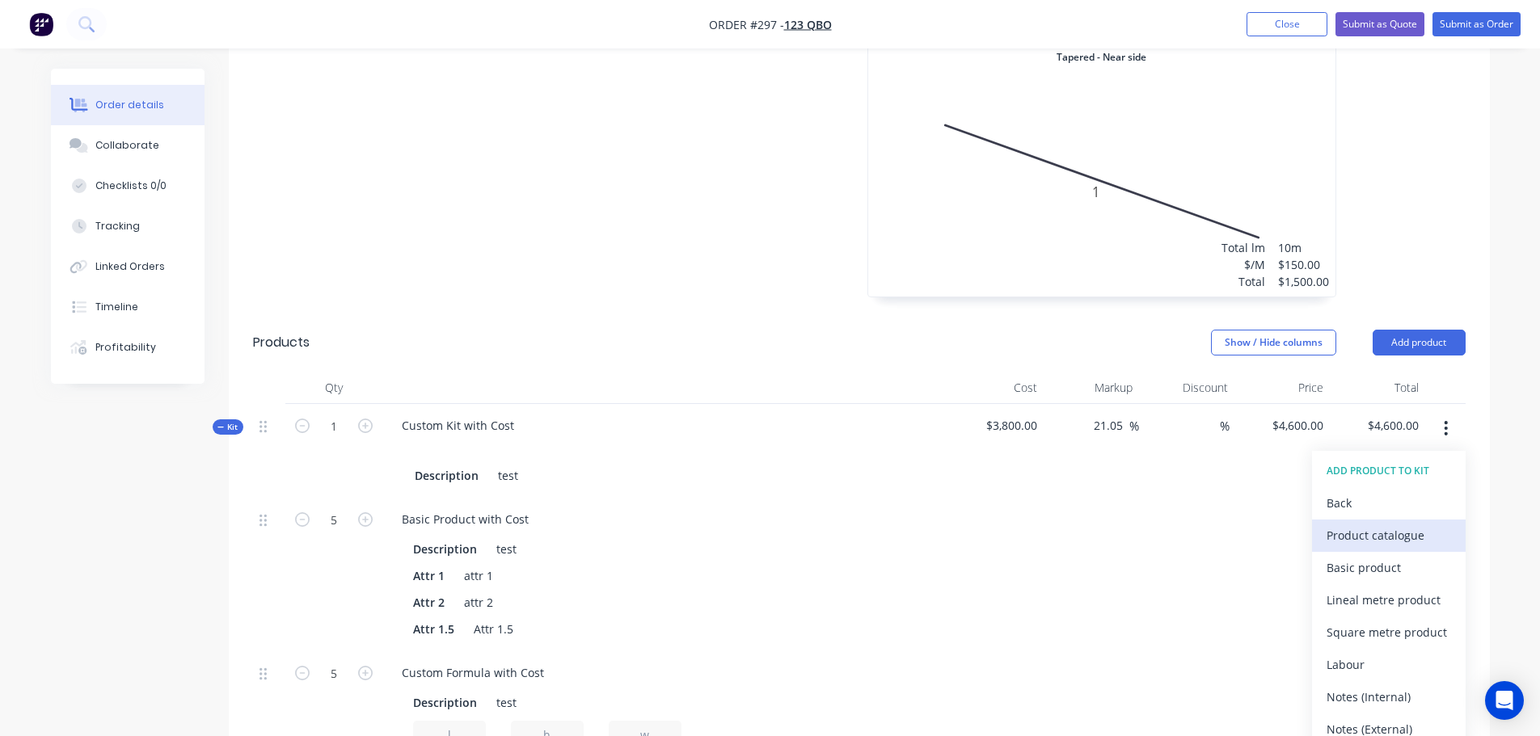
click at [1383, 534] on div "Product catalogue" at bounding box center [1389, 535] width 124 height 23
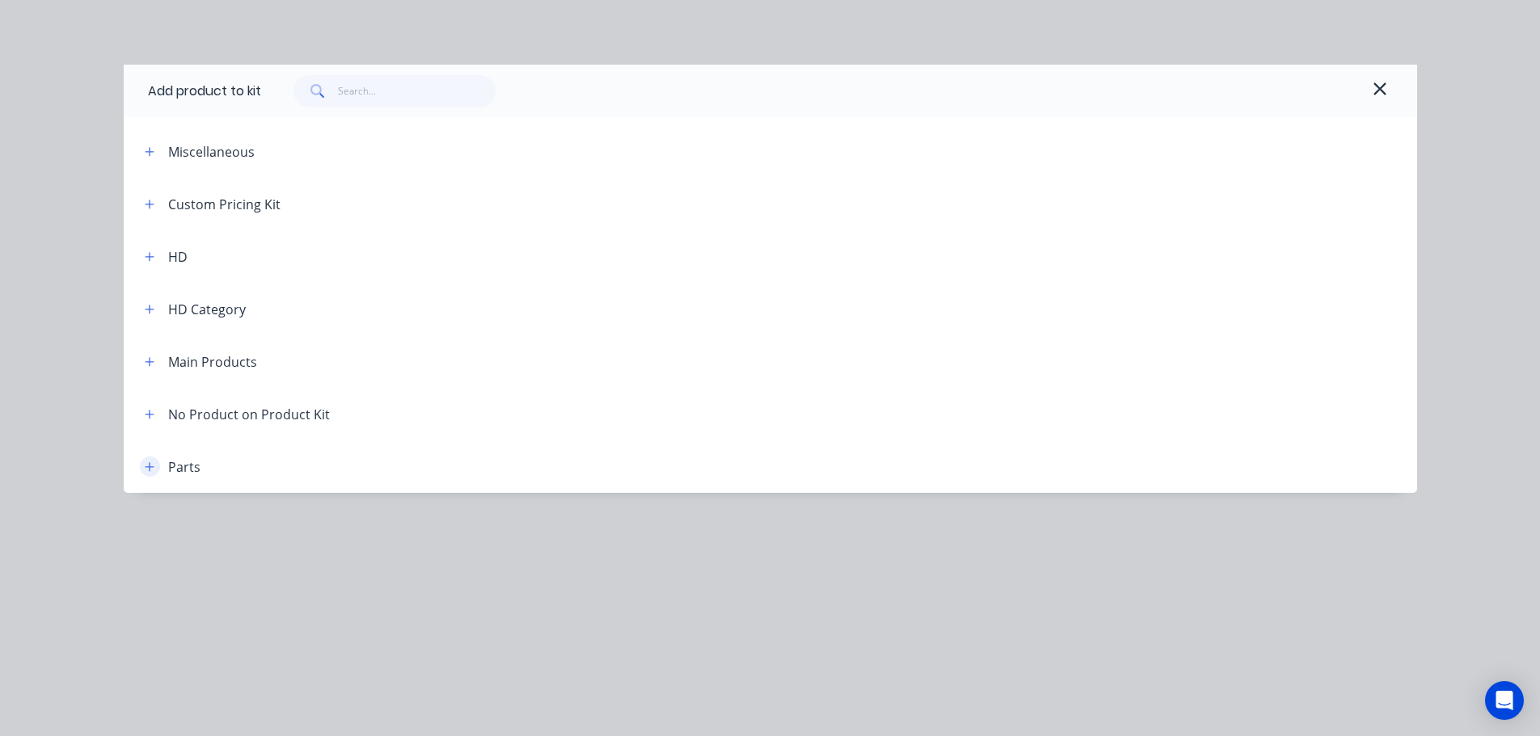
click at [150, 472] on icon "button" at bounding box center [150, 467] width 10 height 11
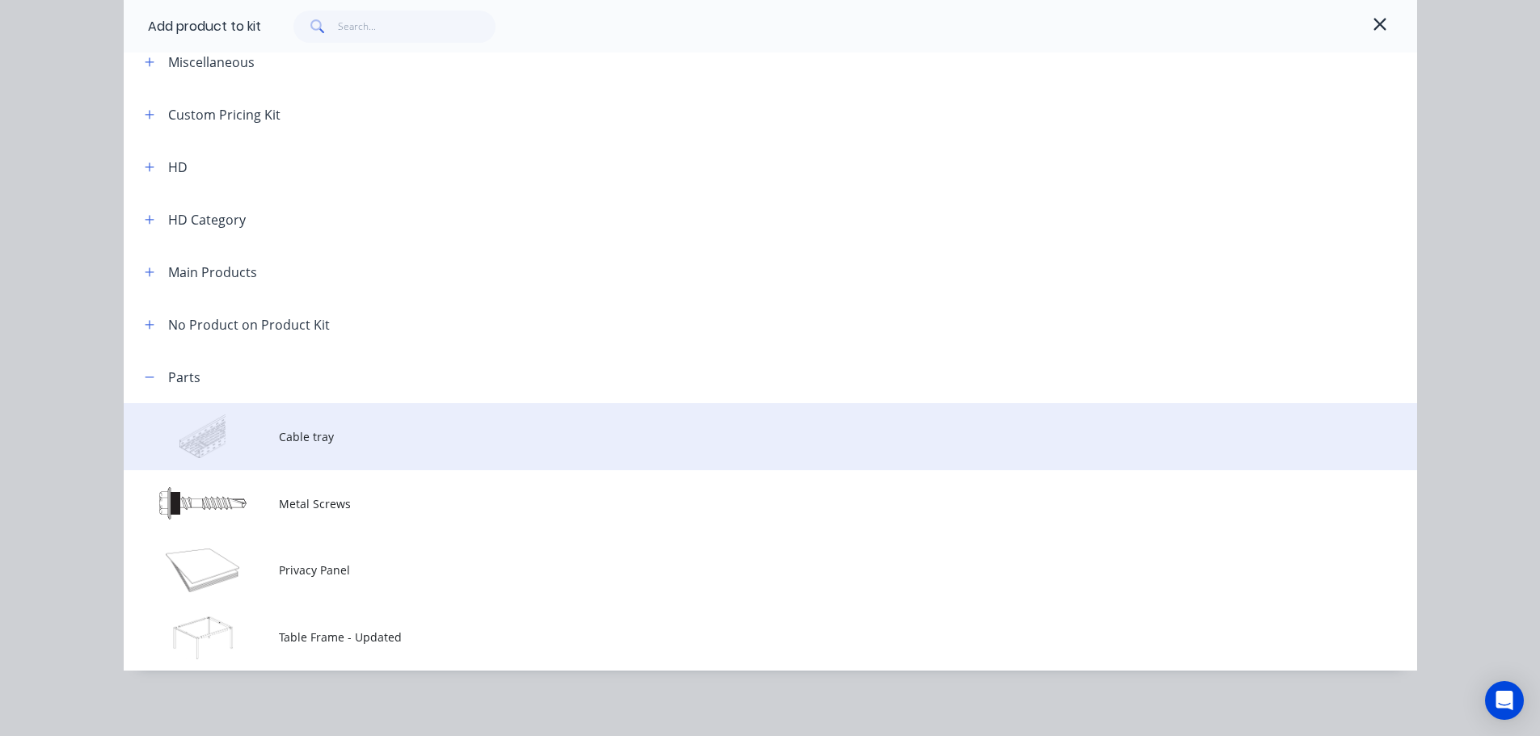
scroll to position [95, 0]
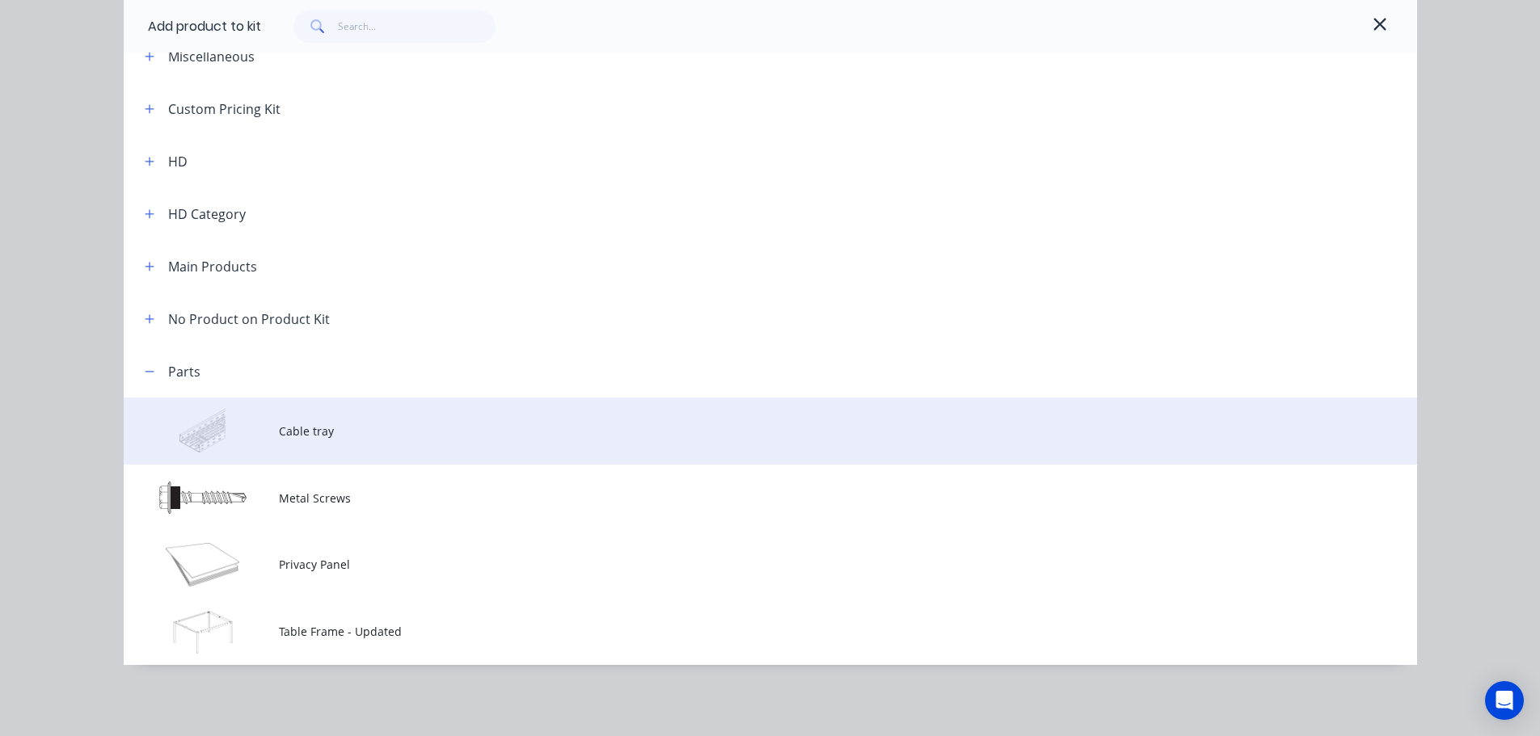
click at [411, 434] on span "Cable tray" at bounding box center [734, 431] width 910 height 17
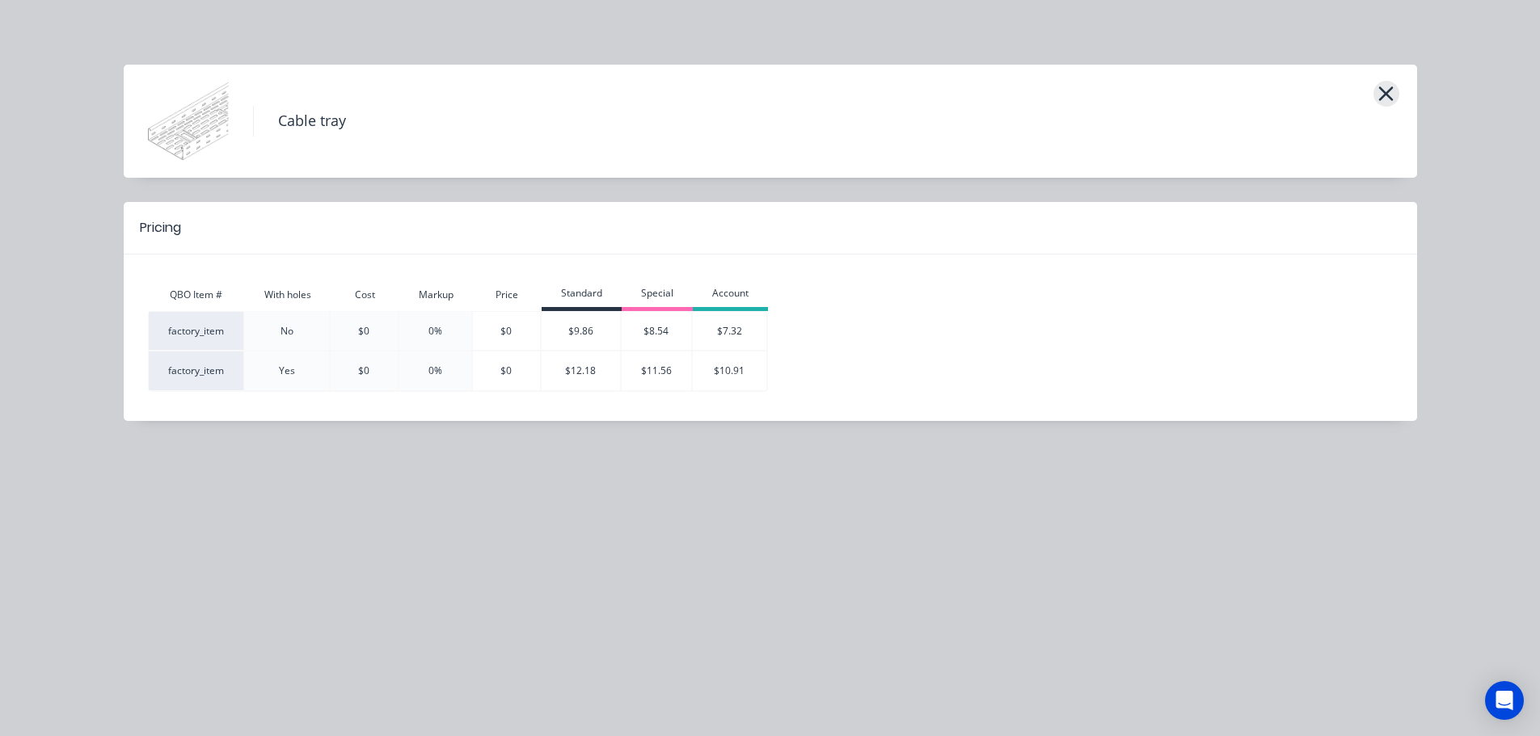
click at [1382, 91] on icon "button" at bounding box center [1386, 94] width 15 height 15
click at [1383, 86] on icon "button" at bounding box center [1386, 93] width 17 height 23
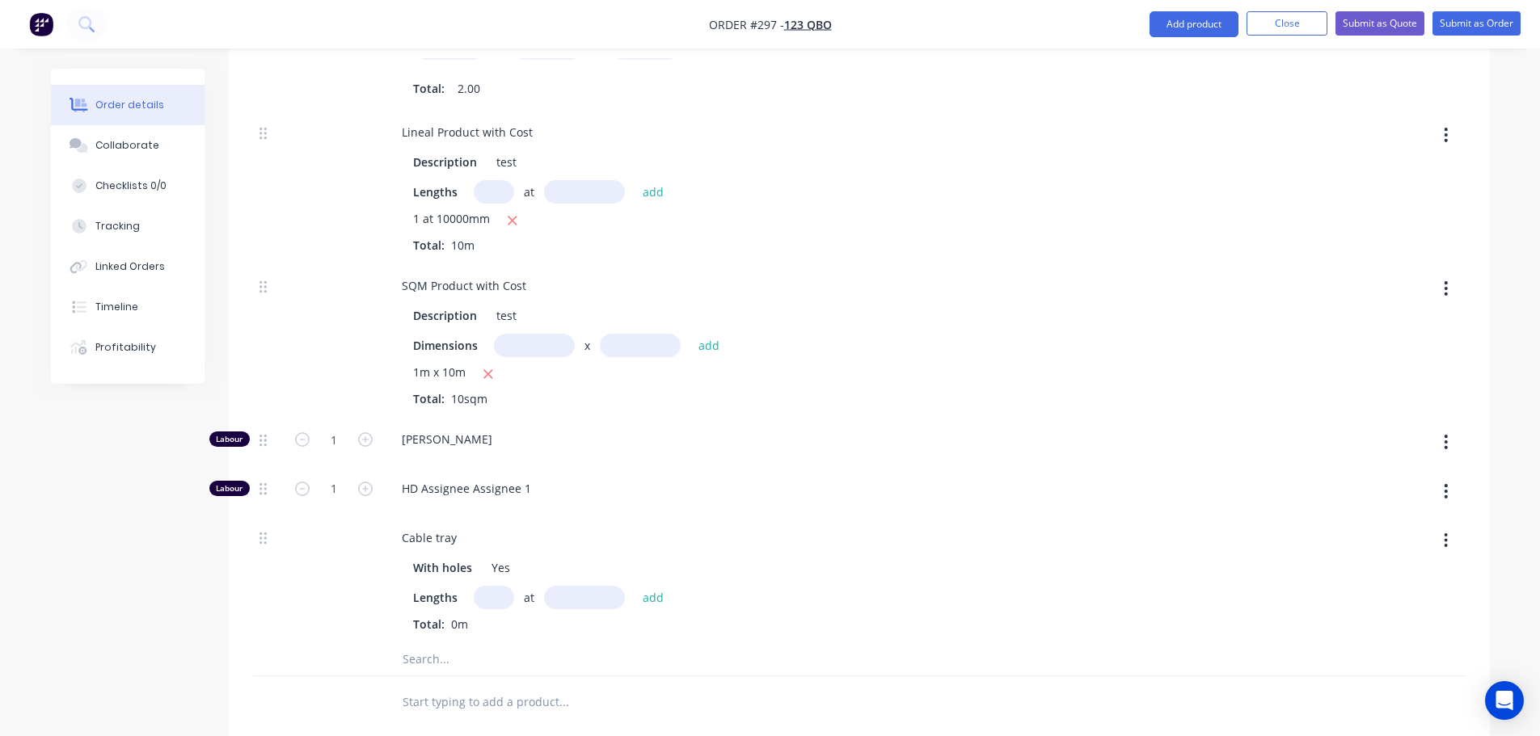
scroll to position [1800, 0]
click at [1447, 486] on icon "button" at bounding box center [1446, 490] width 3 height 15
click at [1368, 597] on div "Delete" at bounding box center [1389, 597] width 124 height 23
type input "$4,418.4211"
type input "$4,418.42"
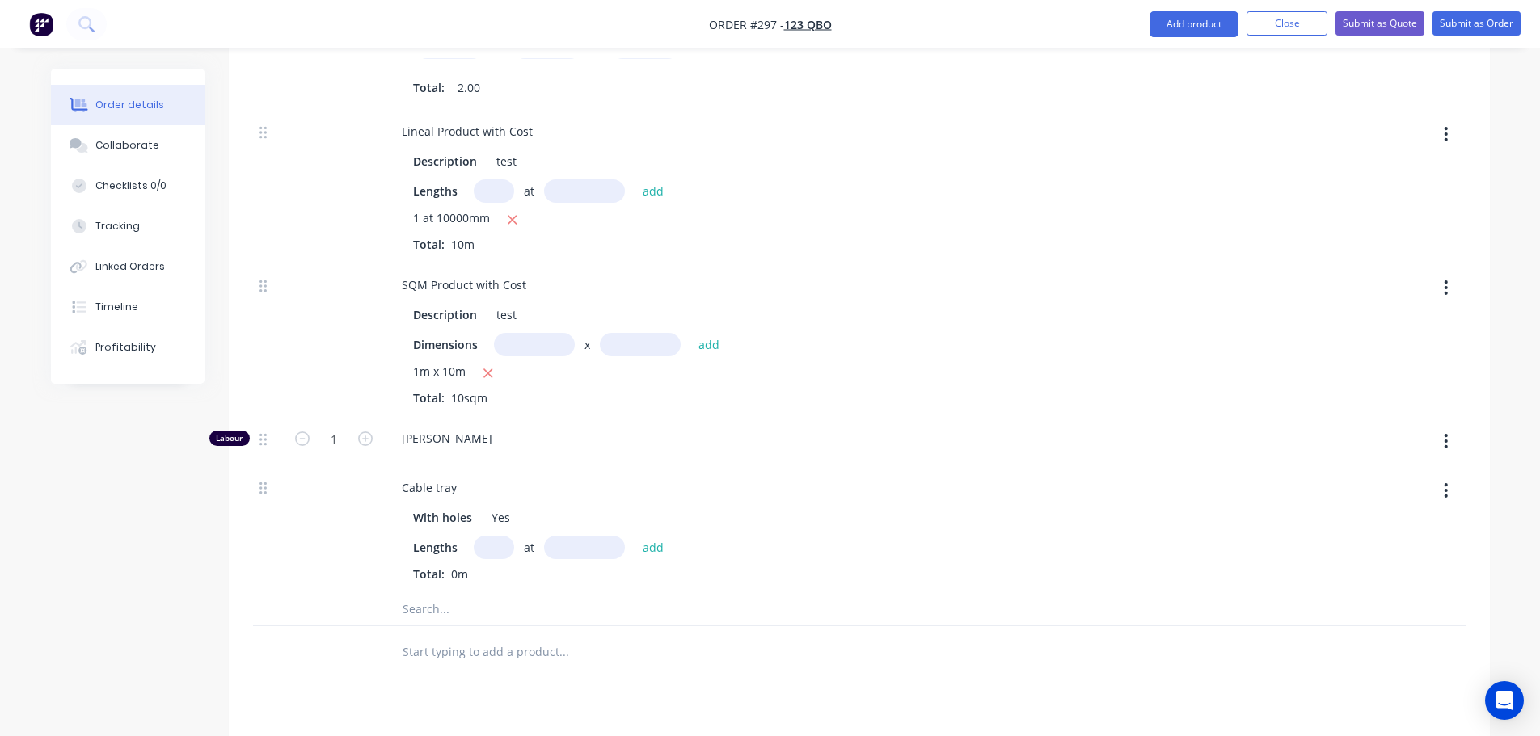
click at [1448, 438] on icon "button" at bounding box center [1446, 442] width 4 height 18
click at [1391, 555] on div "Delete" at bounding box center [1389, 548] width 124 height 23
type input "$4,236.8421"
type input "$4,236.84"
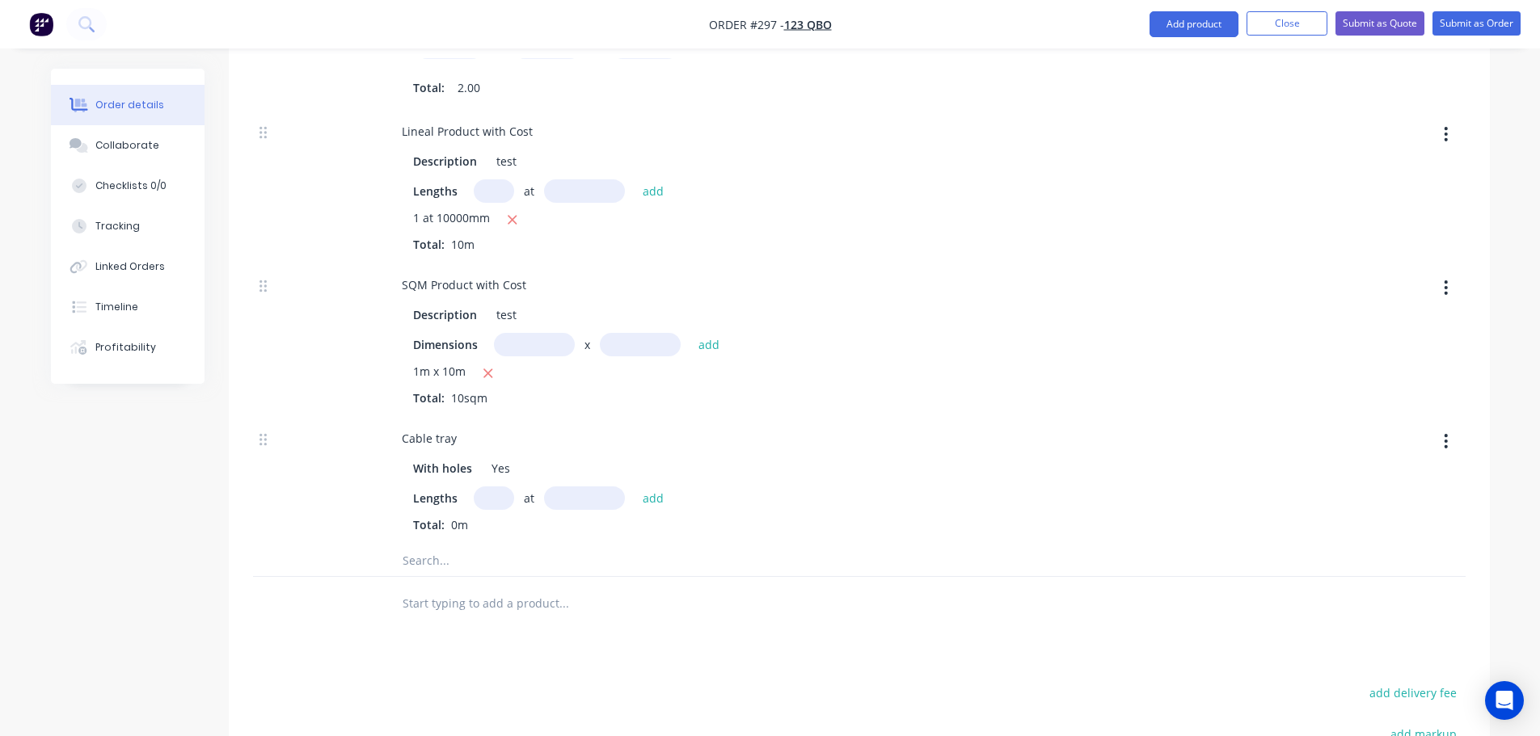
click at [1447, 442] on icon "button" at bounding box center [1446, 441] width 3 height 15
click at [1379, 547] on div "Delete" at bounding box center [1389, 548] width 124 height 23
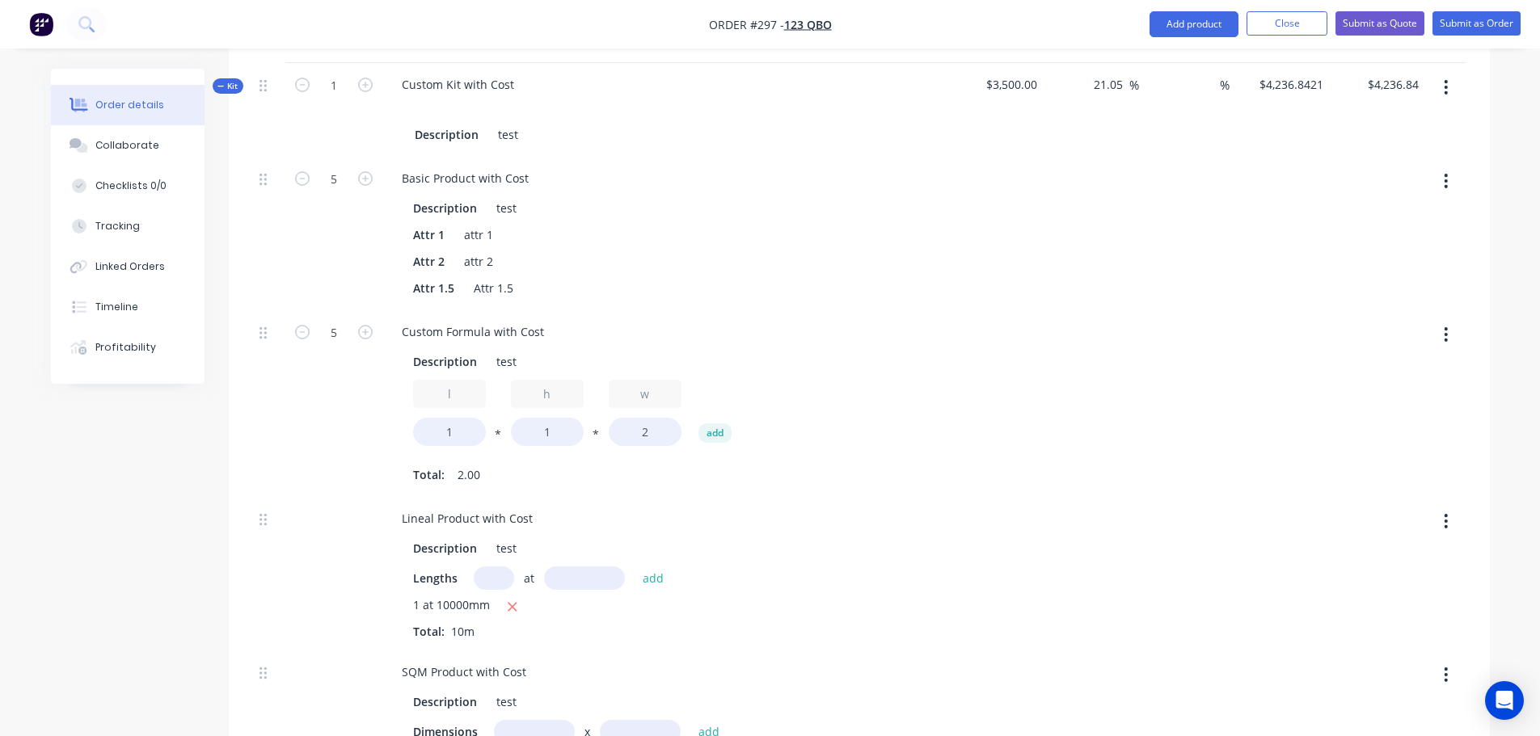
scroll to position [1332, 0]
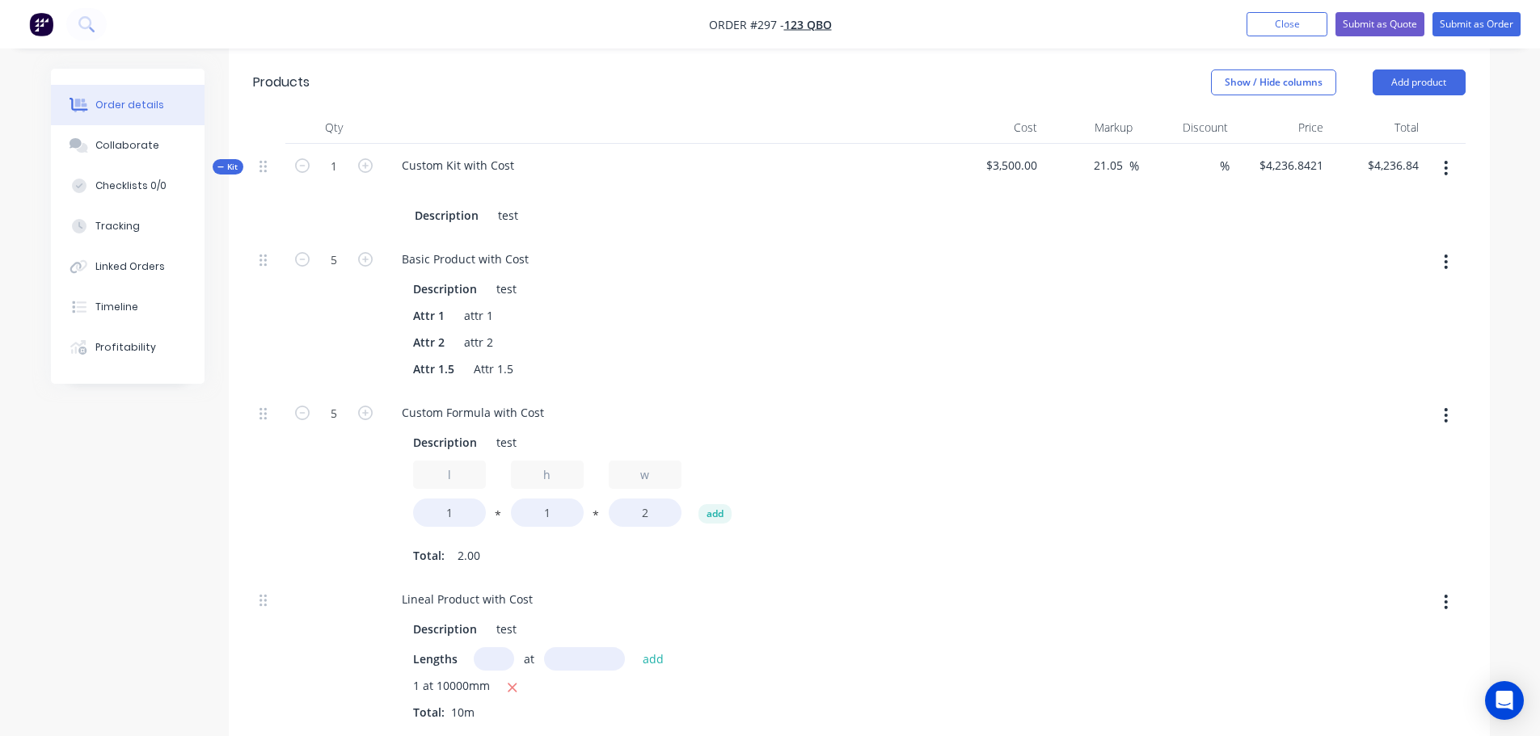
click at [1450, 263] on button "button" at bounding box center [1446, 261] width 38 height 29
click at [1445, 172] on icon "button" at bounding box center [1446, 168] width 4 height 18
click at [1376, 334] on div "Delete" at bounding box center [1389, 339] width 124 height 23
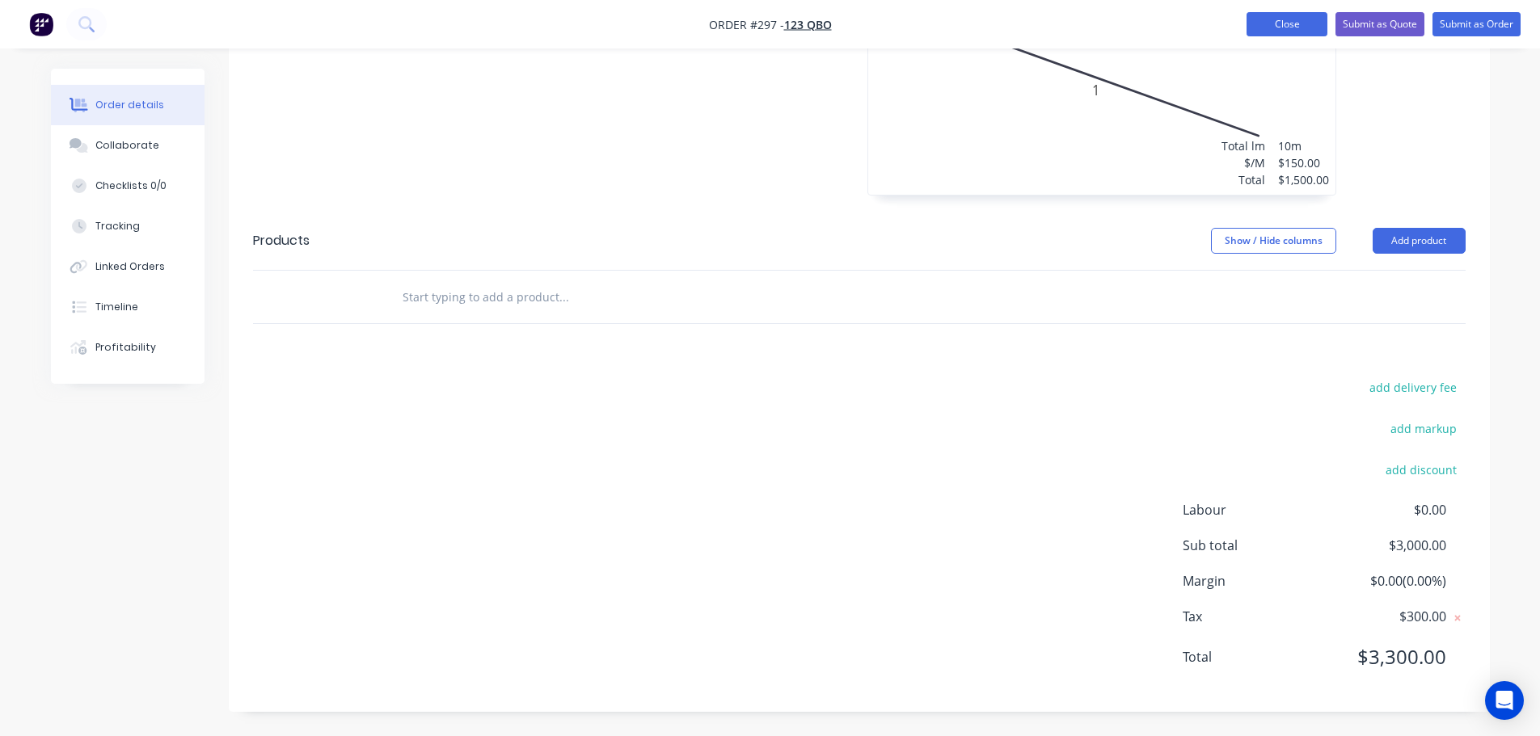
click at [1278, 23] on button "Close" at bounding box center [1287, 24] width 81 height 24
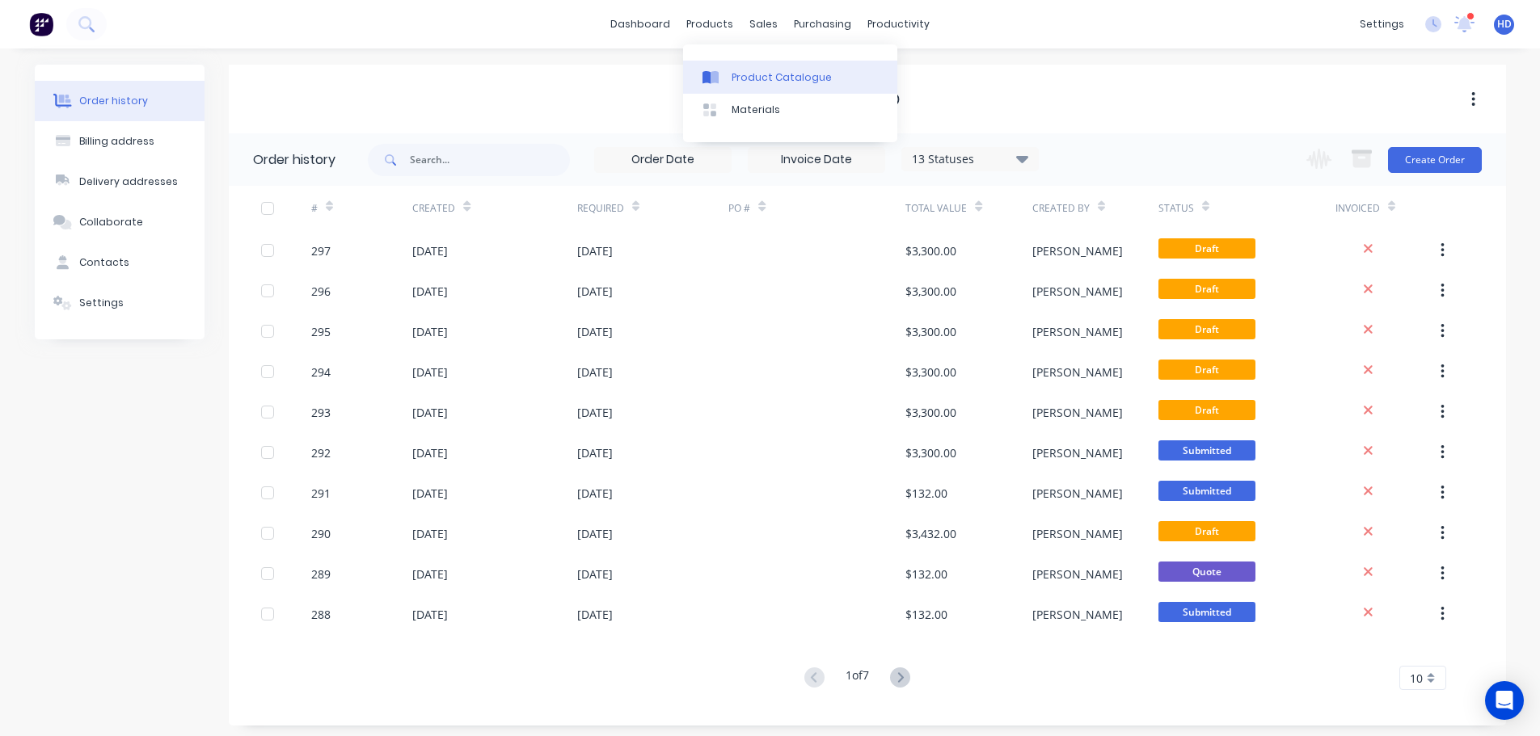
click at [781, 72] on div "Product Catalogue" at bounding box center [782, 77] width 100 height 15
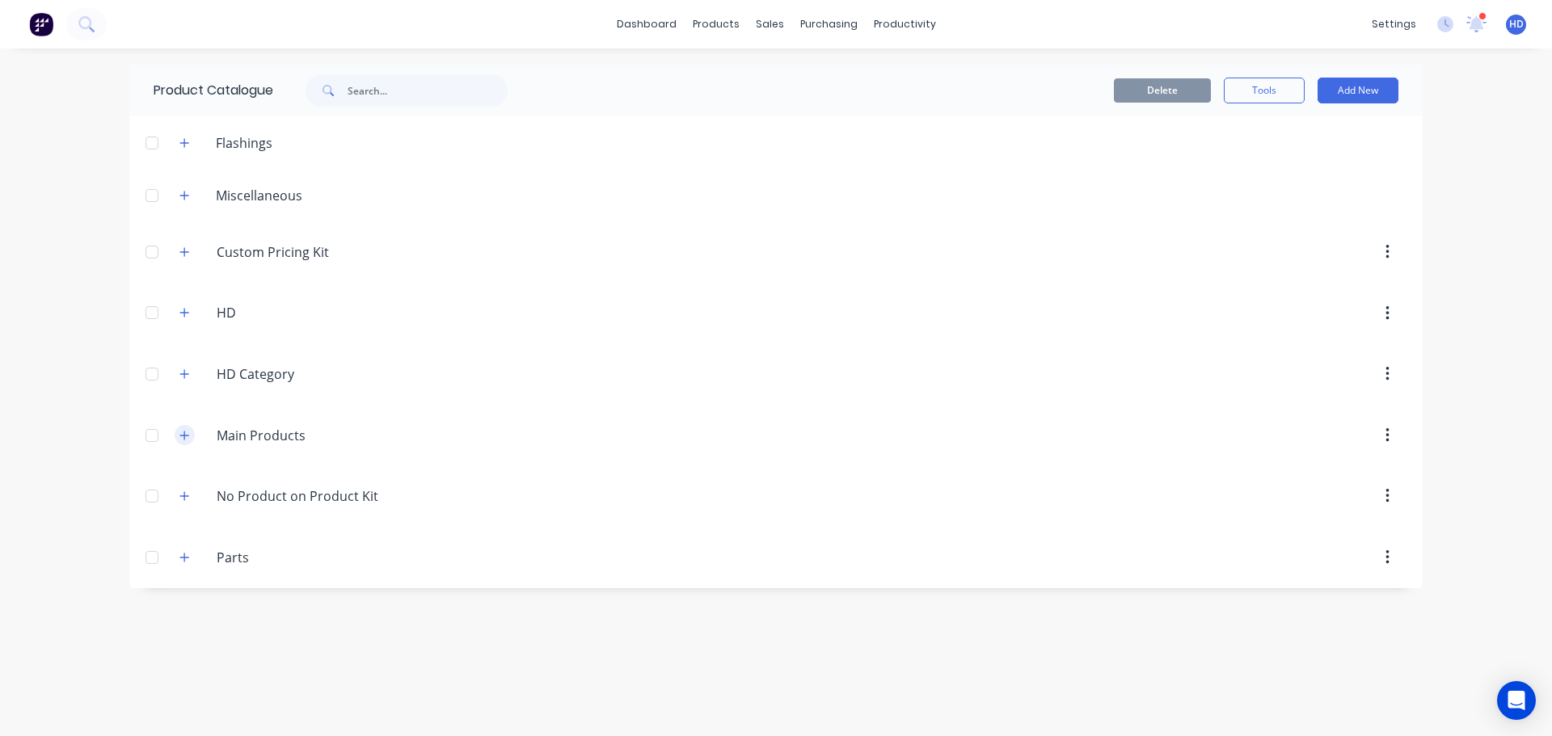
click at [185, 432] on icon "button" at bounding box center [184, 435] width 10 height 11
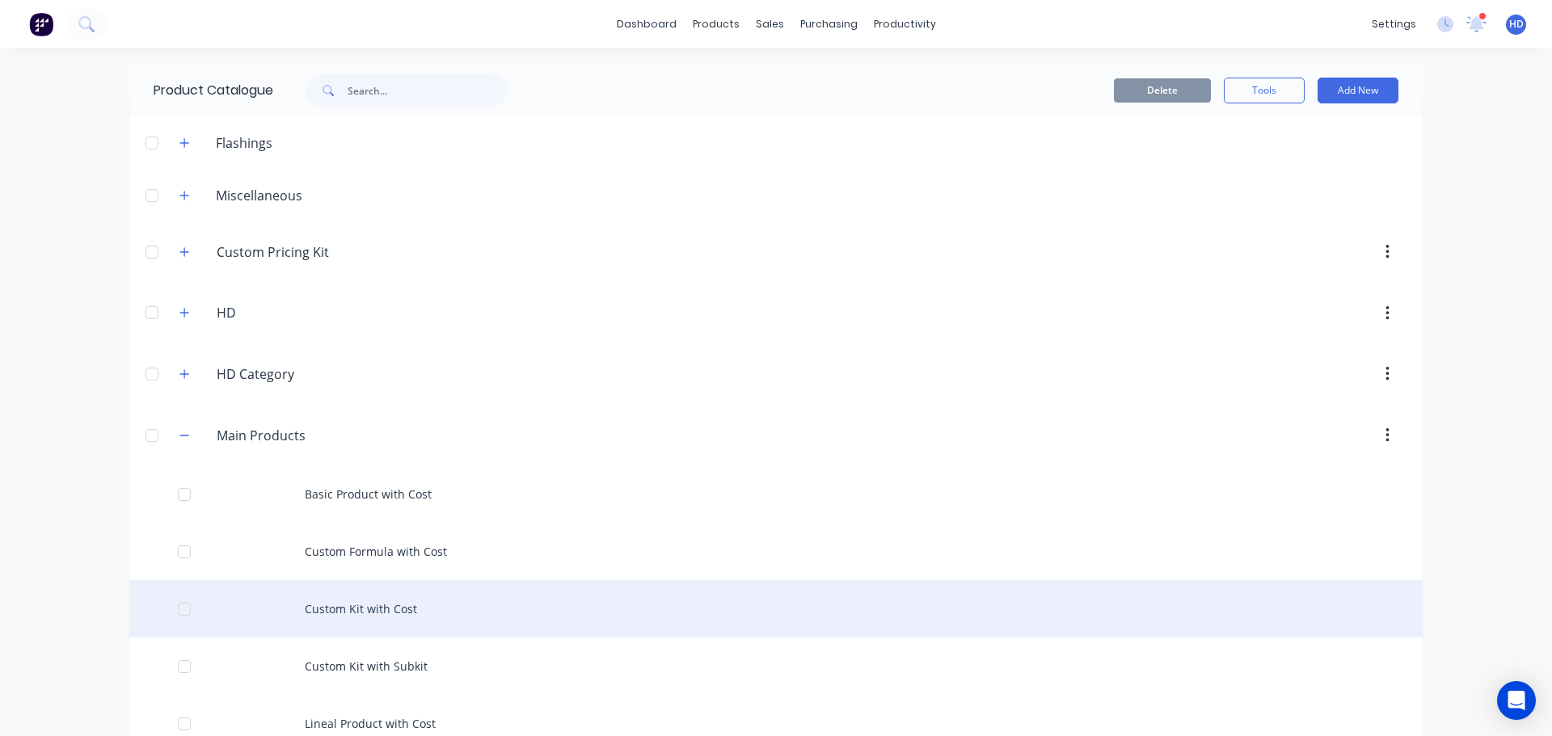
click at [392, 614] on div "Custom Kit with Cost" at bounding box center [775, 608] width 1293 height 57
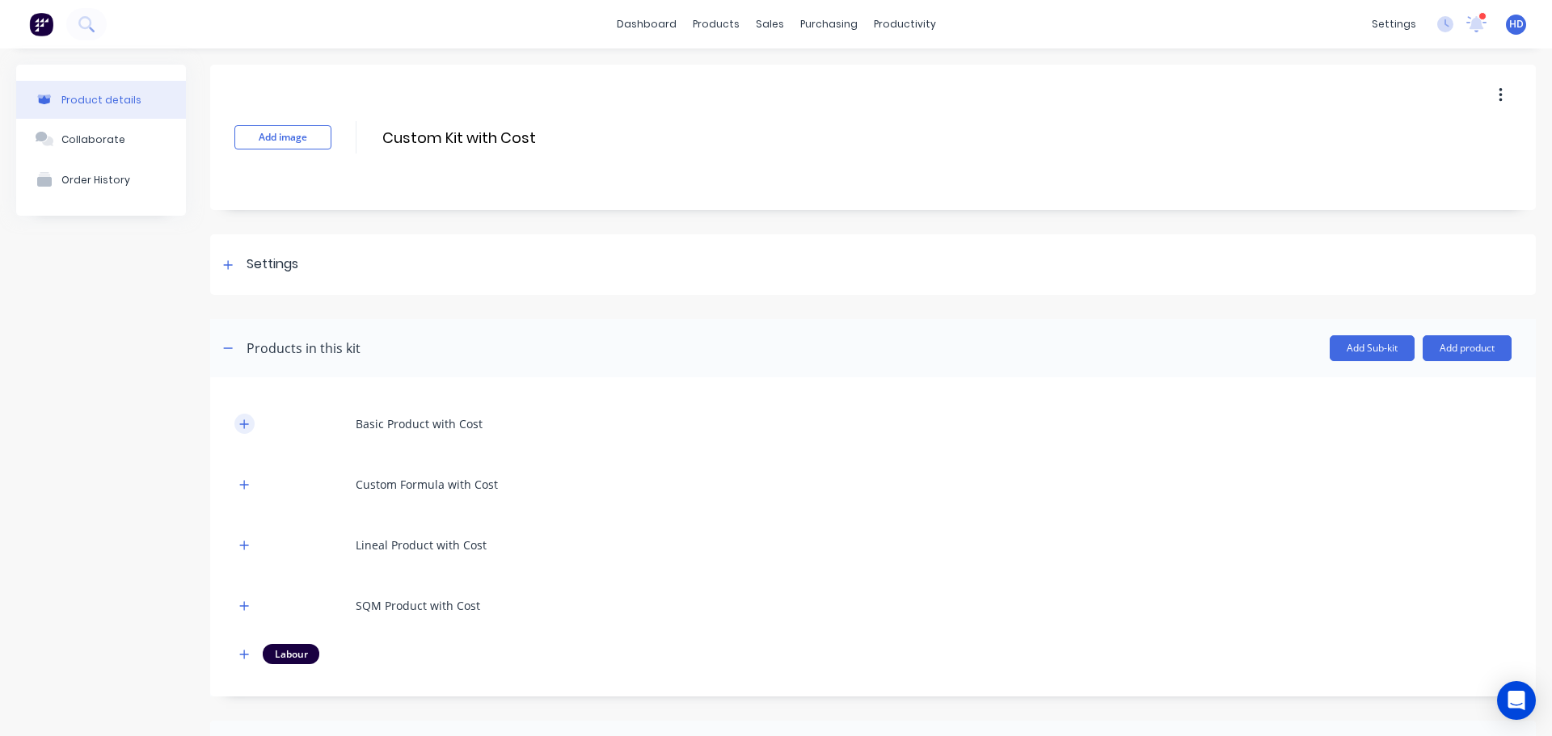
click at [241, 421] on icon "button" at bounding box center [244, 424] width 10 height 11
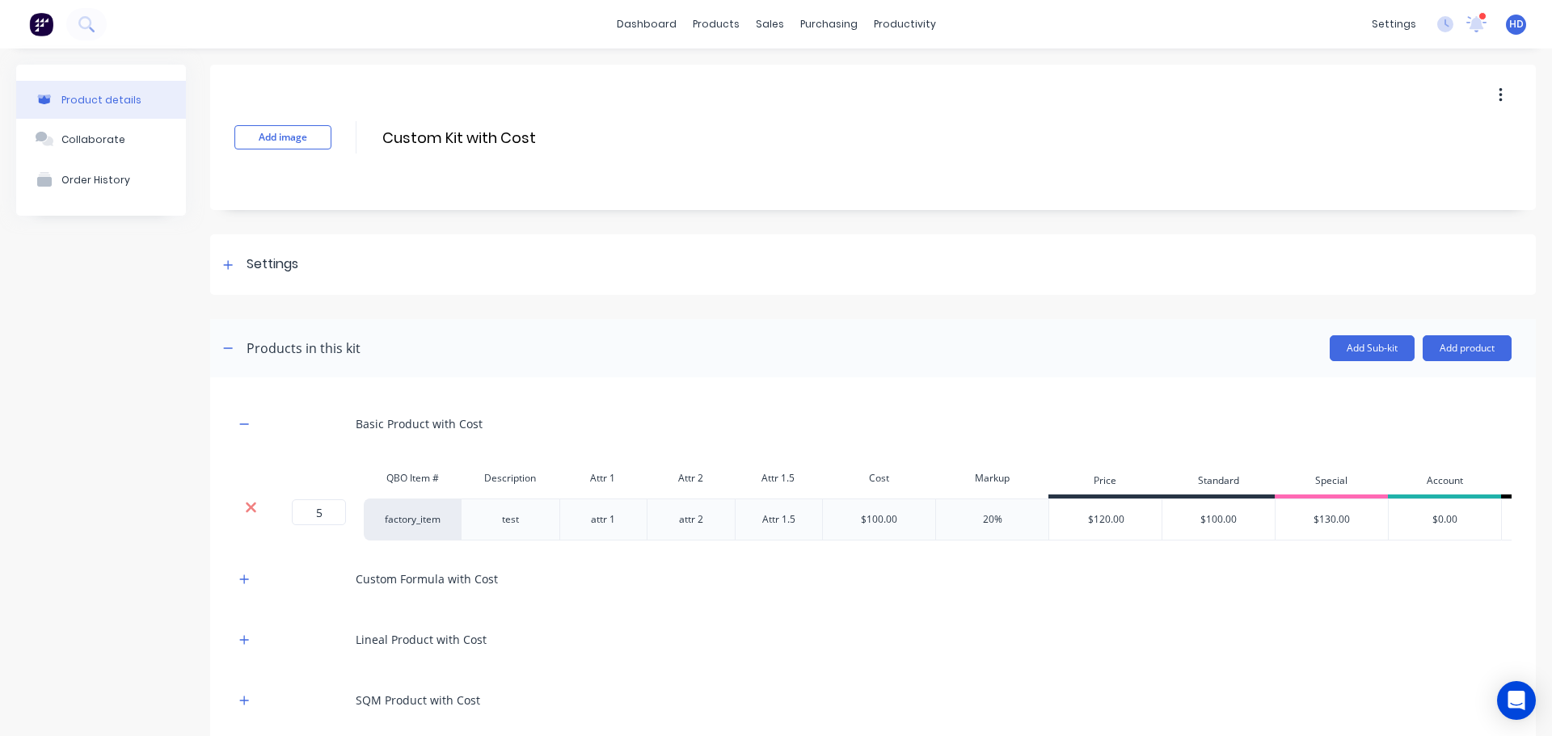
click at [255, 509] on icon at bounding box center [251, 508] width 12 height 16
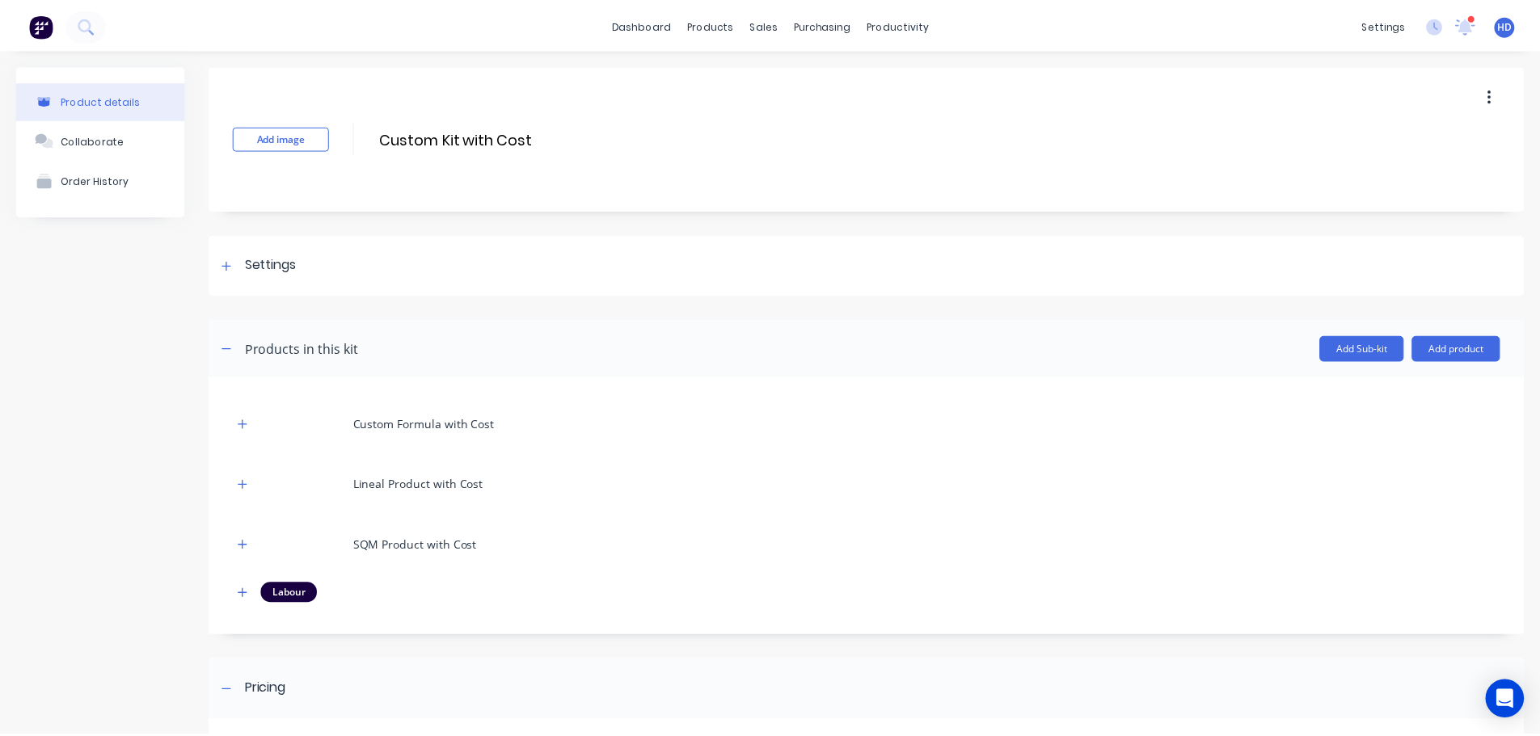
scroll to position [243, 0]
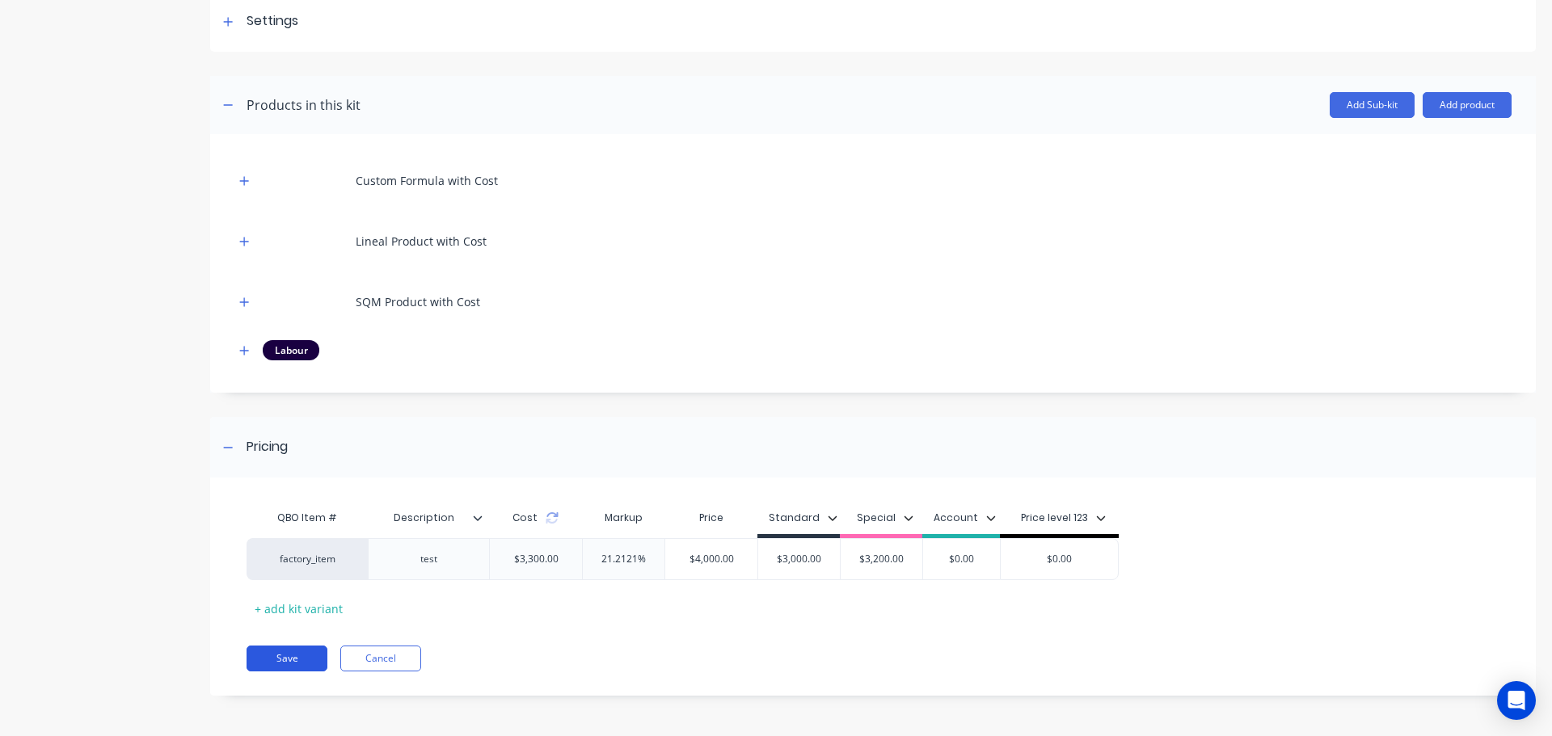
click at [257, 657] on button "Save" at bounding box center [287, 659] width 81 height 26
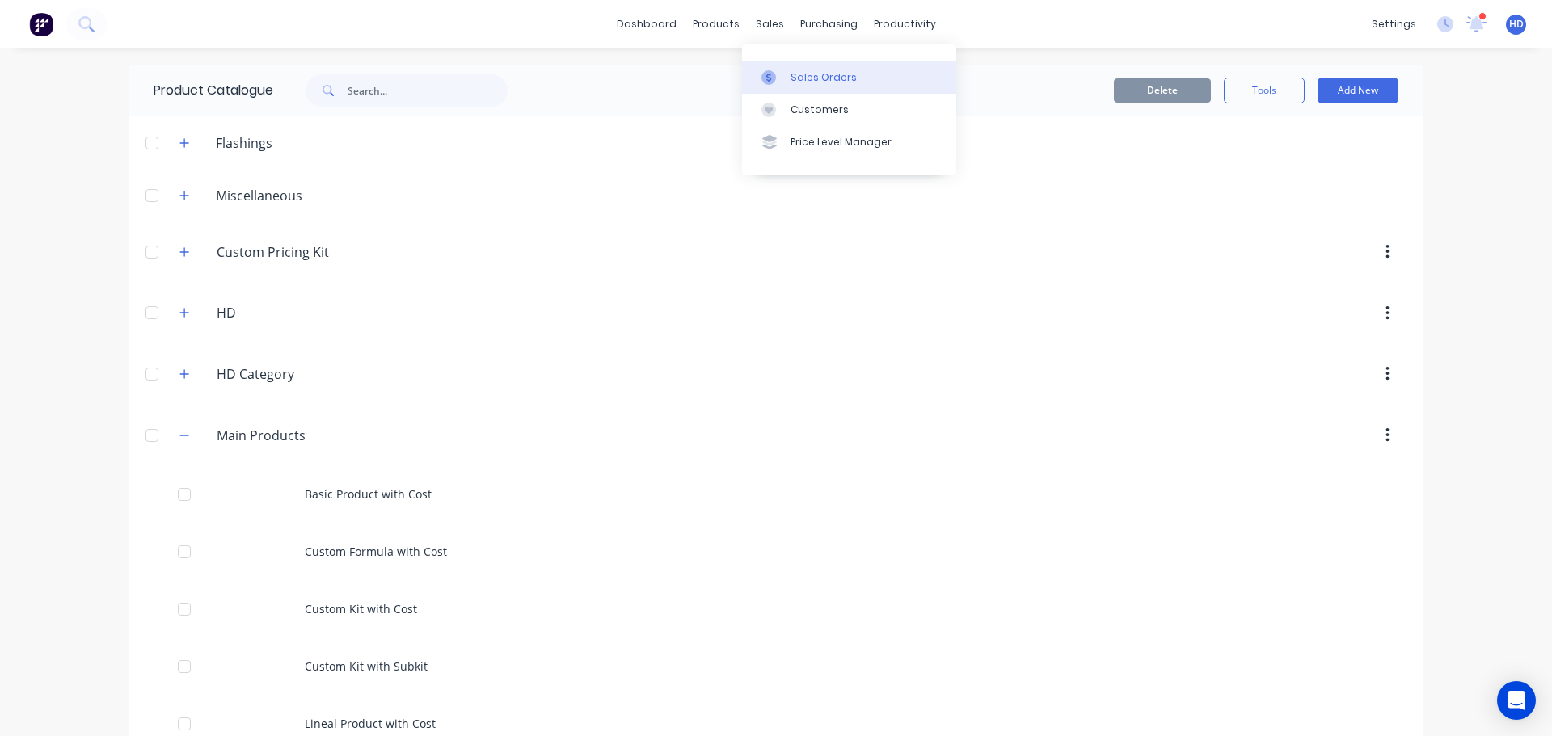
click at [848, 78] on div "Sales Orders" at bounding box center [824, 77] width 66 height 15
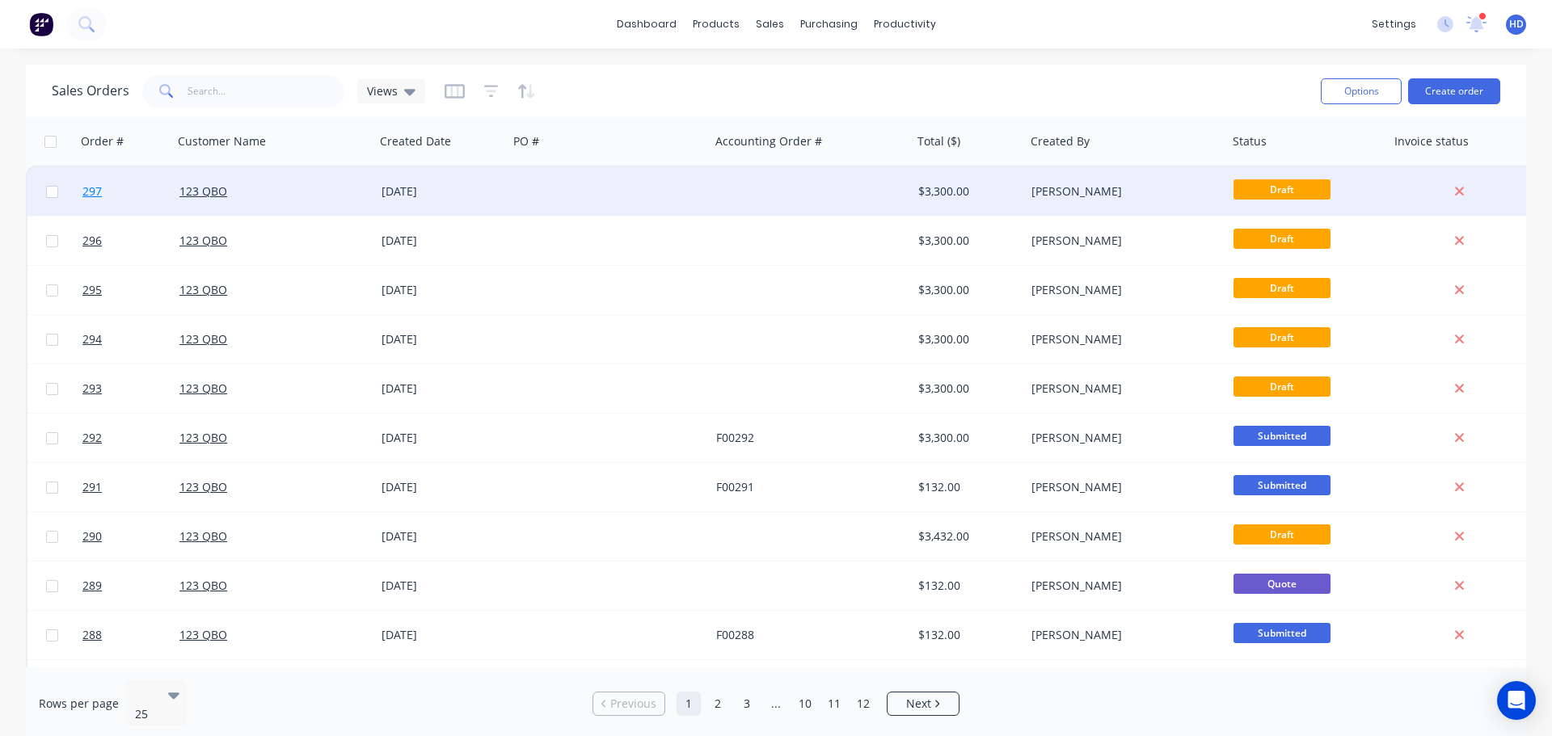
click at [106, 178] on link "297" at bounding box center [130, 191] width 97 height 49
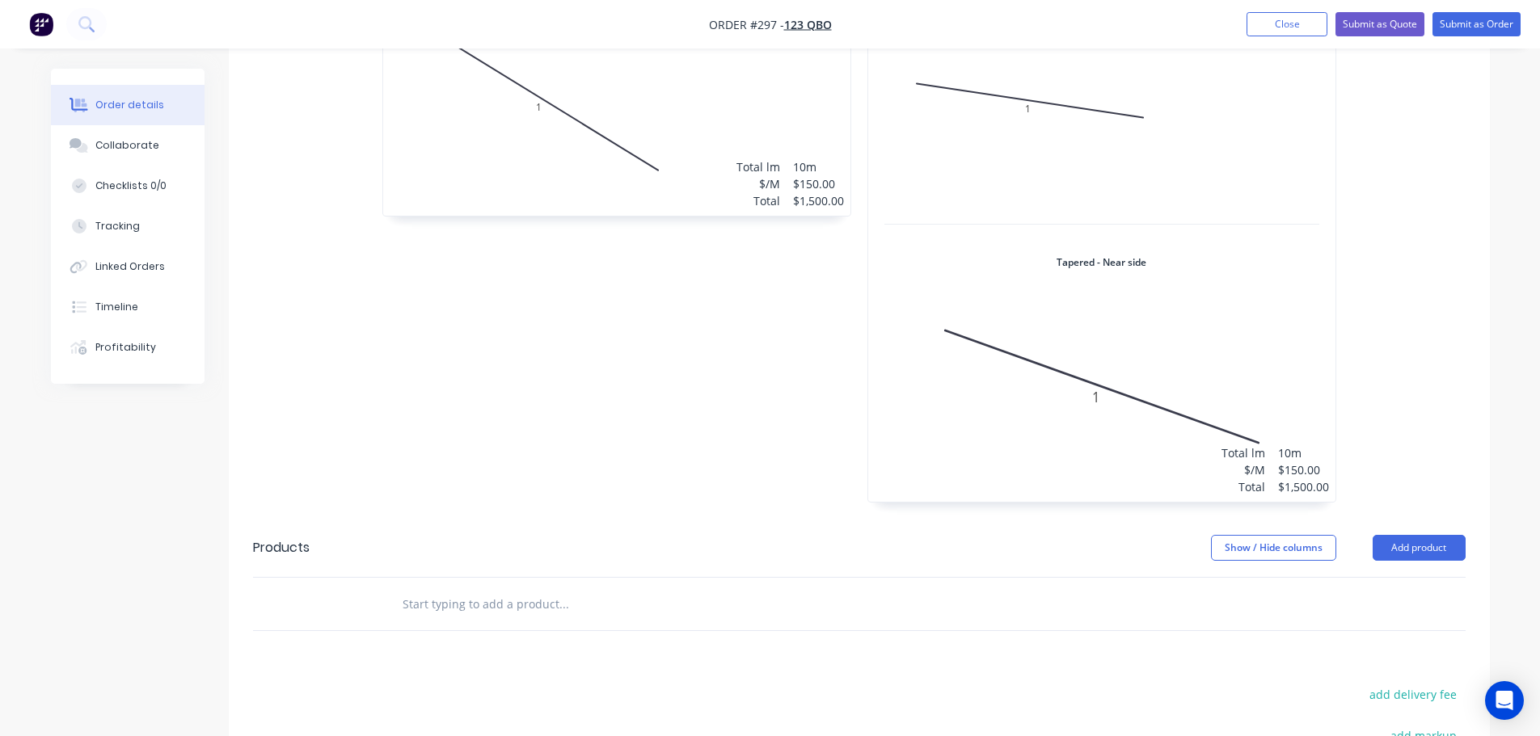
scroll to position [1051, 0]
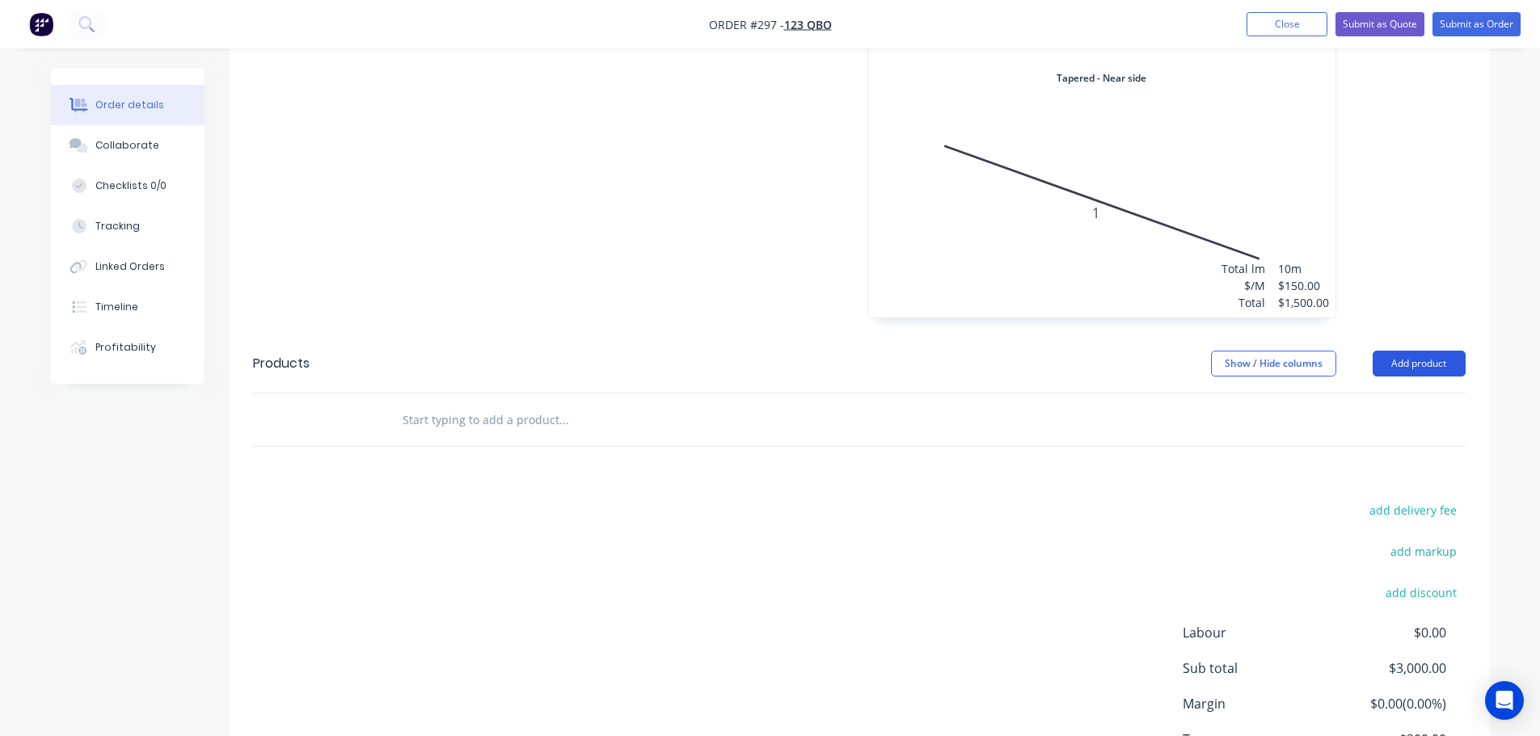
click at [1426, 365] on button "Add product" at bounding box center [1419, 364] width 93 height 26
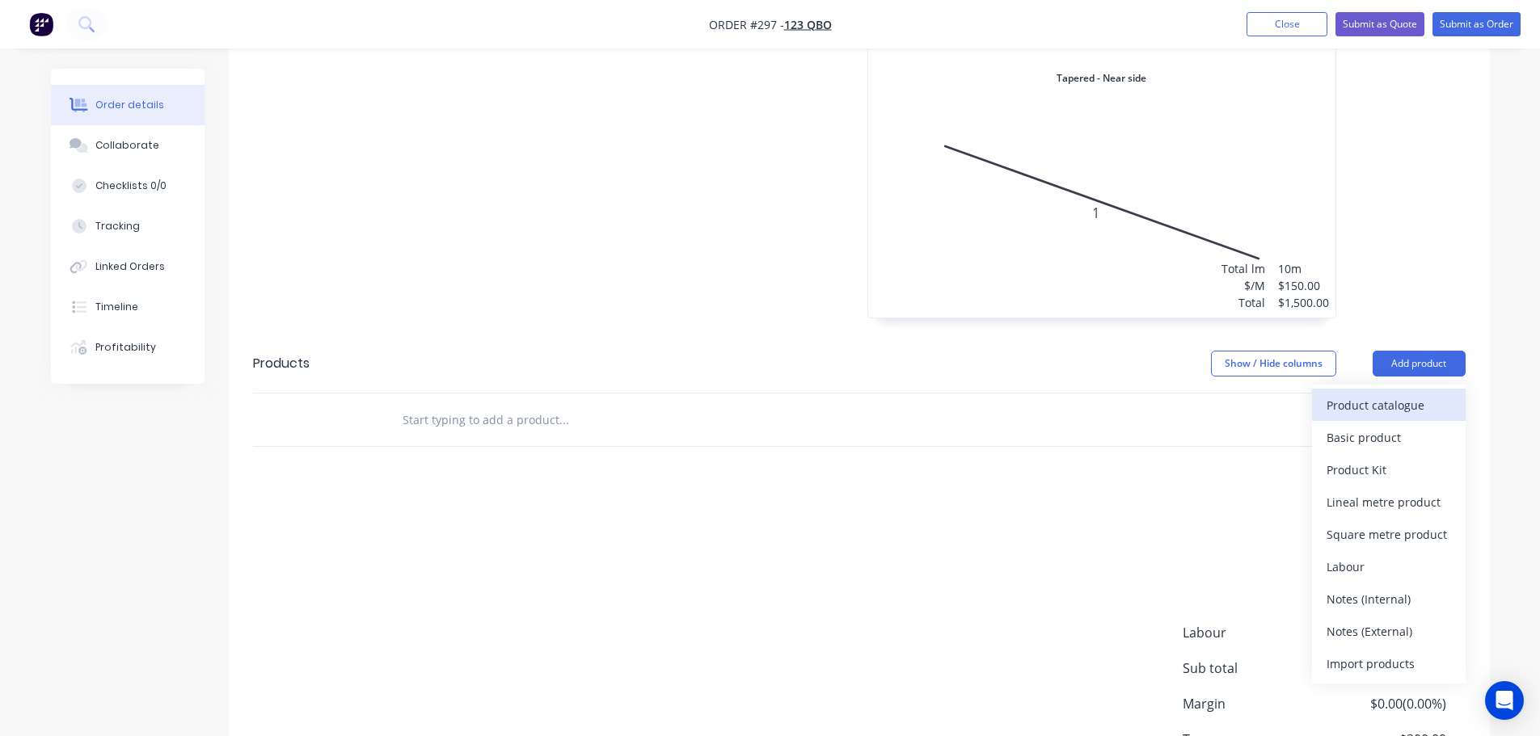
click at [1388, 407] on div "Product catalogue" at bounding box center [1389, 405] width 124 height 23
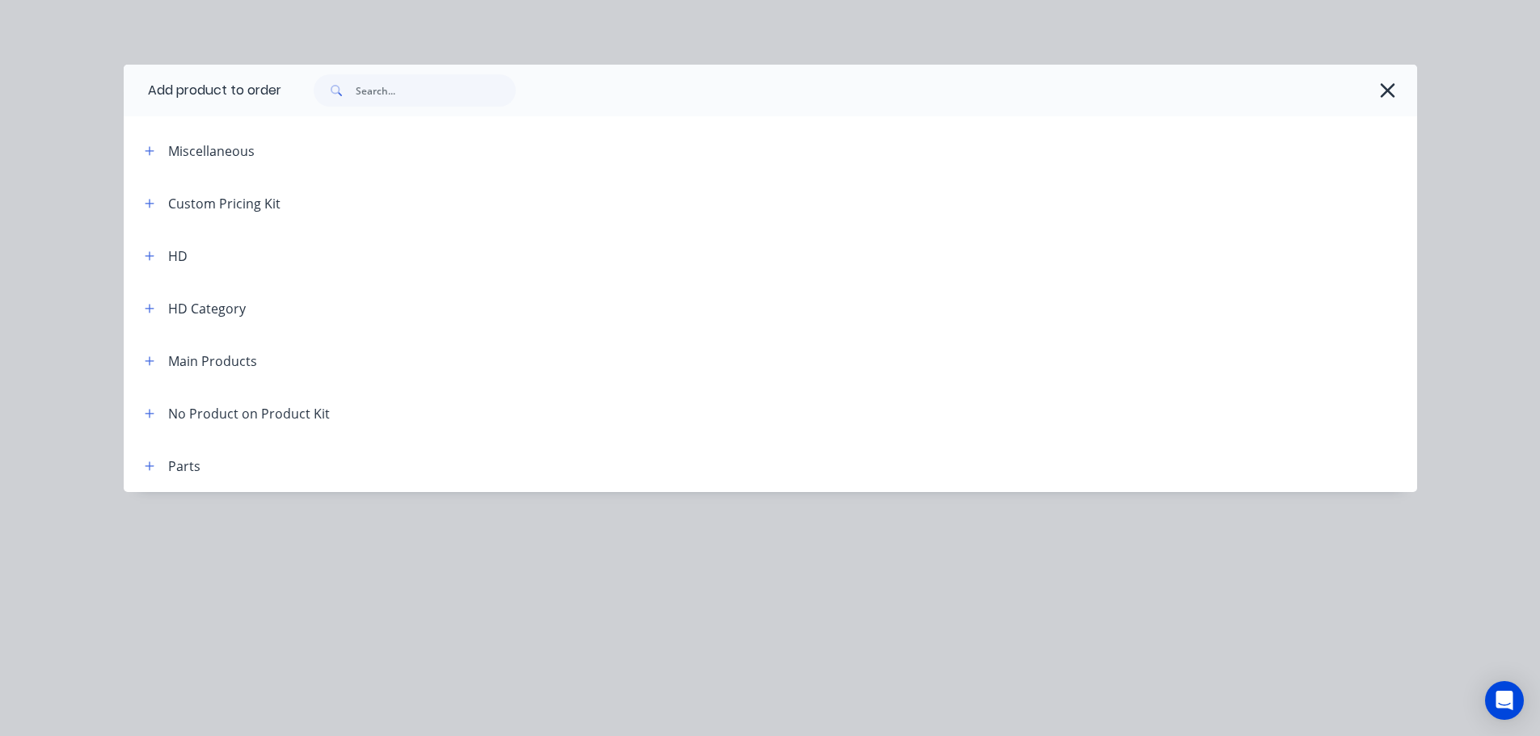
click at [159, 367] on span at bounding box center [150, 361] width 20 height 20
click at [155, 362] on button "button" at bounding box center [150, 361] width 20 height 20
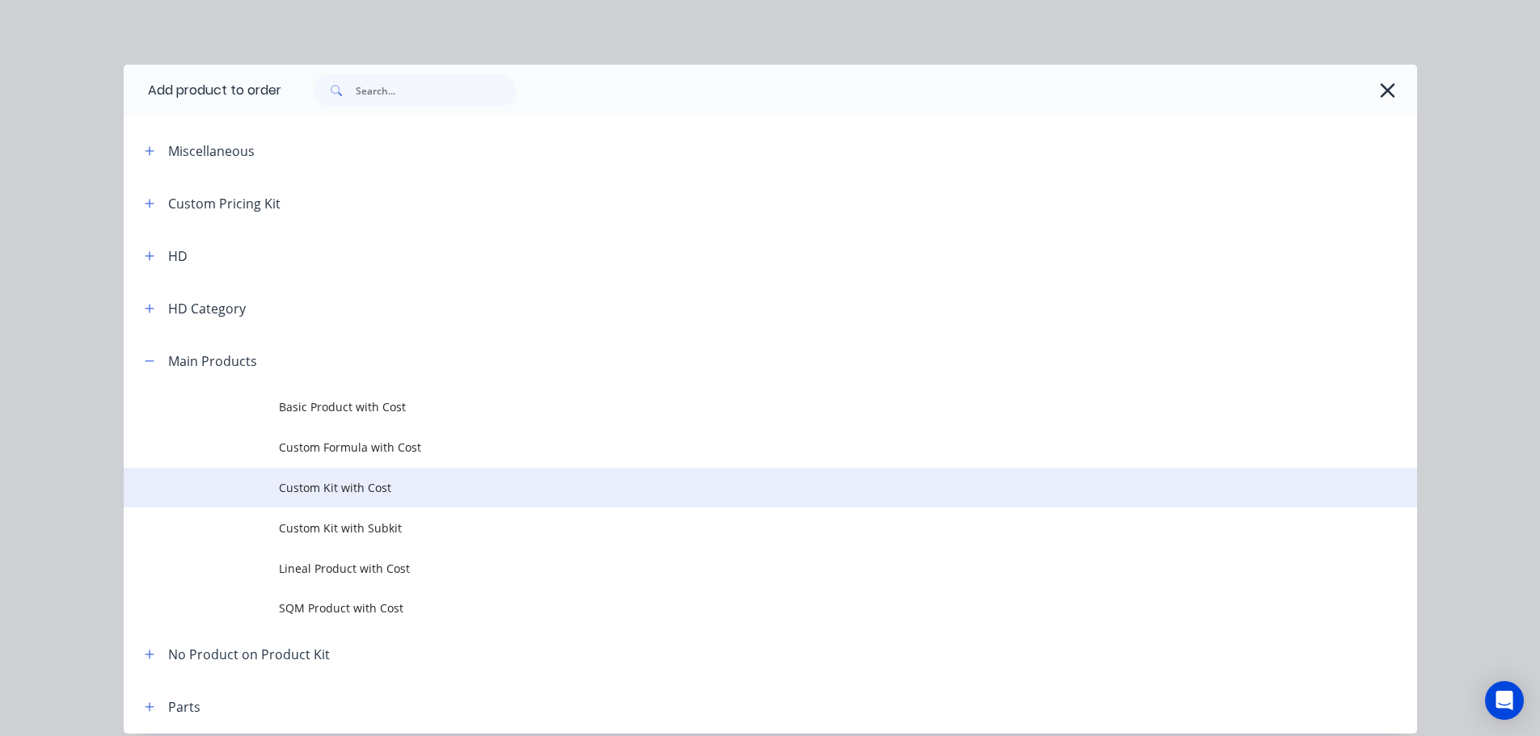
click at [387, 488] on span "Custom Kit with Cost" at bounding box center [734, 487] width 910 height 17
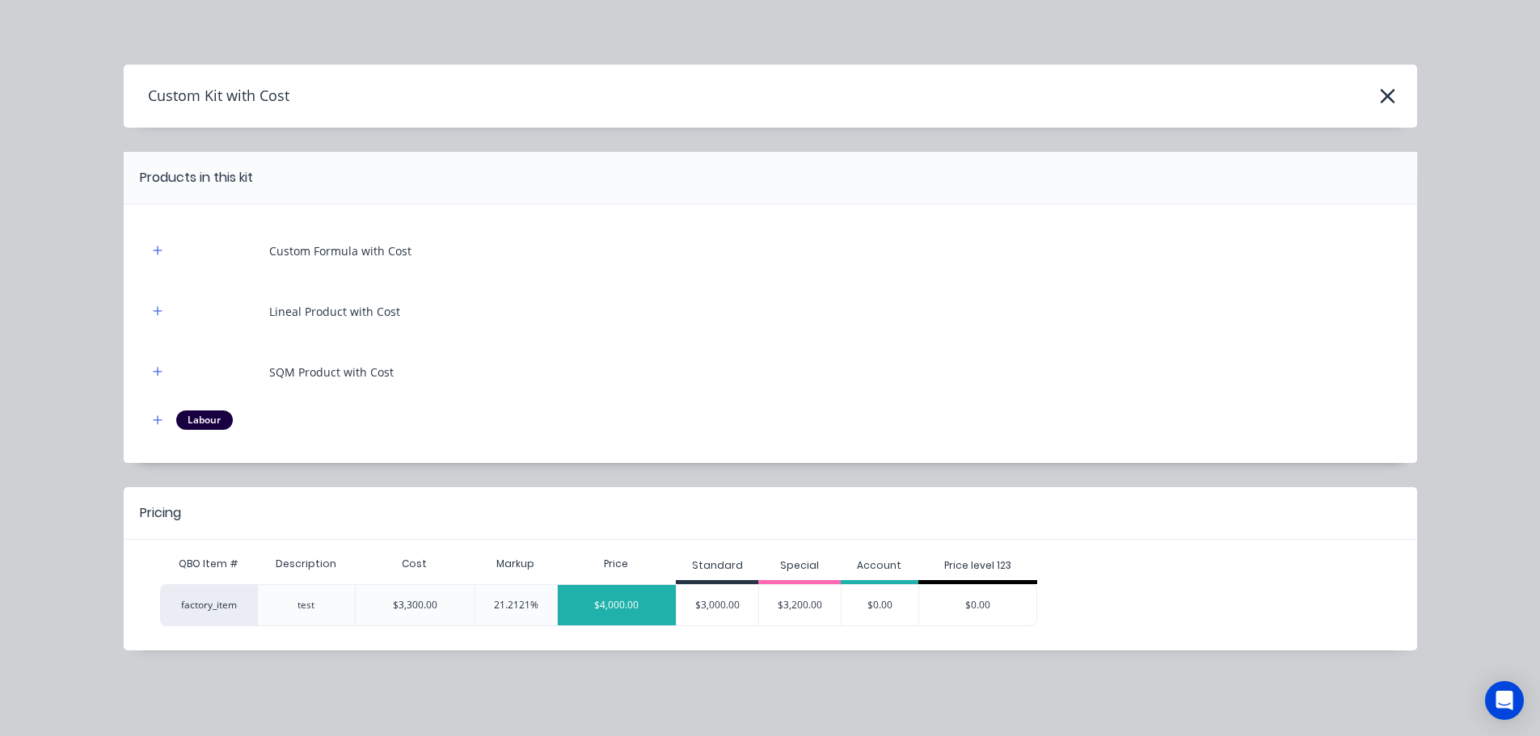
click at [631, 609] on div "$4,000.00" at bounding box center [617, 605] width 119 height 40
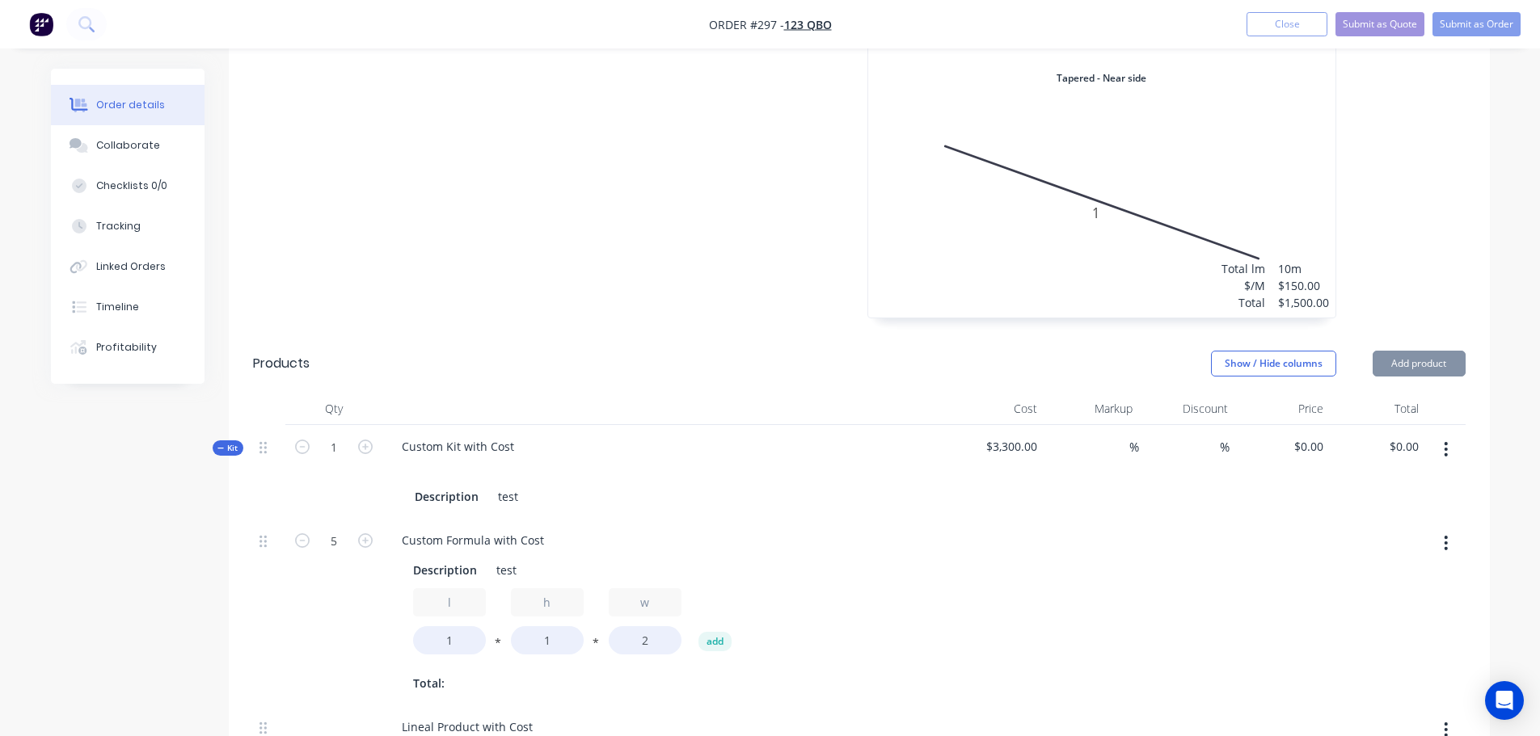
type input "21.21"
type input "$4,000.00"
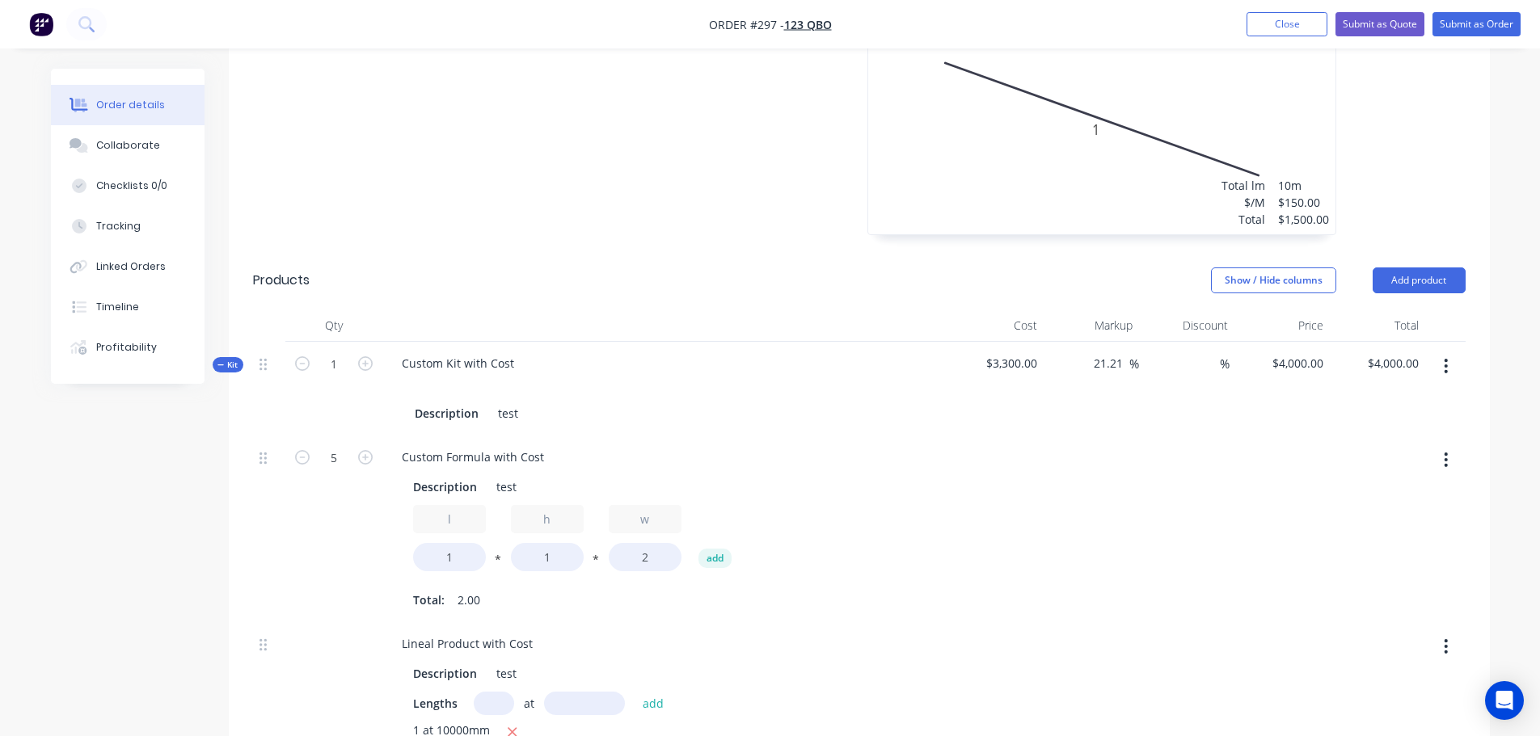
scroll to position [1213, 0]
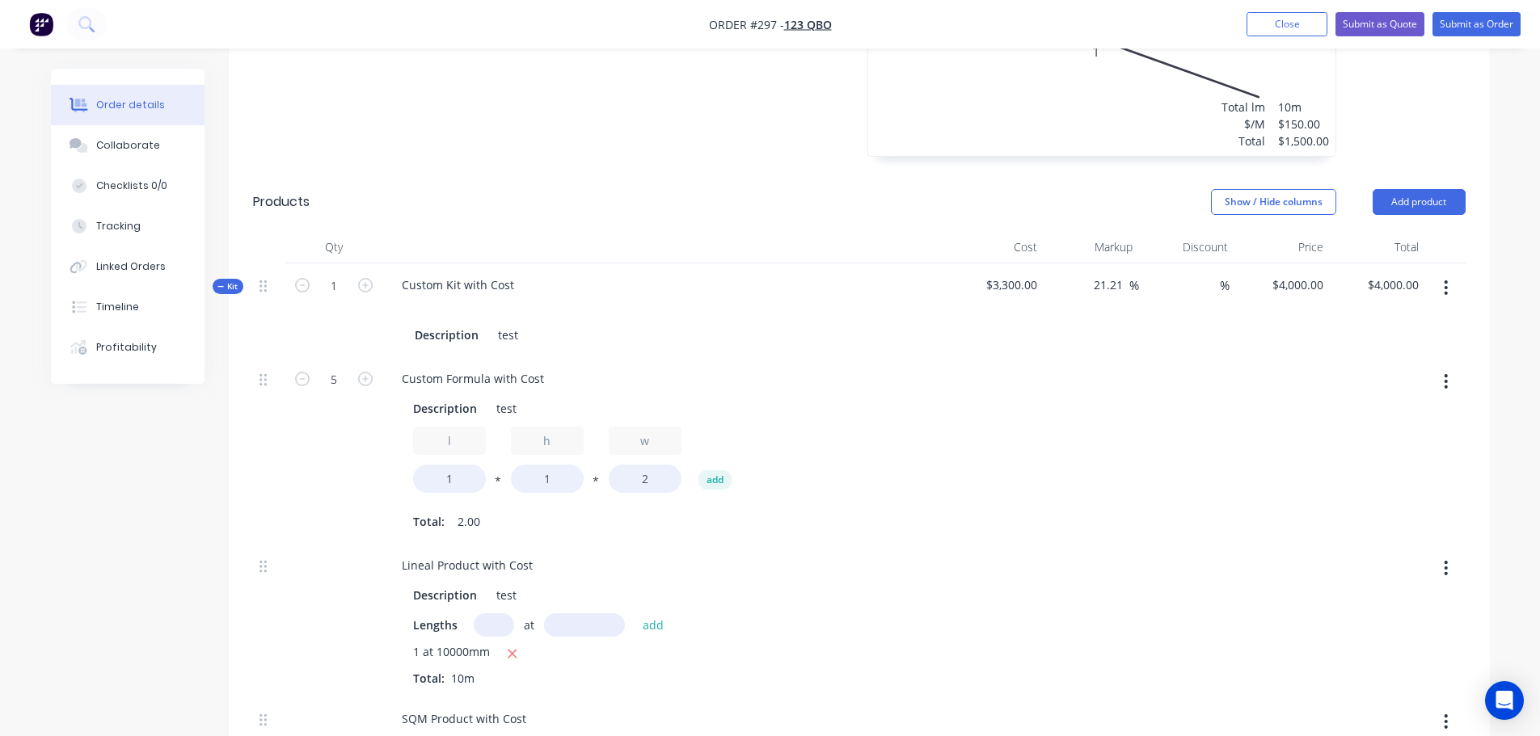
click at [1448, 288] on icon "button" at bounding box center [1446, 288] width 4 height 18
click at [1400, 331] on div "Add product to kit" at bounding box center [1389, 330] width 124 height 23
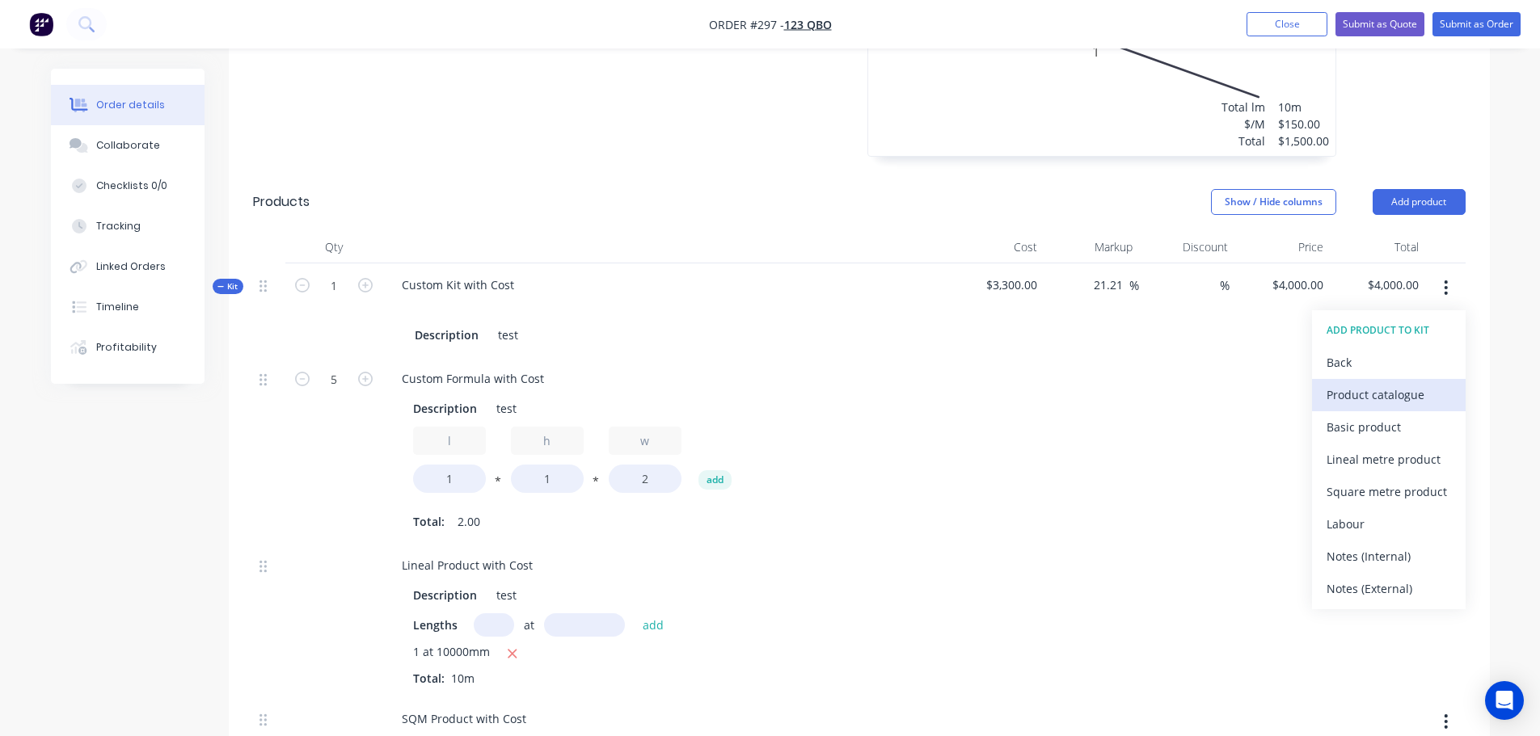
click at [1378, 388] on div "Product catalogue" at bounding box center [1389, 394] width 124 height 23
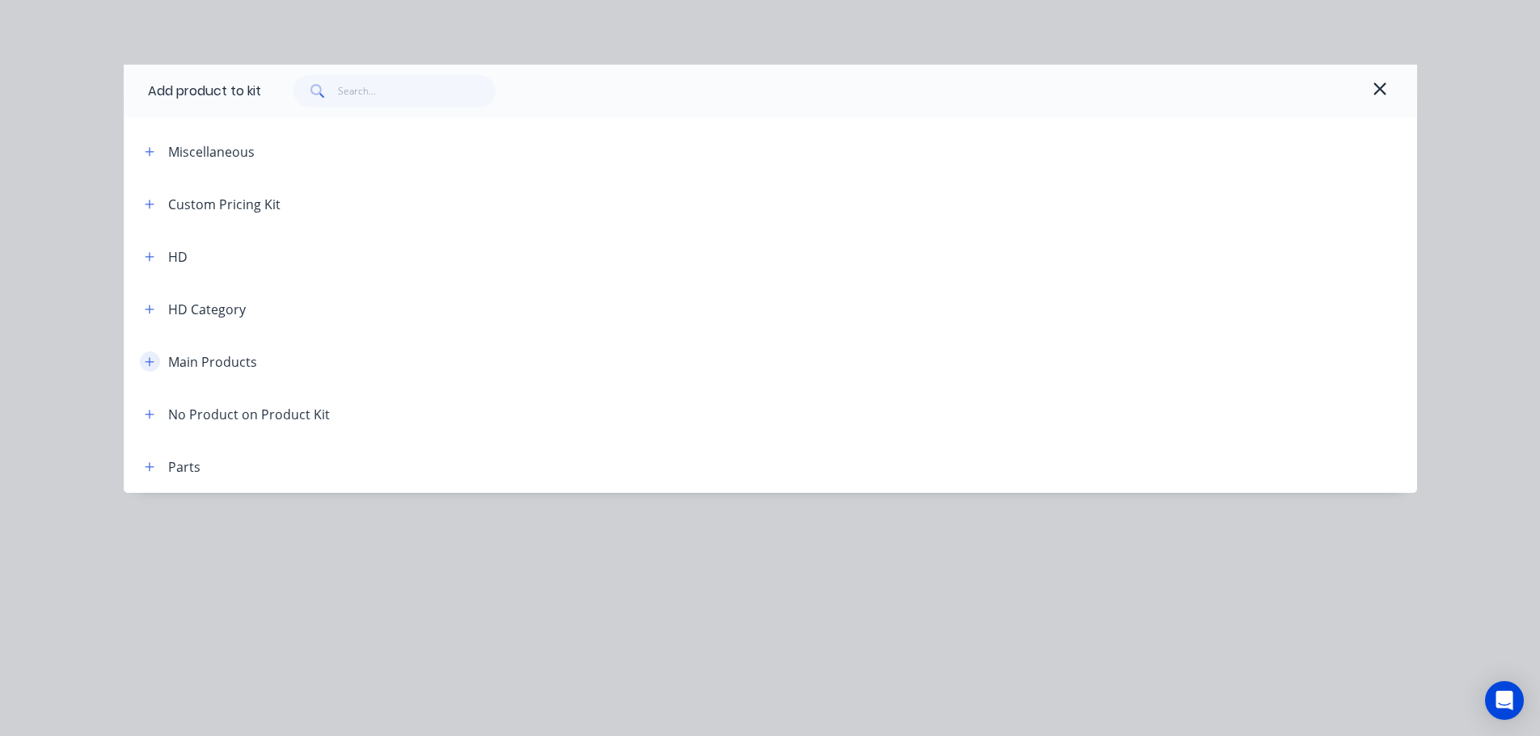
drag, startPoint x: 149, startPoint y: 360, endPoint x: 190, endPoint y: 377, distance: 44.6
click at [150, 360] on icon "button" at bounding box center [150, 362] width 10 height 11
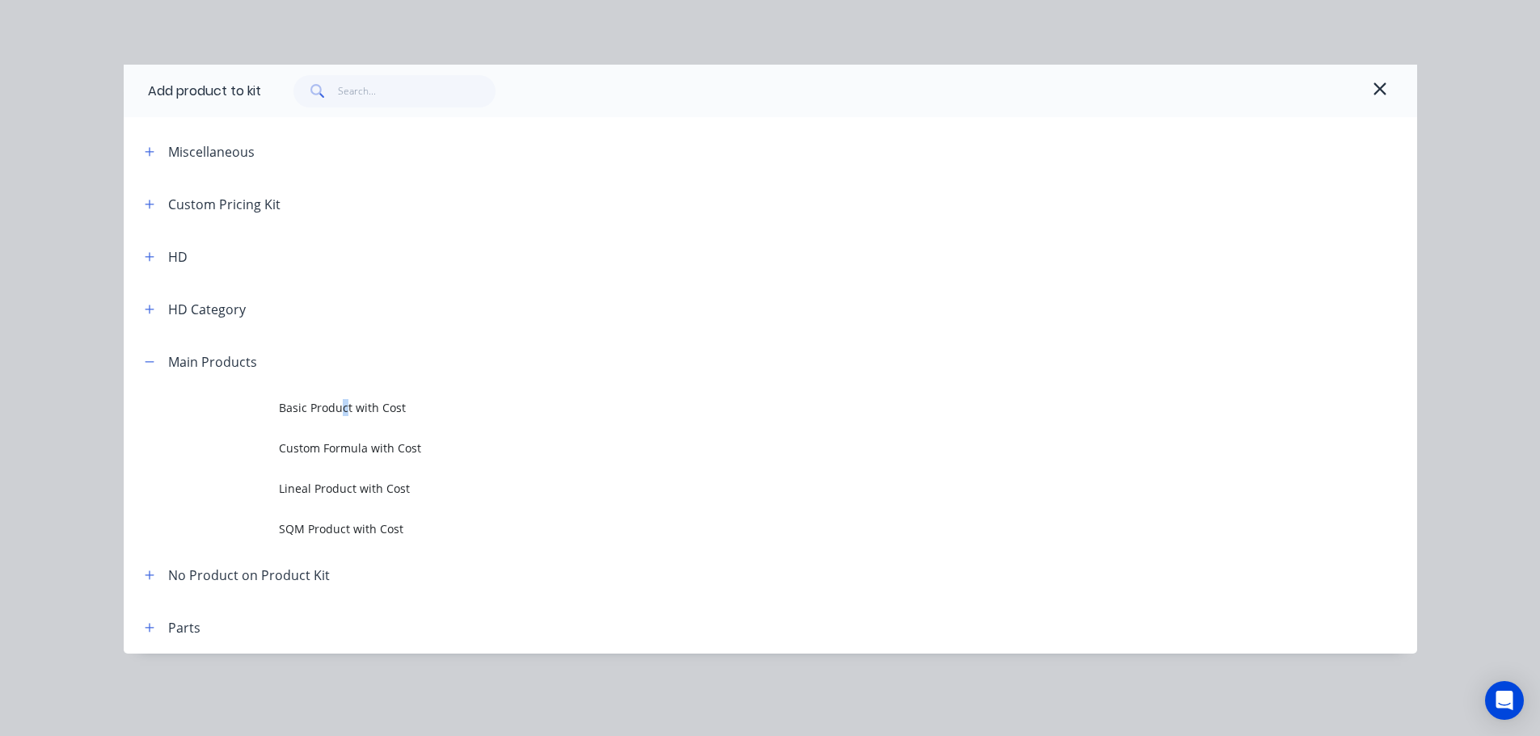
click at [344, 403] on span "Basic Product with Cost" at bounding box center [734, 407] width 910 height 17
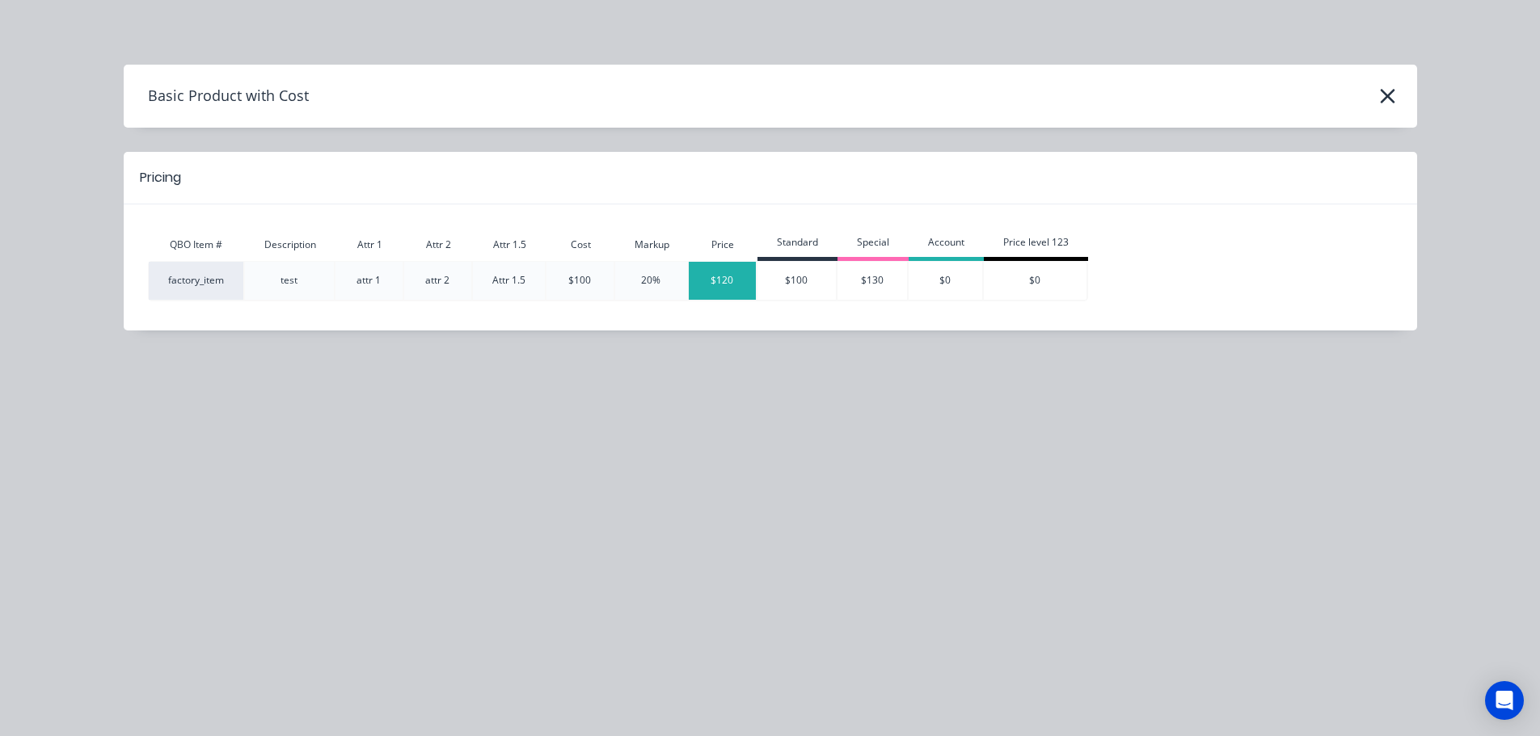
type input "$4,121.2121"
type input "$4,121.21"
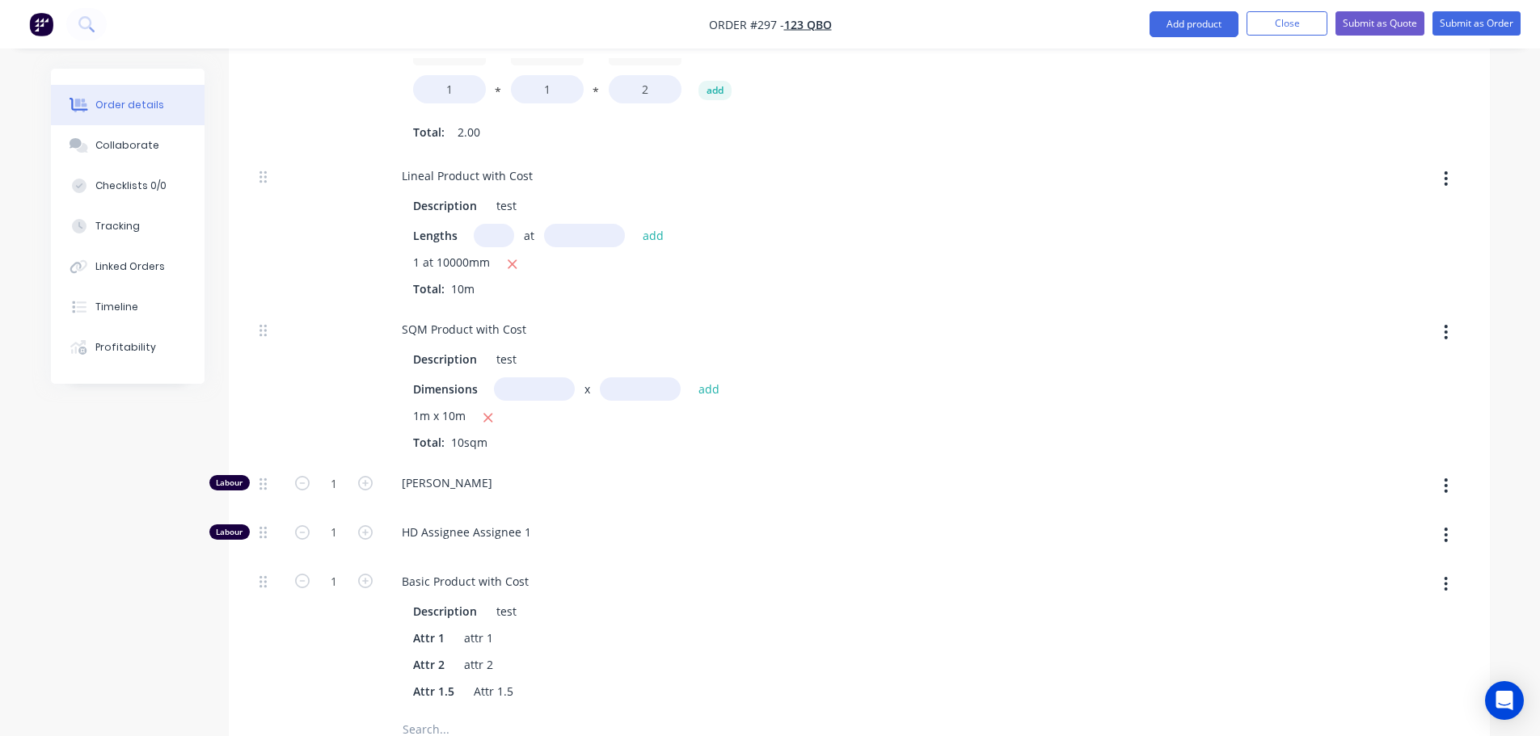
scroll to position [1617, 0]
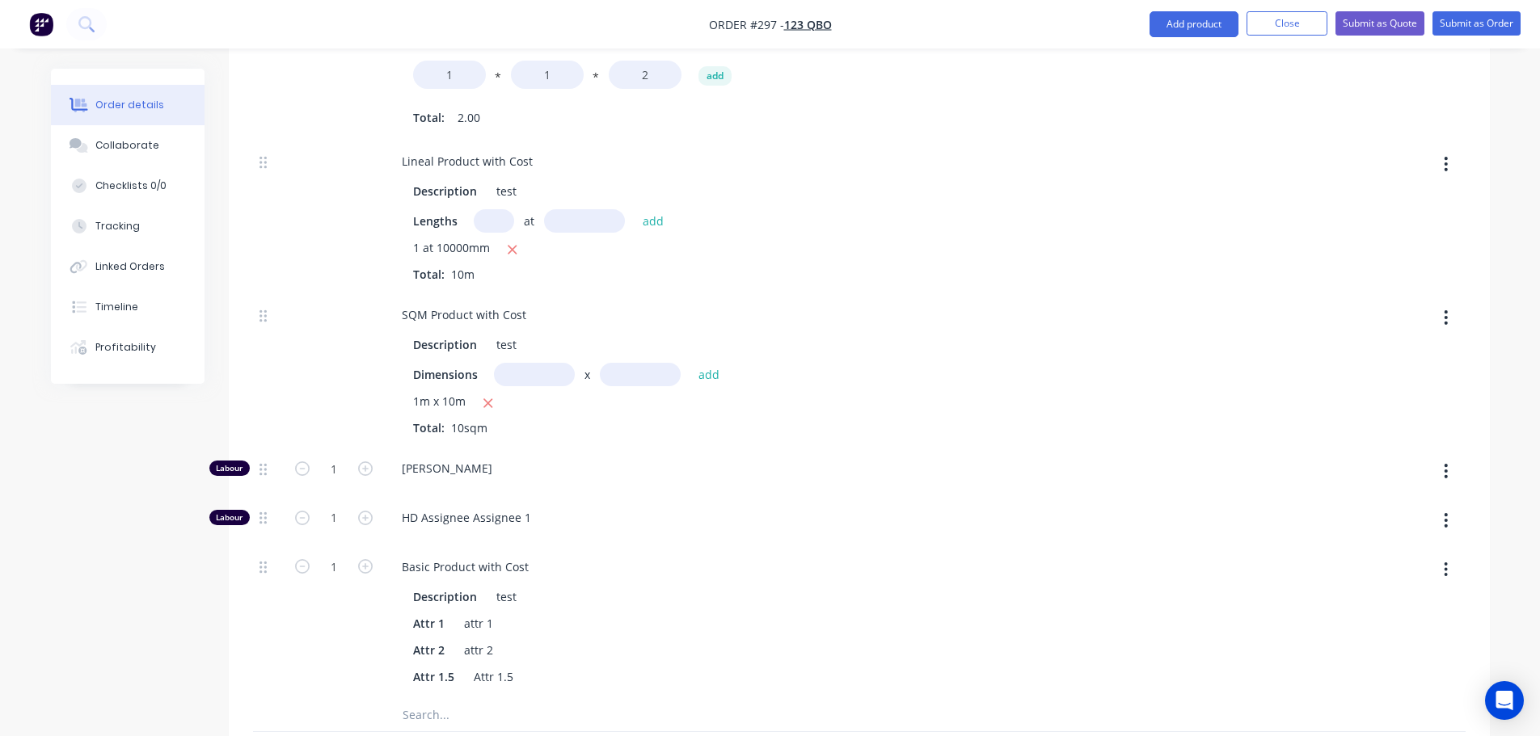
click at [1446, 561] on icon "button" at bounding box center [1446, 570] width 4 height 18
click at [1380, 673] on div "Delete" at bounding box center [1389, 676] width 124 height 23
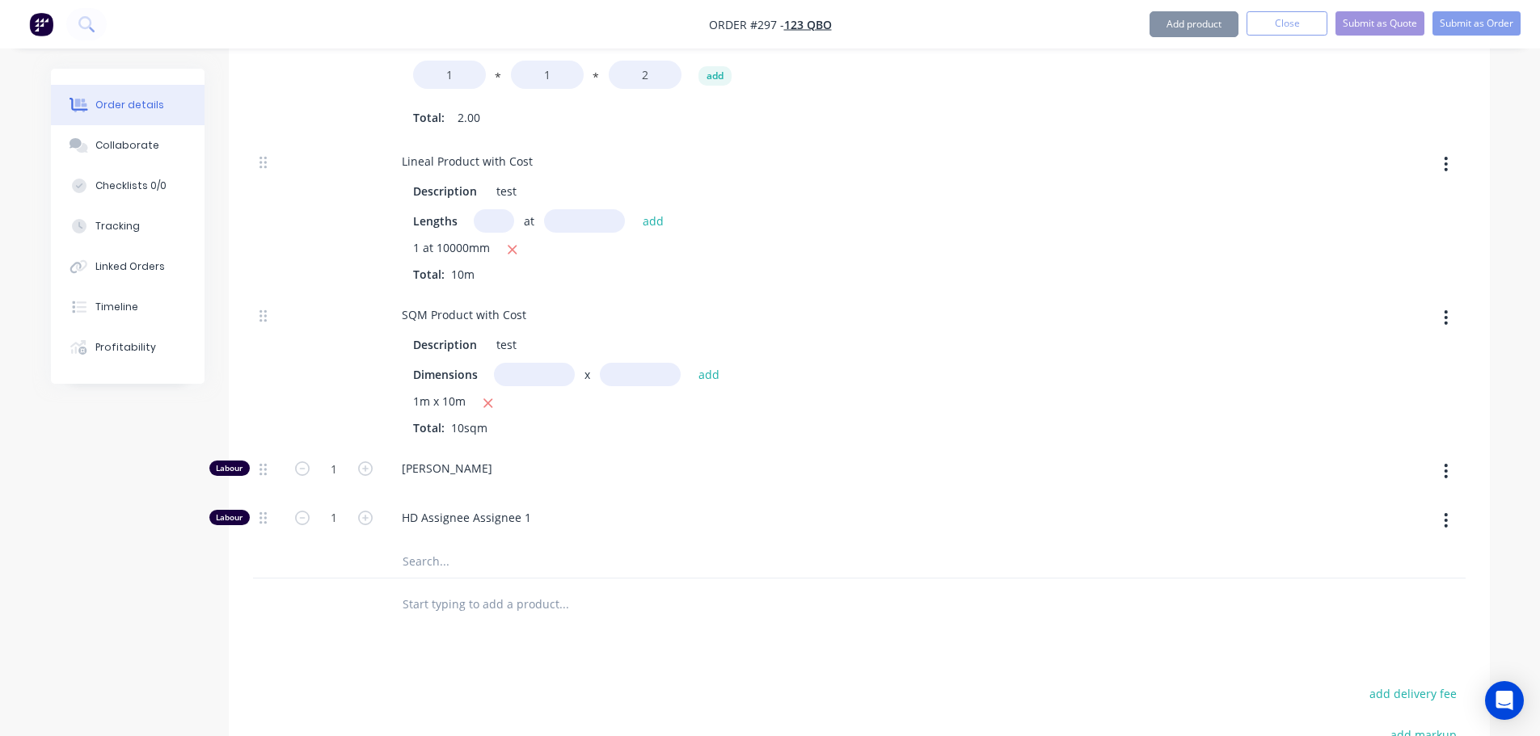
type input "$4,000.00"
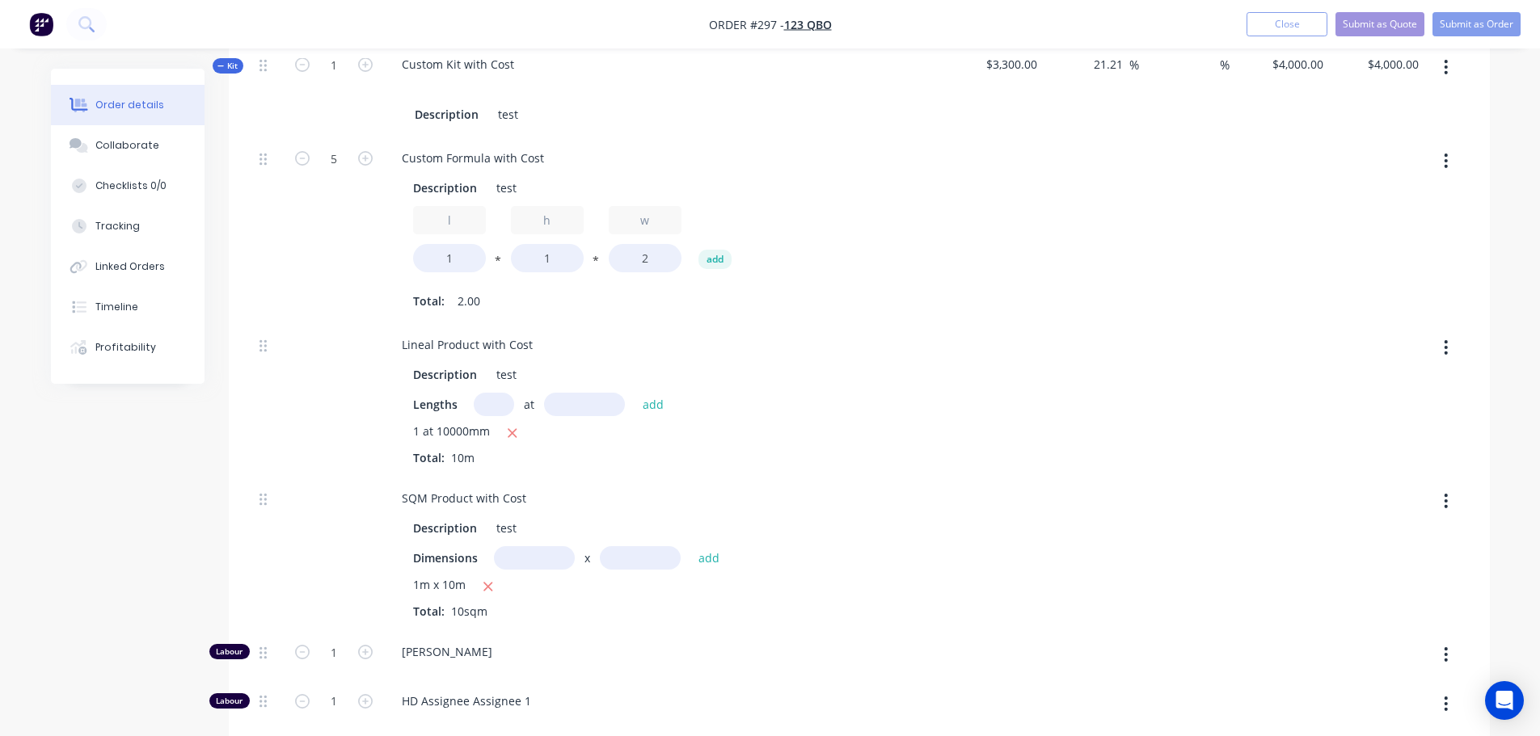
scroll to position [1293, 0]
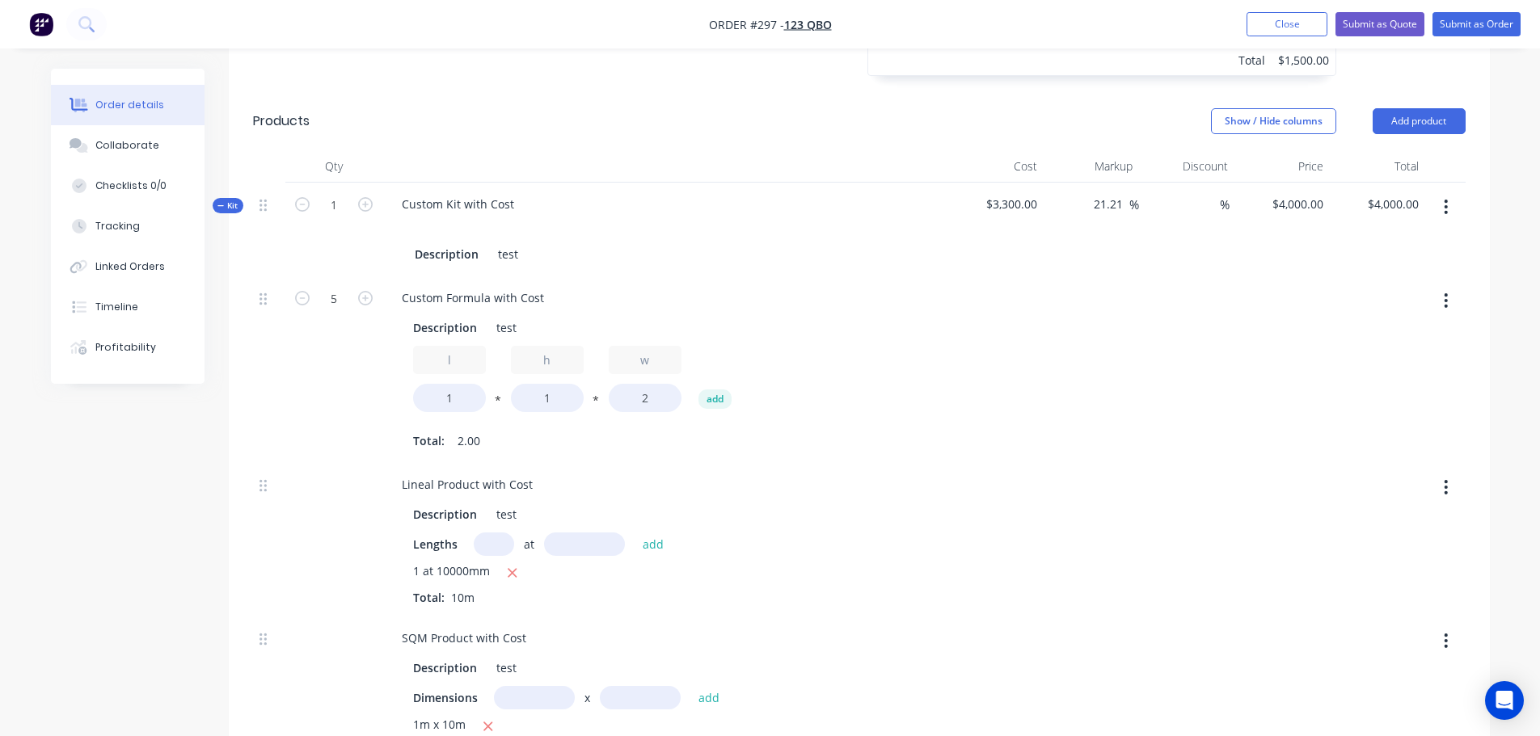
click at [1358, 382] on div at bounding box center [1377, 369] width 95 height 187
drag, startPoint x: 1443, startPoint y: 200, endPoint x: 1424, endPoint y: 227, distance: 32.5
click at [1444, 200] on button "button" at bounding box center [1446, 206] width 38 height 29
click at [1397, 260] on div "Add product to kit" at bounding box center [1389, 249] width 124 height 23
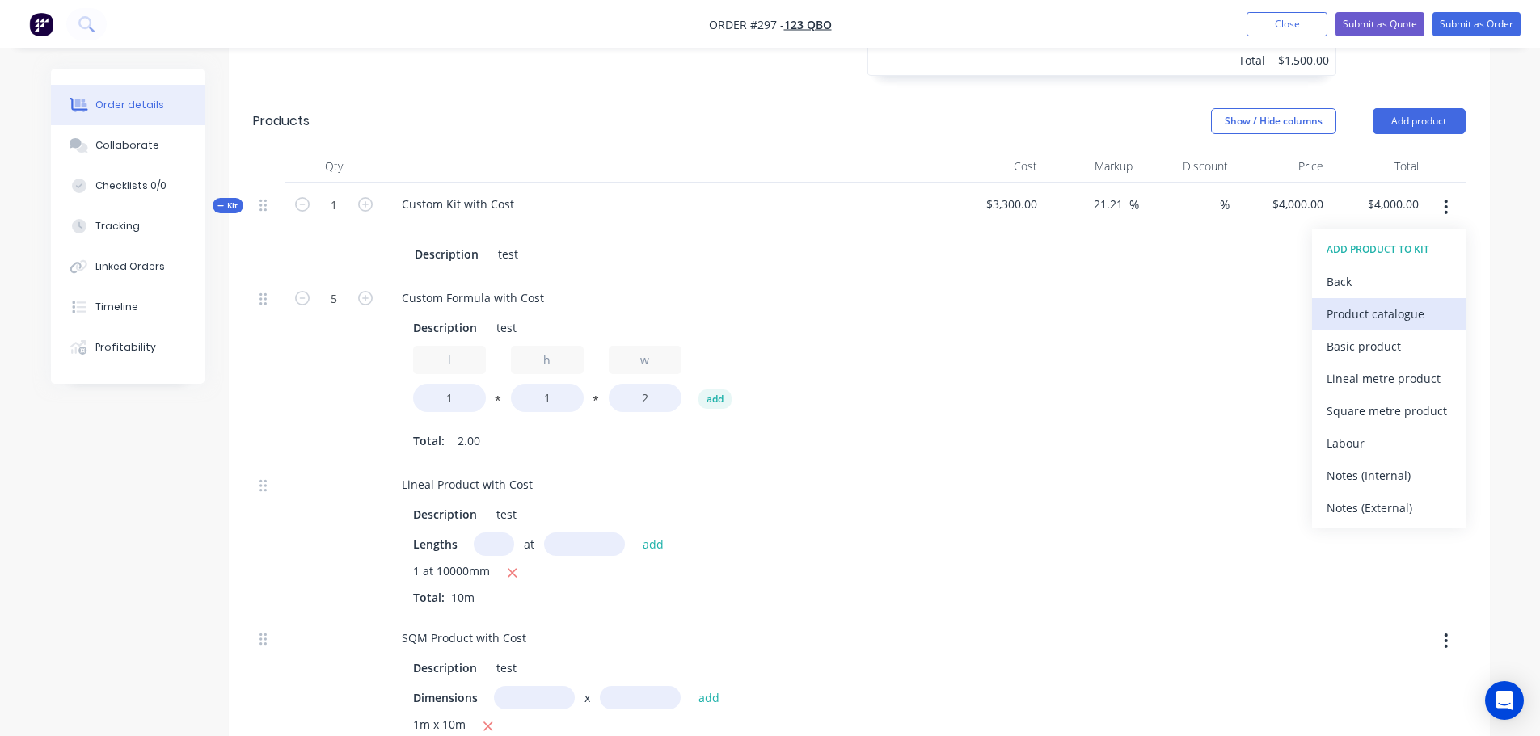
click at [1421, 307] on div "Product catalogue" at bounding box center [1389, 313] width 124 height 23
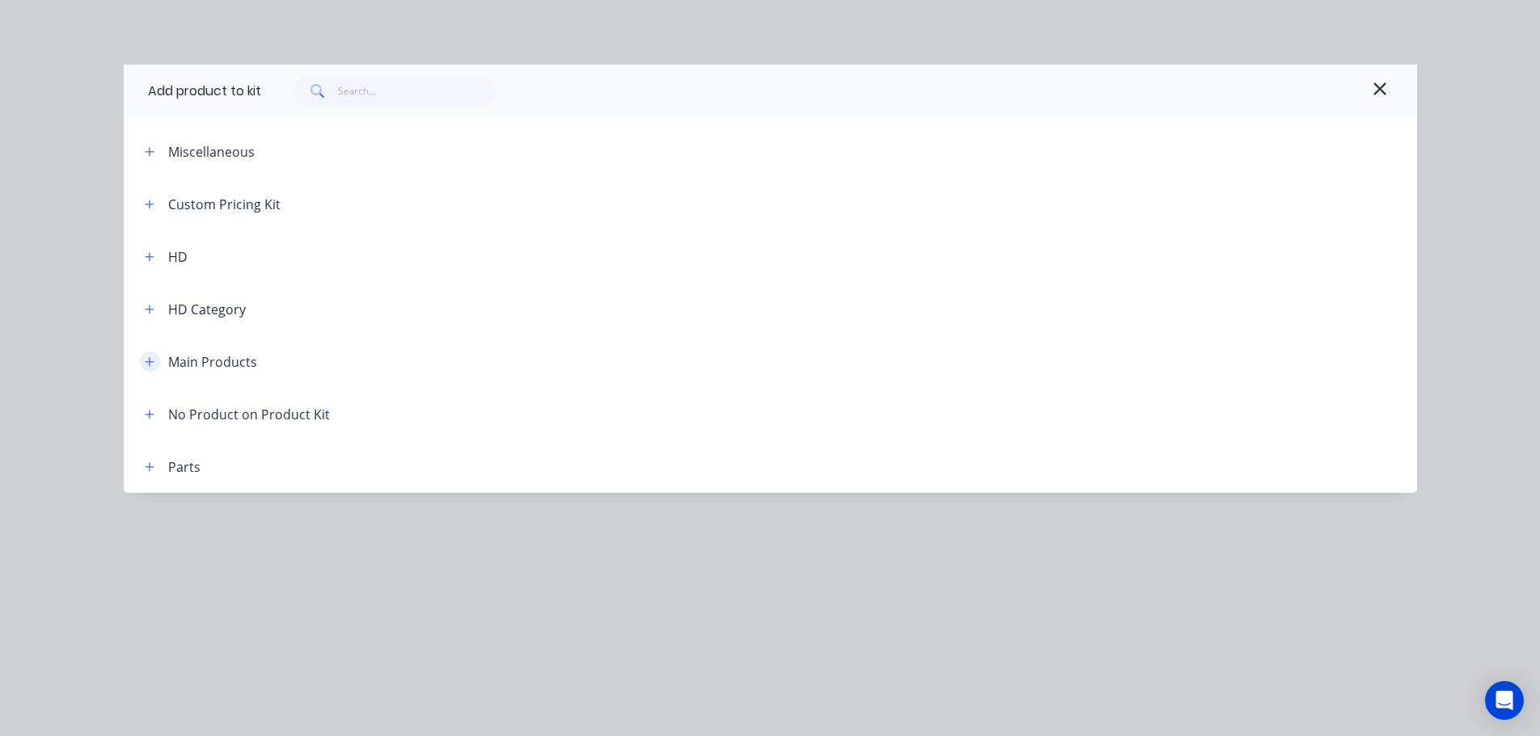
click at [148, 359] on icon "button" at bounding box center [150, 362] width 10 height 11
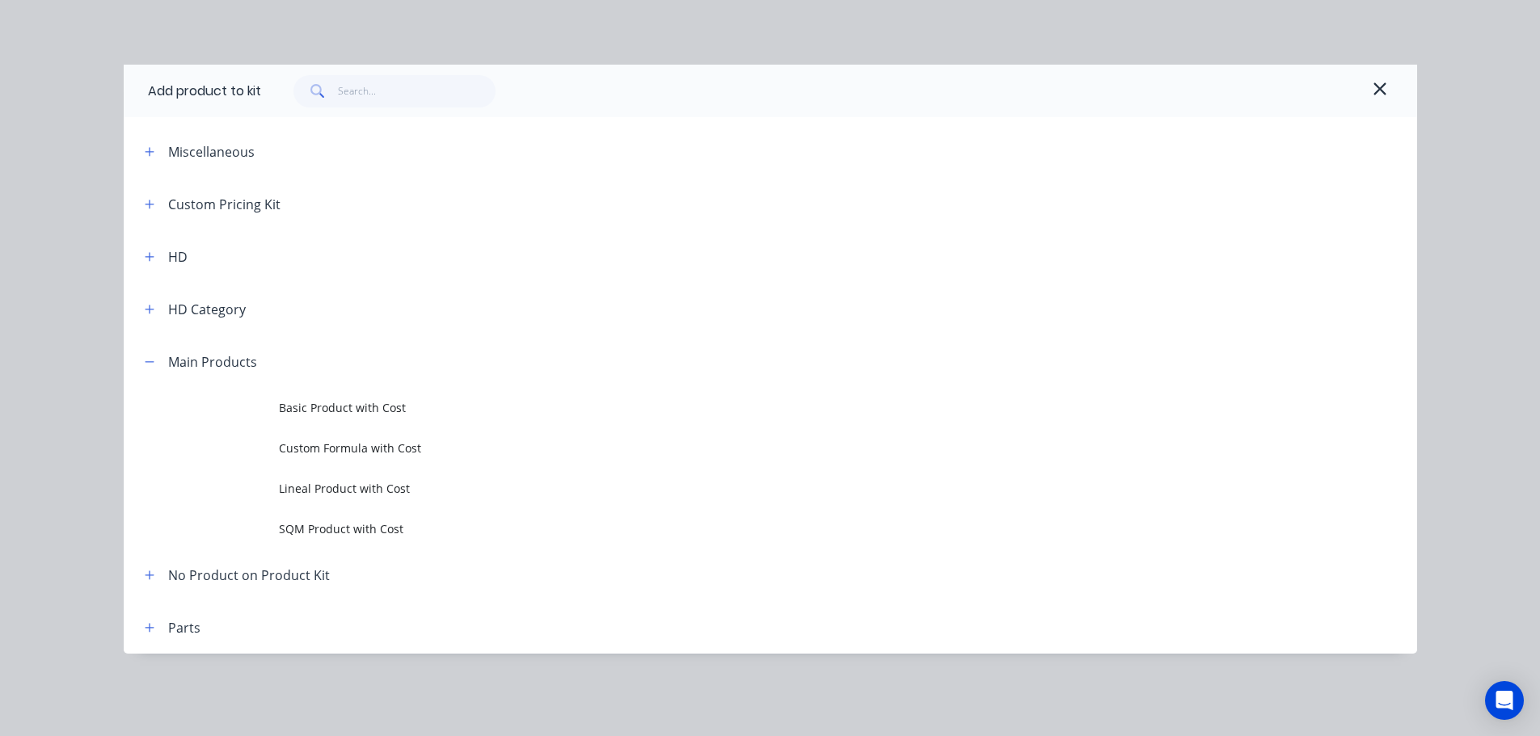
click at [403, 403] on span "Basic Product with Cost" at bounding box center [734, 407] width 910 height 17
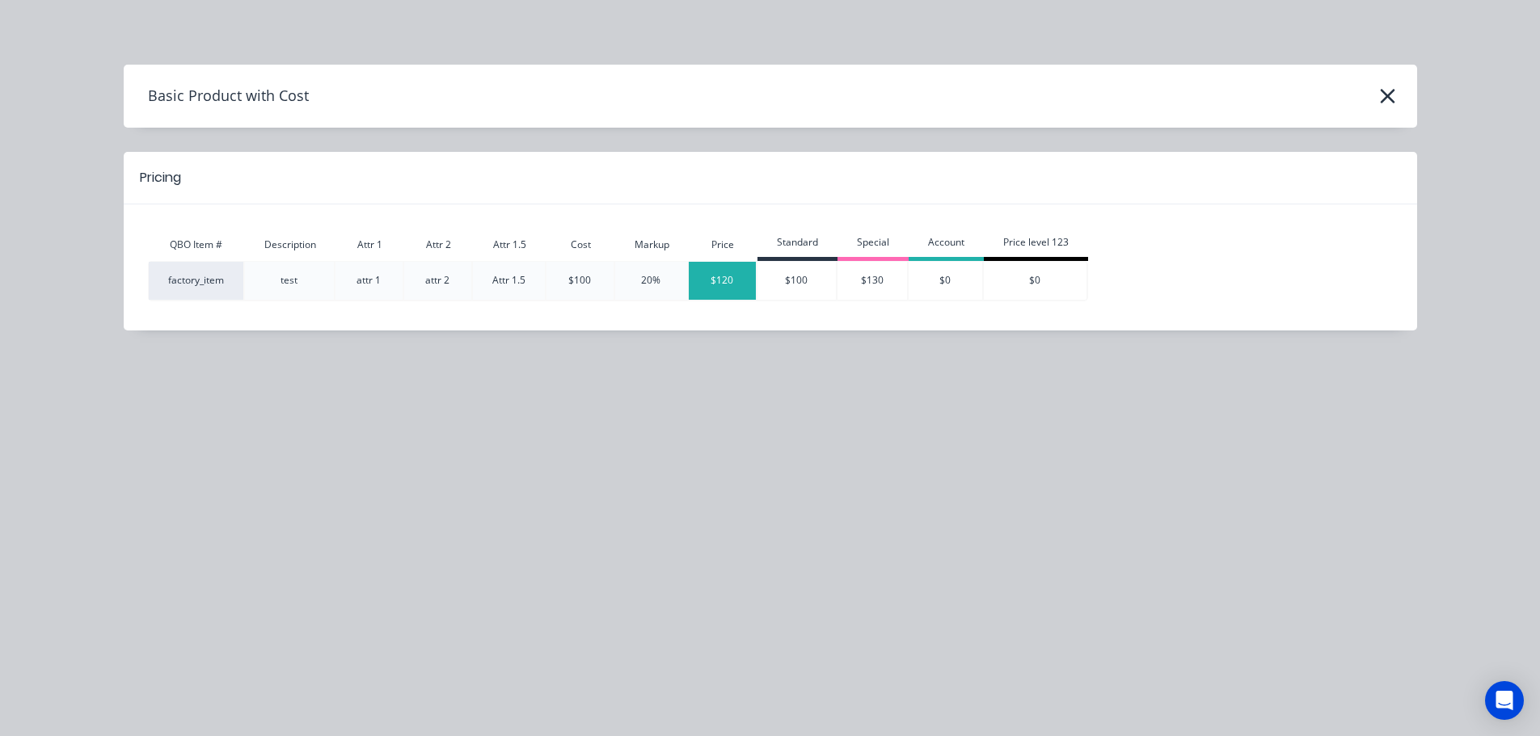
type input "$4,121.2121"
type input "$4,121.21"
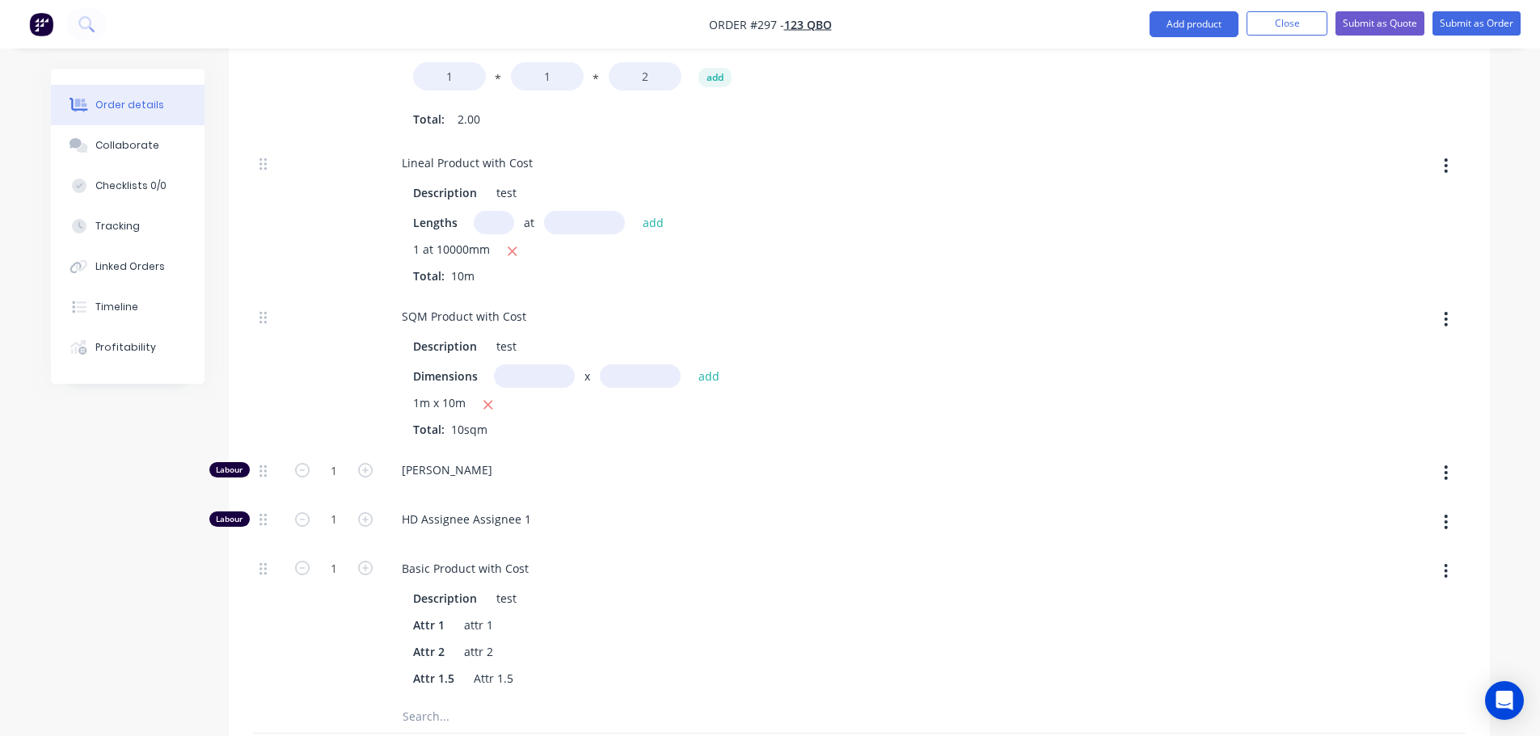
scroll to position [1617, 0]
click at [331, 567] on input "1" at bounding box center [334, 567] width 42 height 24
type input "5"
type input "$4,606.0606"
type input "$4,606.06"
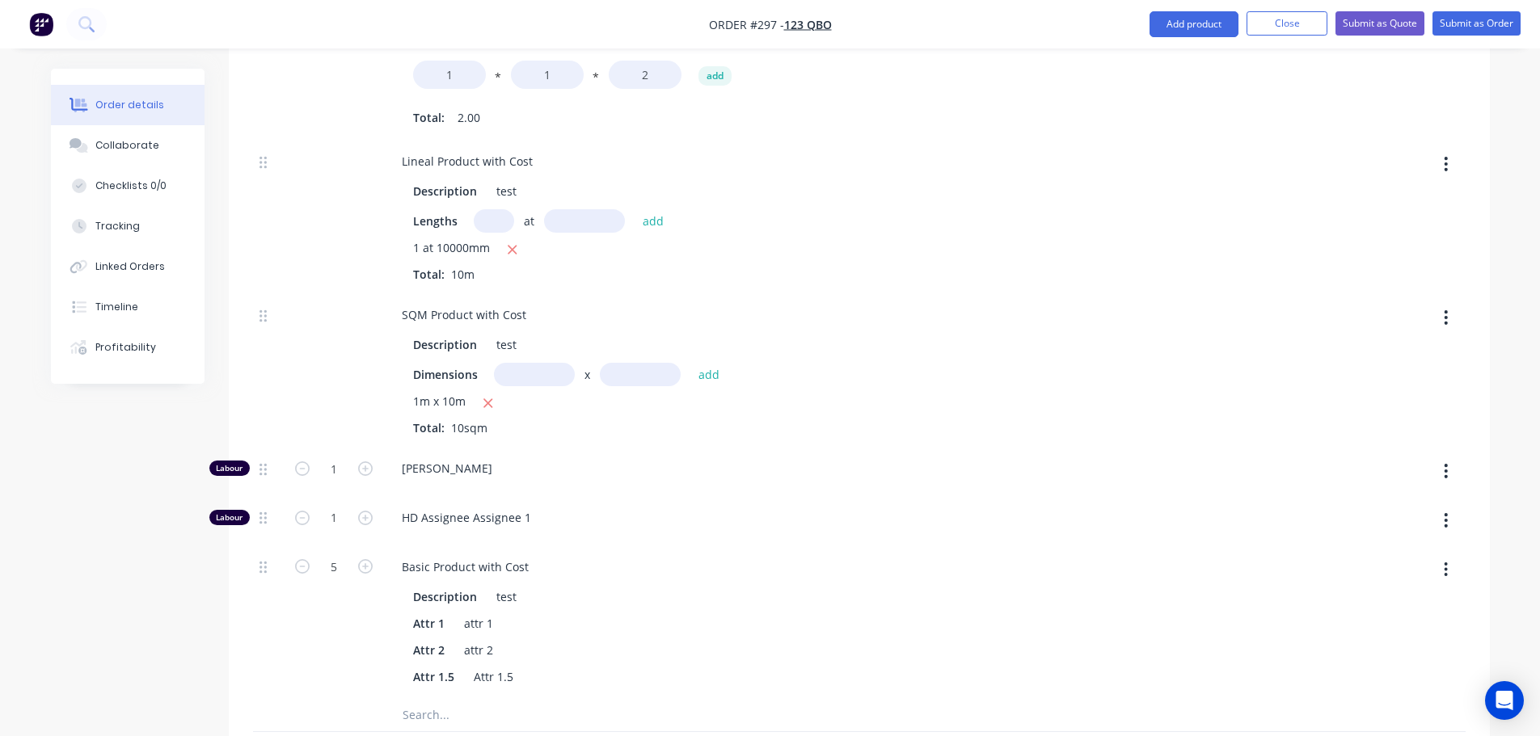
click at [1015, 606] on div at bounding box center [995, 623] width 95 height 154
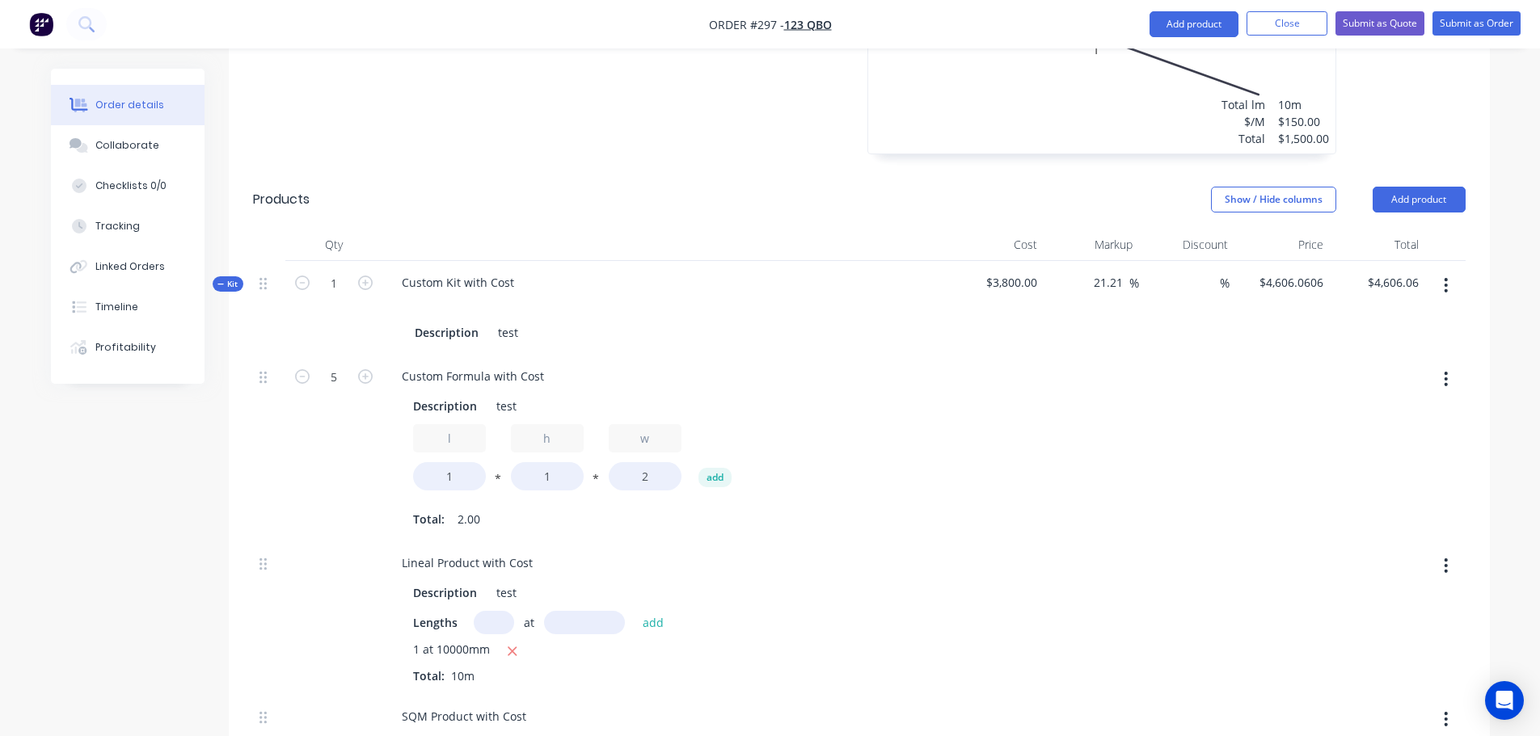
scroll to position [1213, 0]
click at [1494, 316] on div "Order details Collaborate Checklists 0/0 Tracking Linked Orders Timeline Profit…" at bounding box center [770, 228] width 1471 height 2745
click at [1202, 490] on div at bounding box center [1186, 450] width 95 height 187
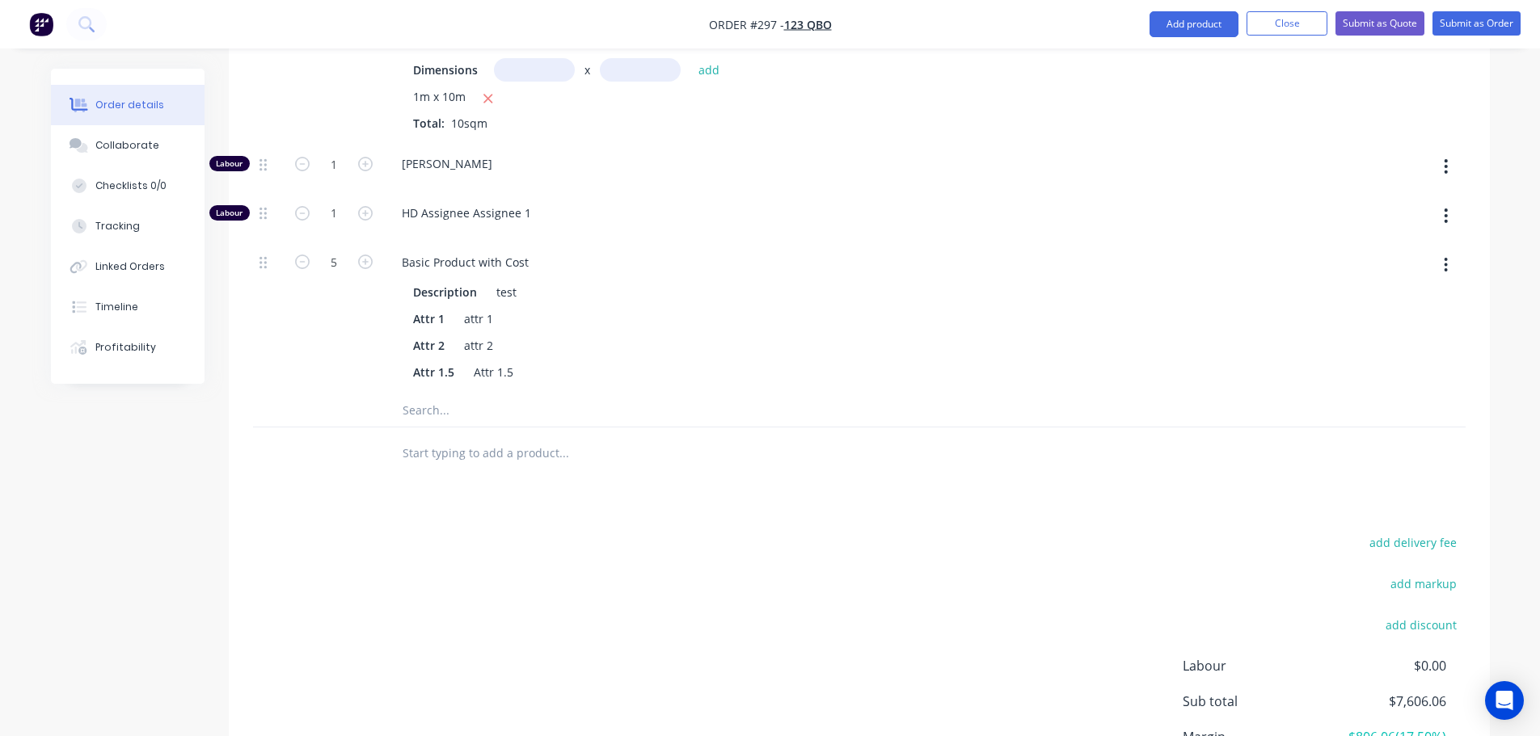
scroll to position [2078, 0]
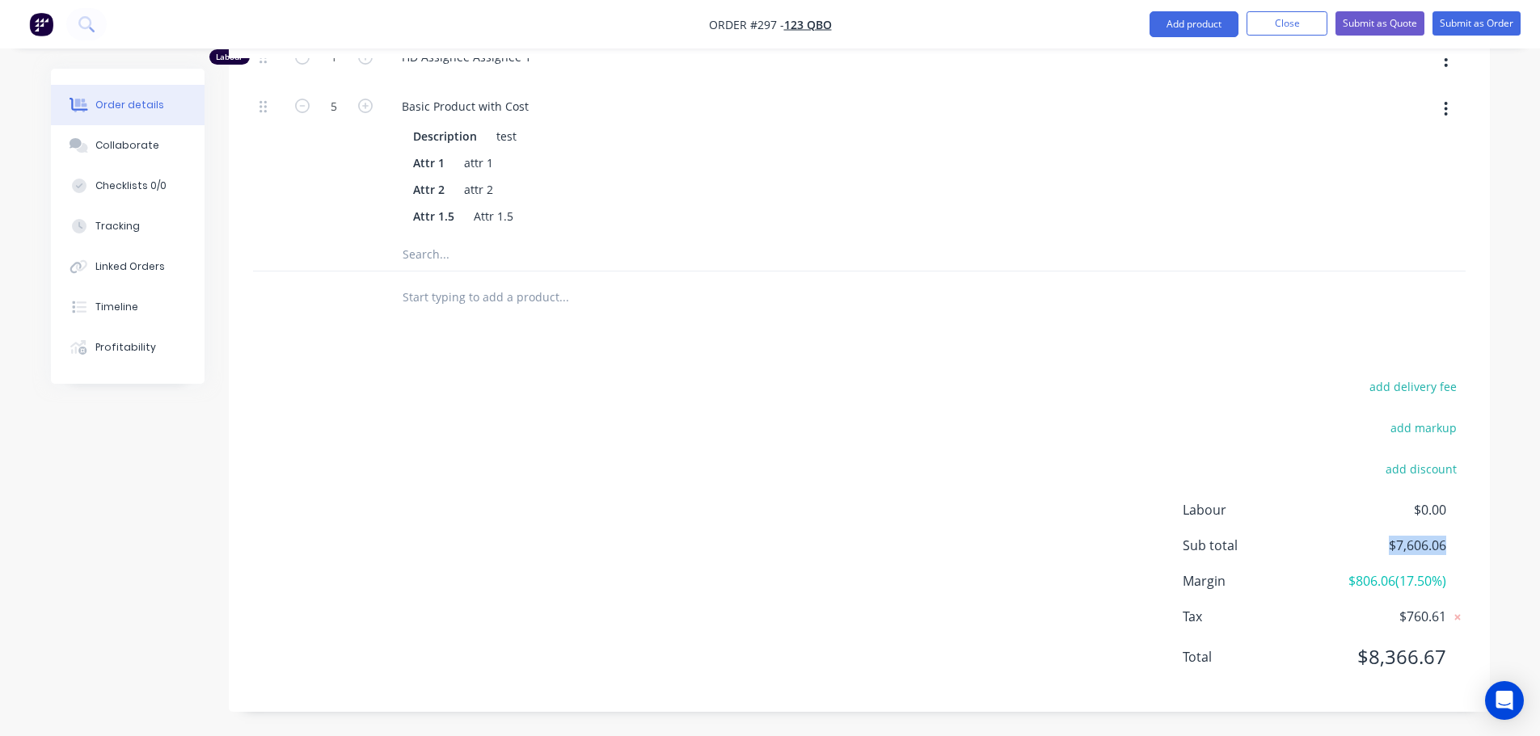
drag, startPoint x: 1386, startPoint y: 547, endPoint x: 1480, endPoint y: 551, distance: 93.9
click at [1482, 545] on div "add delivery fee add markup add discount Labour $0.00 Sub total $7,606.06 Margi…" at bounding box center [859, 532] width 1261 height 312
drag, startPoint x: 1361, startPoint y: 649, endPoint x: 1211, endPoint y: 549, distance: 180.0
click at [1441, 652] on span "$8,366.67" at bounding box center [1386, 657] width 120 height 29
click at [1044, 465] on div "add delivery fee add markup add discount Labour $0.00 Sub total $7,606.06 Margi…" at bounding box center [859, 532] width 1213 height 312
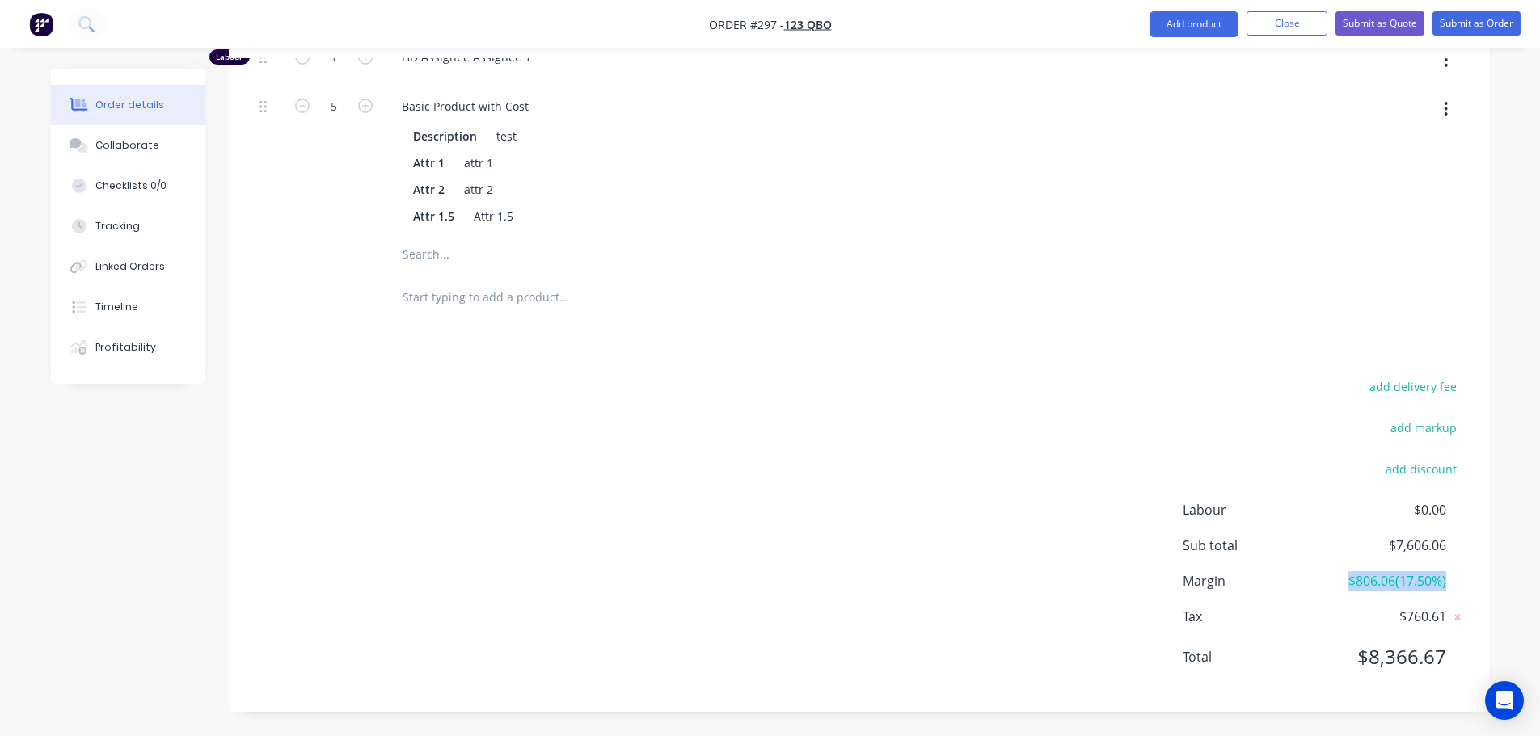
click at [1480, 575] on div "add delivery fee add markup add discount Labour $0.00 Sub total $7,606.06 Margi…" at bounding box center [859, 532] width 1261 height 312
click at [1143, 542] on div "add delivery fee add markup add discount Labour $0.00 Sub total $7,606.06 Margi…" at bounding box center [859, 532] width 1213 height 312
drag, startPoint x: 1369, startPoint y: 660, endPoint x: 1459, endPoint y: 657, distance: 89.8
click at [1458, 657] on div "Total $8,366.67" at bounding box center [1324, 657] width 283 height 29
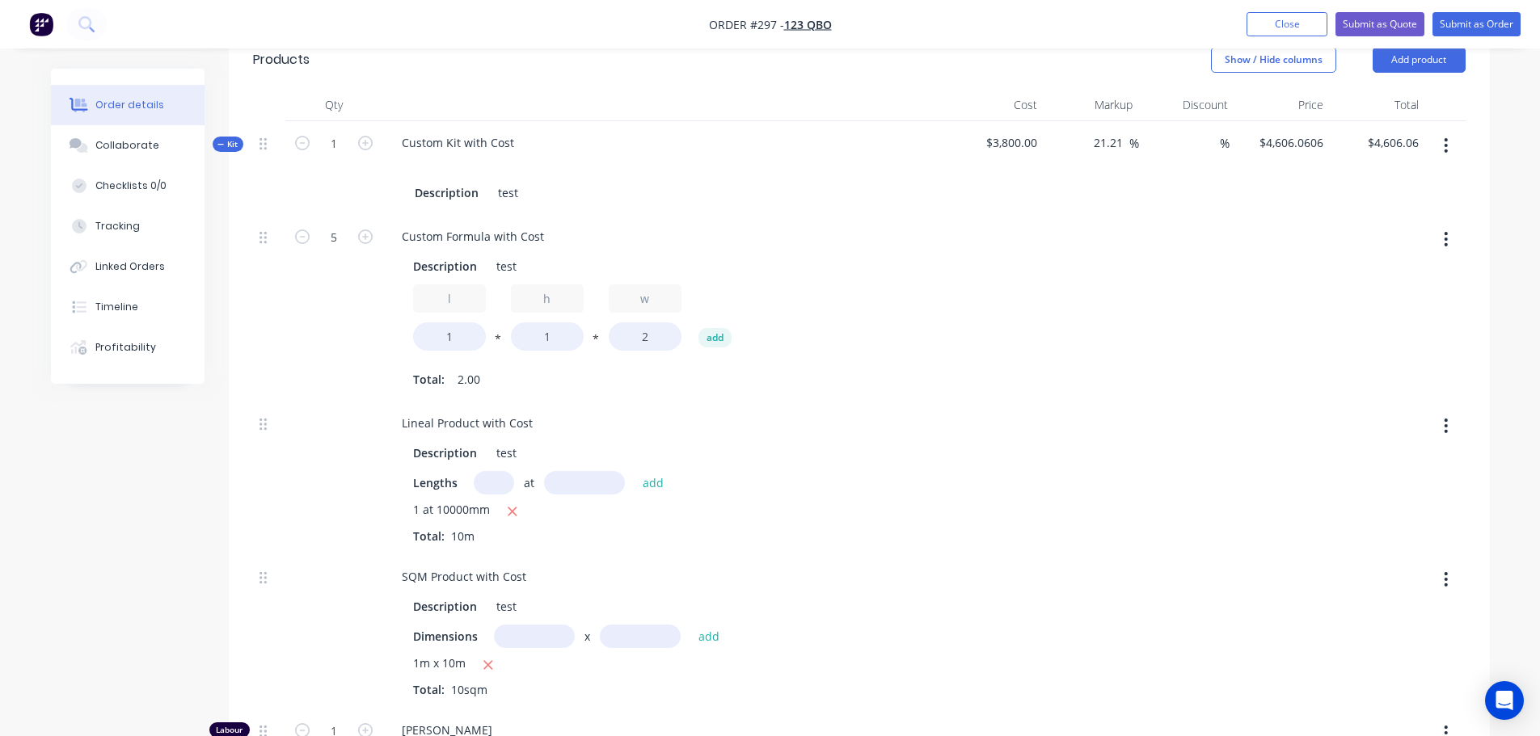
scroll to position [1188, 0]
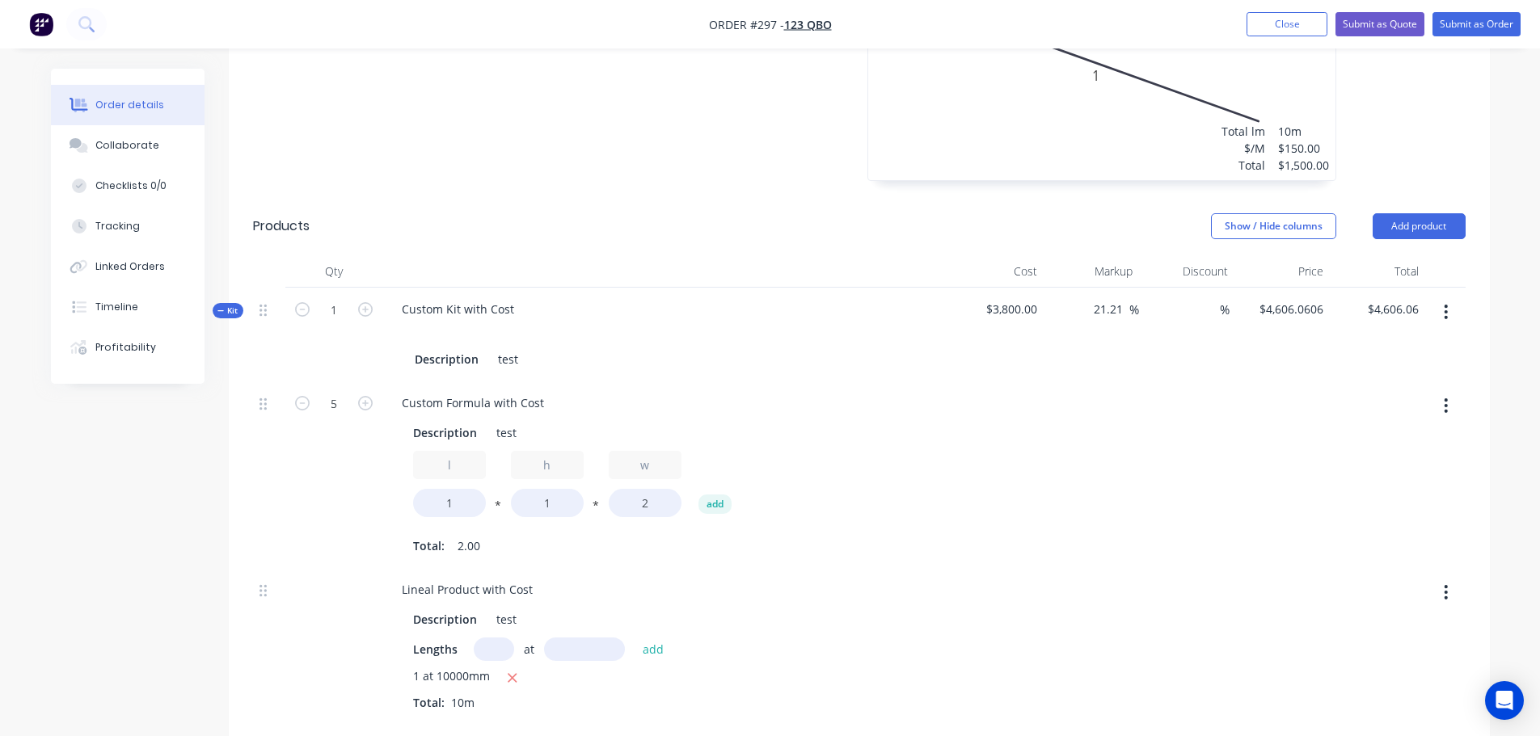
click at [1447, 310] on icon "button" at bounding box center [1446, 312] width 4 height 18
click at [1360, 485] on div "Delete" at bounding box center [1389, 483] width 124 height 23
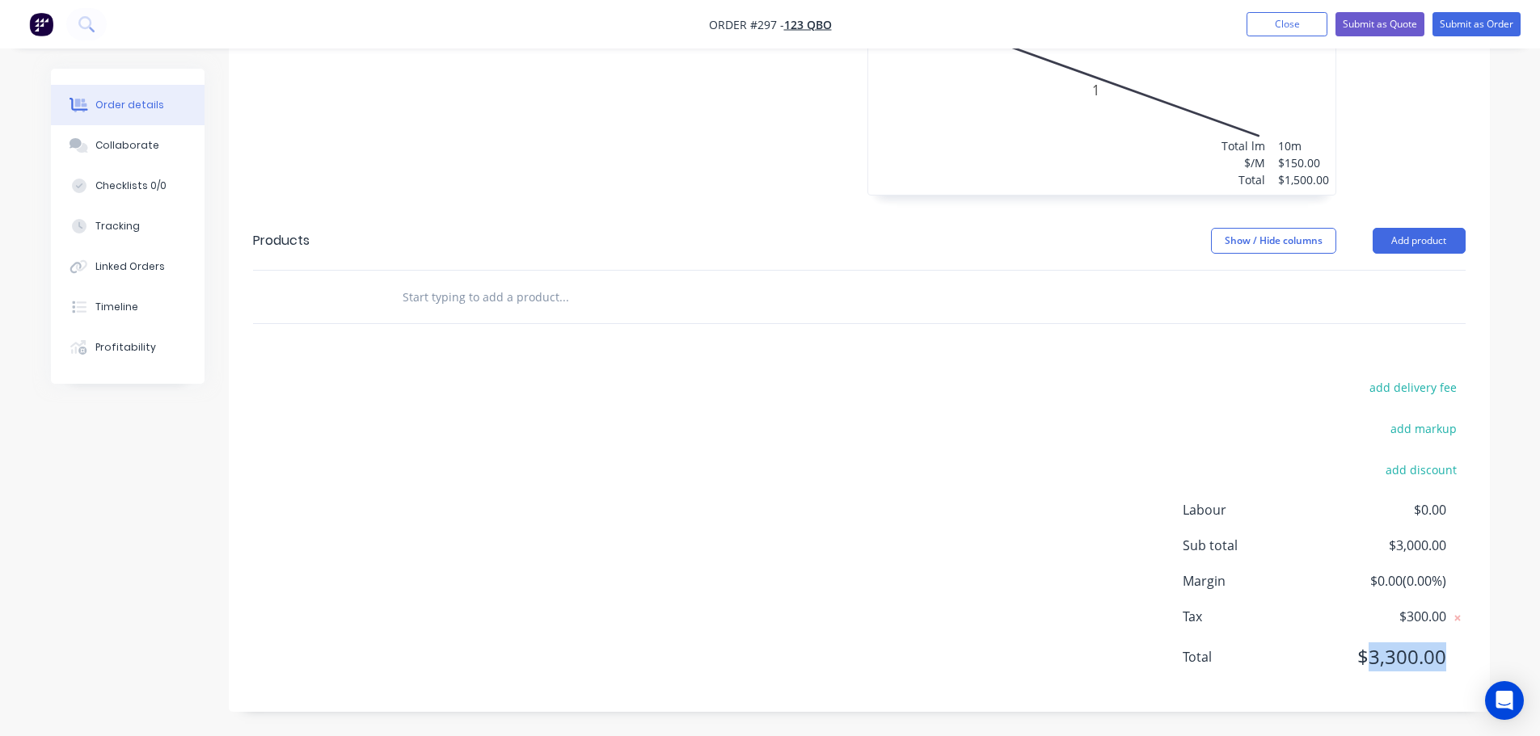
scroll to position [1174, 0]
drag, startPoint x: 1361, startPoint y: 660, endPoint x: 1429, endPoint y: 650, distance: 68.7
click at [1429, 650] on span "$3,300.00" at bounding box center [1386, 657] width 120 height 29
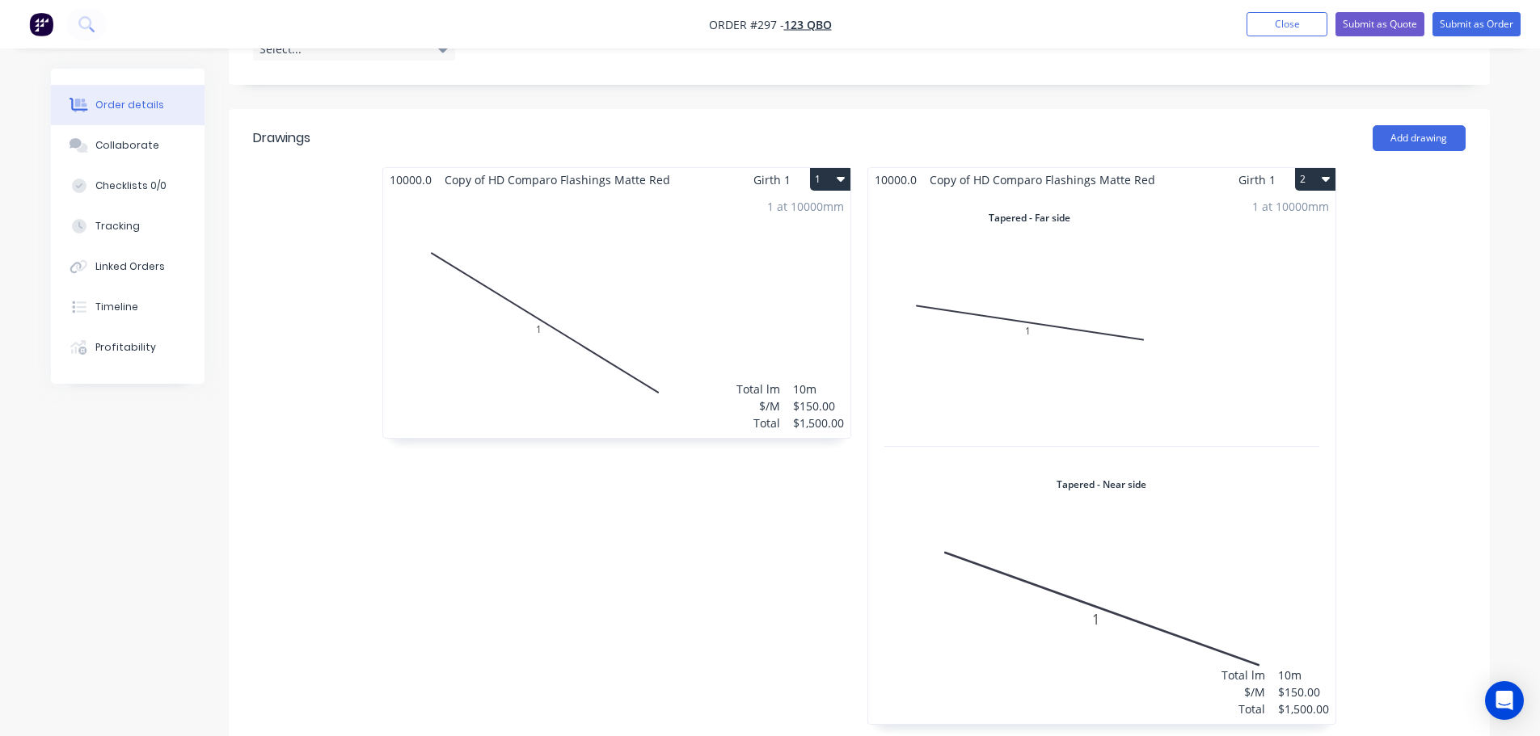
scroll to position [608, 0]
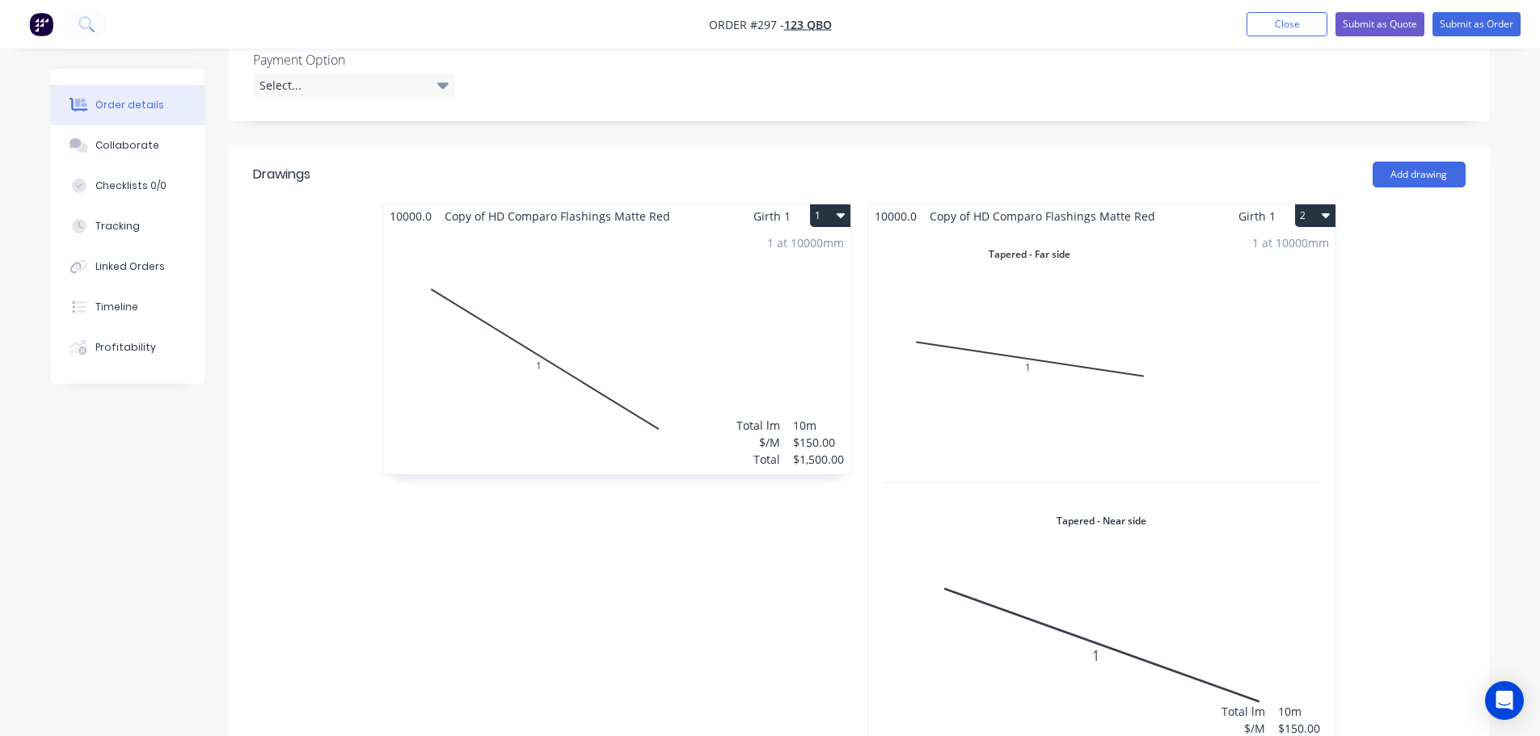
click at [845, 218] on button "1" at bounding box center [830, 216] width 40 height 23
click at [772, 318] on div "Delete" at bounding box center [773, 320] width 124 height 23
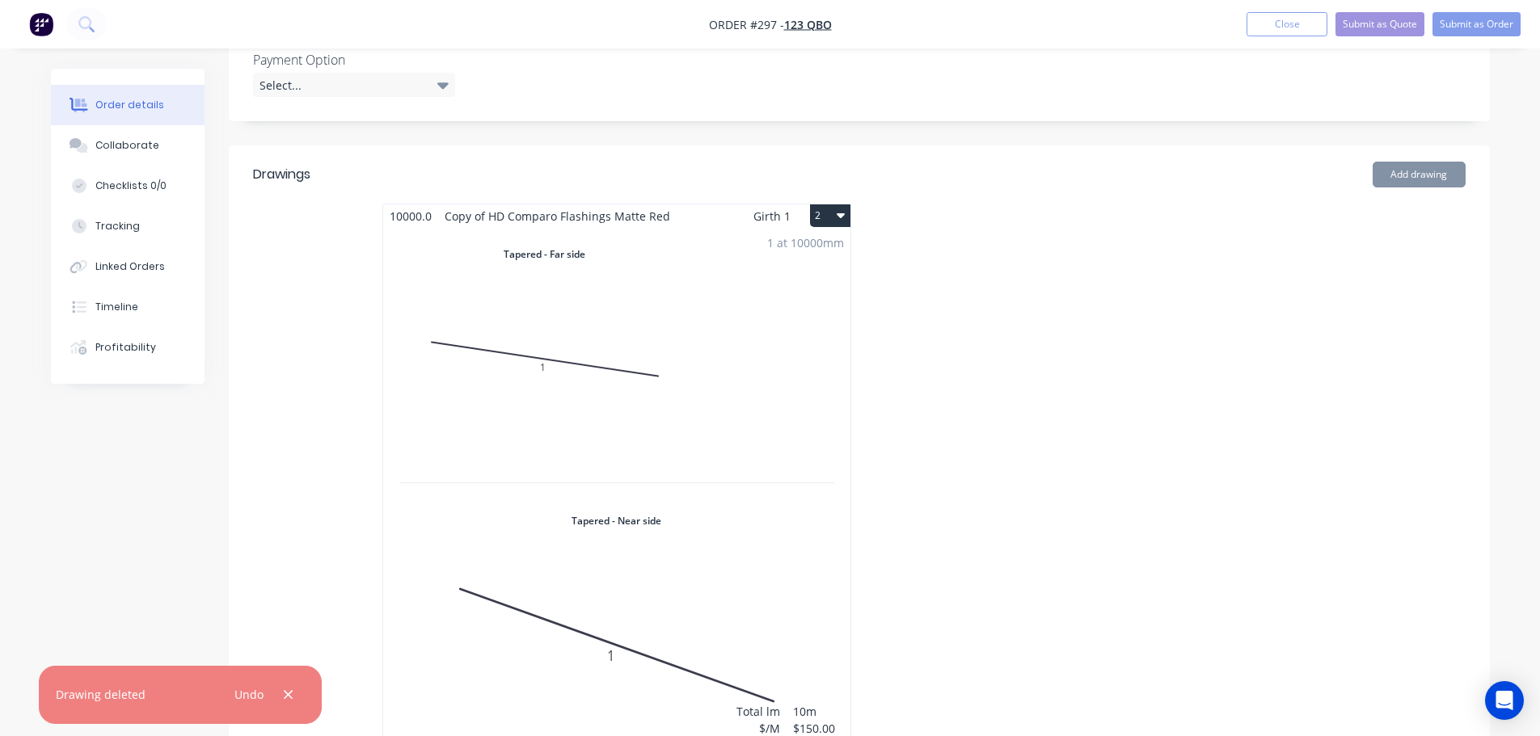
click at [842, 217] on icon "button" at bounding box center [841, 215] width 8 height 5
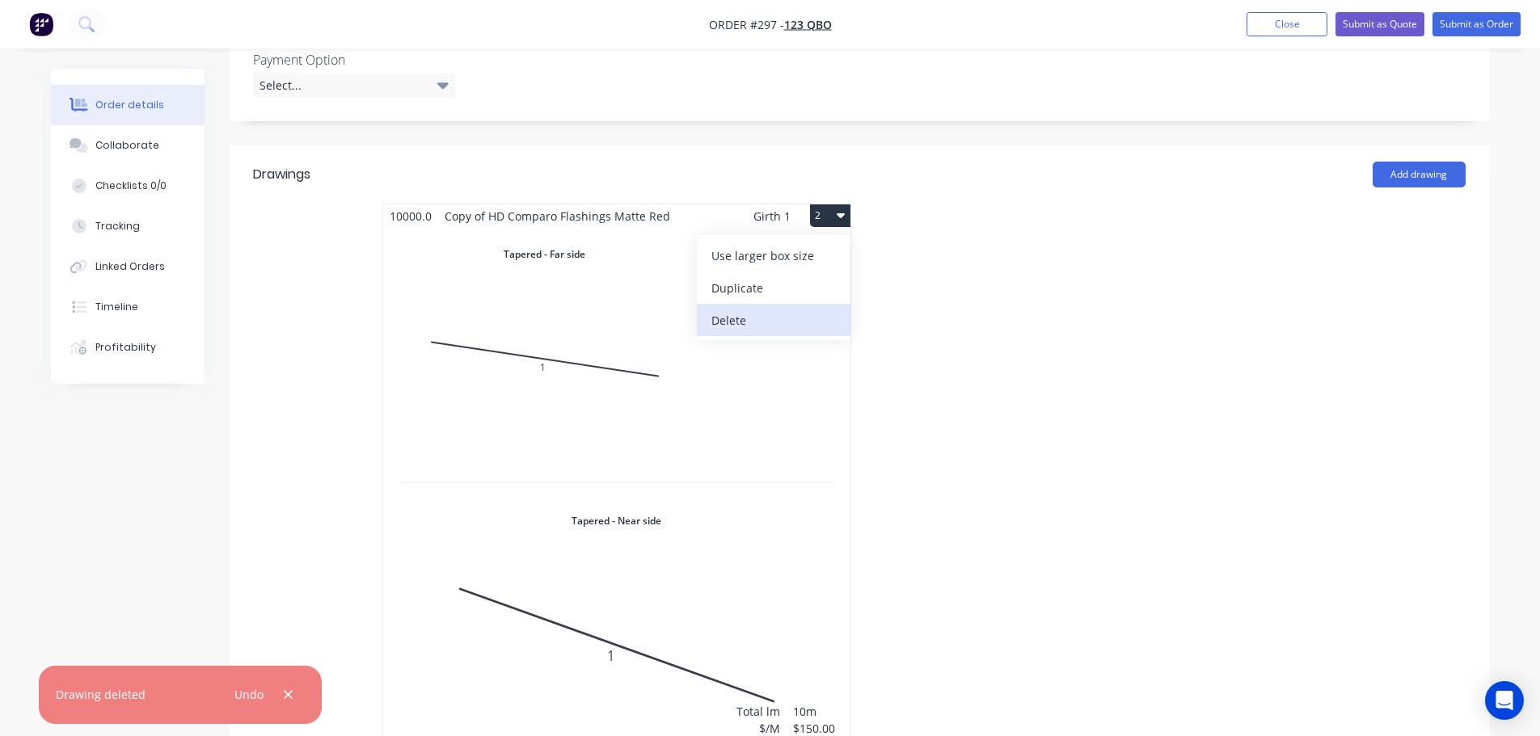
click at [801, 319] on div "Delete" at bounding box center [773, 320] width 124 height 23
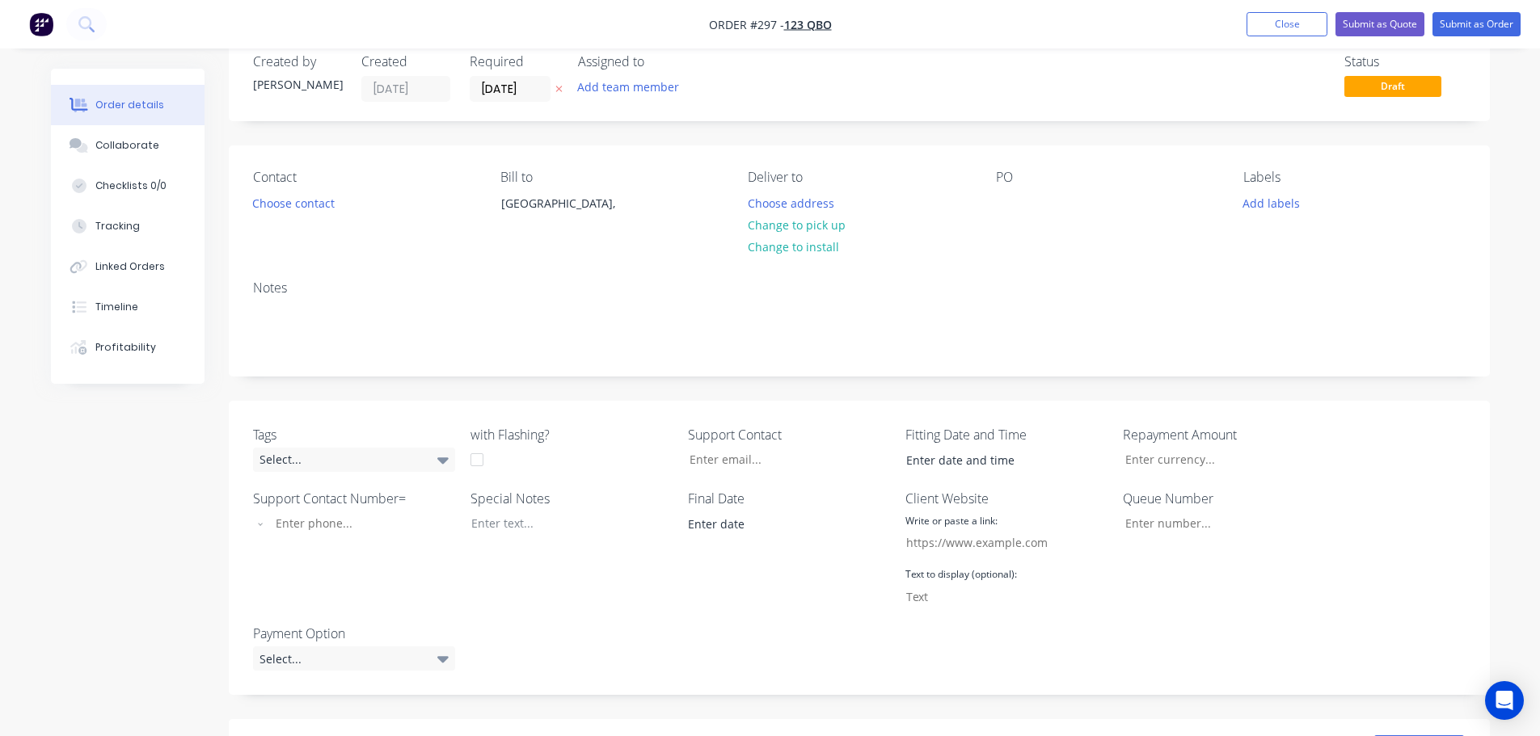
scroll to position [519, 0]
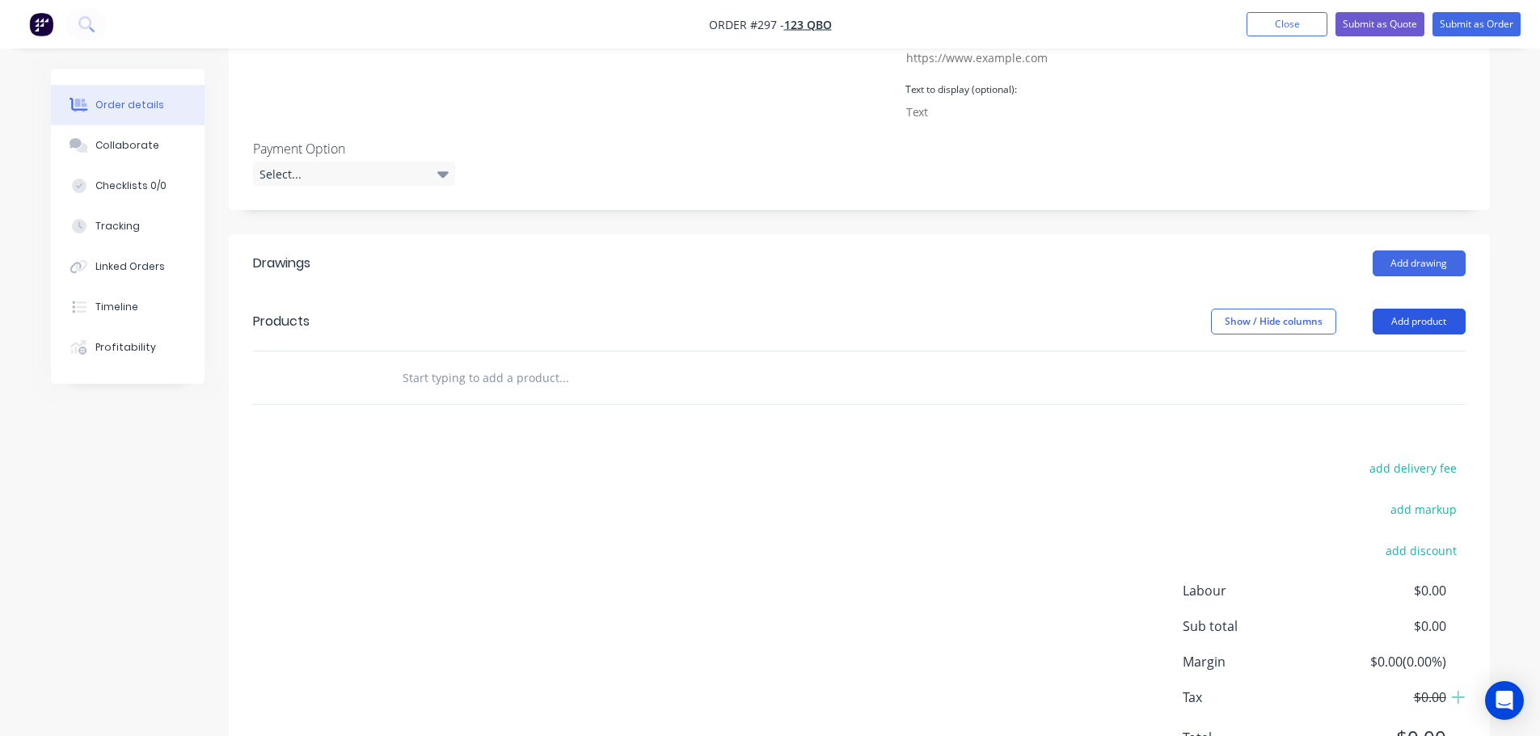
click at [1456, 323] on button "Add product" at bounding box center [1419, 322] width 93 height 26
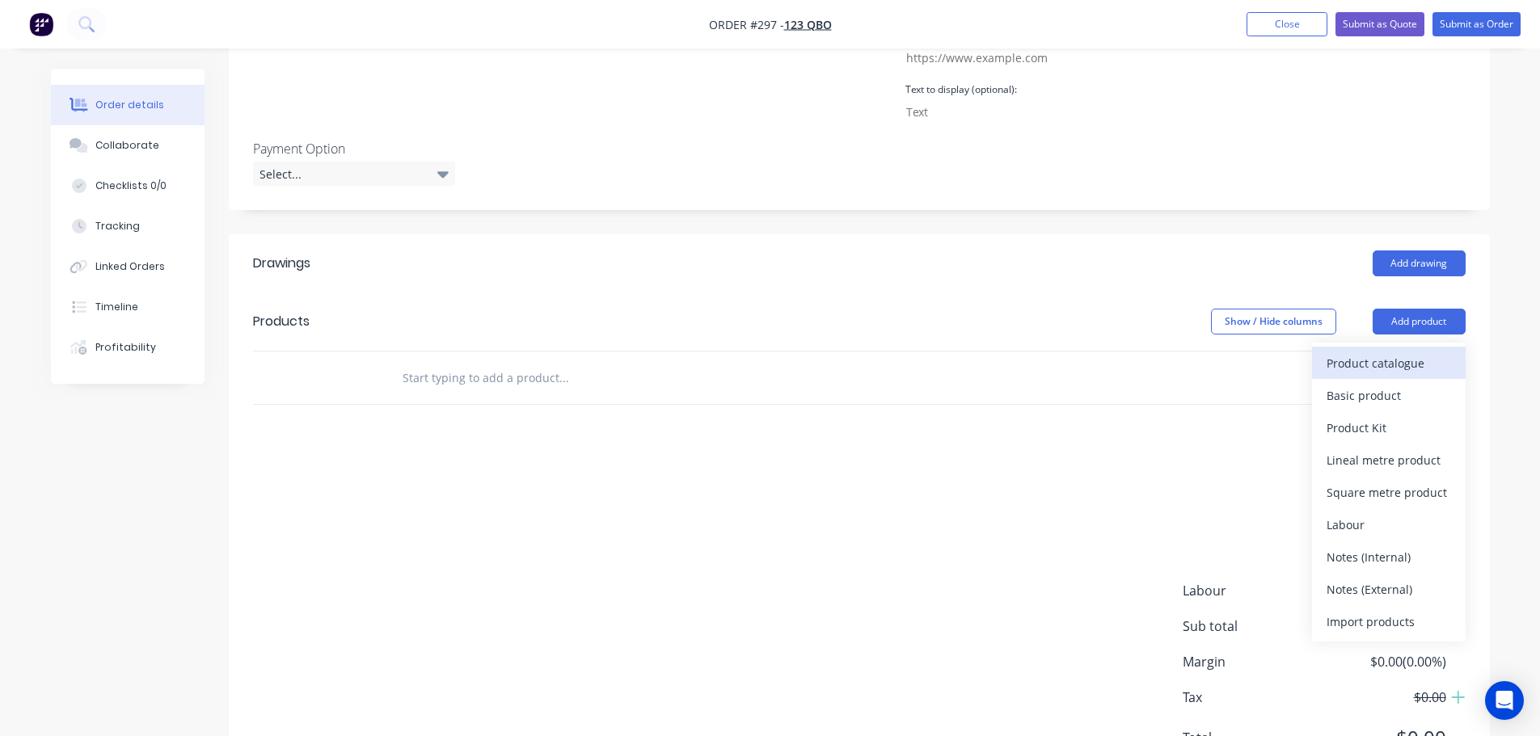
click at [1408, 362] on div "Product catalogue" at bounding box center [1389, 363] width 124 height 23
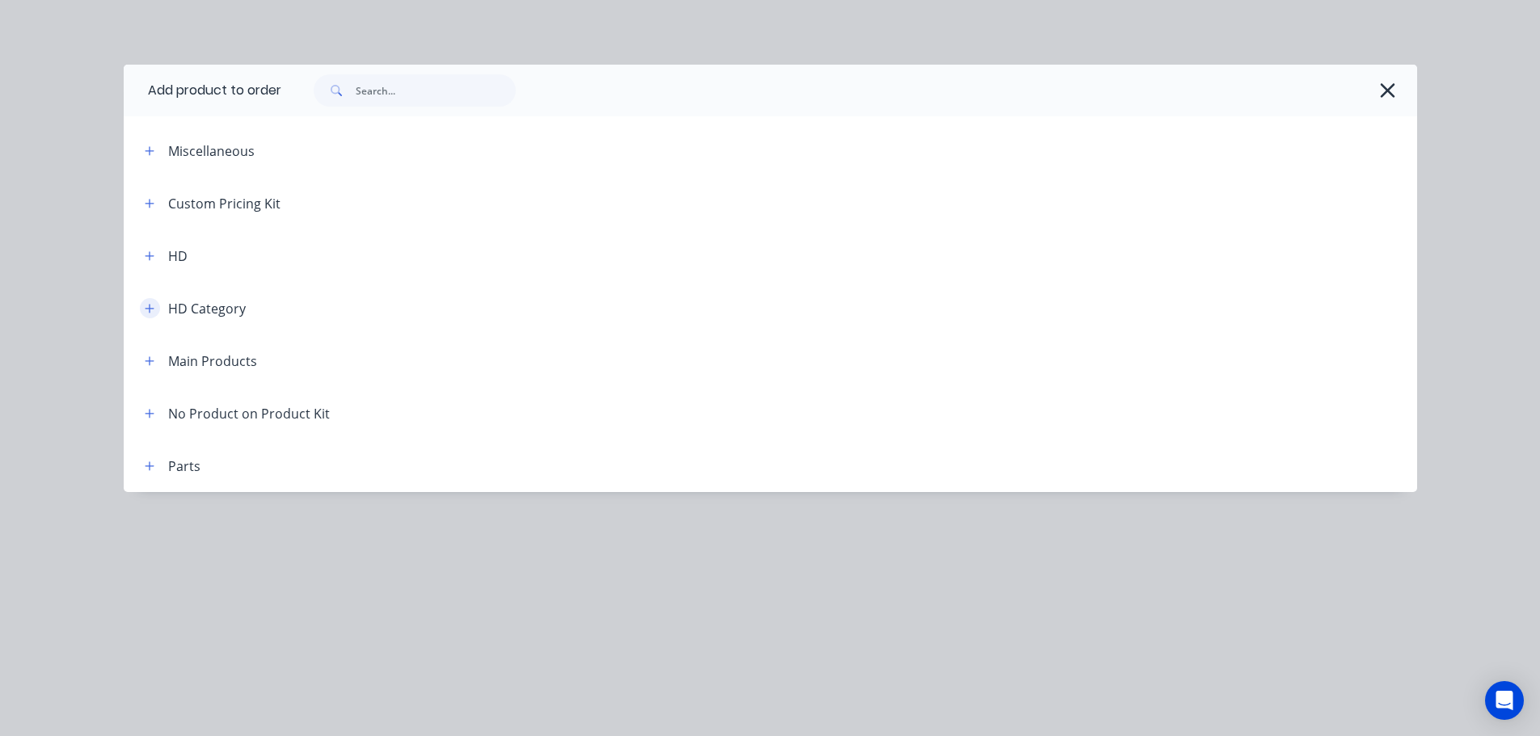
click at [158, 309] on button "button" at bounding box center [150, 308] width 20 height 20
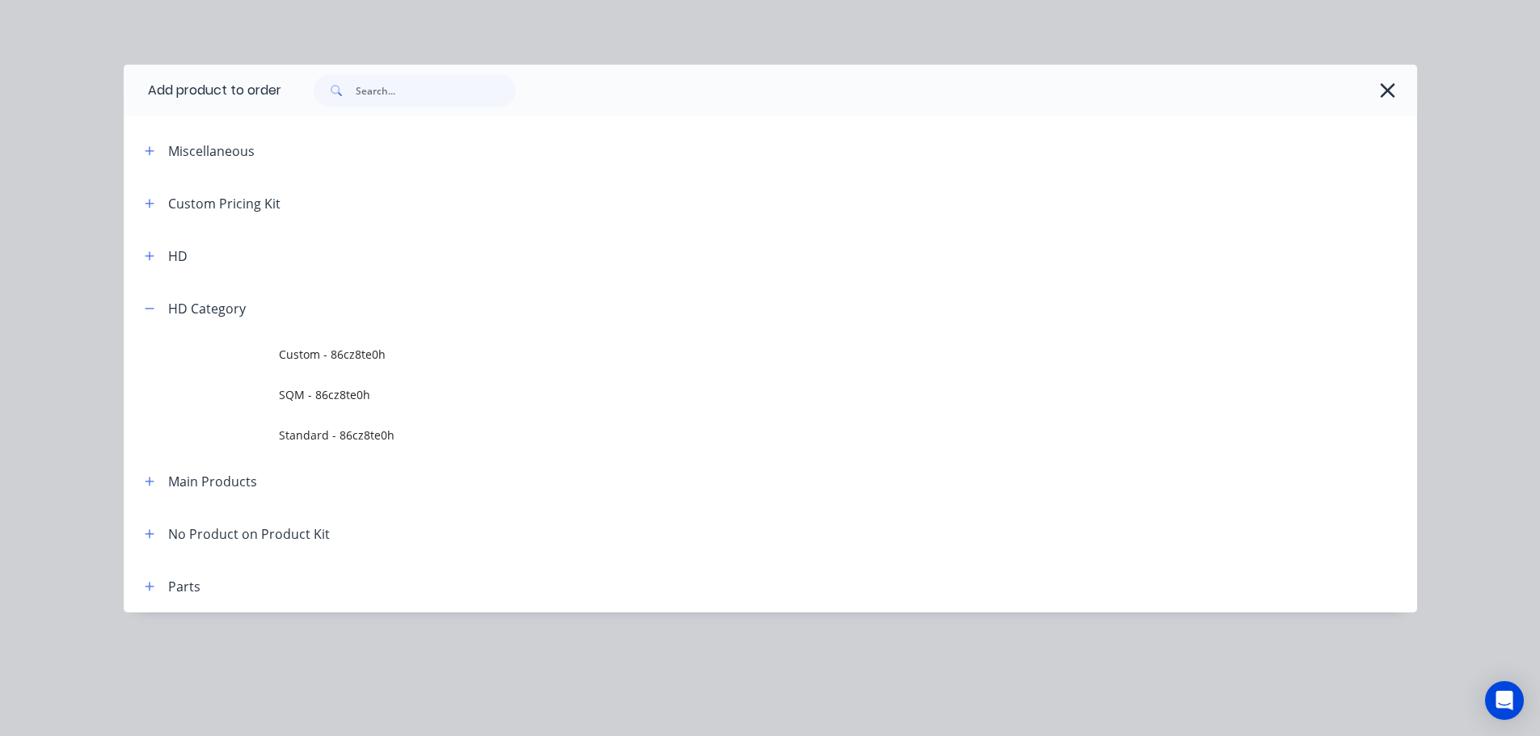
click at [160, 308] on div "HD Category" at bounding box center [189, 308] width 114 height 20
click at [147, 308] on icon "button" at bounding box center [149, 308] width 9 height 1
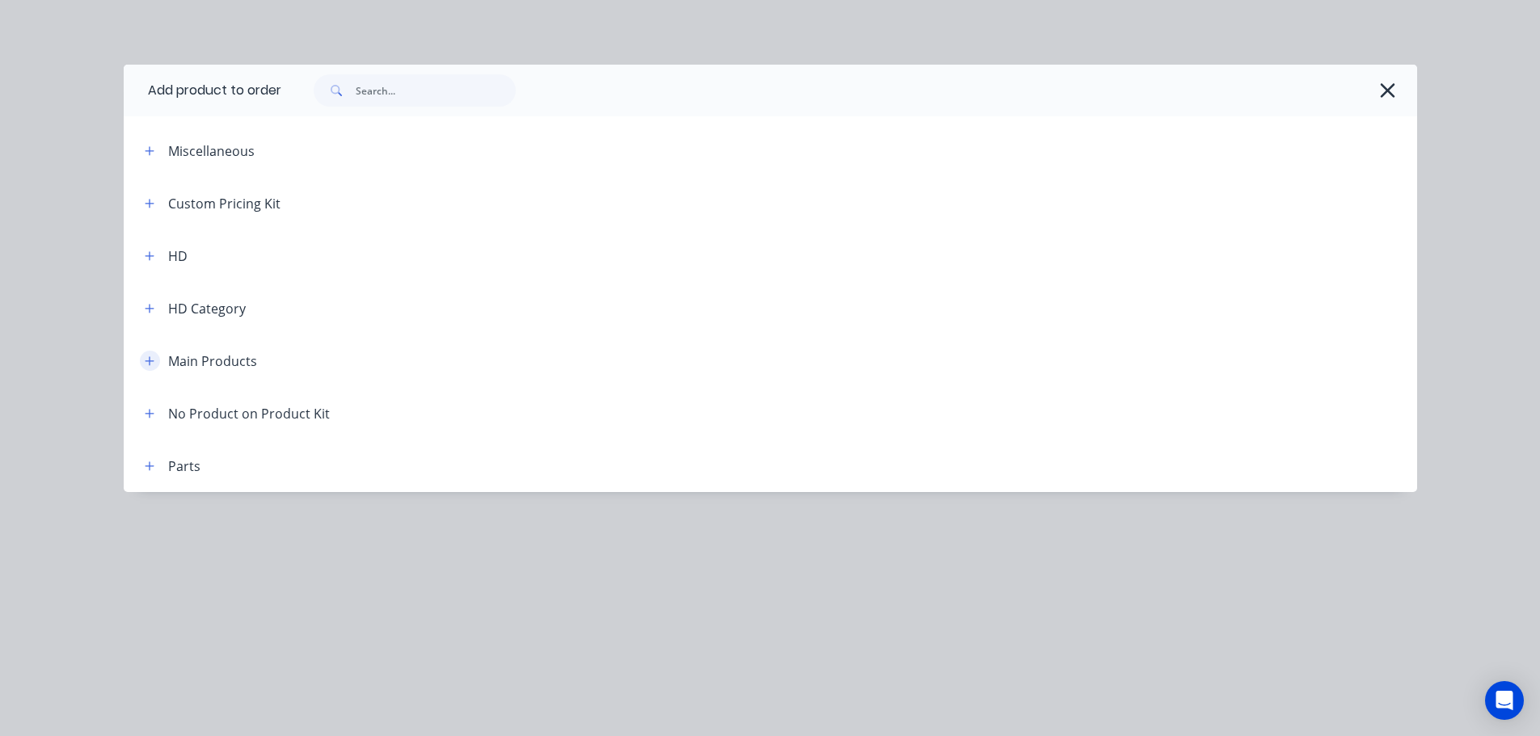
click at [153, 361] on icon "button" at bounding box center [149, 361] width 9 height 9
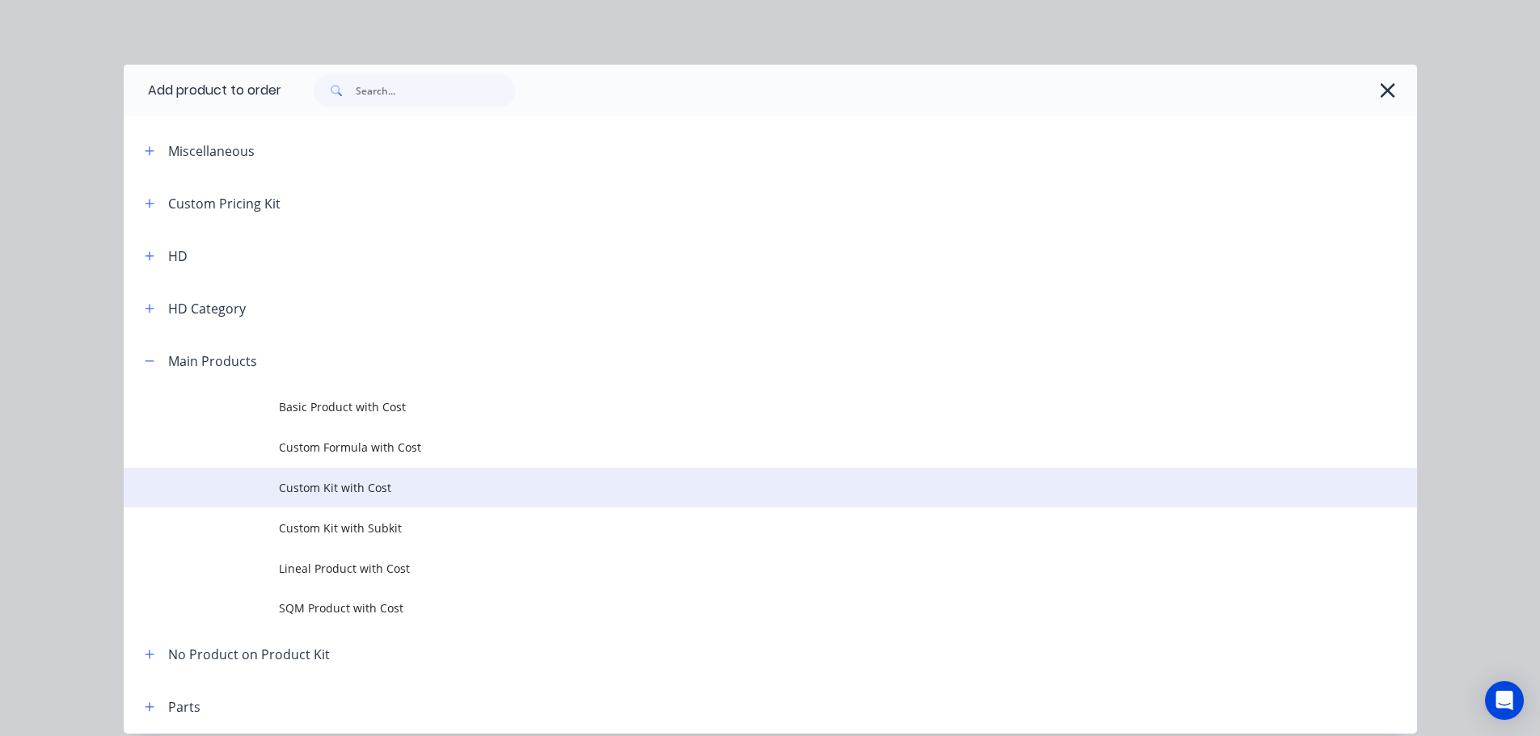
click at [370, 489] on span "Custom Kit with Cost" at bounding box center [734, 487] width 910 height 17
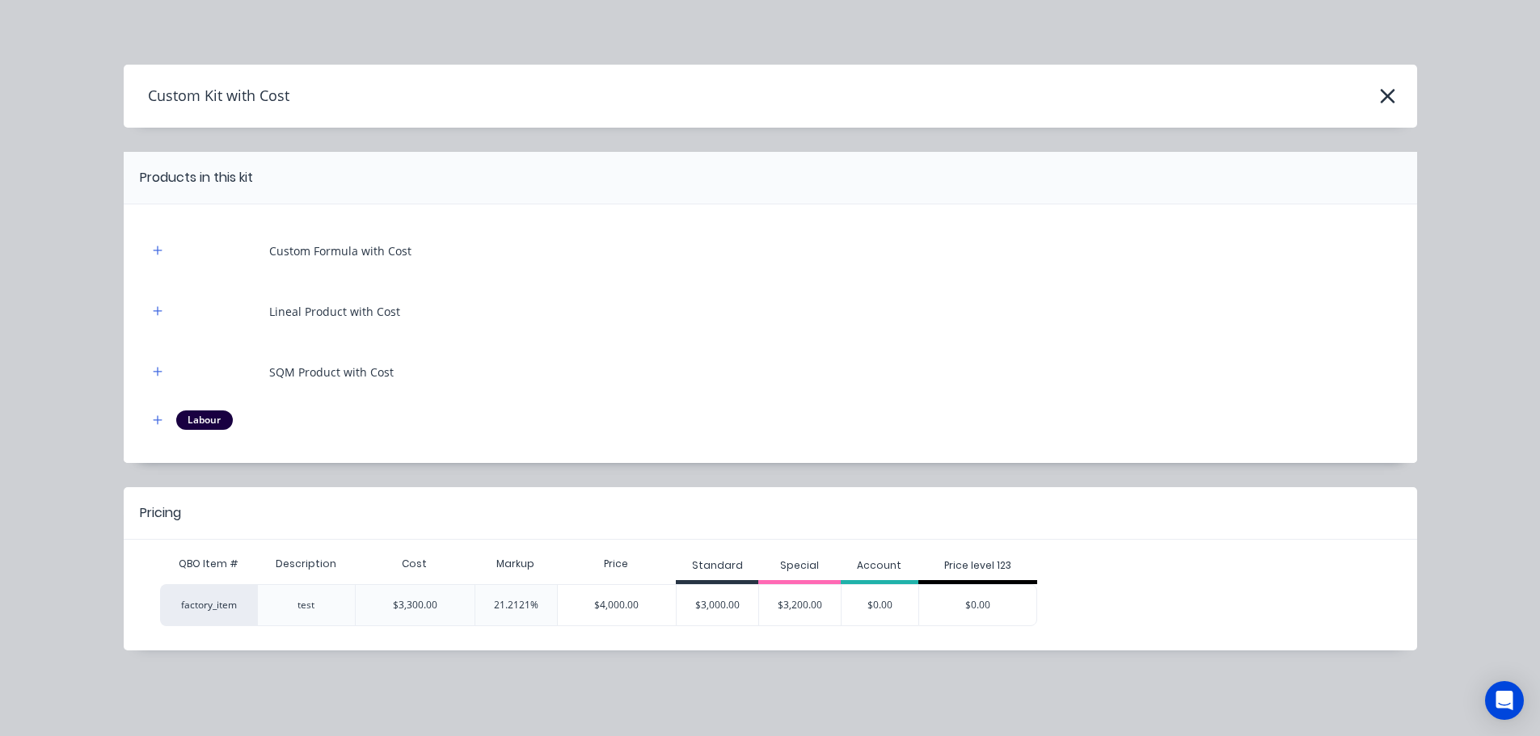
click at [641, 606] on div "$4,000.00" at bounding box center [617, 605] width 119 height 40
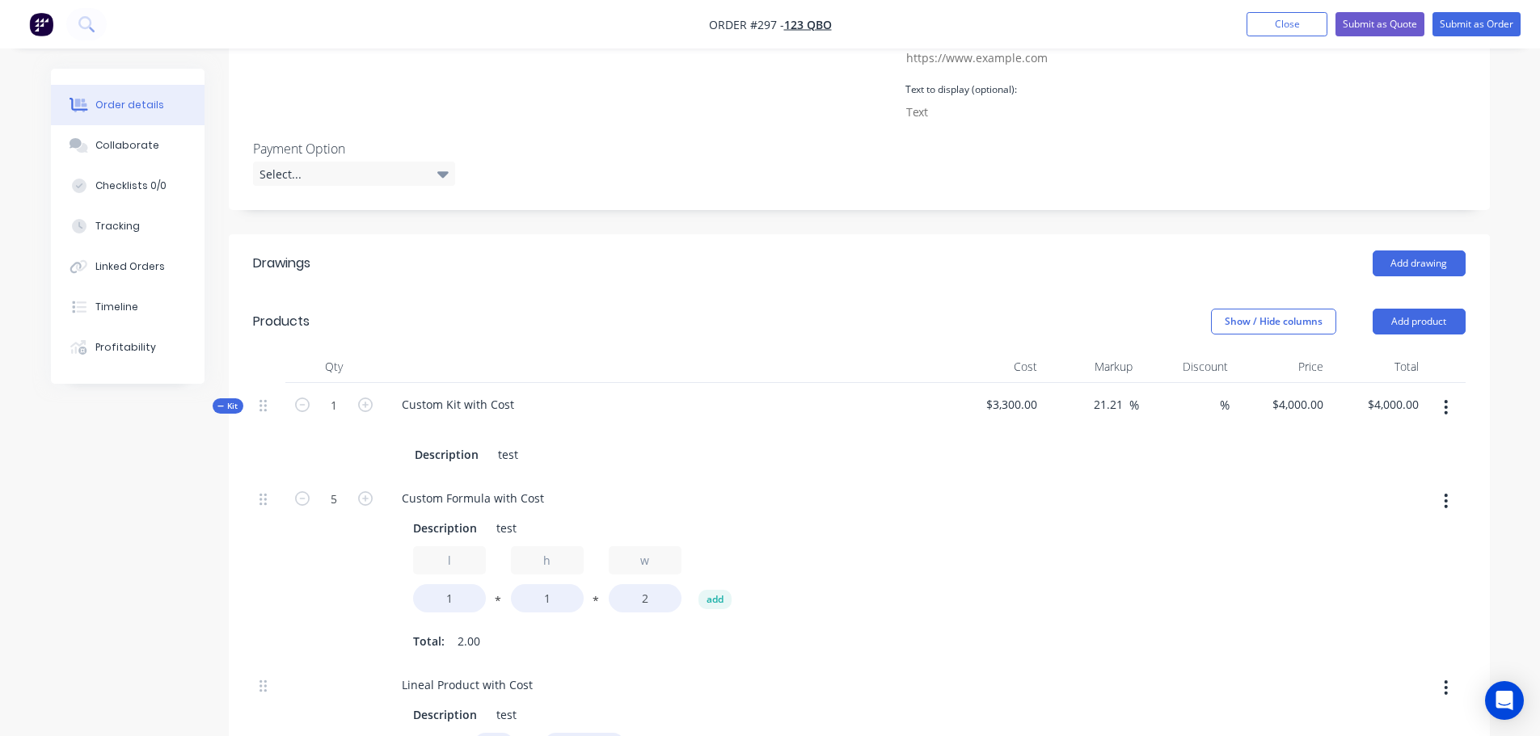
click at [1447, 408] on icon "button" at bounding box center [1446, 407] width 3 height 15
click at [1389, 459] on div "Add product to kit" at bounding box center [1389, 449] width 124 height 23
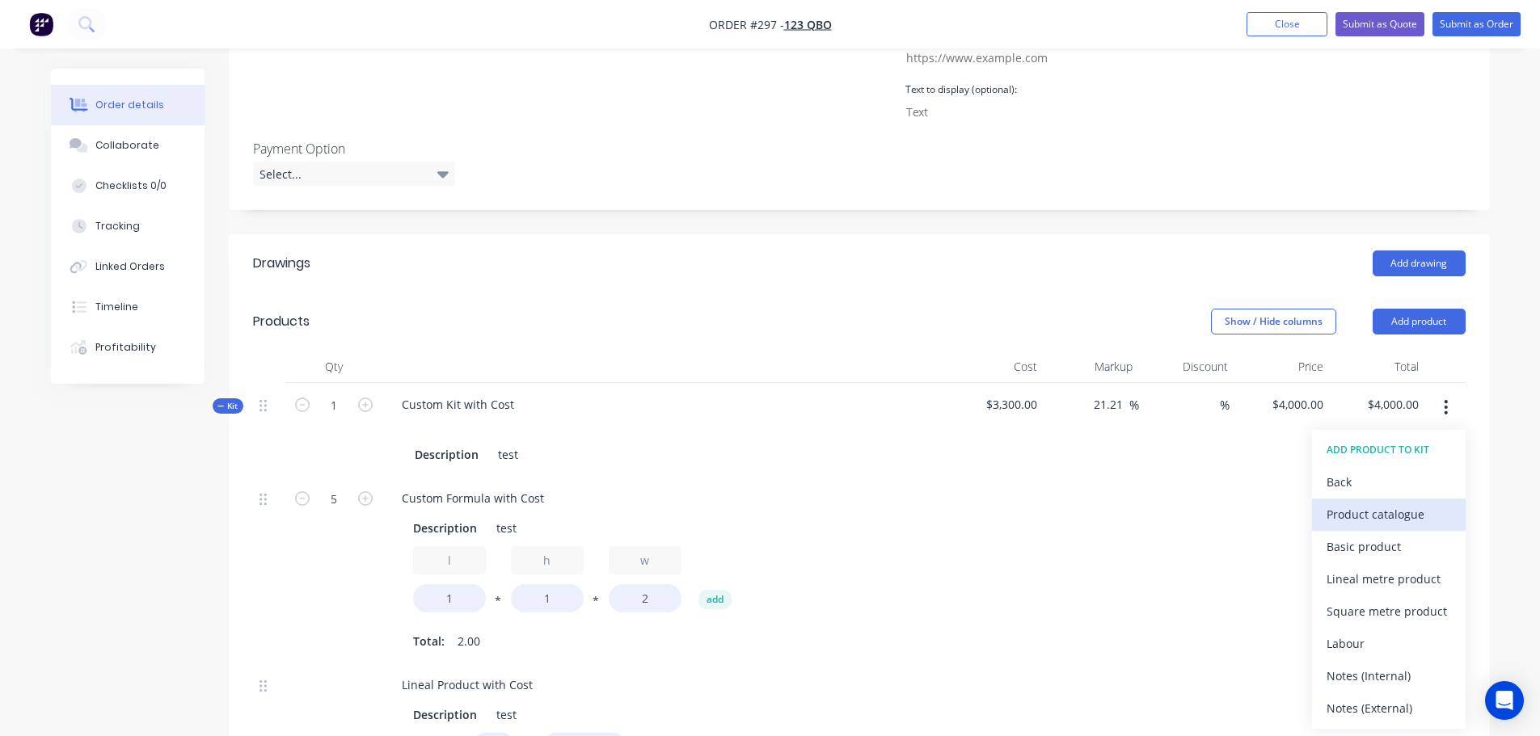
click at [1384, 509] on div "Product catalogue" at bounding box center [1389, 514] width 124 height 23
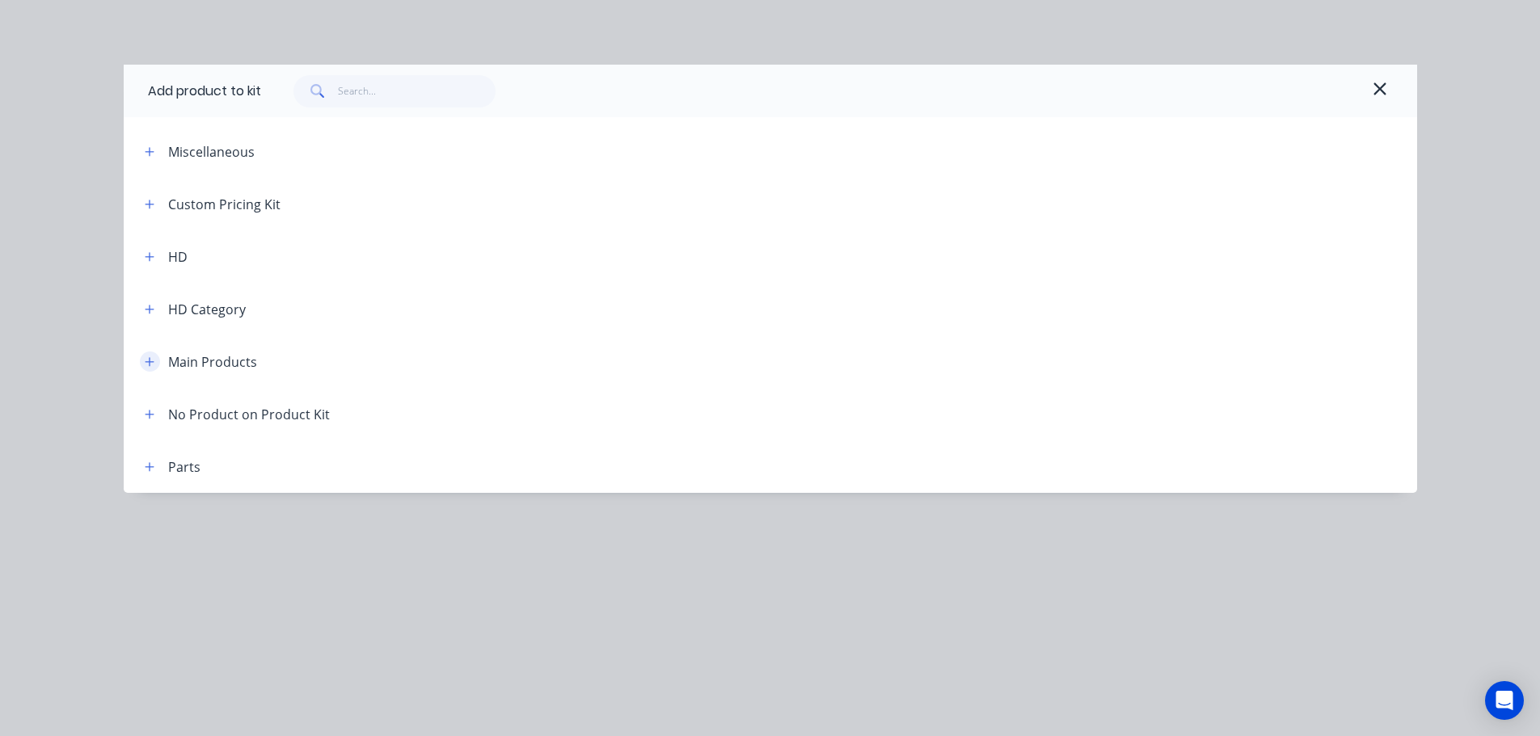
click at [146, 365] on icon "button" at bounding box center [150, 362] width 10 height 11
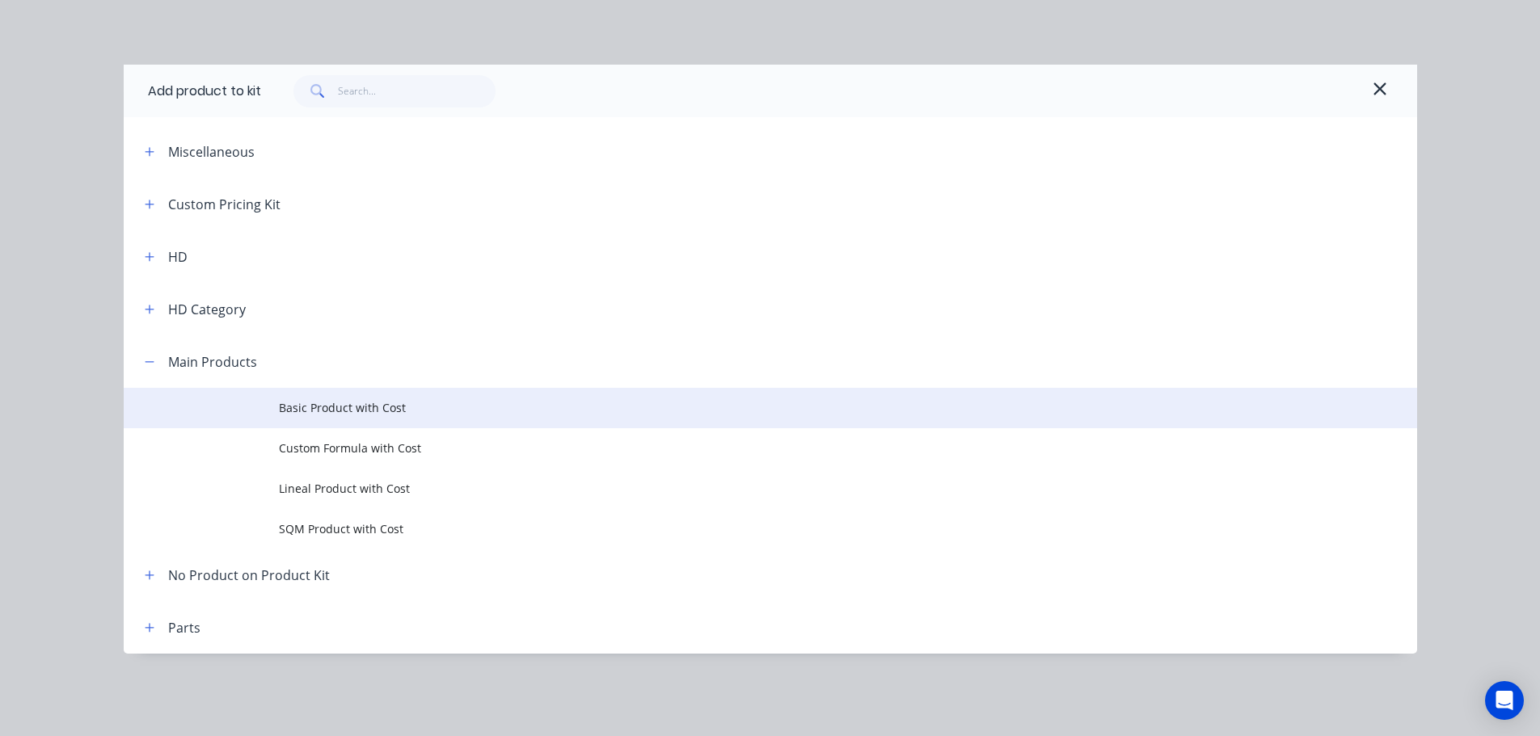
click at [320, 408] on span "Basic Product with Cost" at bounding box center [734, 407] width 910 height 17
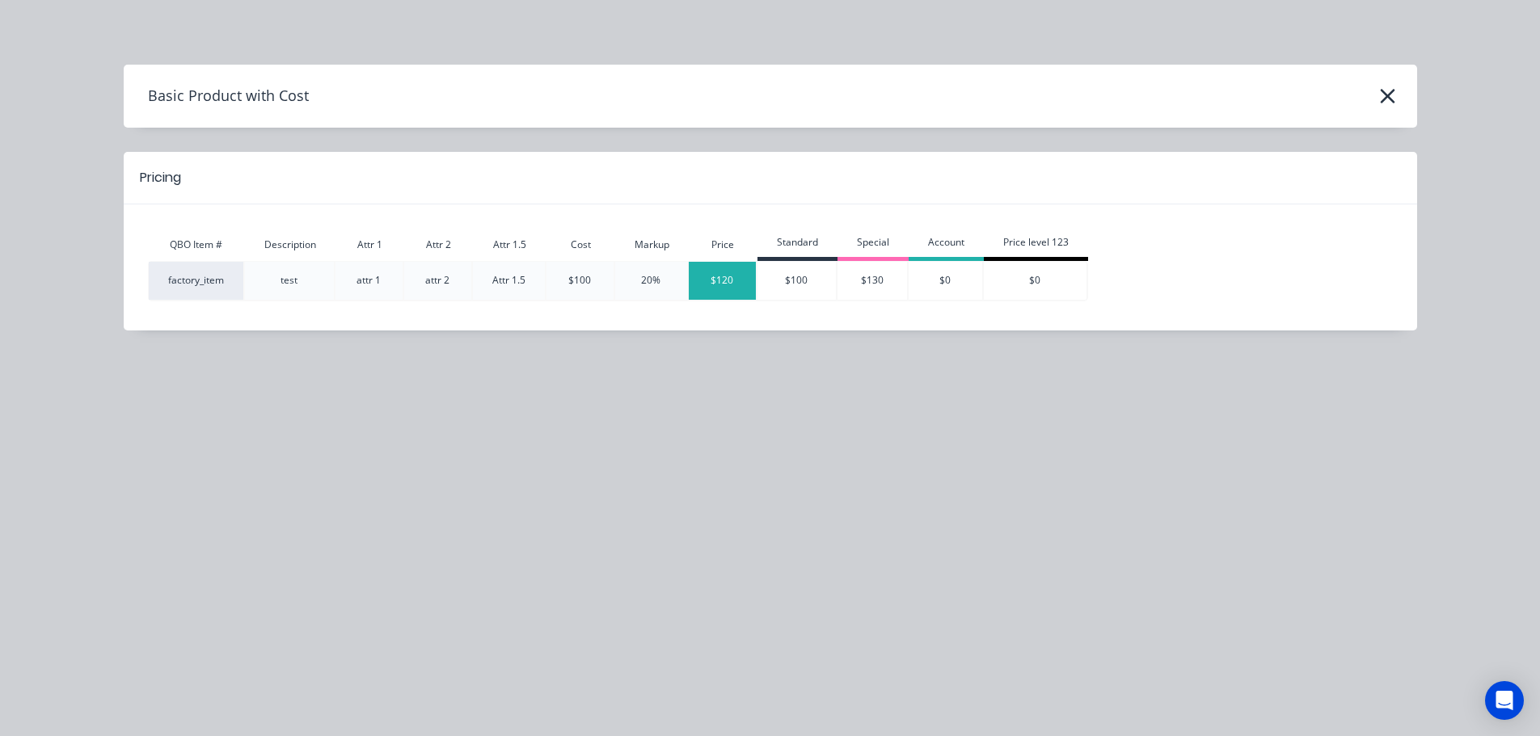
type input "$4,121.2121"
type input "$4,121.21"
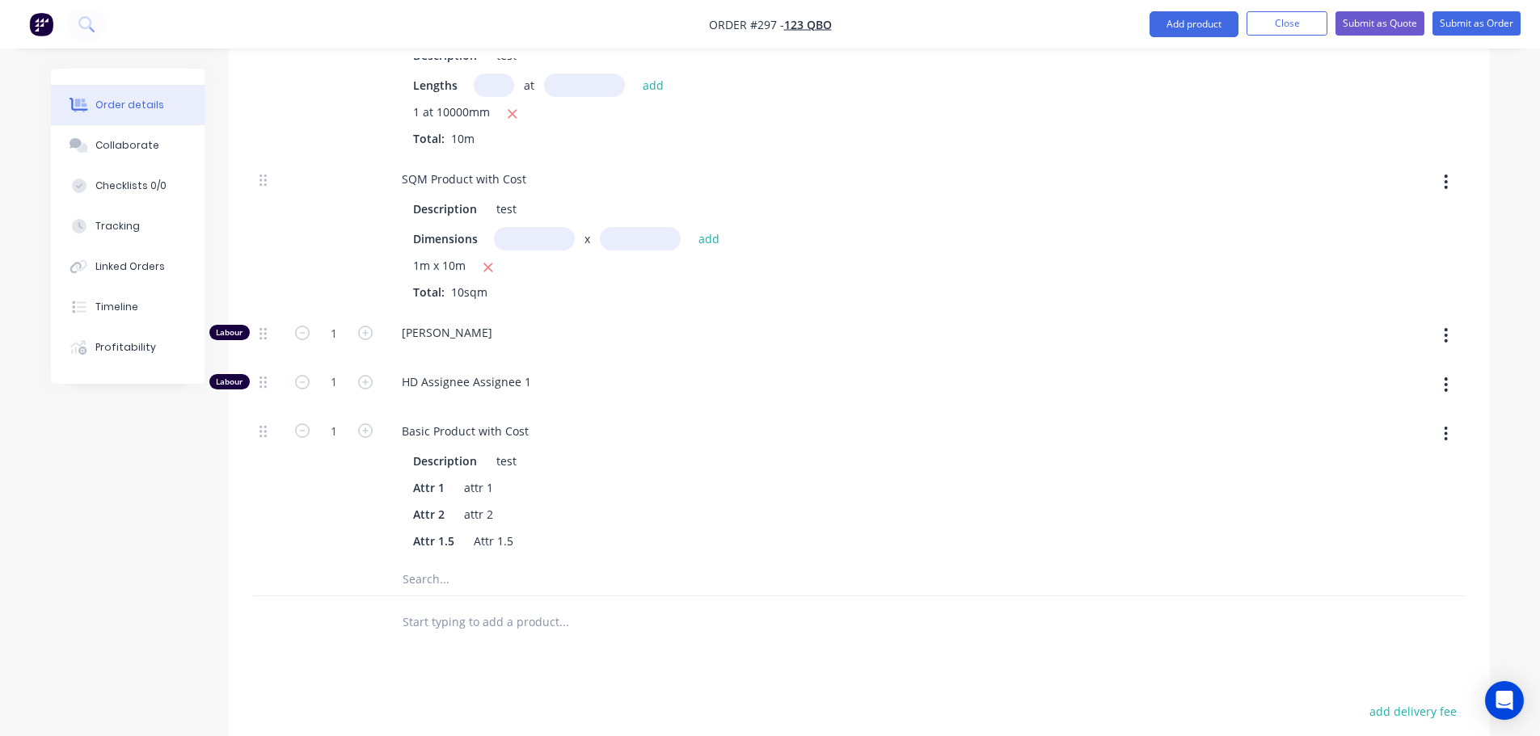
scroll to position [1327, 0]
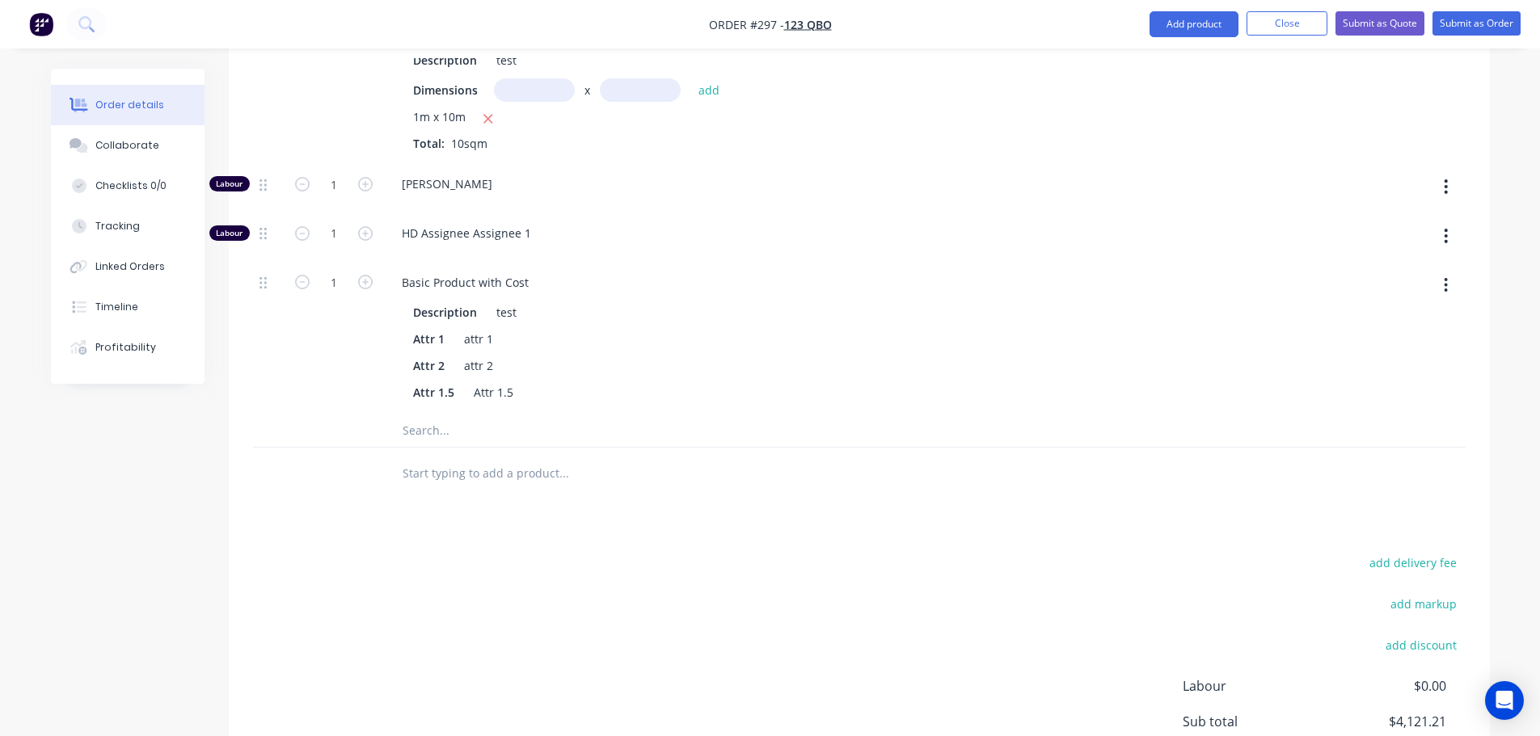
drag, startPoint x: 1446, startPoint y: 187, endPoint x: 1441, endPoint y: 199, distance: 13.4
click at [1448, 187] on icon "button" at bounding box center [1446, 187] width 4 height 18
click at [1378, 287] on div "Delete" at bounding box center [1389, 293] width 124 height 23
type input "$3,939.3939"
type input "$3,939.39"
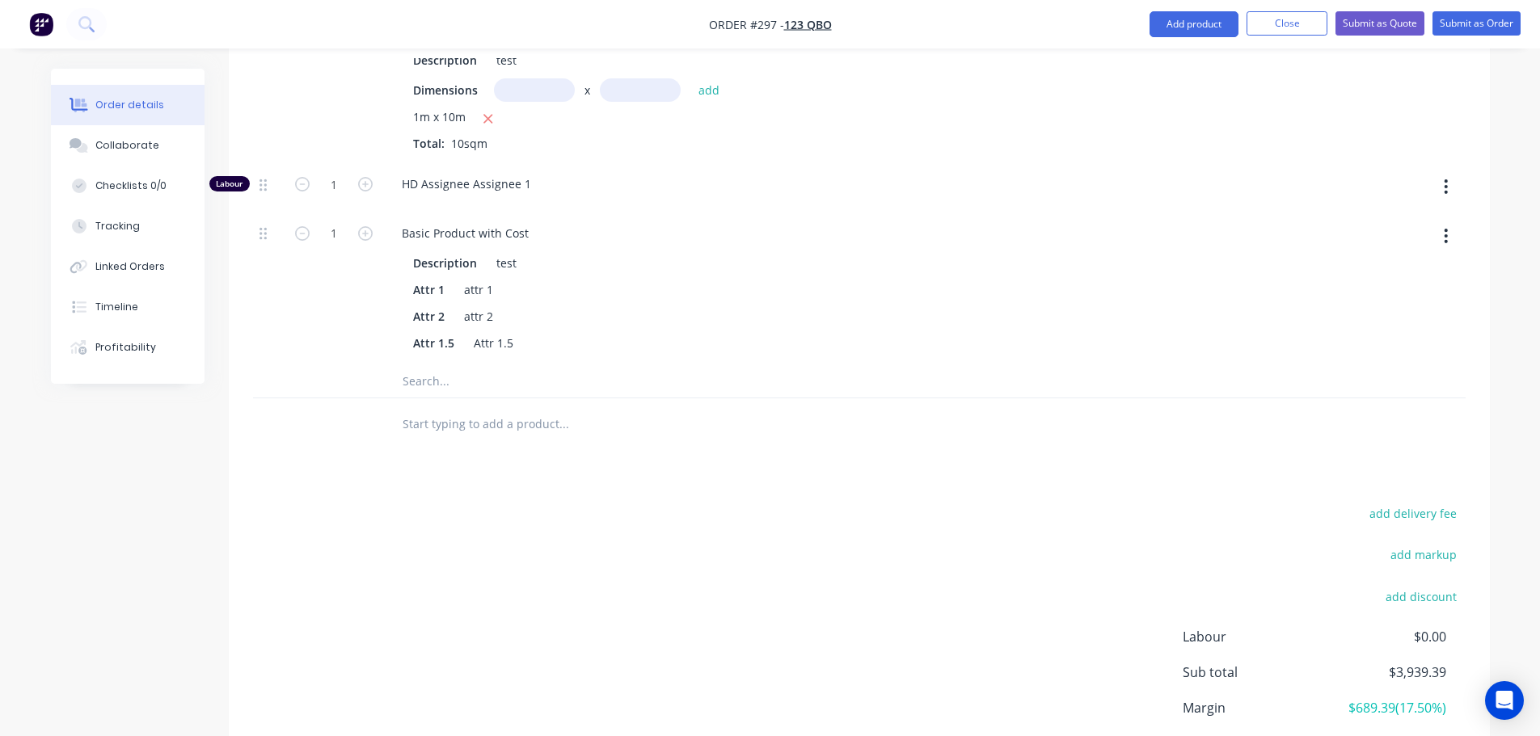
drag, startPoint x: 1450, startPoint y: 187, endPoint x: 1446, endPoint y: 200, distance: 13.3
click at [1450, 186] on button "button" at bounding box center [1446, 186] width 38 height 29
drag, startPoint x: 1398, startPoint y: 293, endPoint x: 1402, endPoint y: 265, distance: 27.8
click at [1397, 293] on div "Delete" at bounding box center [1389, 293] width 124 height 23
type input "$3,757.5758"
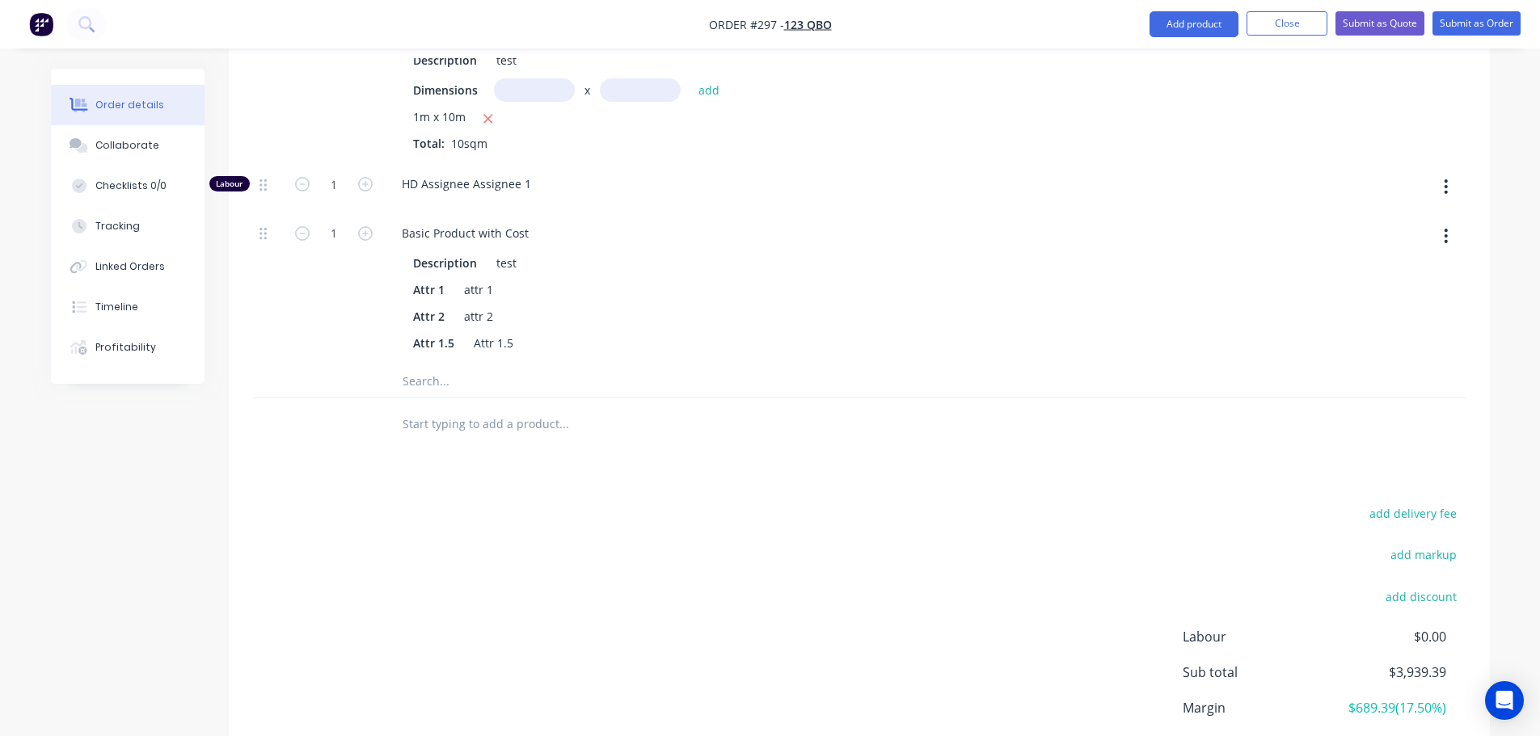
type input "$3,757.58"
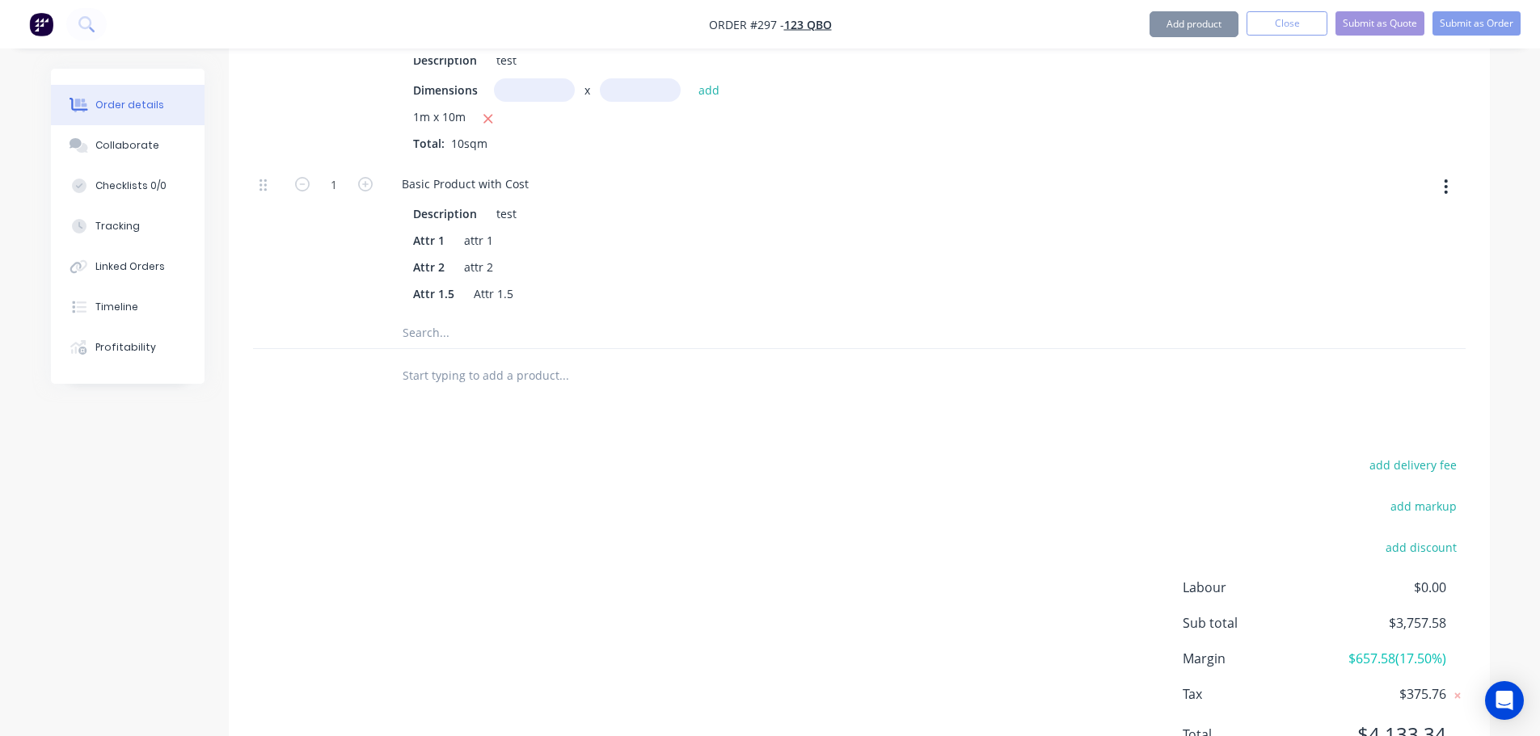
click at [1447, 188] on icon "button" at bounding box center [1446, 187] width 4 height 18
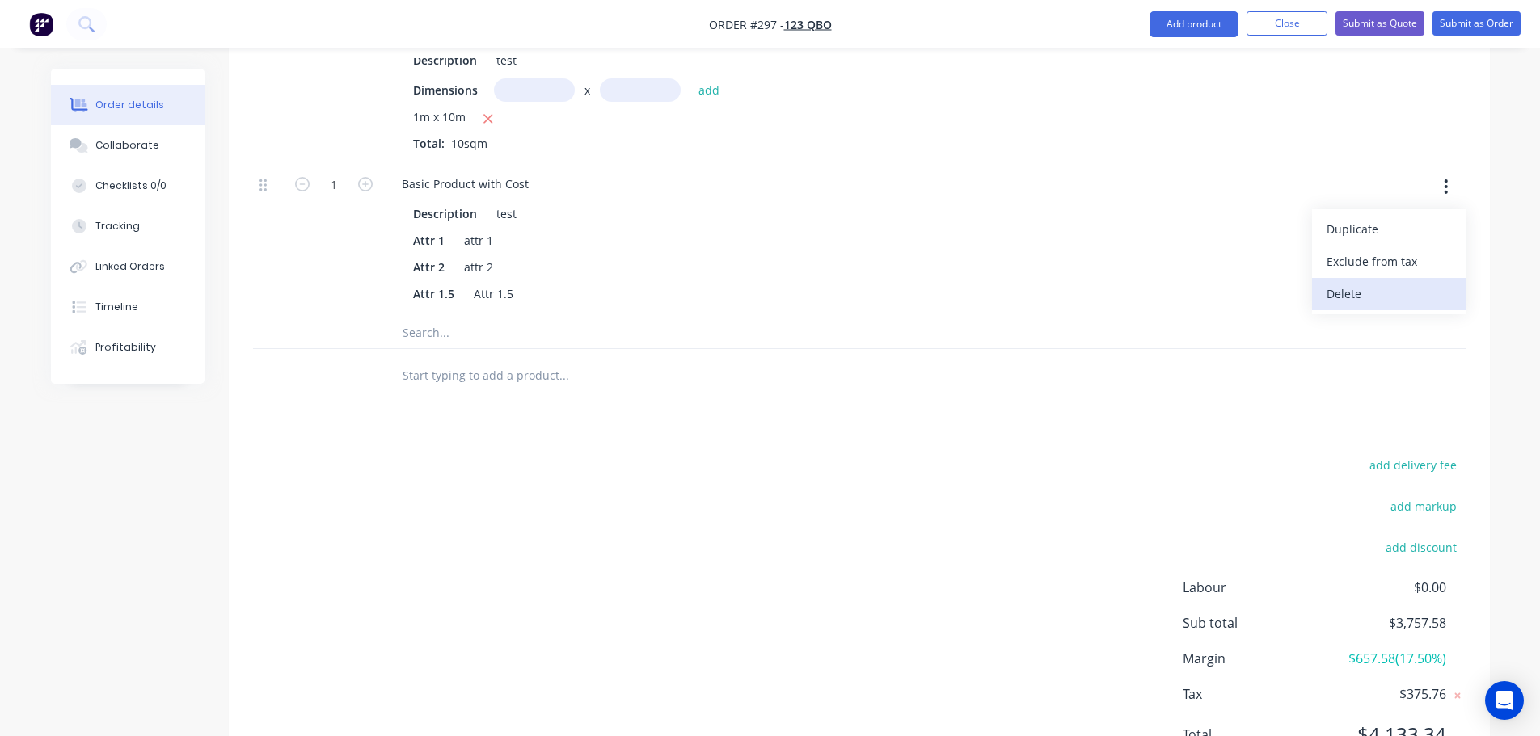
click at [1359, 293] on div "Delete" at bounding box center [1389, 293] width 124 height 23
type input "$3,636.3636"
type input "$3,636.36"
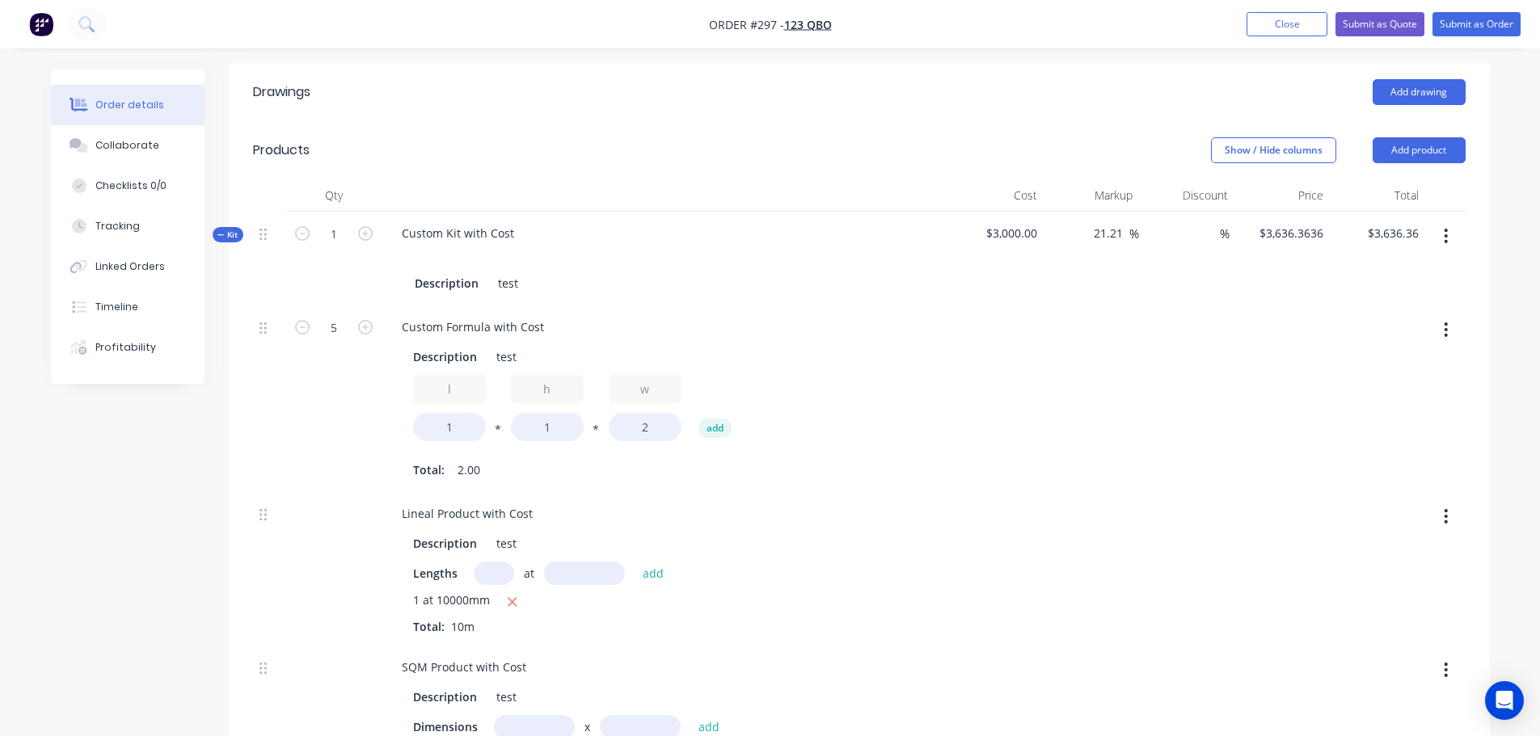
scroll to position [686, 0]
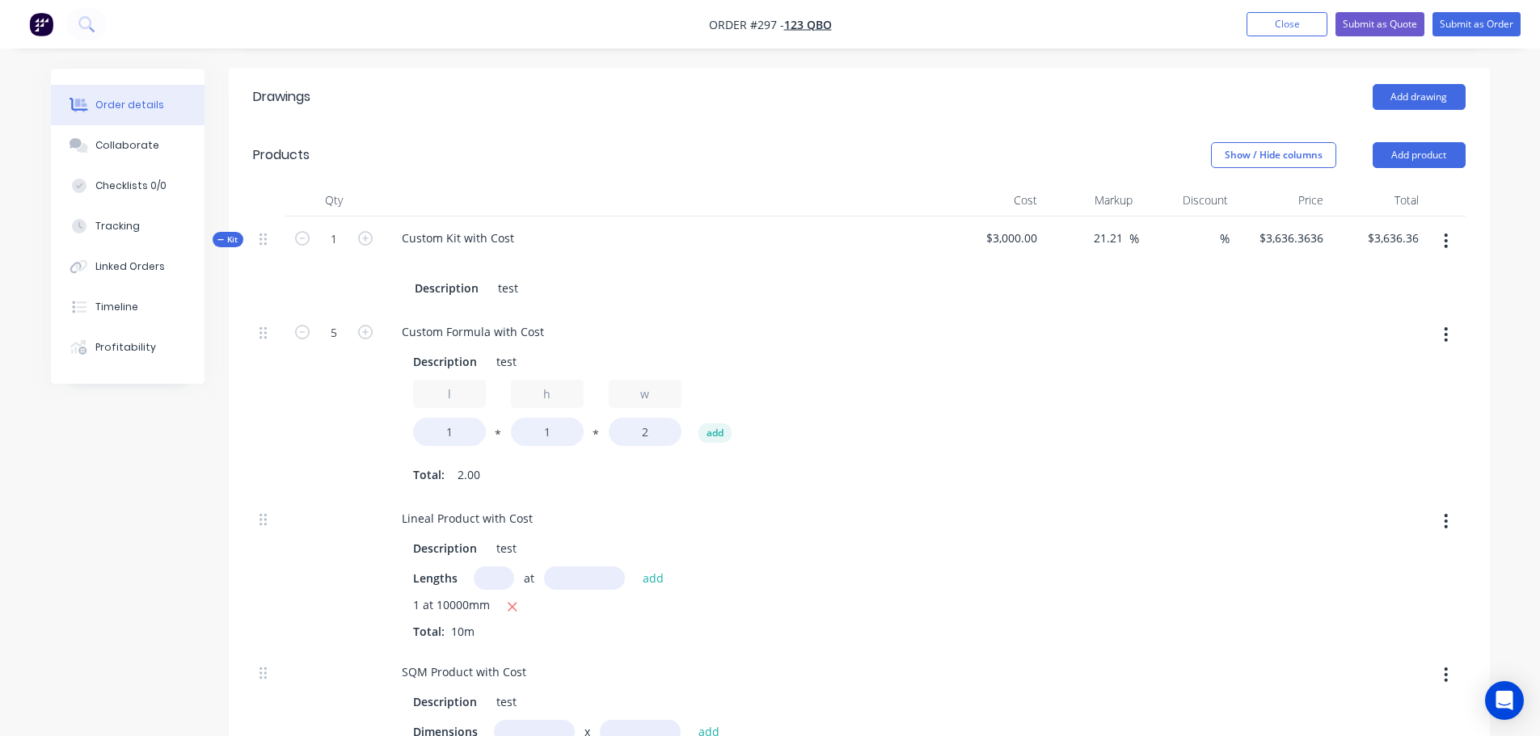
drag, startPoint x: 1447, startPoint y: 329, endPoint x: 1437, endPoint y: 346, distance: 20.0
click at [1447, 328] on icon "button" at bounding box center [1446, 334] width 3 height 15
click at [1384, 443] on div "Delete" at bounding box center [1389, 441] width 124 height 23
type input "$2,424.2424"
type input "$2,424.24"
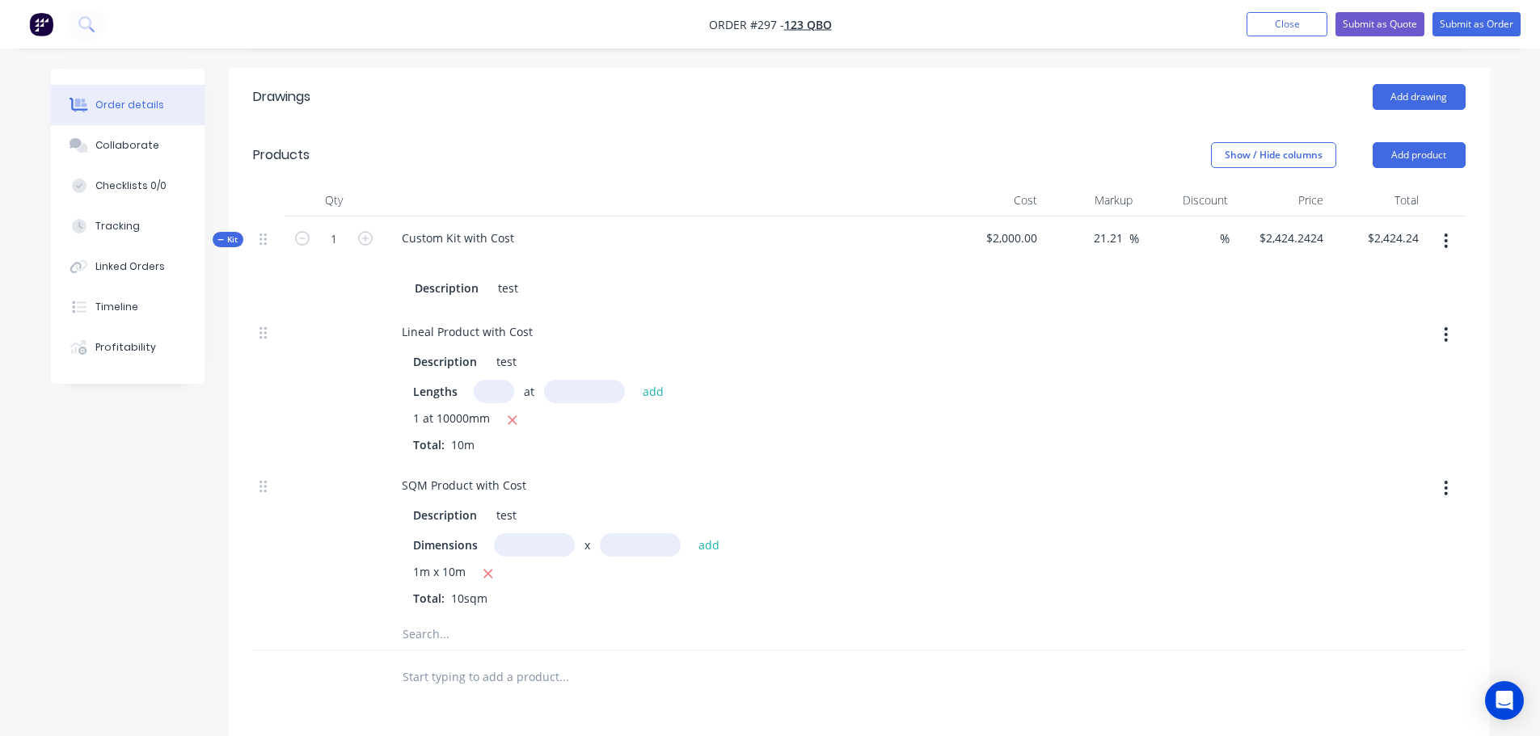
click at [1437, 334] on button "button" at bounding box center [1446, 334] width 38 height 29
click at [1360, 447] on div "Delete" at bounding box center [1389, 441] width 124 height 23
type input "$1,212.1212"
type input "$1,212.12"
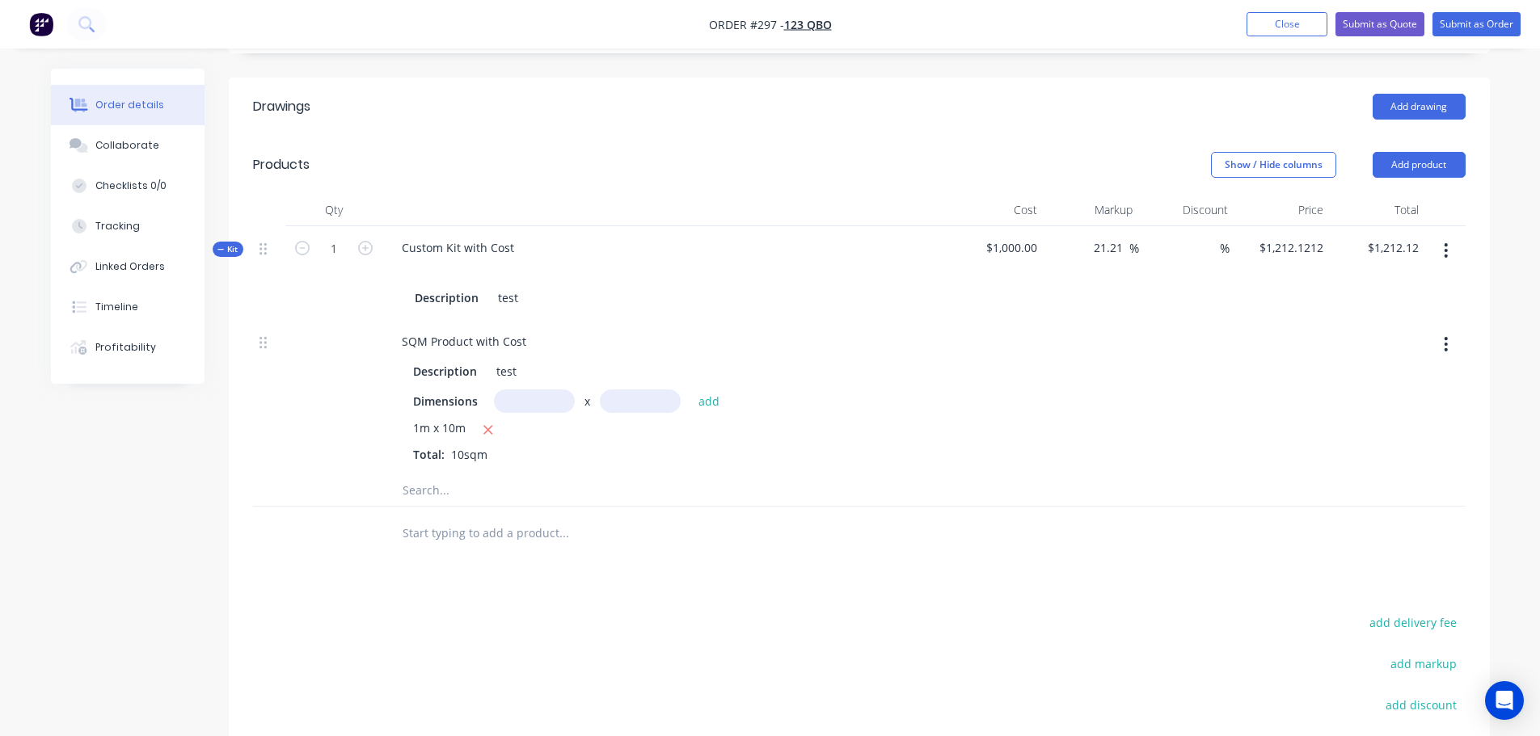
scroll to position [669, 0]
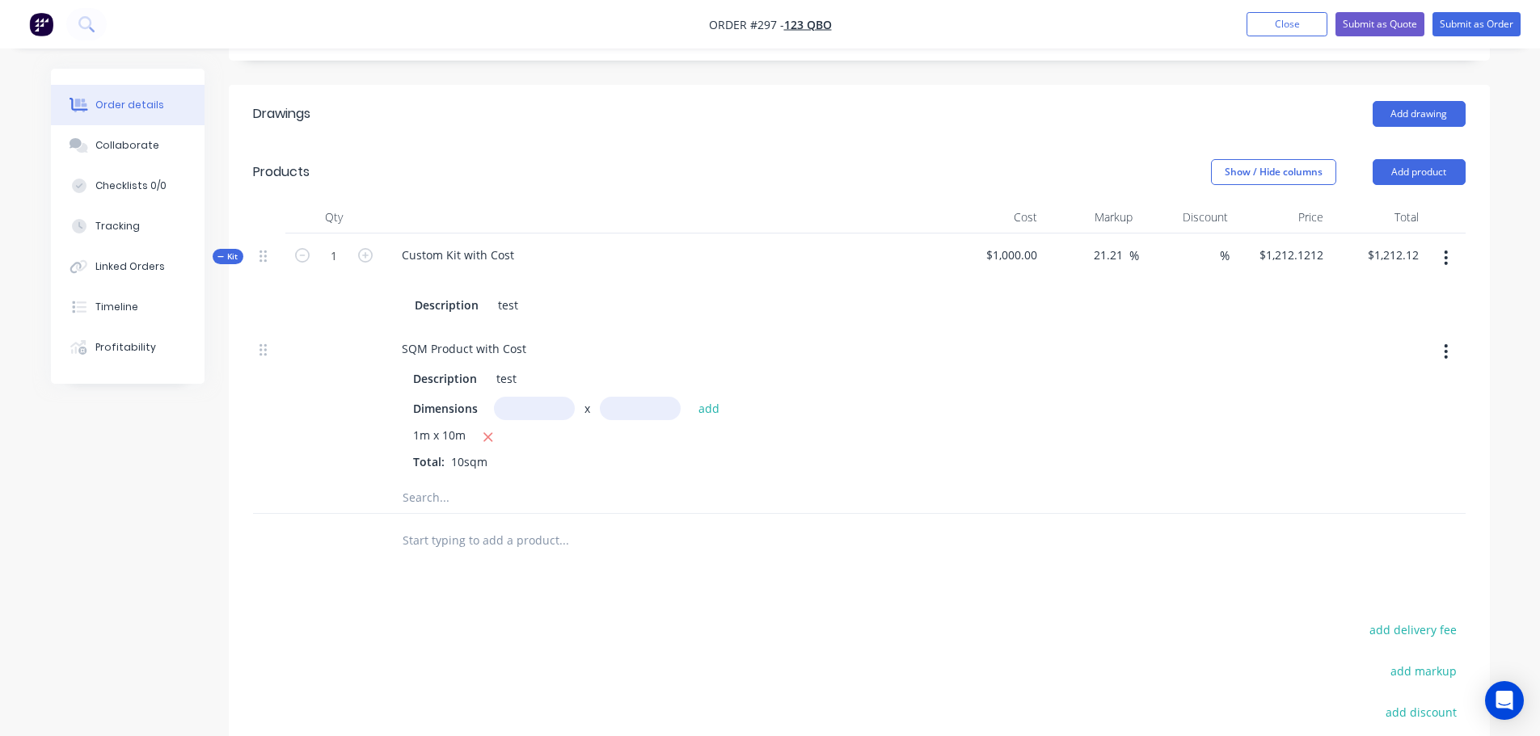
click at [1450, 361] on button "button" at bounding box center [1446, 351] width 38 height 29
click at [1360, 462] on div "Delete" at bounding box center [1389, 458] width 124 height 23
type input "$0.00"
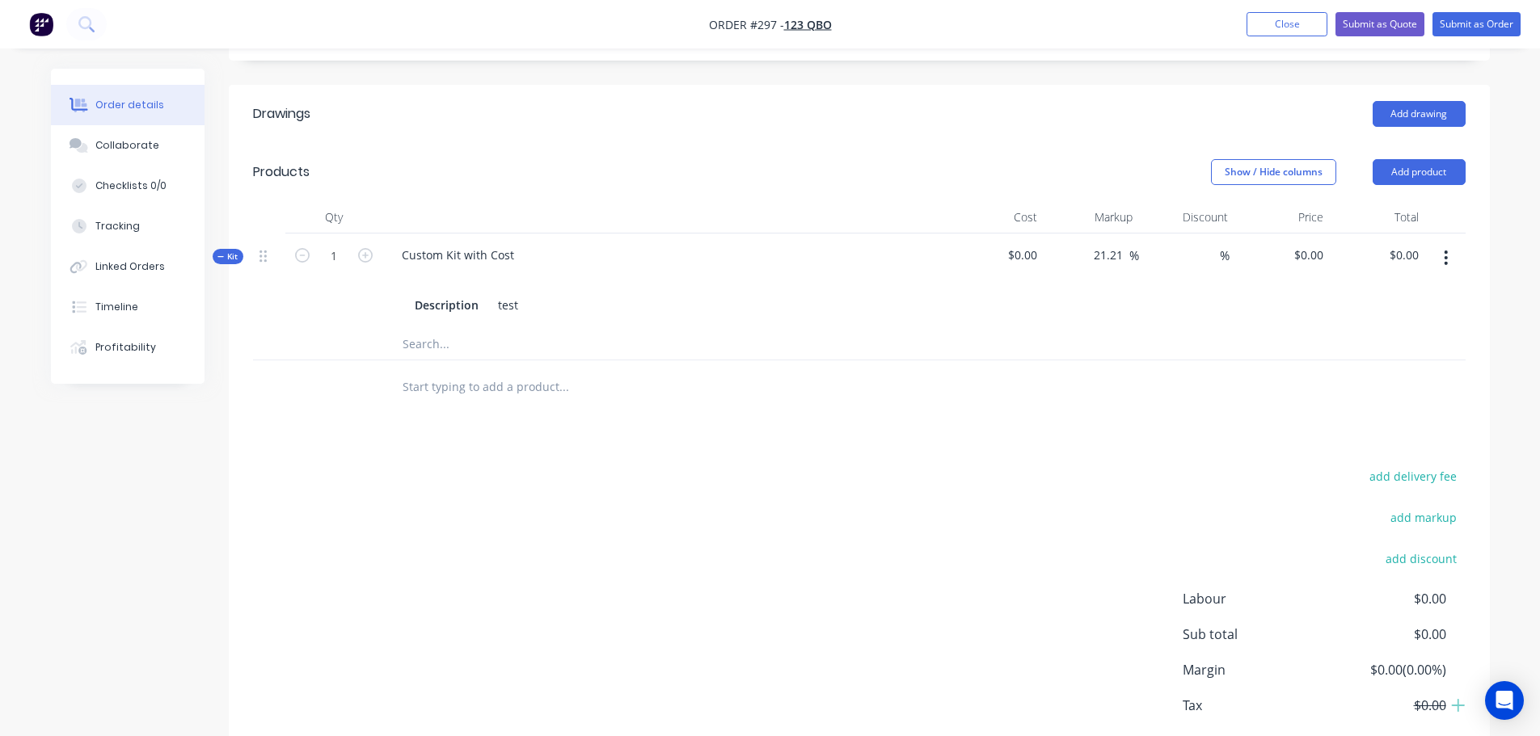
scroll to position [758, 0]
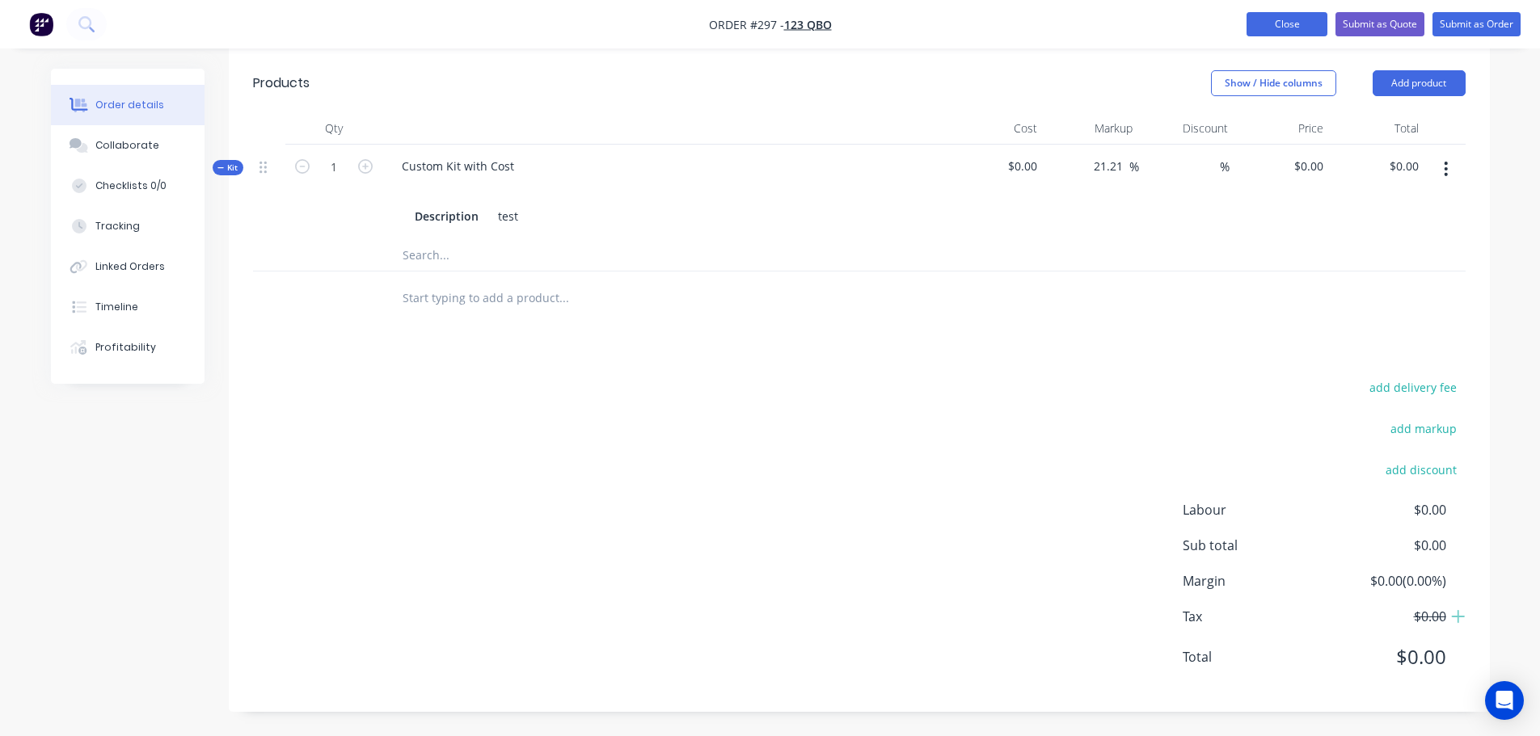
click at [1280, 33] on button "Close" at bounding box center [1287, 24] width 81 height 24
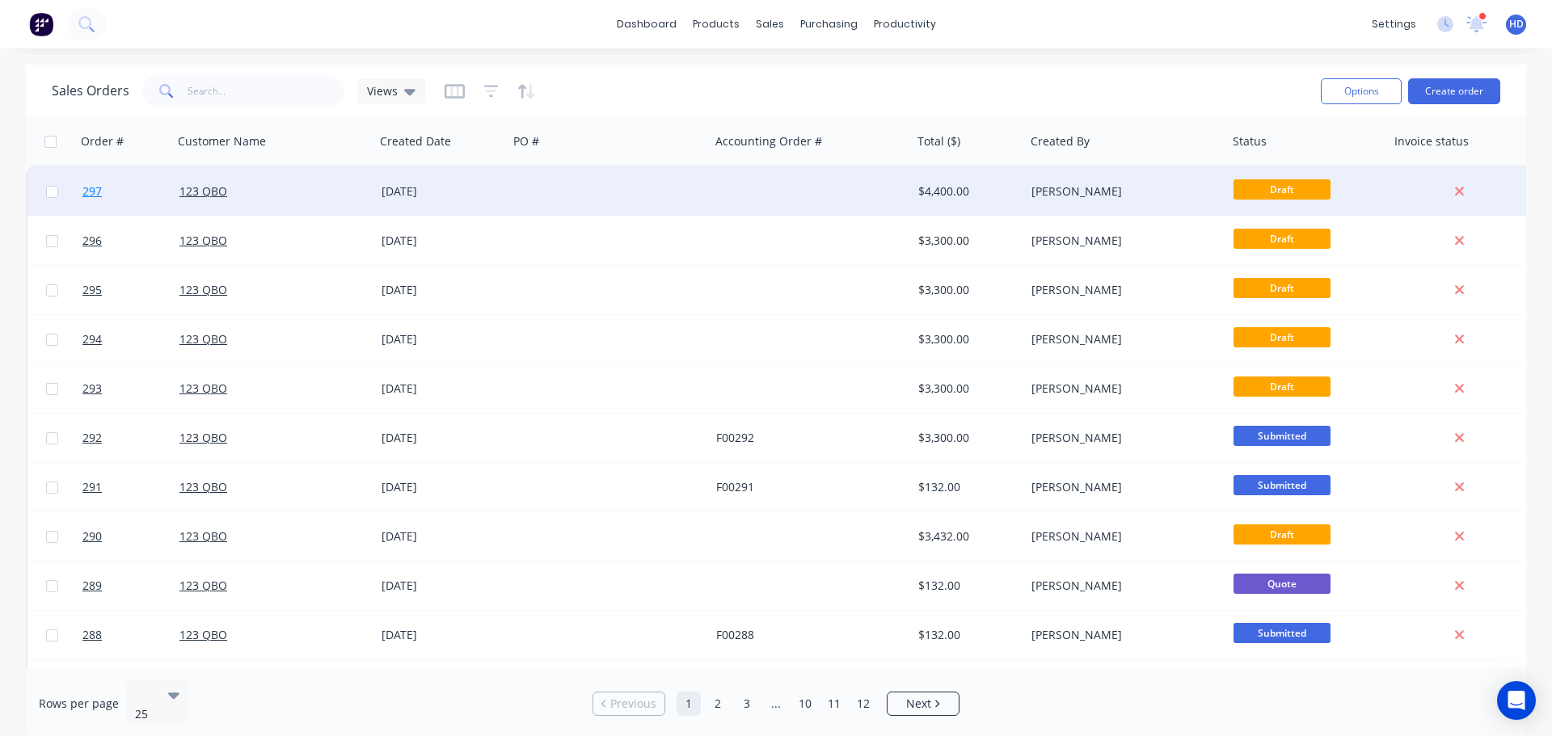
click at [125, 186] on link "297" at bounding box center [130, 191] width 97 height 49
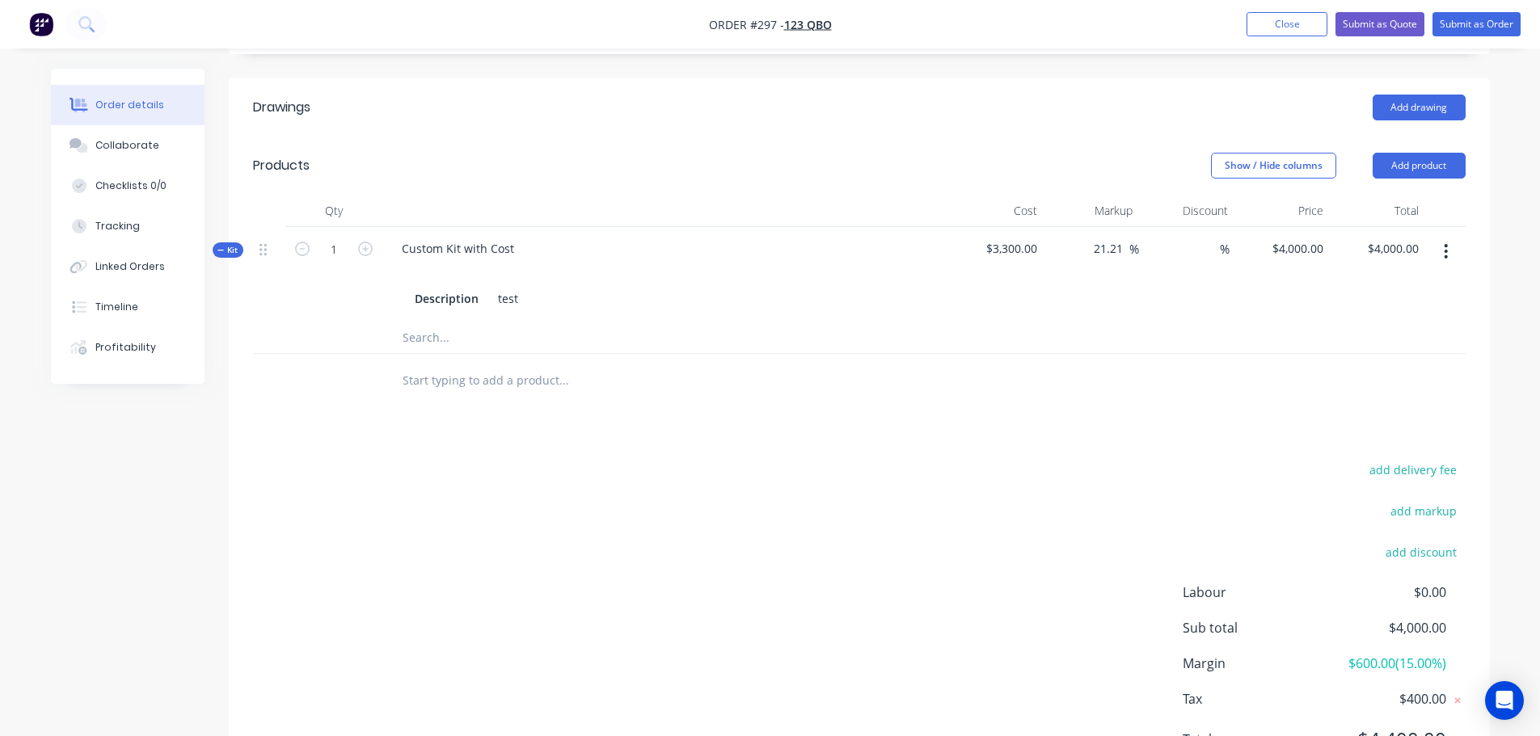
scroll to position [596, 0]
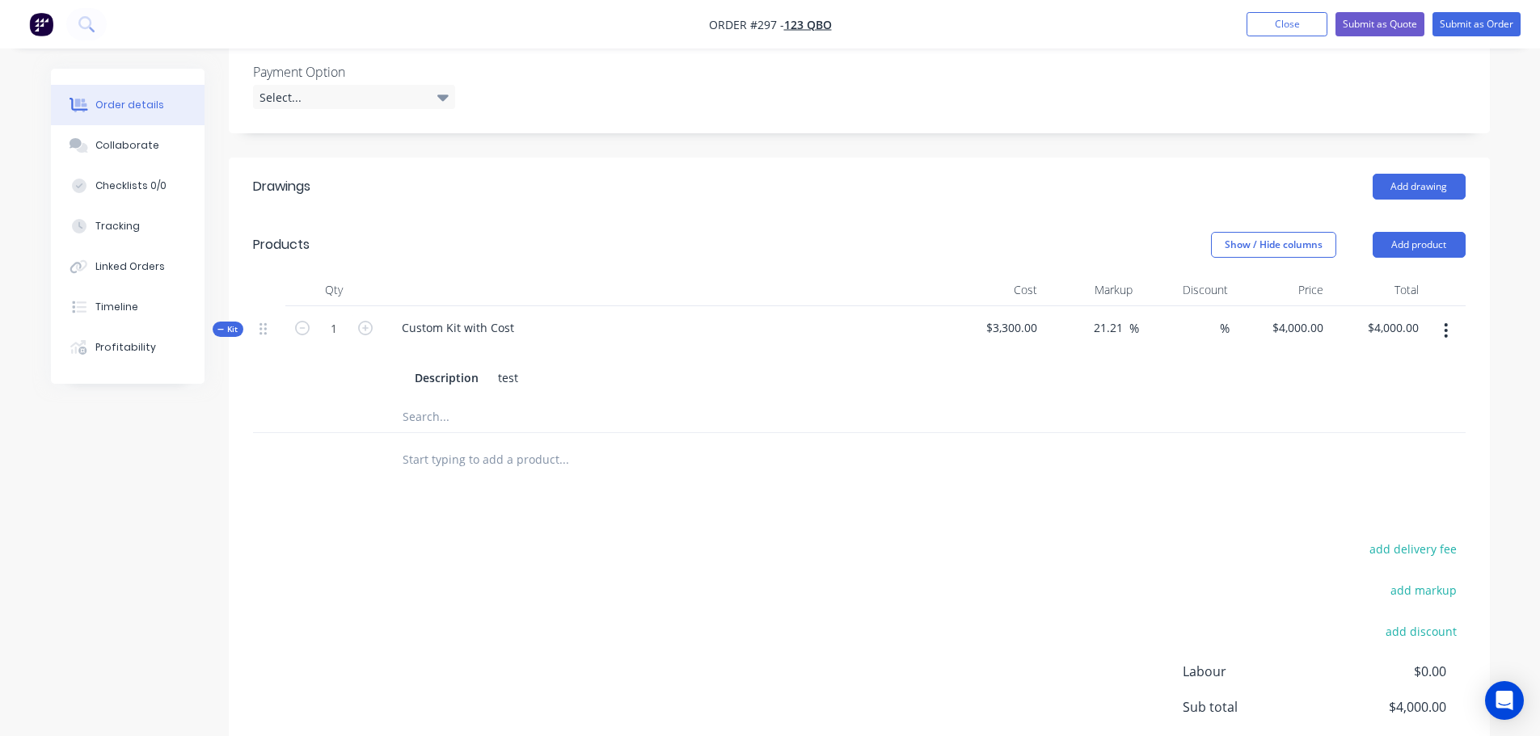
click at [1454, 327] on button "button" at bounding box center [1446, 330] width 38 height 29
click at [1396, 495] on div "Delete" at bounding box center [1389, 502] width 124 height 23
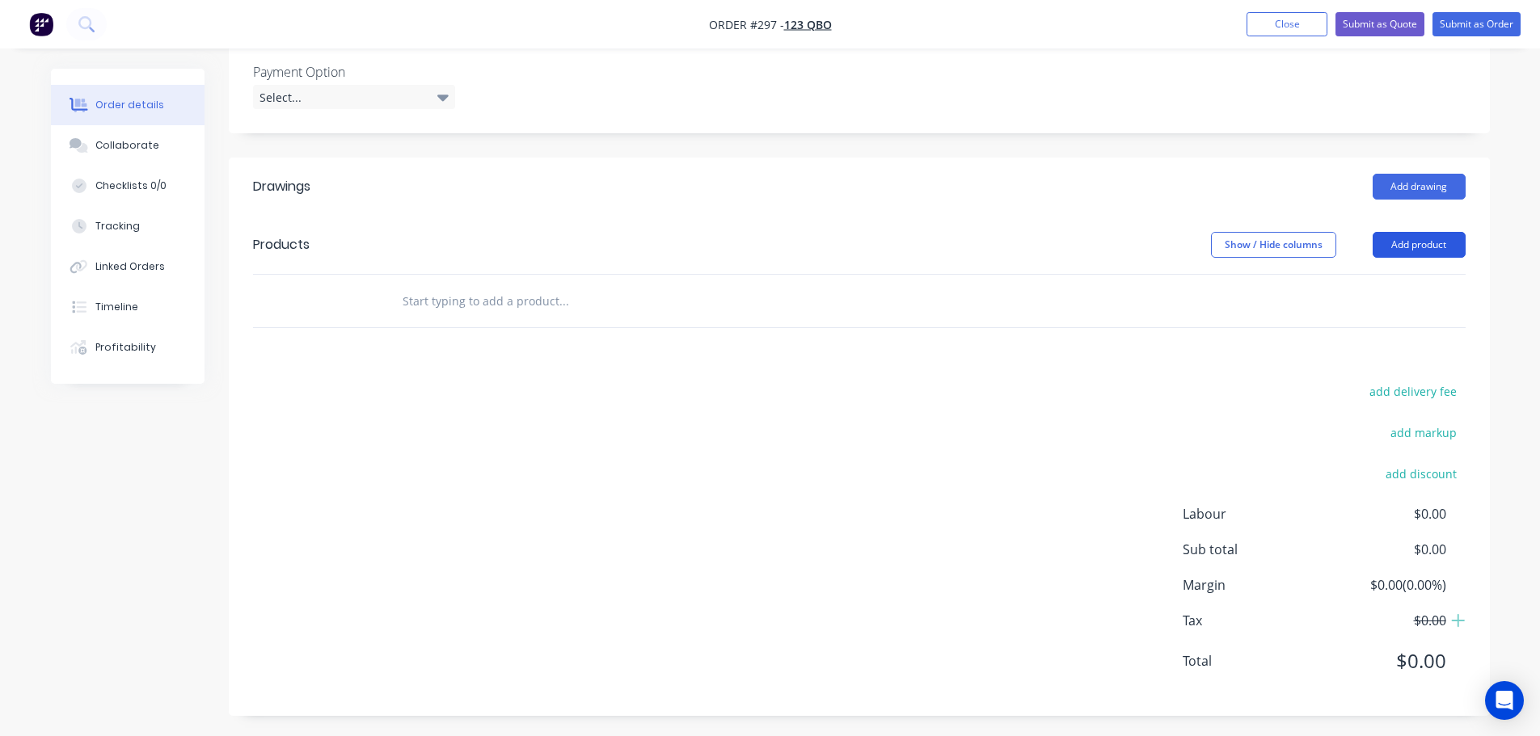
click at [1450, 238] on button "Add product" at bounding box center [1419, 245] width 93 height 26
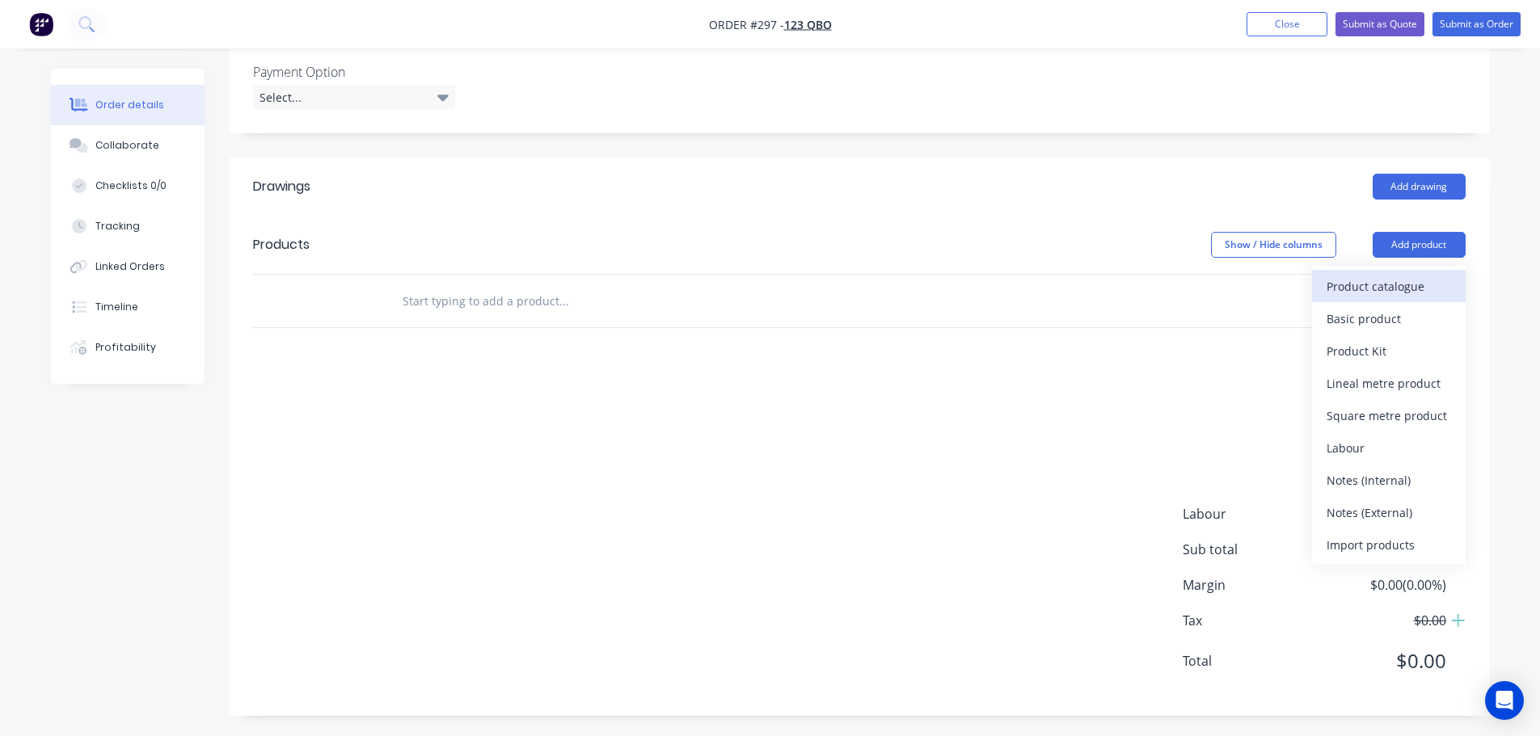
click at [1387, 284] on div "Product catalogue" at bounding box center [1389, 286] width 124 height 23
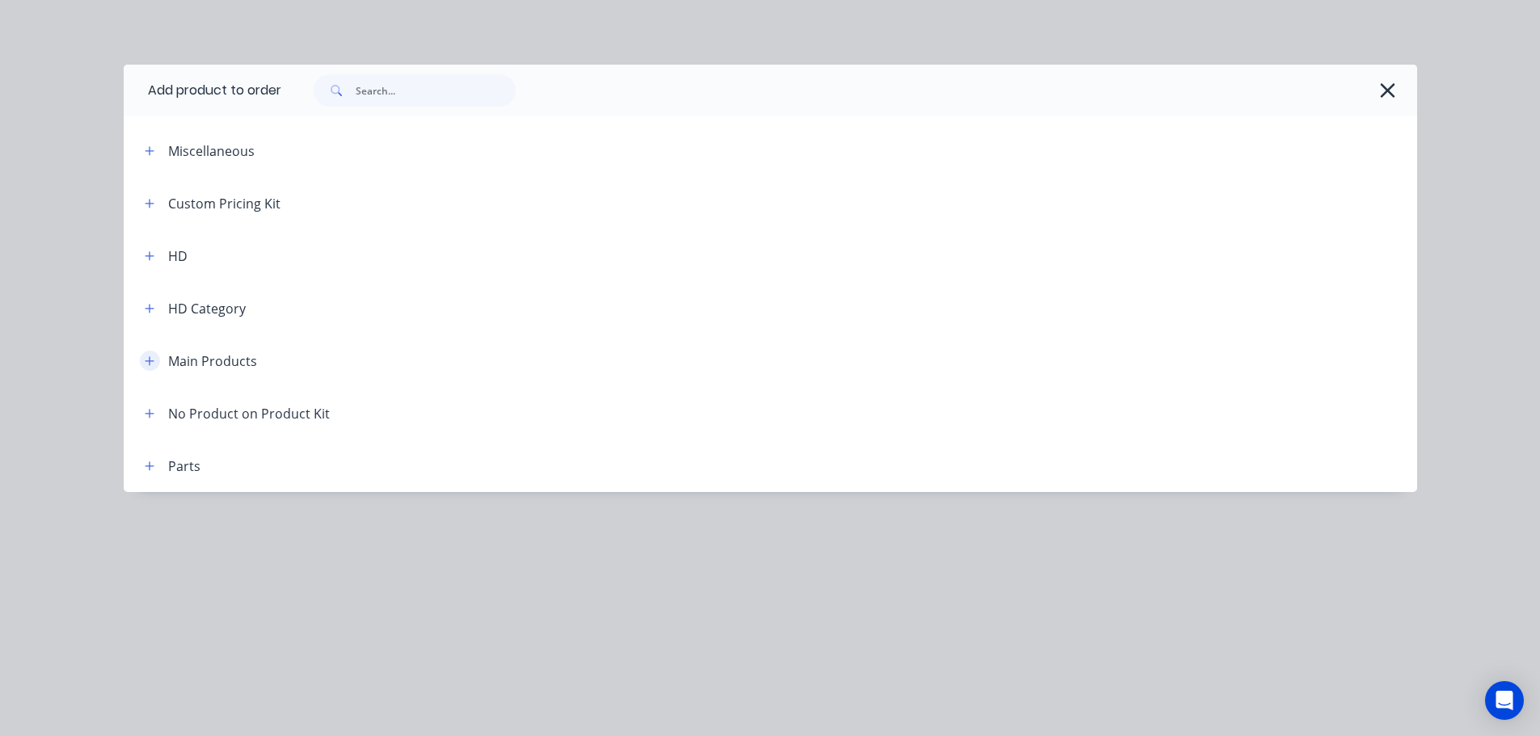
click at [146, 356] on icon "button" at bounding box center [150, 361] width 10 height 11
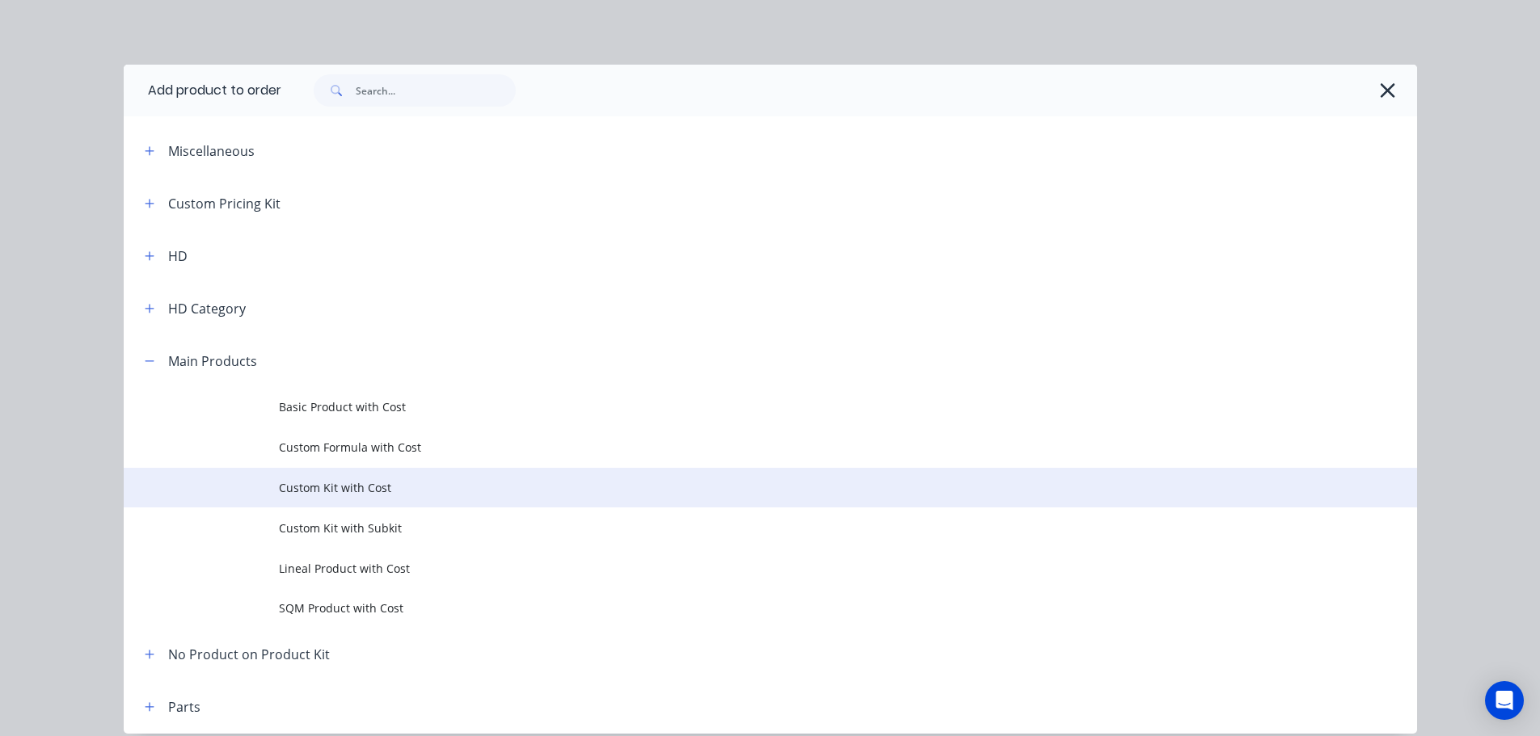
click at [373, 483] on span "Custom Kit with Cost" at bounding box center [734, 487] width 910 height 17
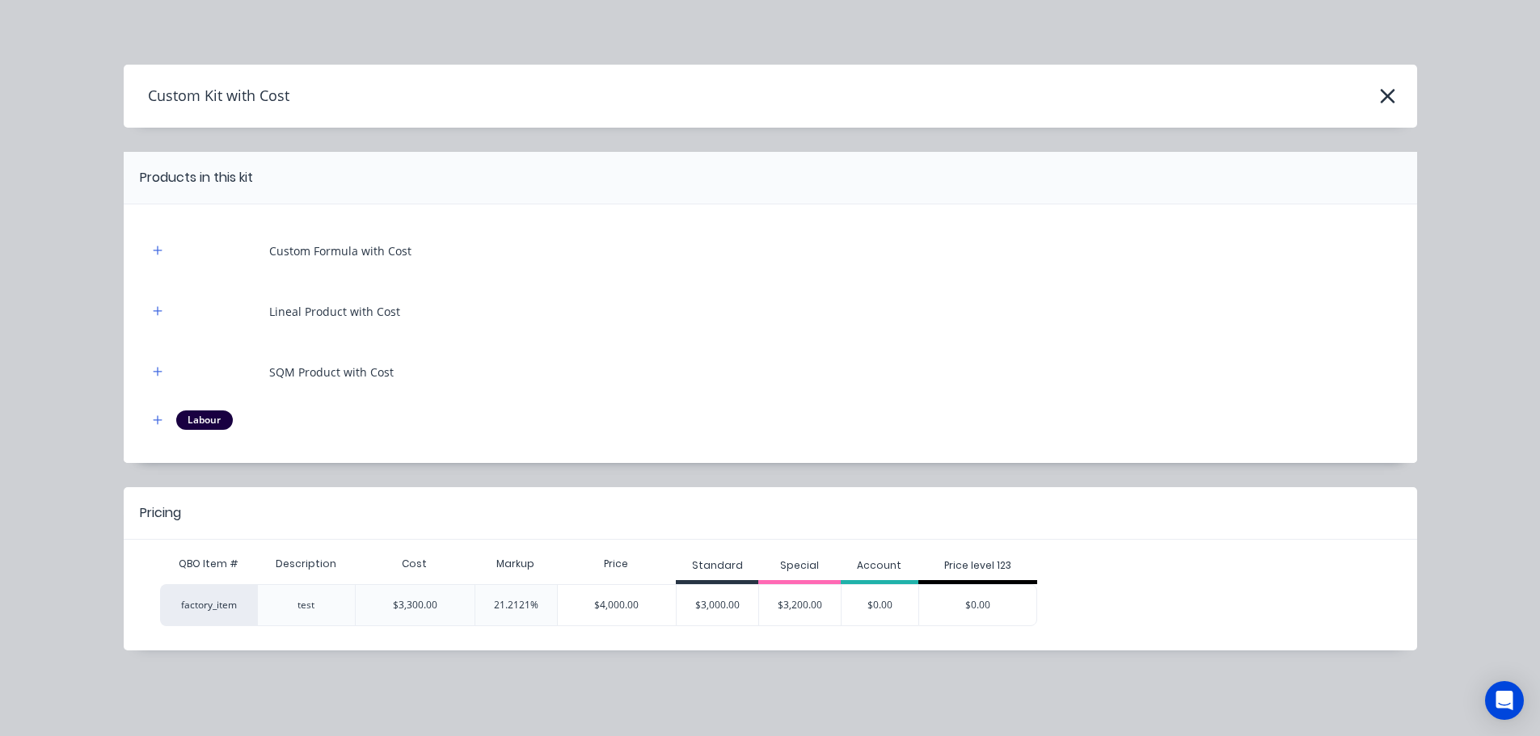
click at [607, 603] on div "$4,000.00" at bounding box center [617, 605] width 119 height 40
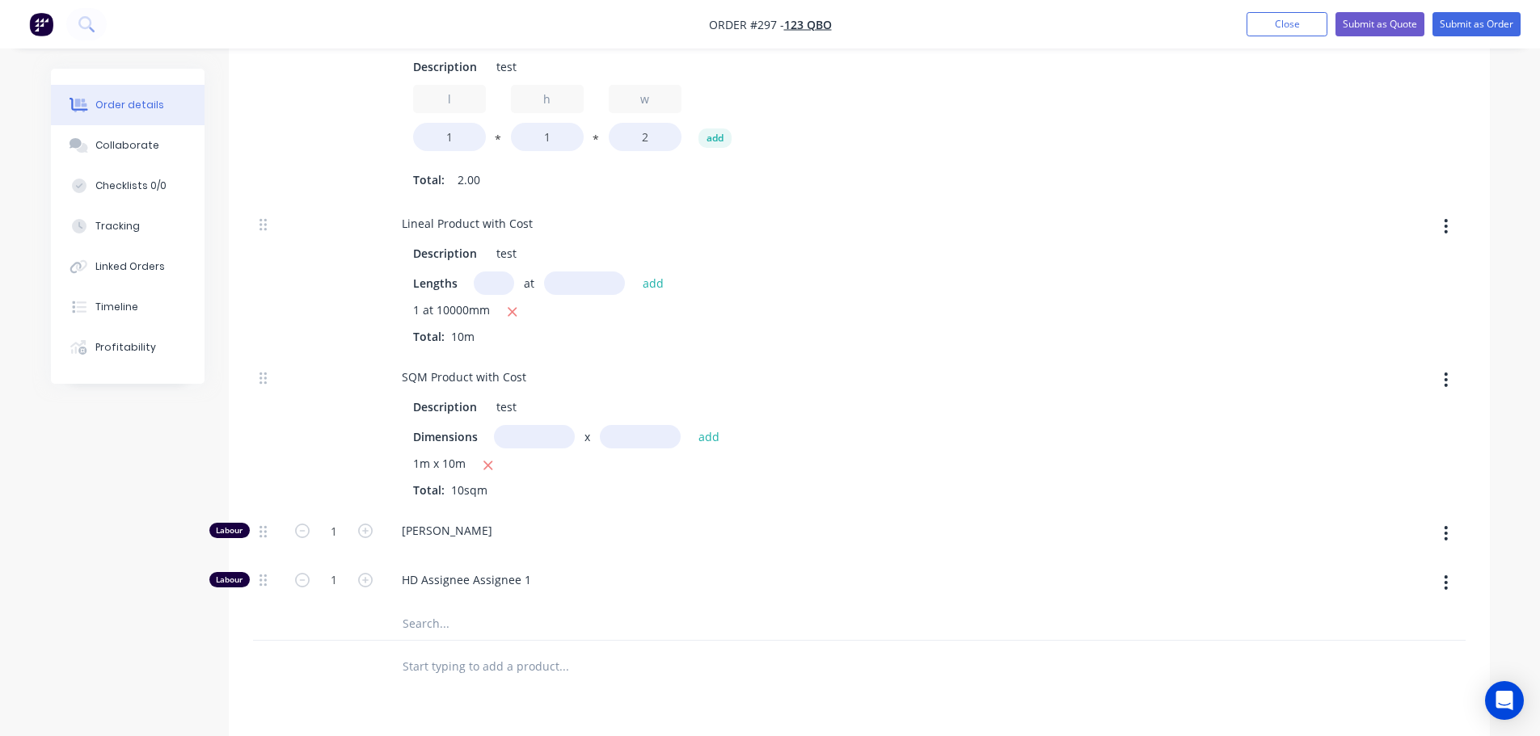
scroll to position [758, 0]
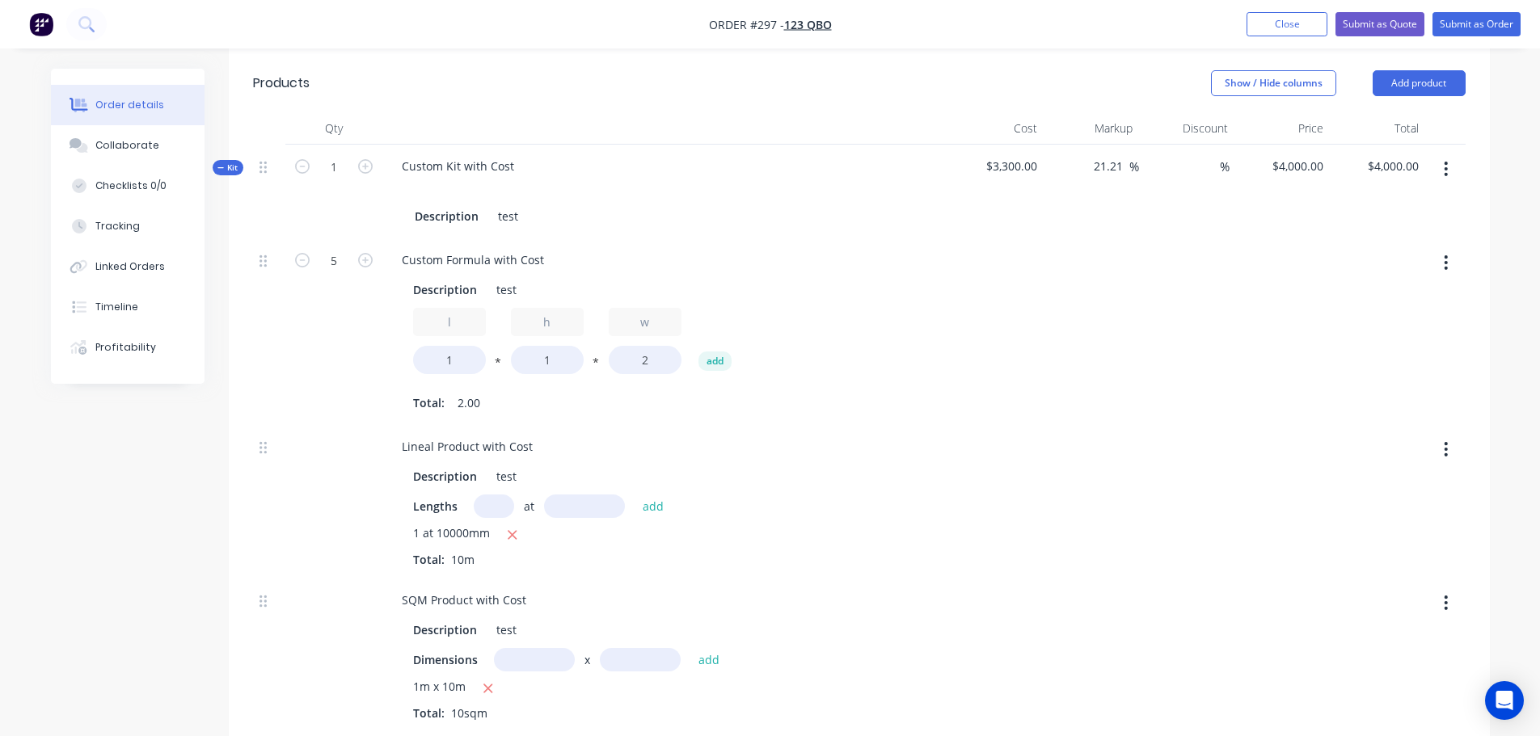
click at [1447, 264] on icon "button" at bounding box center [1446, 262] width 3 height 15
click at [1353, 361] on div "Delete" at bounding box center [1389, 369] width 124 height 23
type input "$2,787.8788"
type input "$2,787.88"
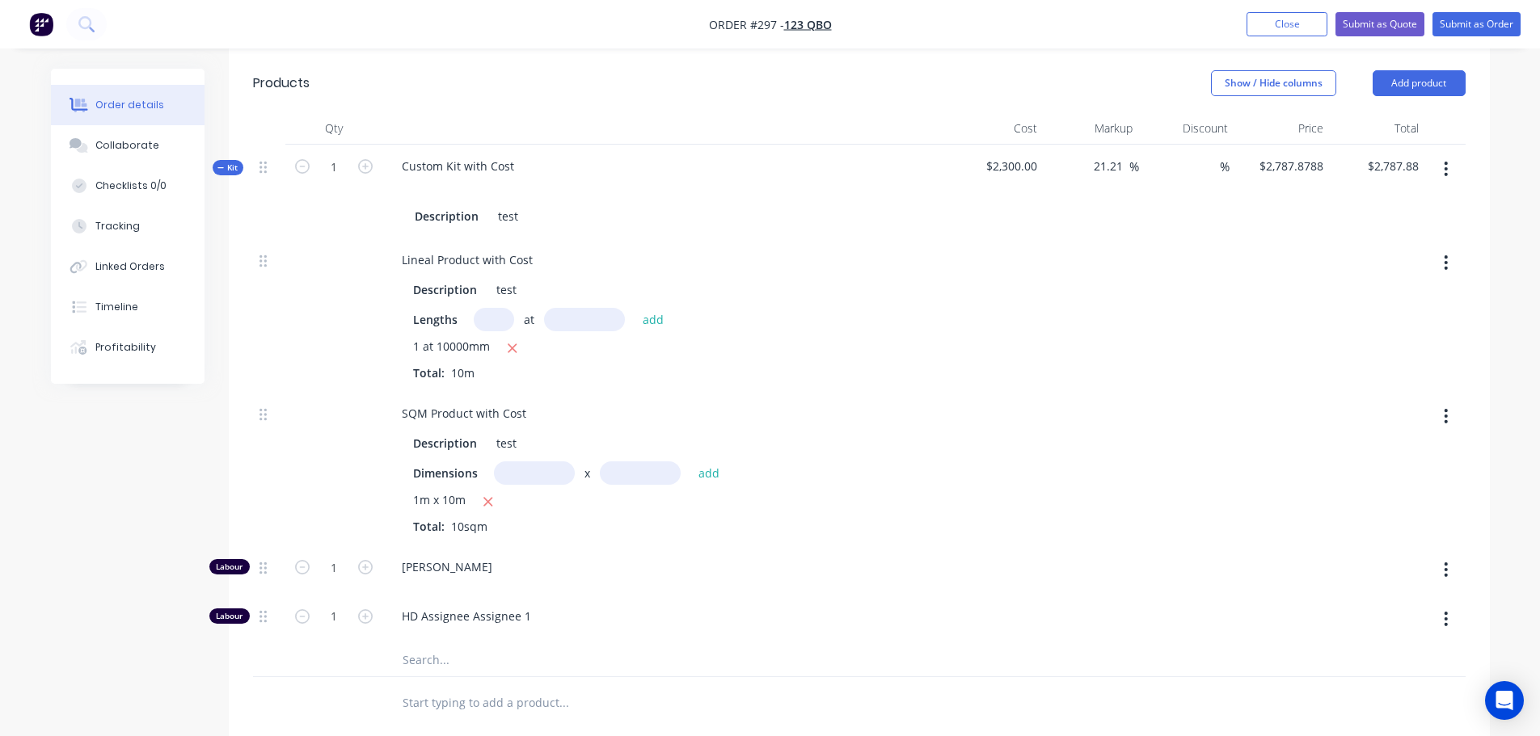
click at [1456, 254] on button "button" at bounding box center [1446, 262] width 38 height 29
click at [1389, 366] on div "Delete" at bounding box center [1389, 369] width 124 height 23
type input "$1,575.7576"
type input "$1,575.76"
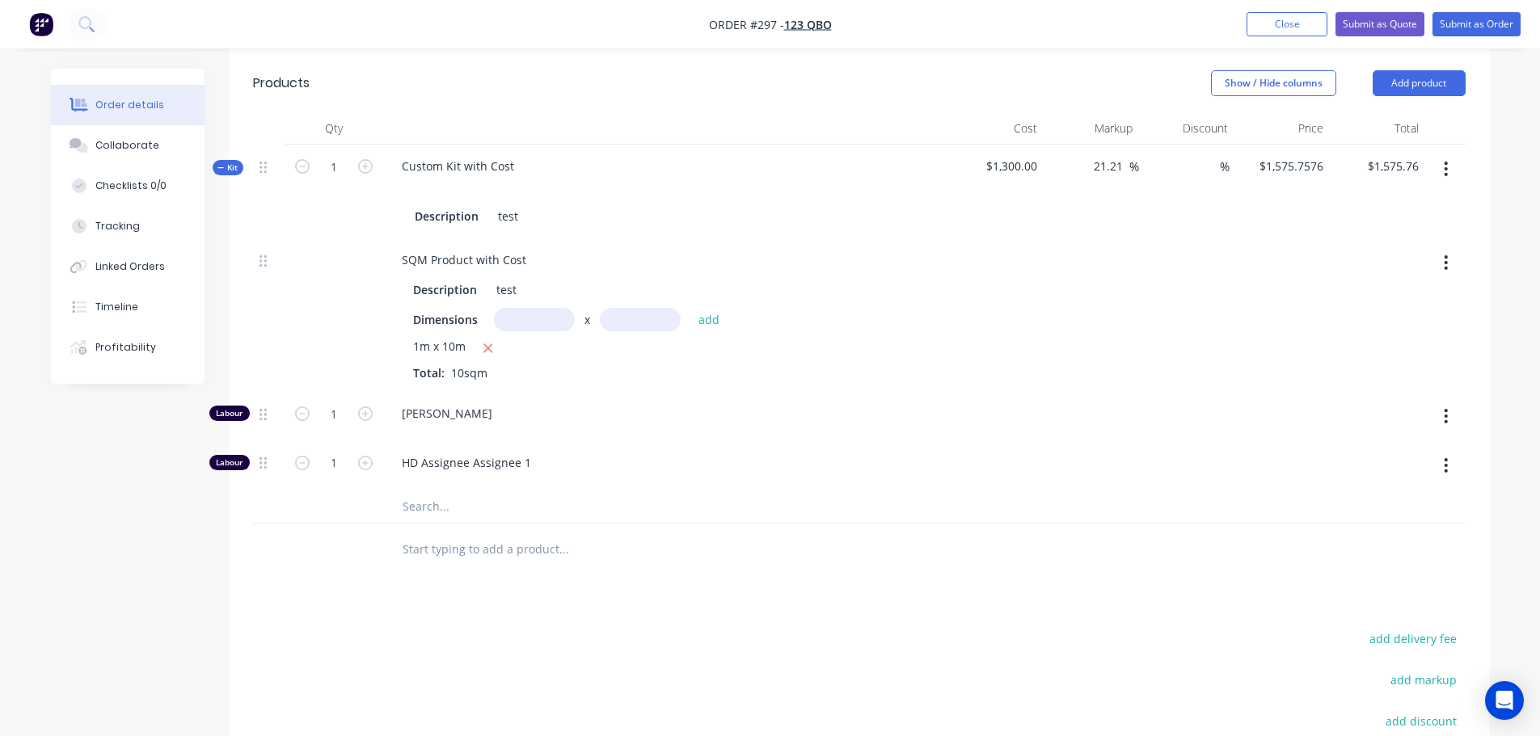
click at [1445, 266] on icon "button" at bounding box center [1446, 263] width 4 height 18
click at [1367, 378] on div "Delete" at bounding box center [1389, 369] width 124 height 23
type input "$363.6364"
type input "$363.64"
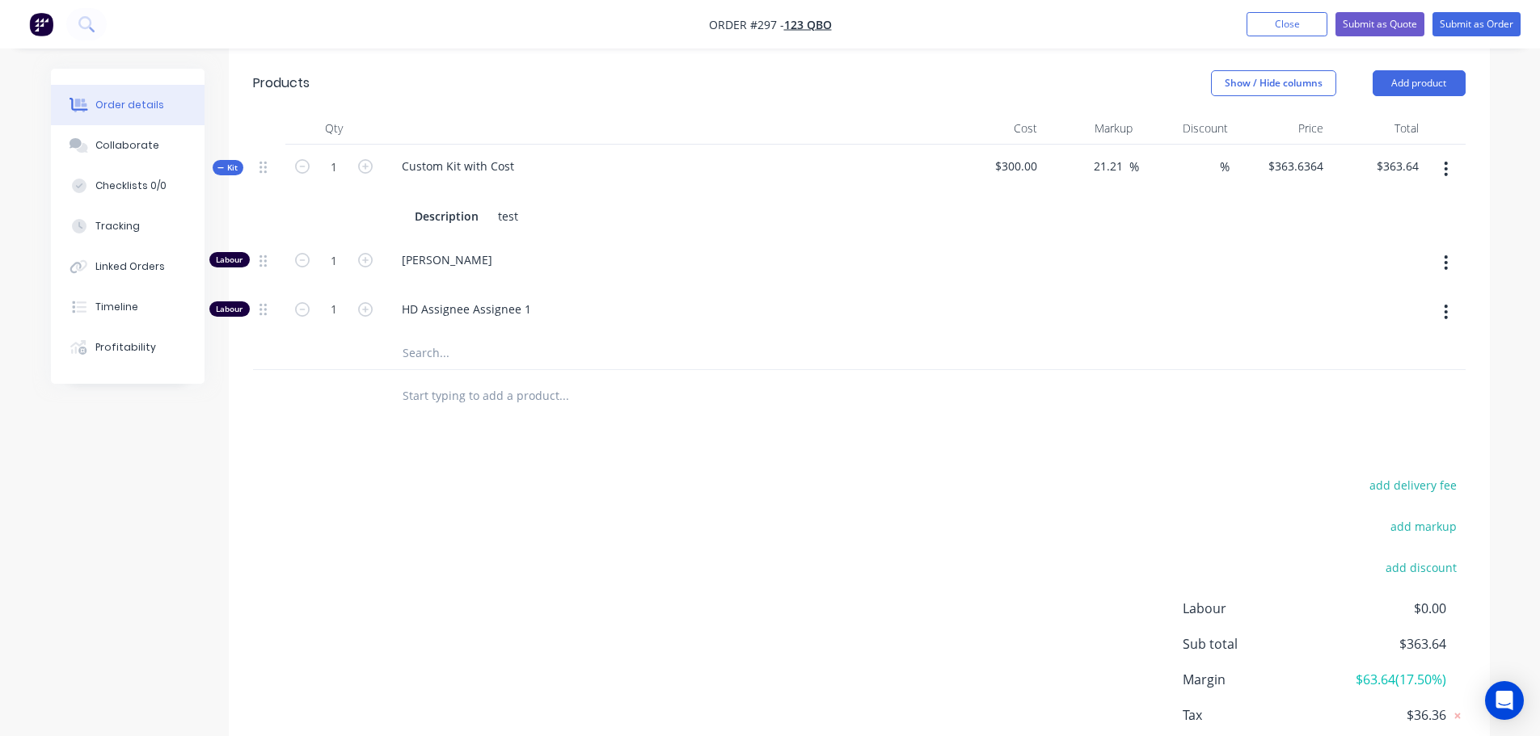
click at [1452, 260] on button "button" at bounding box center [1446, 262] width 38 height 29
click at [1365, 367] on div "Delete" at bounding box center [1389, 369] width 124 height 23
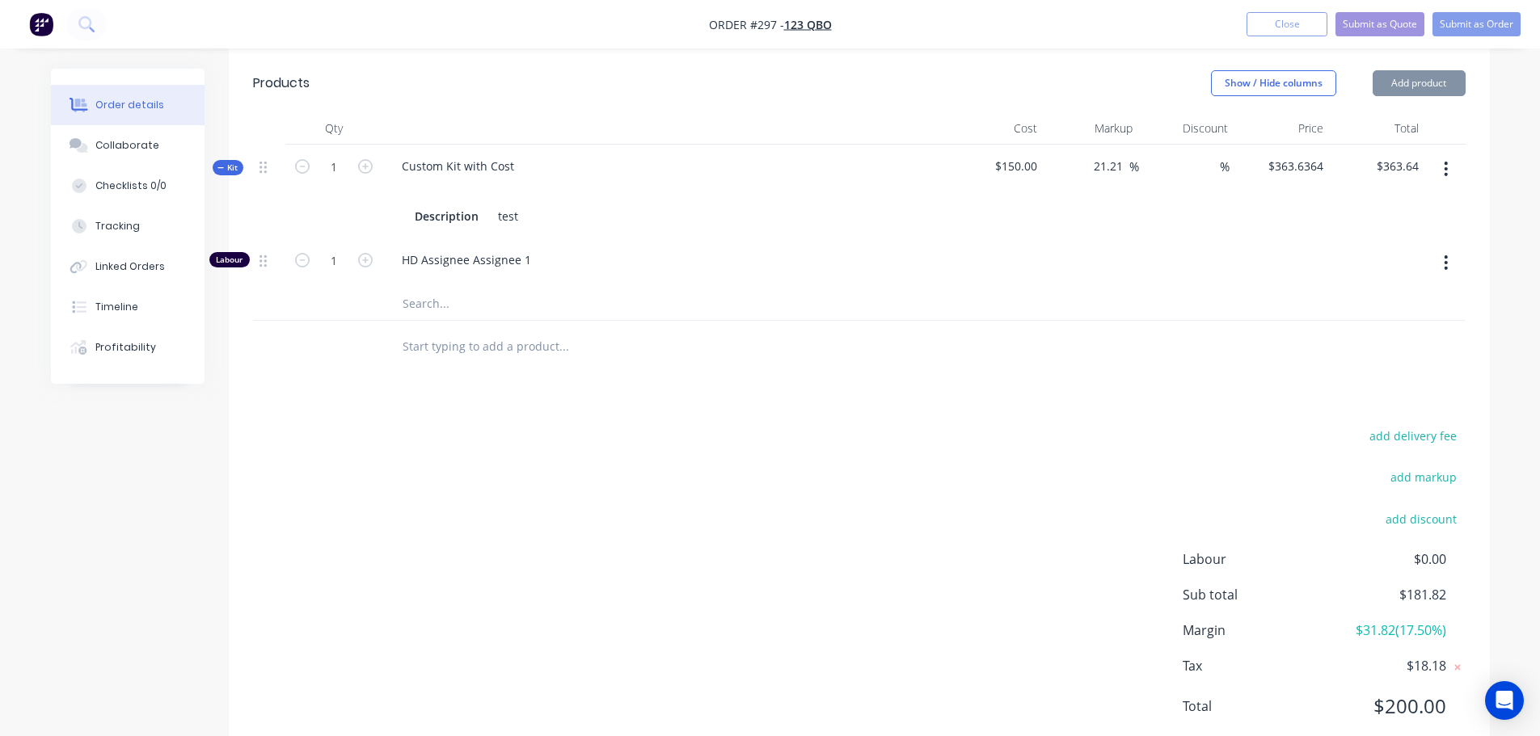
type input "$181.8182"
type input "$181.82"
click at [1452, 263] on button "button" at bounding box center [1446, 262] width 38 height 29
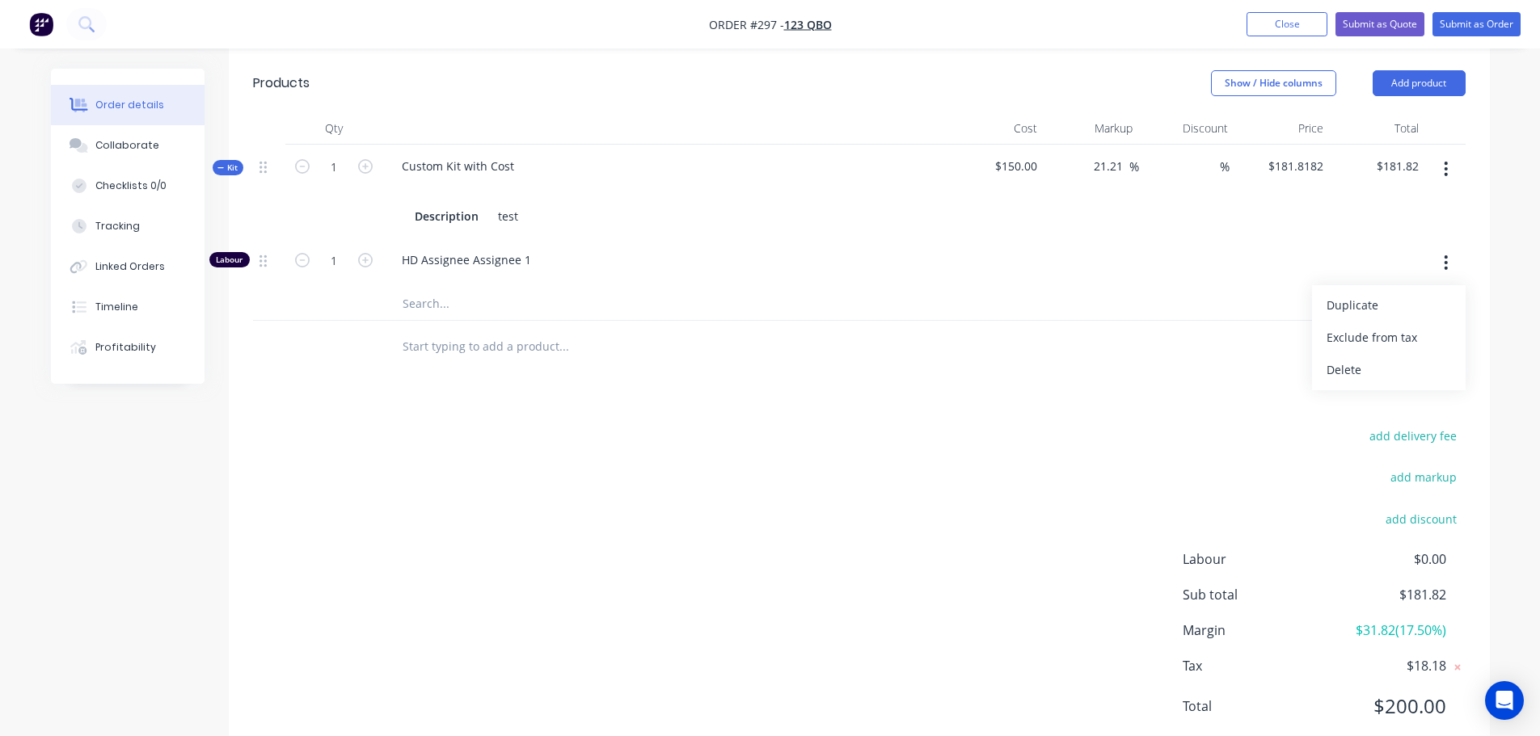
click at [1370, 378] on div "Delete" at bounding box center [1389, 369] width 124 height 23
type input "$0.00"
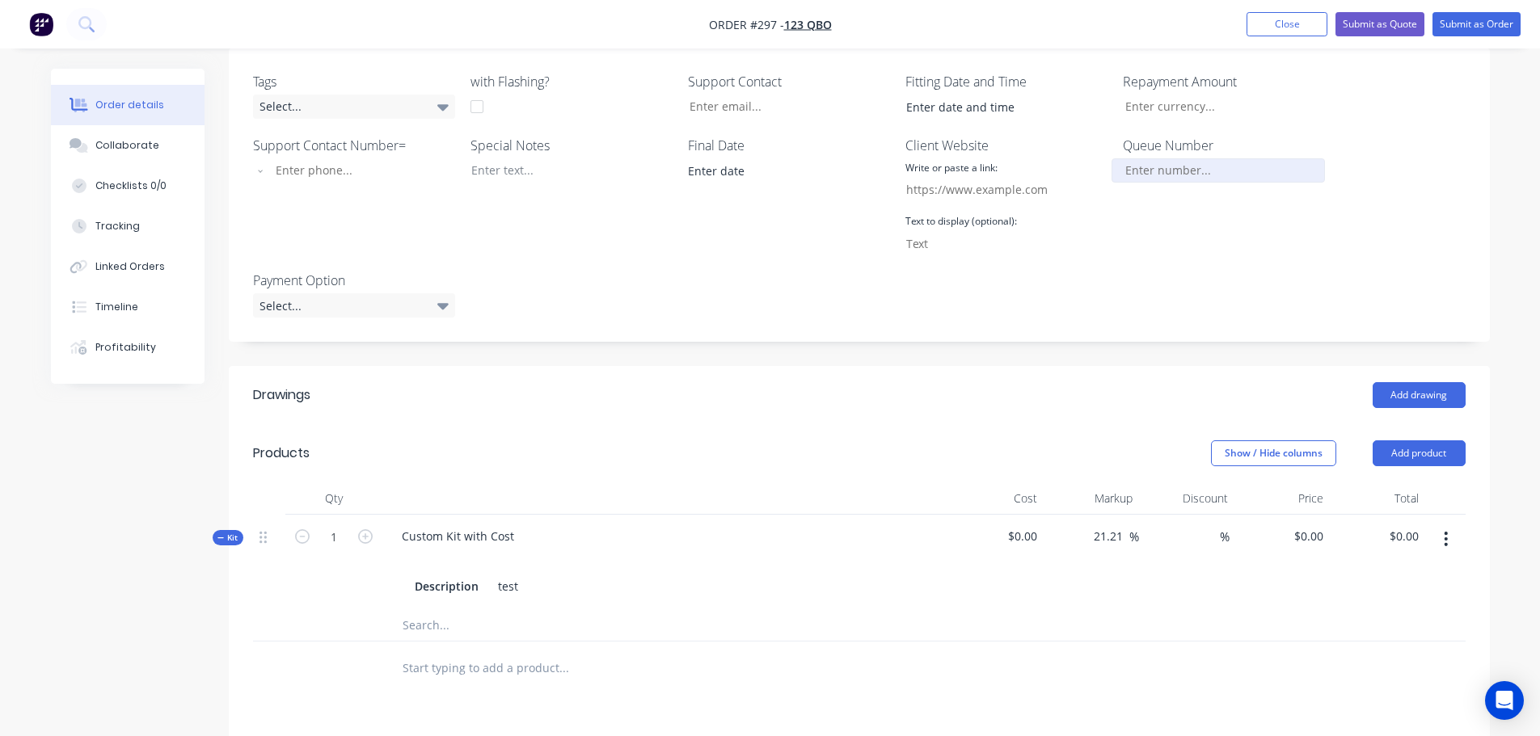
scroll to position [272, 0]
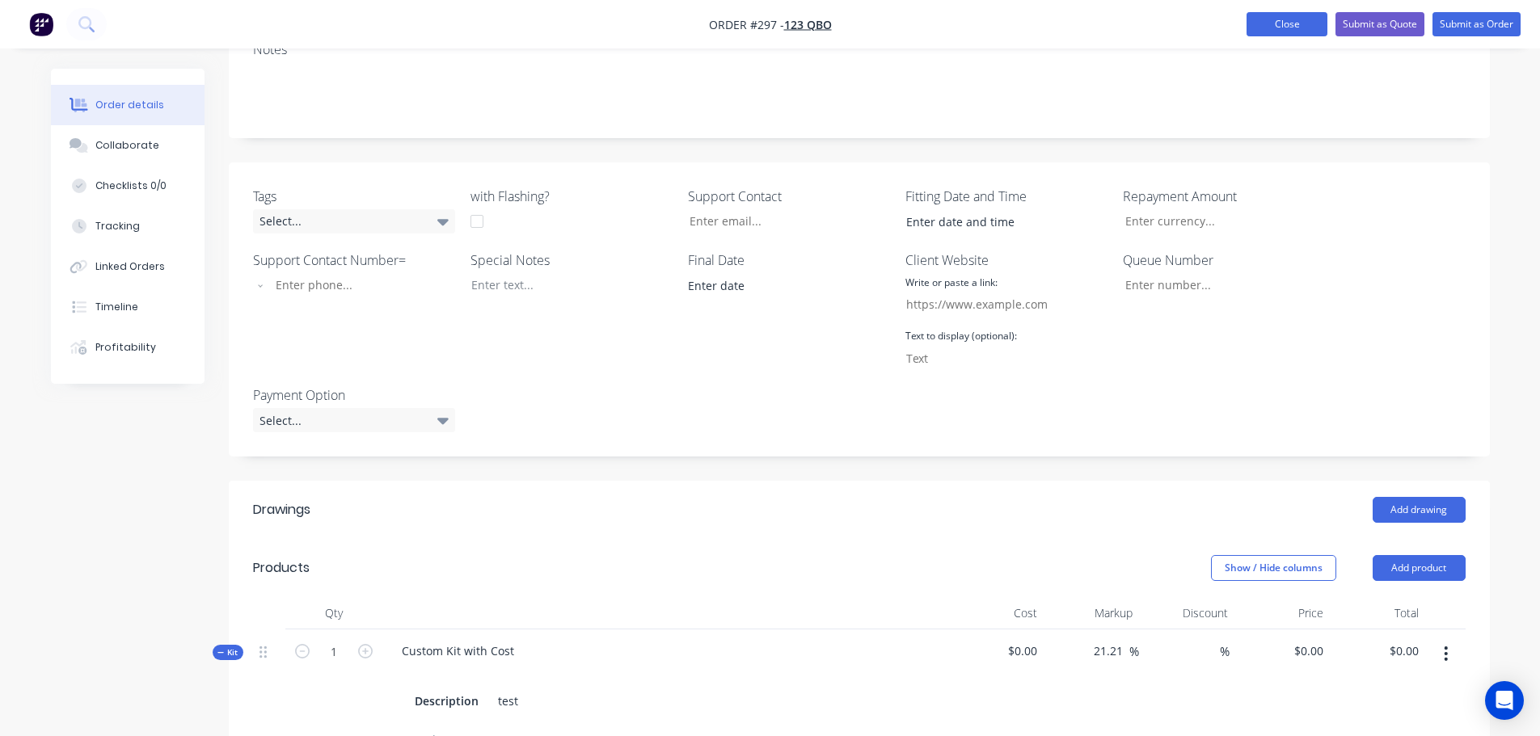
click at [1273, 17] on button "Close" at bounding box center [1287, 24] width 81 height 24
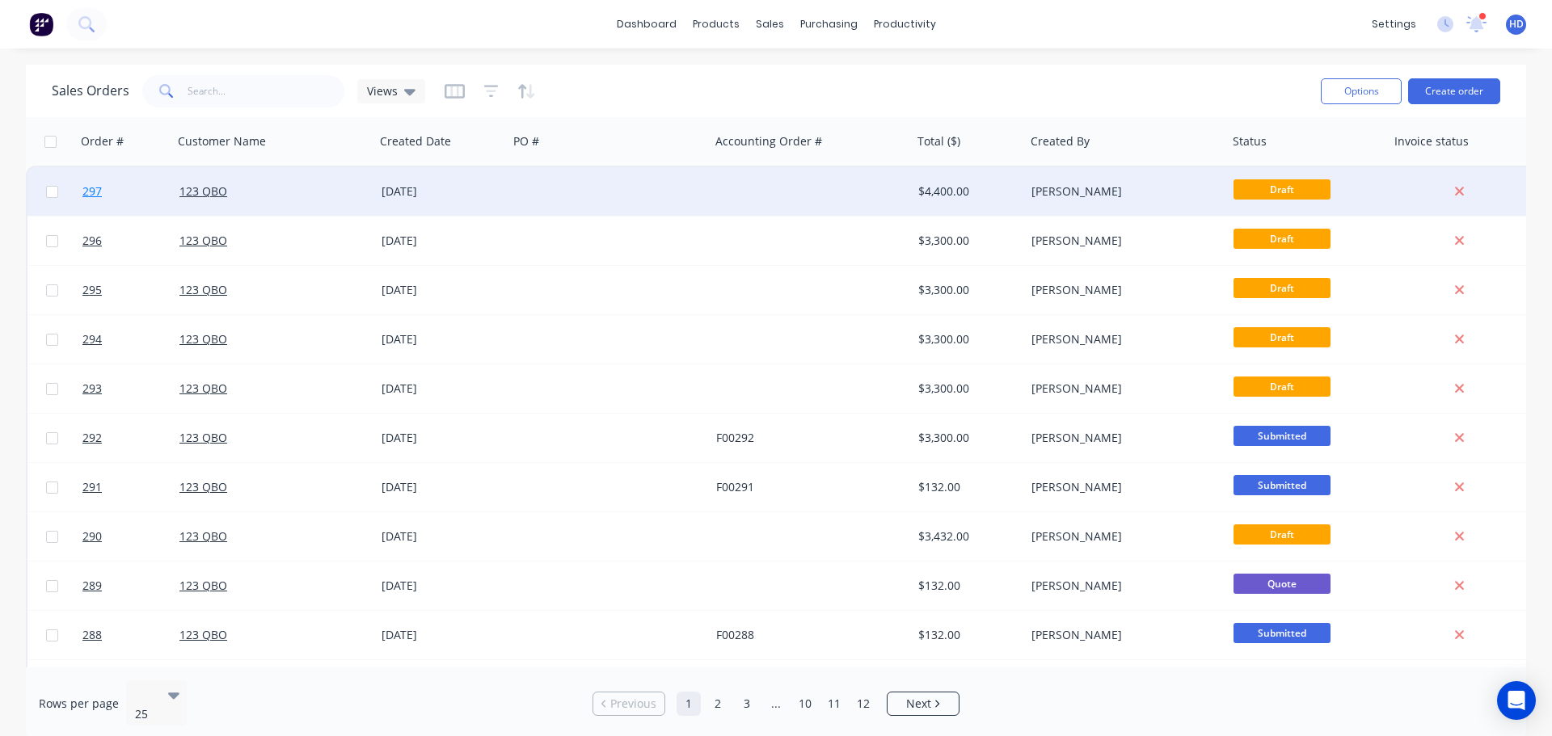
click at [120, 186] on link "297" at bounding box center [130, 191] width 97 height 49
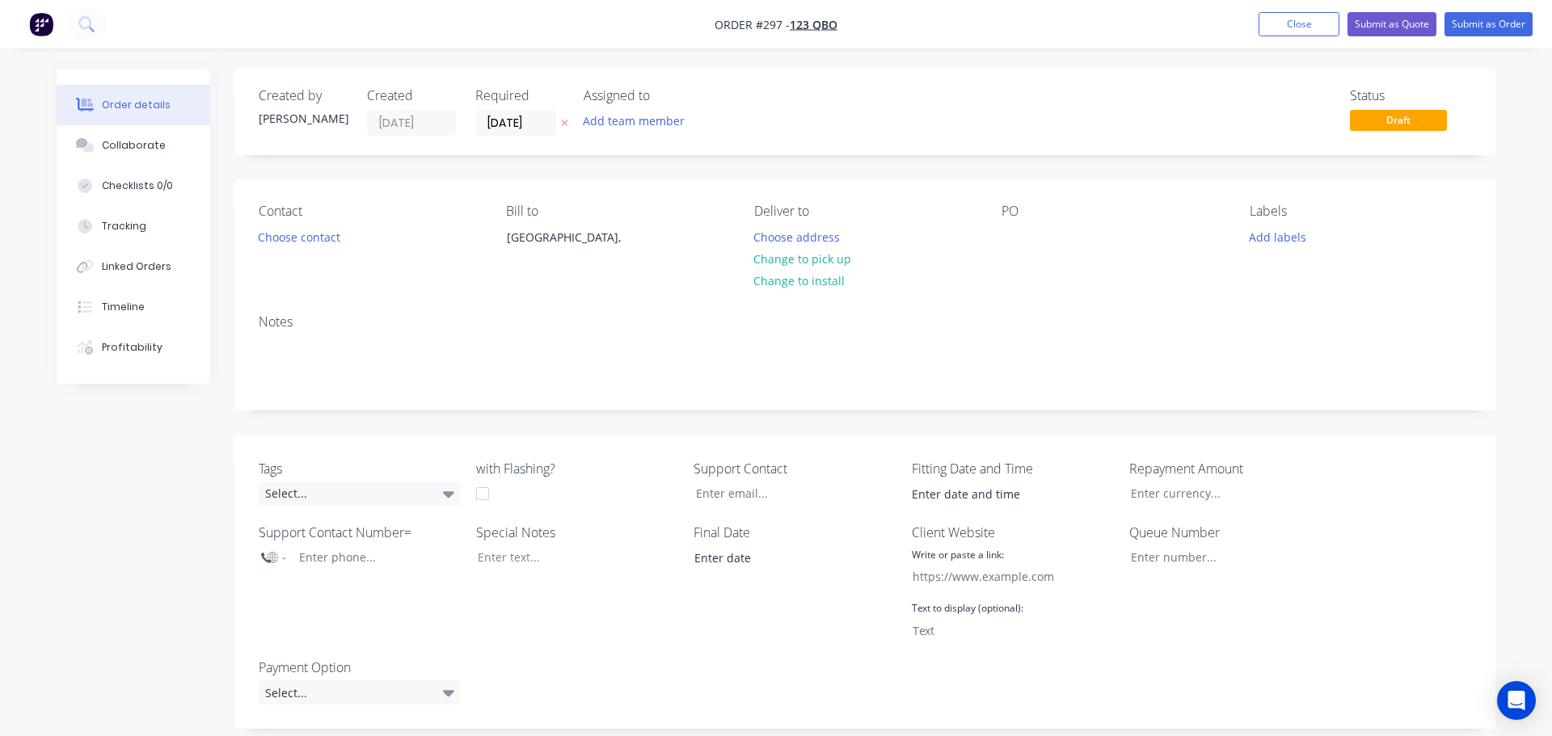
type input "21.21"
type input "$4,000.00"
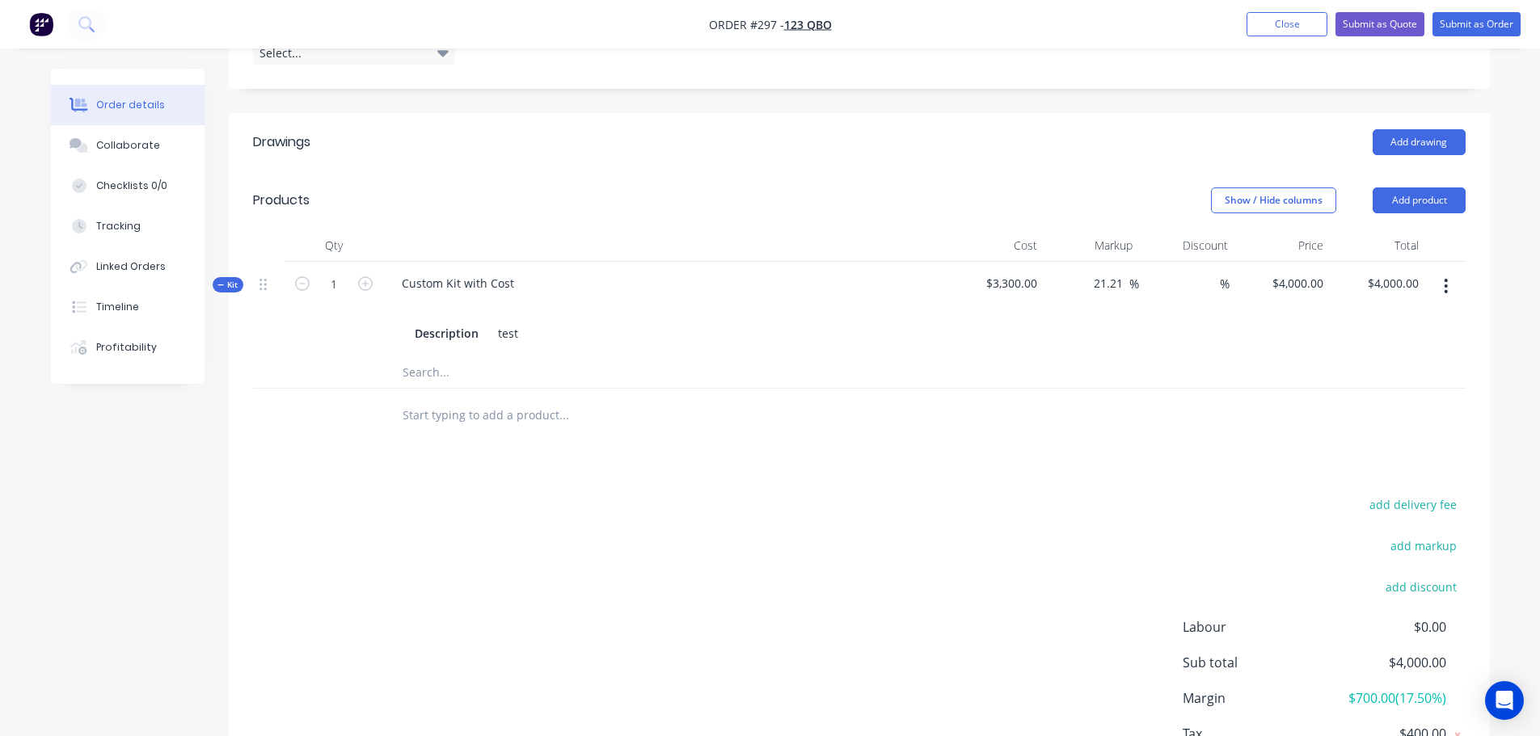
scroll to position [758, 0]
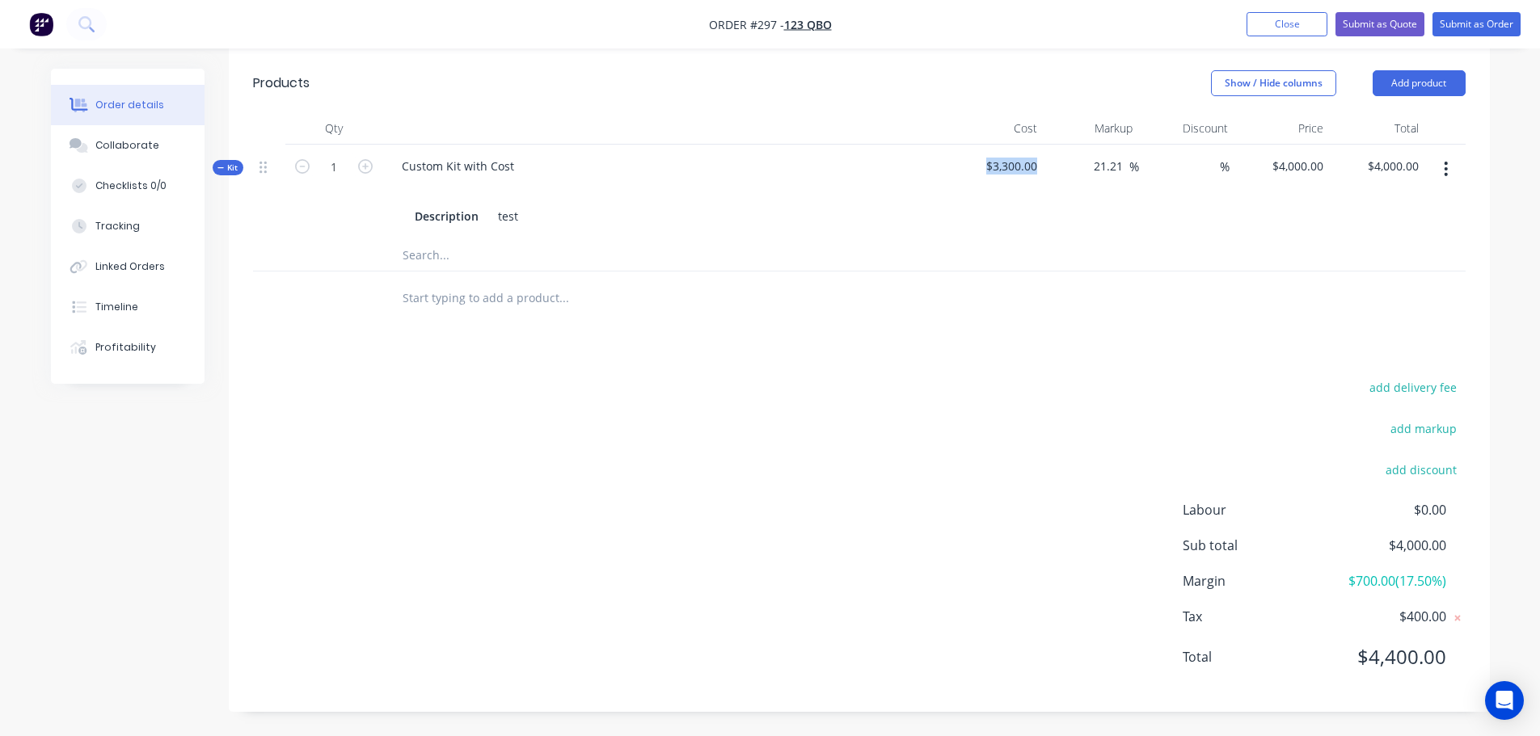
drag, startPoint x: 985, startPoint y: 166, endPoint x: 1111, endPoint y: 187, distance: 127.9
click at [1074, 164] on div "Kit 1 Custom Kit with Cost Description test $3,300.00 21.21 21.21 % % $4,000.00…" at bounding box center [859, 192] width 1213 height 94
click at [1181, 289] on div at bounding box center [859, 298] width 1213 height 53
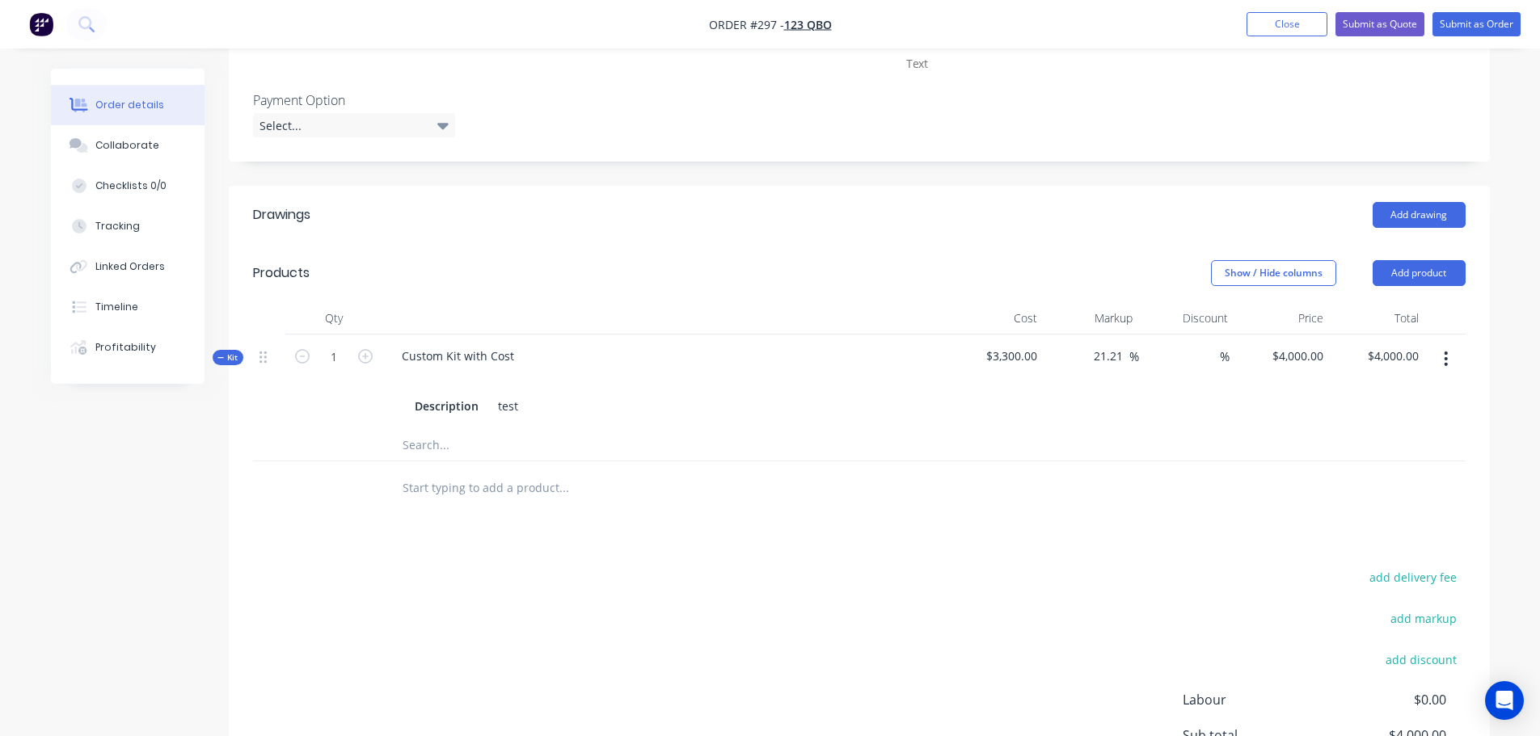
scroll to position [434, 0]
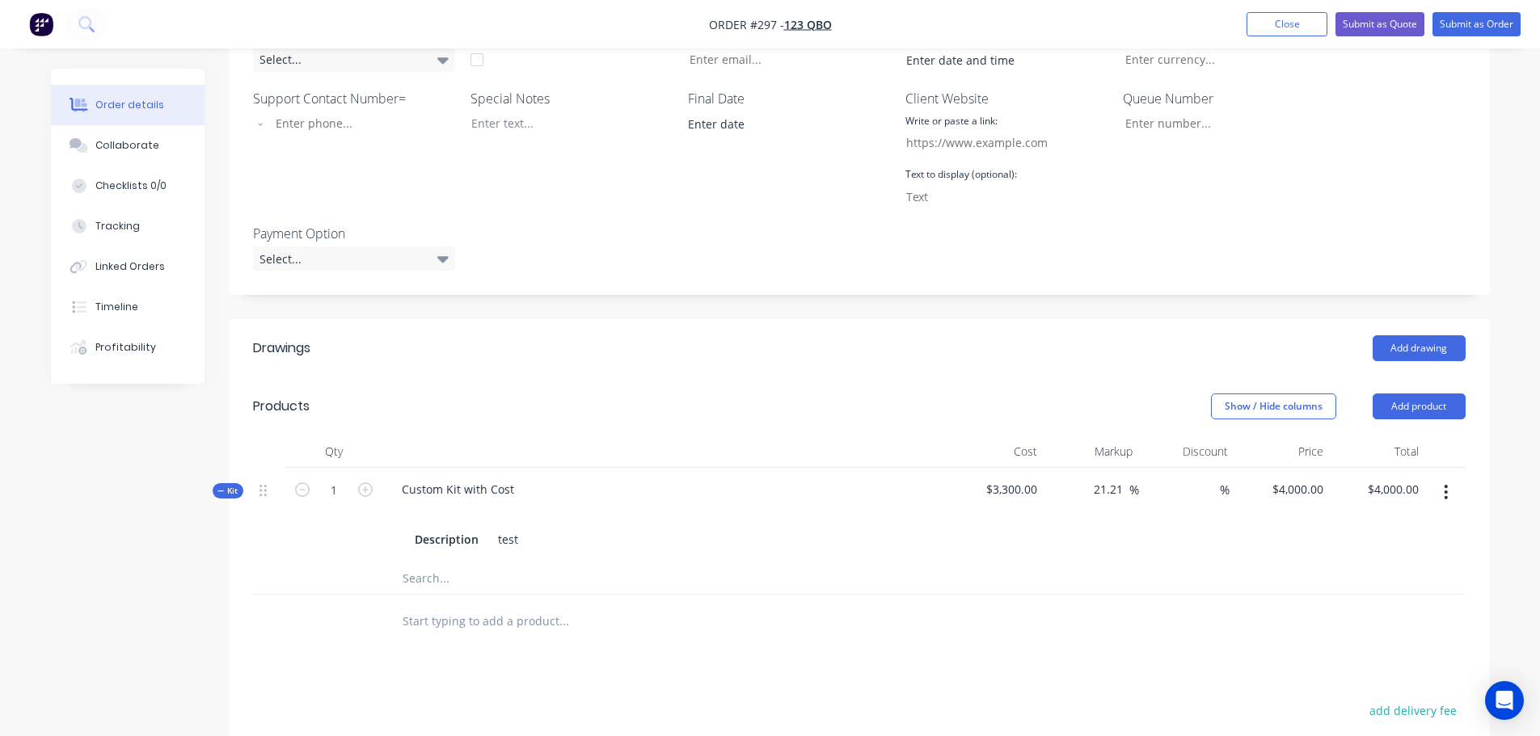
click at [1443, 495] on button "button" at bounding box center [1446, 492] width 38 height 29
drag, startPoint x: 719, startPoint y: 590, endPoint x: 723, endPoint y: 582, distance: 9.0
click at [722, 589] on input "text" at bounding box center [563, 578] width 323 height 32
drag, startPoint x: 395, startPoint y: 480, endPoint x: 473, endPoint y: 485, distance: 77.8
click at [411, 480] on div "Custom Kit with Cost" at bounding box center [458, 489] width 138 height 23
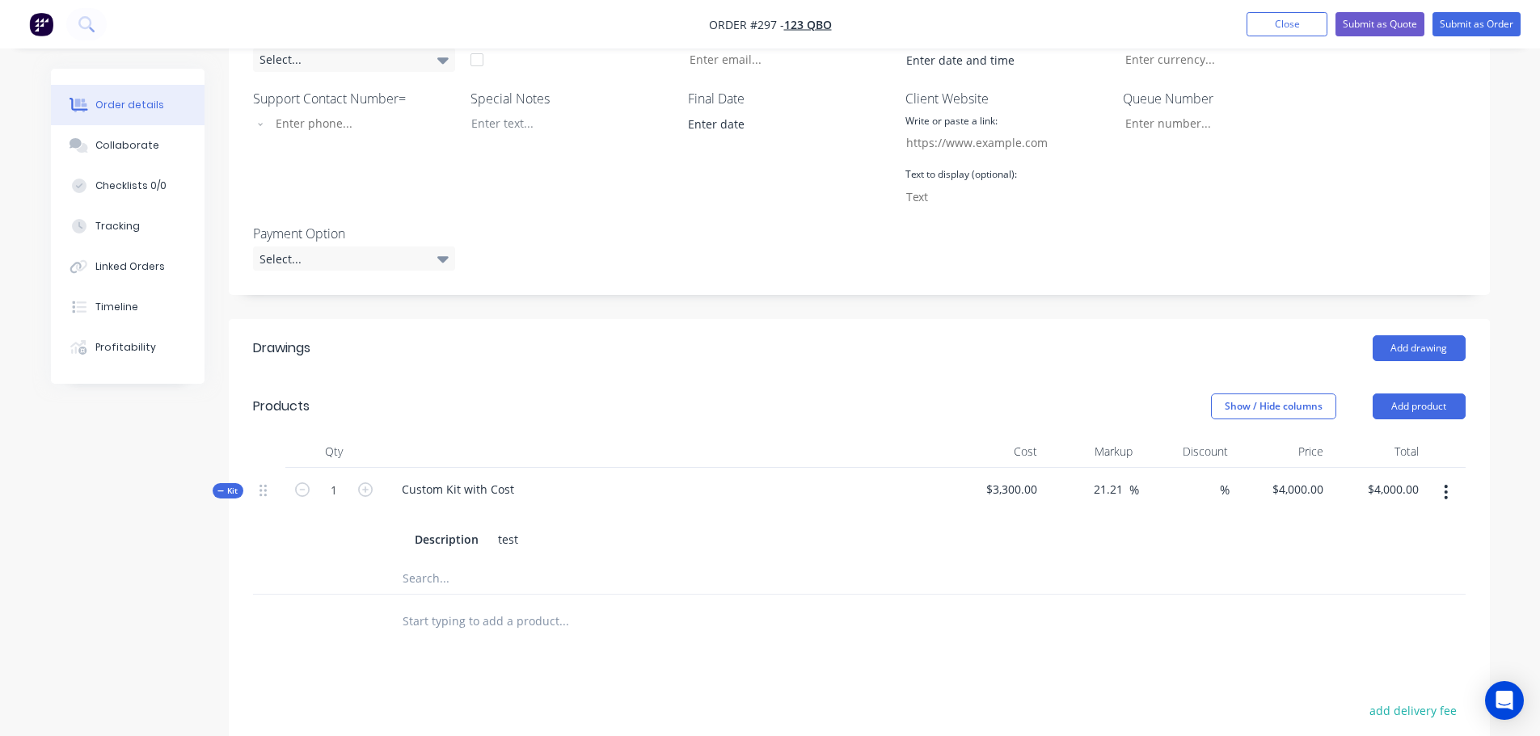
click at [796, 588] on div at bounding box center [631, 578] width 485 height 32
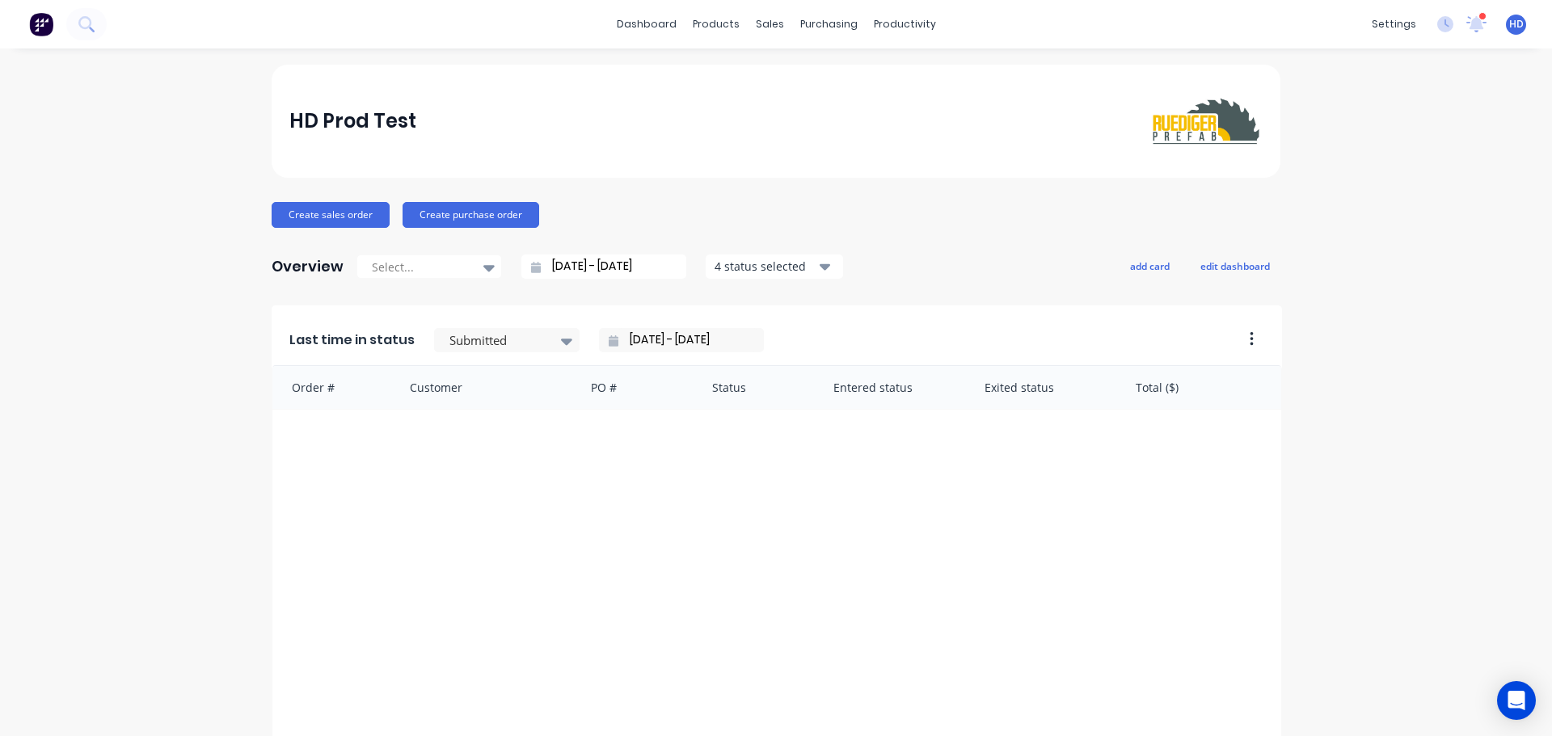
click at [1327, 118] on div "HD Prod Test Create sales order Create purchase order Overview Select... [DATE]…" at bounding box center [776, 487] width 1552 height 844
